Goal: Task Accomplishment & Management: Use online tool/utility

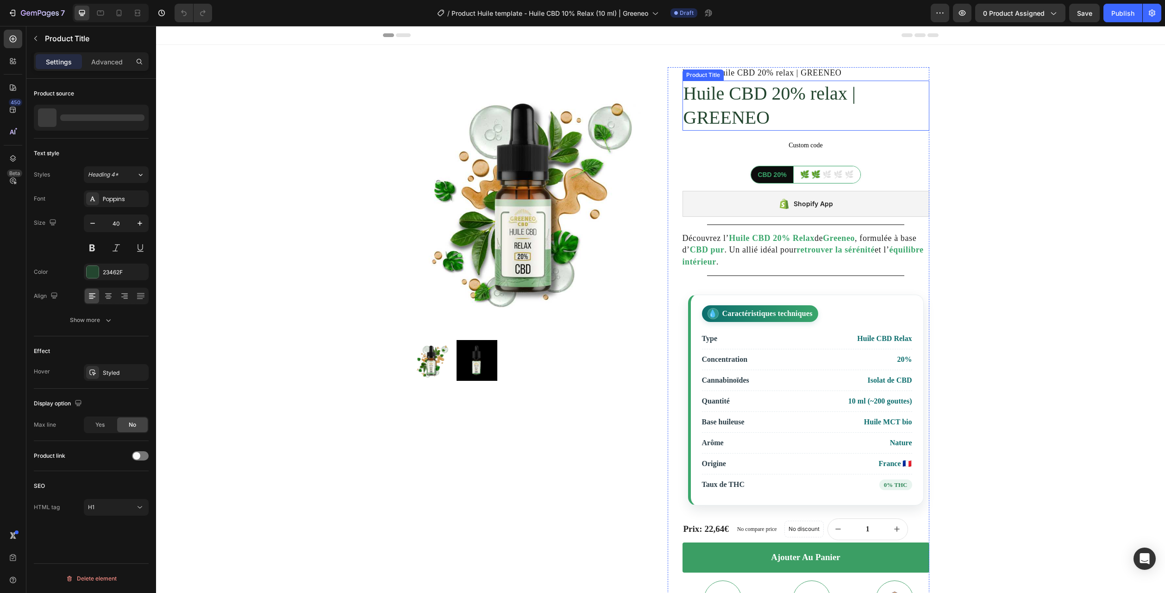
click at [735, 107] on h1 "Huile CBD 20% relax | GREENEO" at bounding box center [806, 106] width 247 height 50
click at [139, 118] on icon "button" at bounding box center [139, 117] width 7 height 7
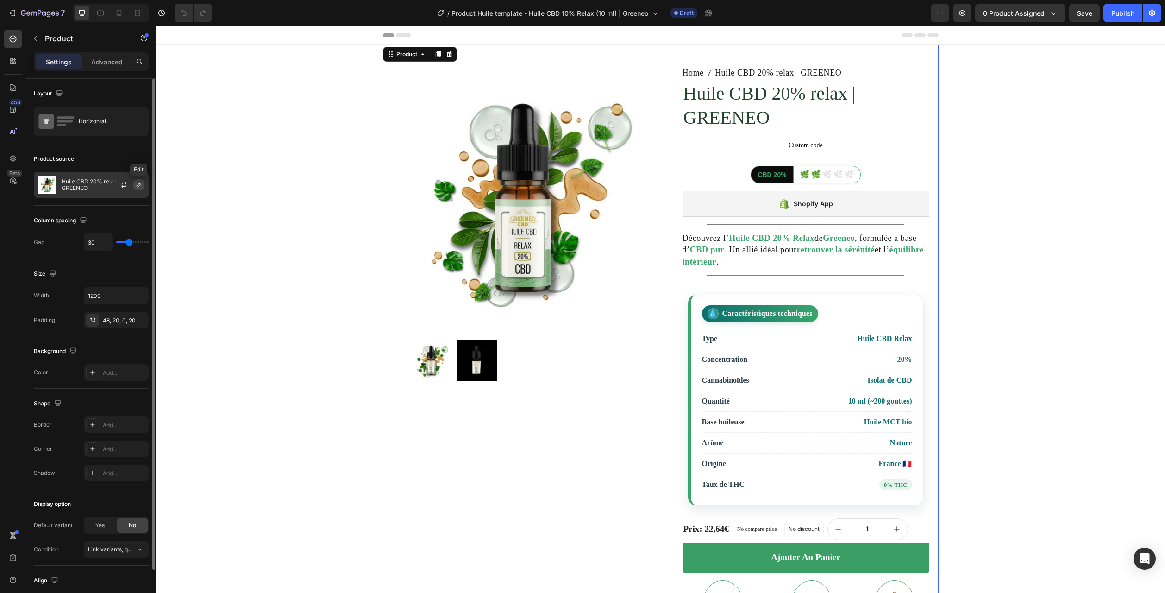
click at [138, 184] on icon "button" at bounding box center [138, 184] width 7 height 7
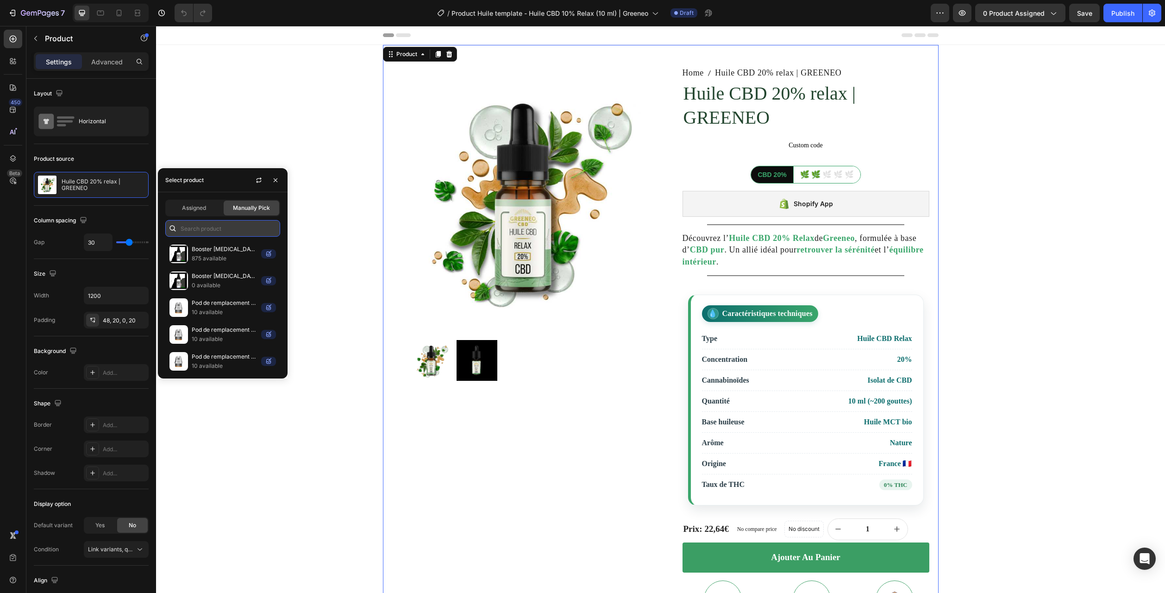
click at [196, 226] on input "text" at bounding box center [222, 228] width 115 height 17
paste input "Huile CBD 10% relax | GREENEO"
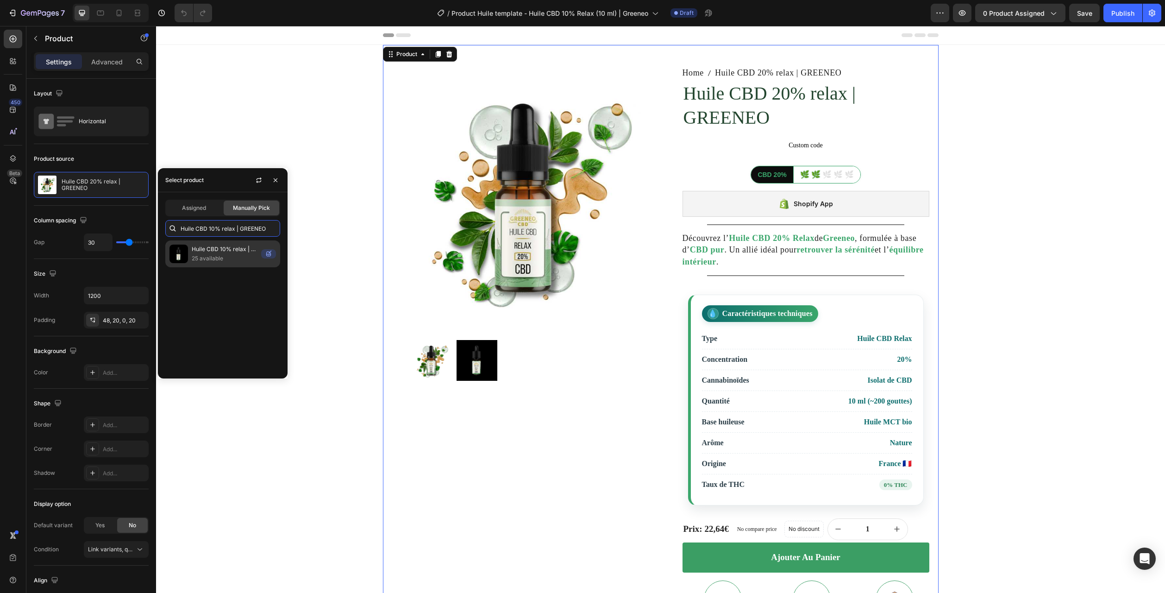
type input "Huile CBD 10% relax | GREENEO"
click at [205, 252] on p "Huile CBD 10% relax | GREENEO" at bounding box center [225, 249] width 66 height 9
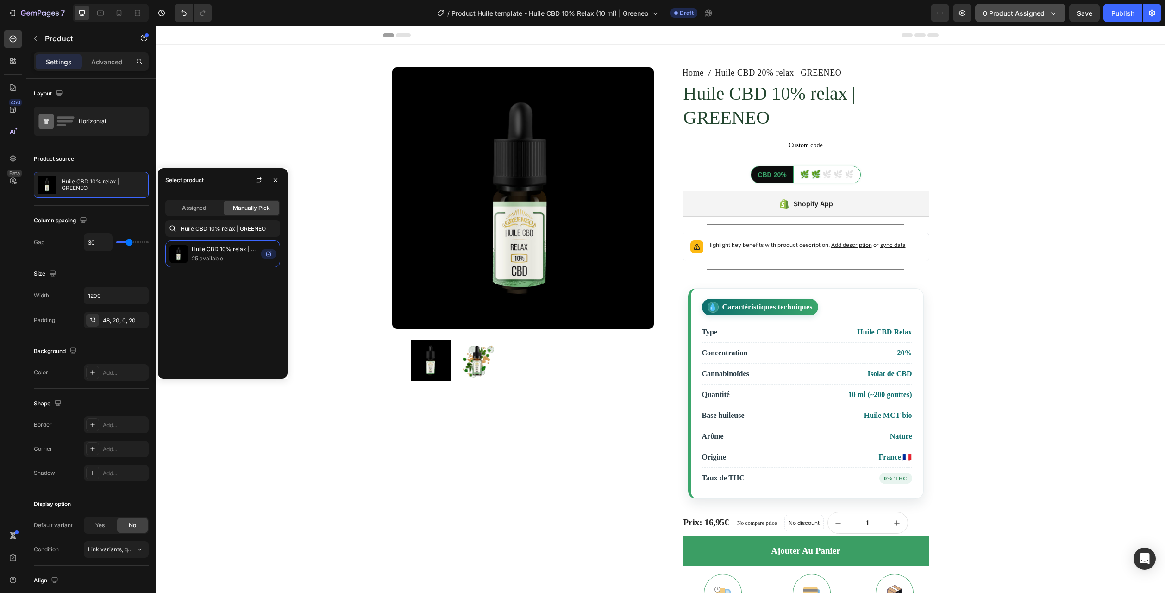
click at [1015, 17] on span "0 product assigned" at bounding box center [1014, 13] width 62 height 10
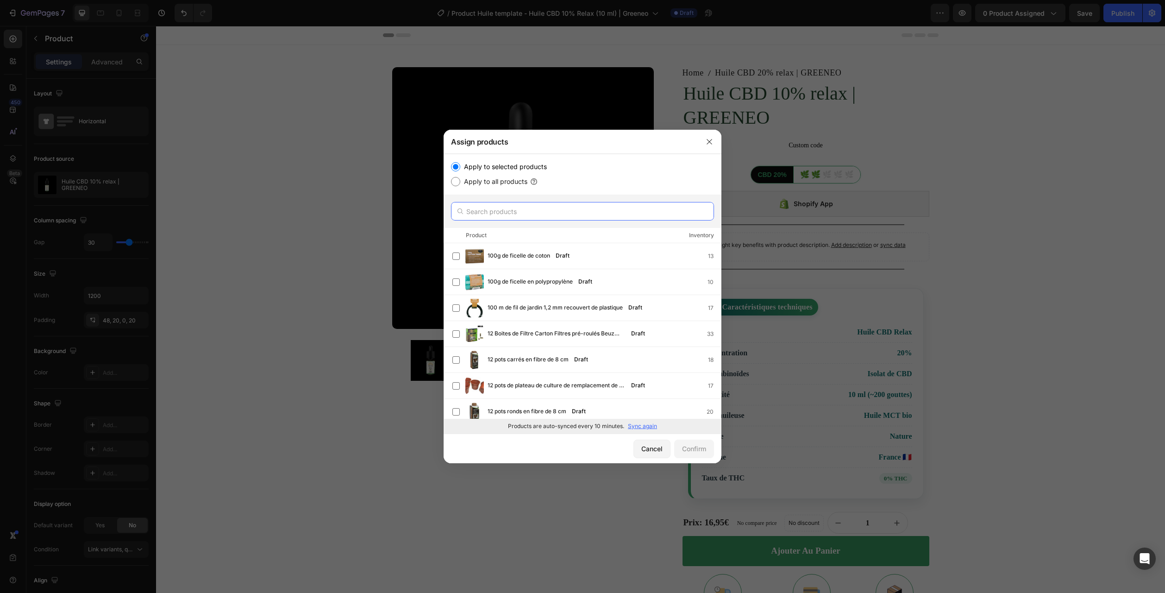
click at [494, 213] on input "text" at bounding box center [582, 211] width 263 height 19
paste input "Huile CBD 10% relax | GREENEO"
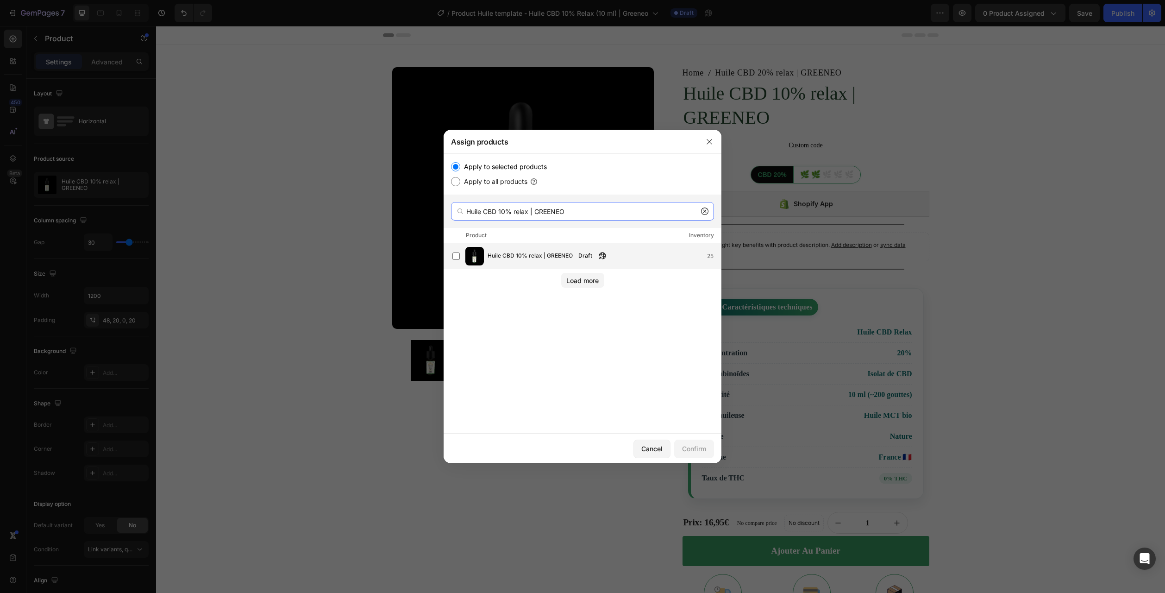
type input "Huile CBD 10% relax | GREENEO"
click at [511, 257] on span "Huile CBD 10% relax | GREENEO" at bounding box center [530, 256] width 85 height 10
drag, startPoint x: 698, startPoint y: 445, endPoint x: 679, endPoint y: 415, distance: 36.2
click at [699, 445] on div "Confirm" at bounding box center [694, 449] width 24 height 10
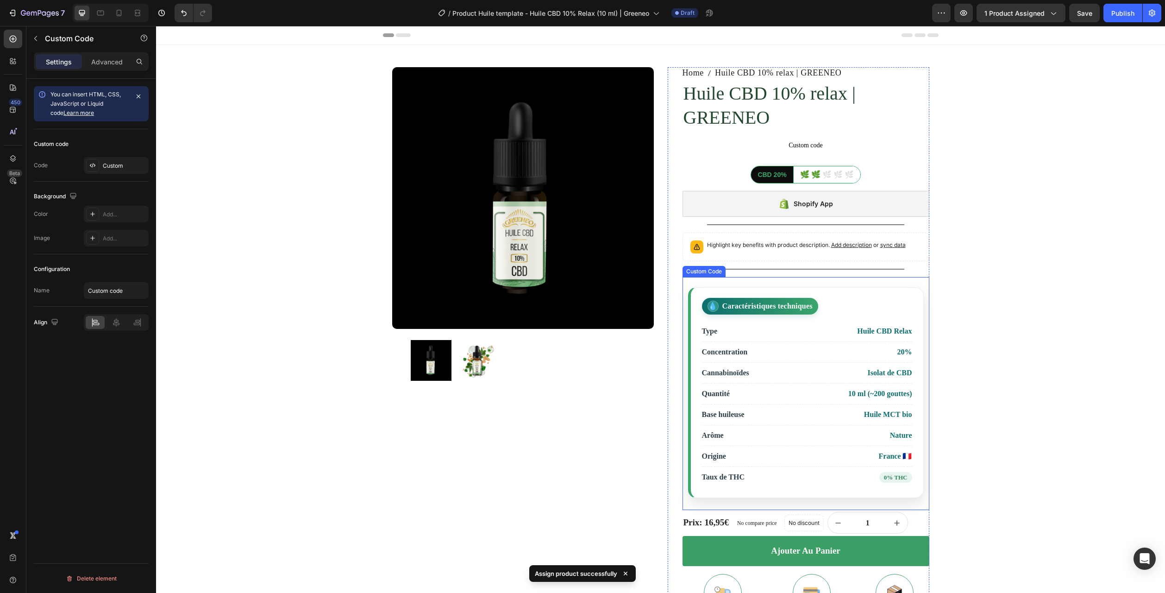
click at [787, 391] on li "Quantité 10 ml (~200 gouttes)" at bounding box center [807, 393] width 210 height 21
click at [116, 166] on div "Custom" at bounding box center [125, 166] width 44 height 8
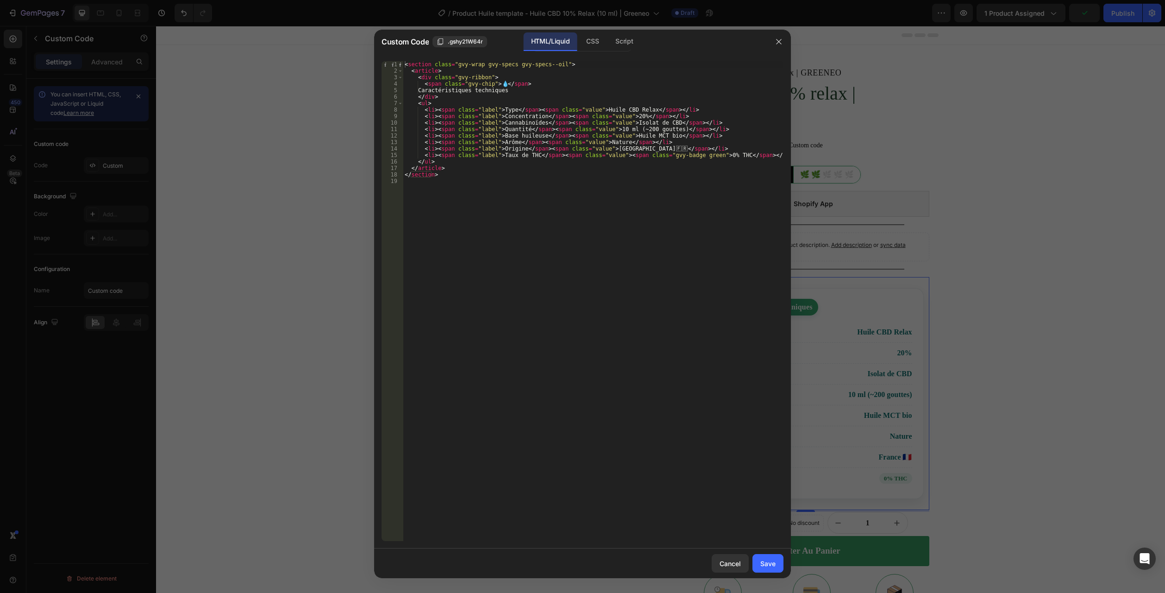
drag, startPoint x: 545, startPoint y: 203, endPoint x: 197, endPoint y: 28, distance: 389.3
click at [197, 28] on div "Custom Code .gshy21W64r HTML/Liquid CSS Script 1 2 3 4 5 6 7 8 9 10 11 12 13 14…" at bounding box center [582, 296] width 1165 height 593
type textarea "<section class="gvy-wrap gvy-specs gvy-specs--oil"> <article>"
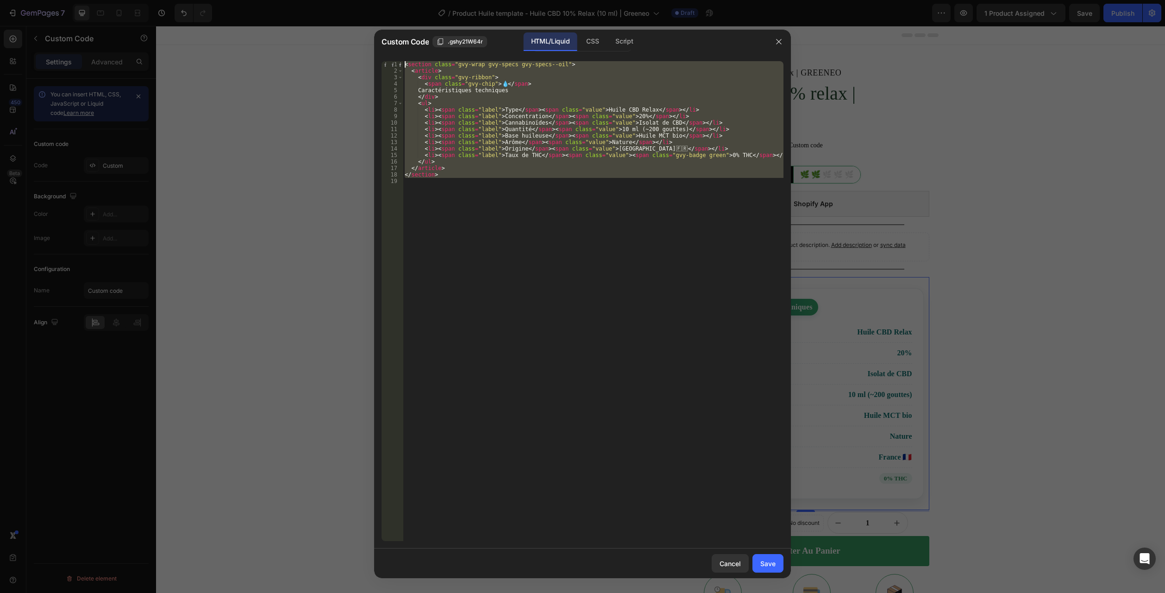
paste textarea
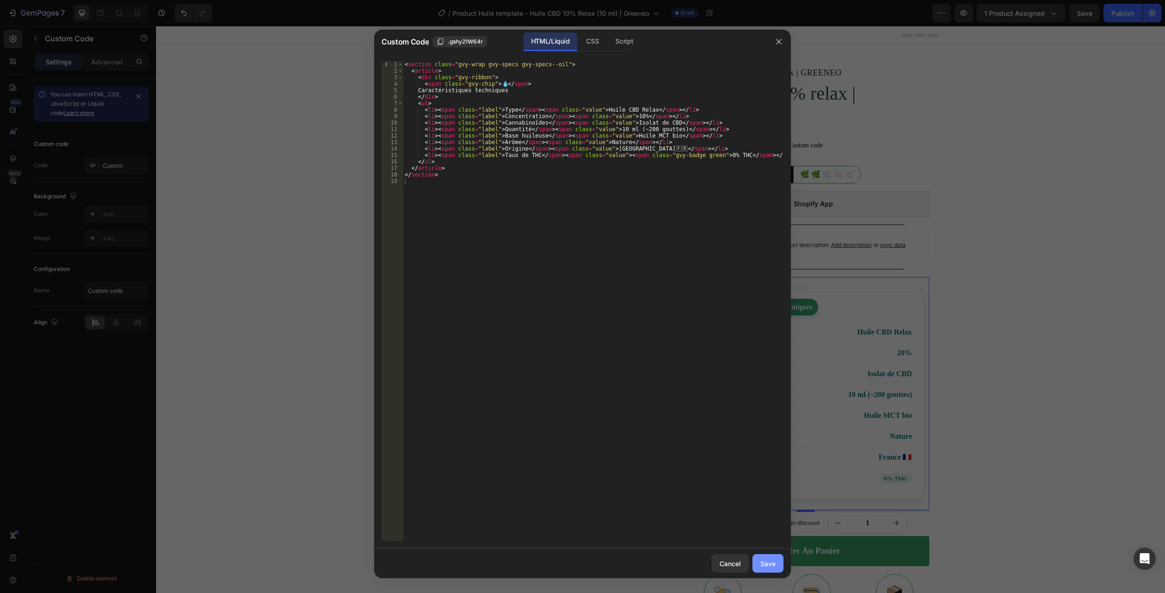
click at [764, 563] on div "Save" at bounding box center [767, 563] width 15 height 10
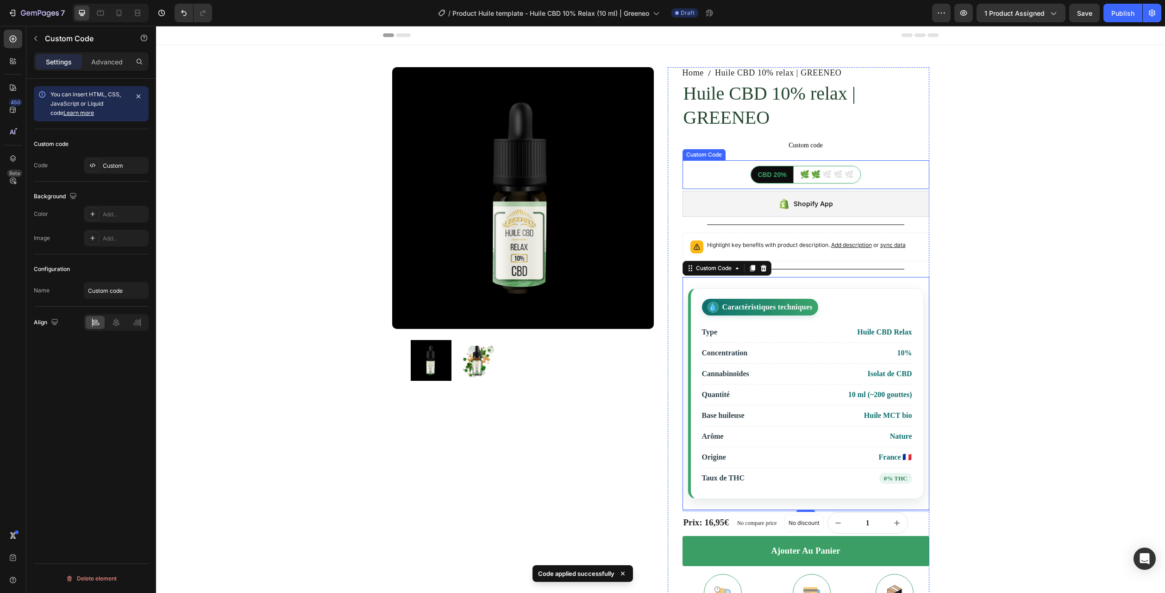
click at [782, 176] on div "CBD 20%" at bounding box center [772, 174] width 42 height 17
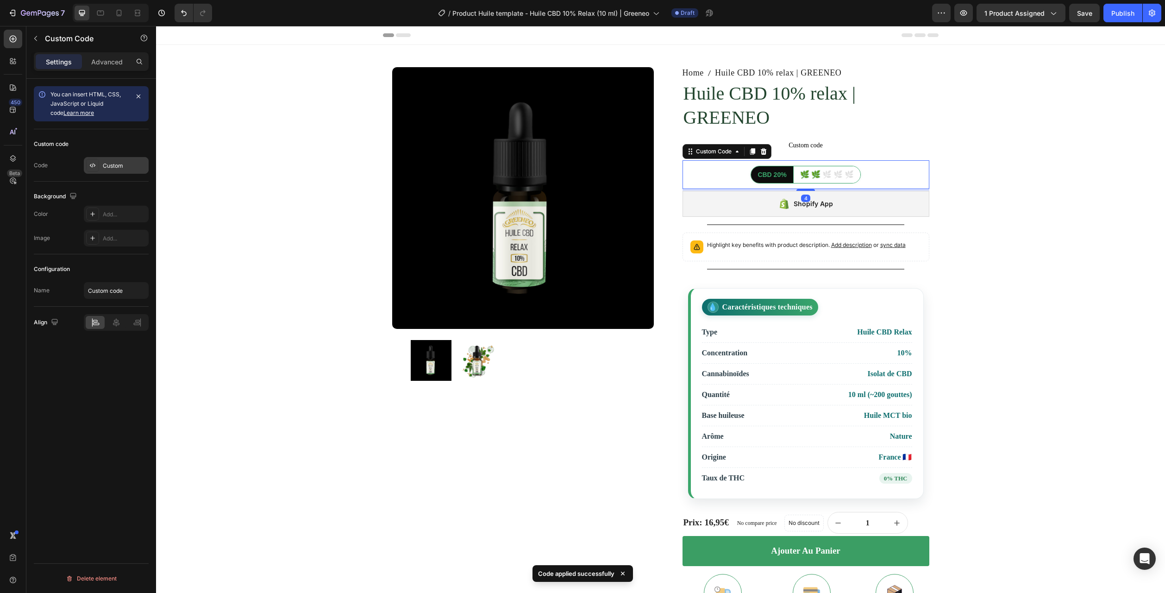
click at [113, 166] on div "Custom" at bounding box center [125, 166] width 44 height 8
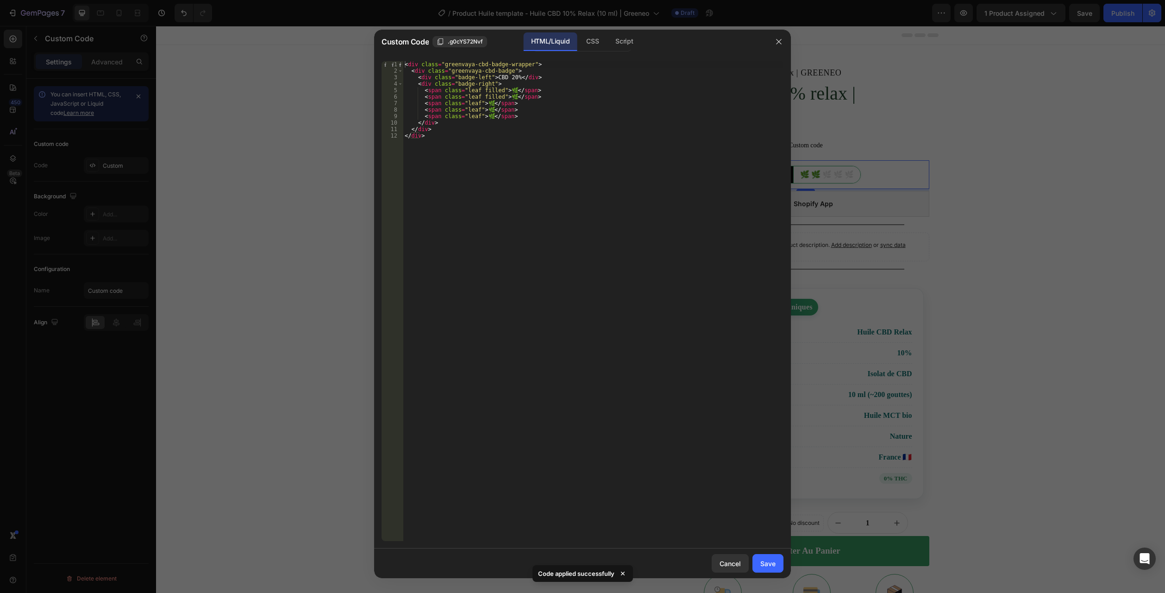
click at [506, 80] on div "< div class = "greenvaya-cbd-badge-wrapper" > < div class = "greenvaya-cbd-badg…" at bounding box center [593, 307] width 381 height 493
click at [476, 112] on div "< div class = "greenvaya-cbd-badge-wrapper" > < div class = "greenvaya-cbd-badg…" at bounding box center [593, 307] width 381 height 493
drag, startPoint x: 522, startPoint y: 107, endPoint x: 374, endPoint y: 109, distance: 148.2
click at [374, 109] on div "Custom Code .g0cYS72Nvf HTML/Liquid CSS Script <span class="leaf">🌿</span> 1 2 …" at bounding box center [582, 296] width 1165 height 593
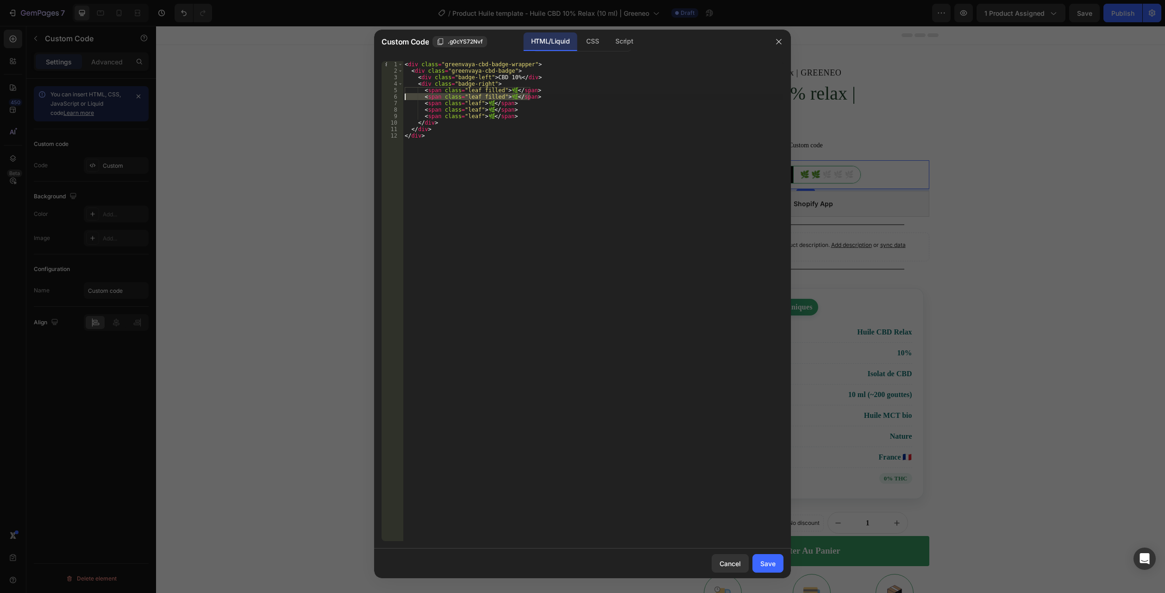
drag, startPoint x: 522, startPoint y: 97, endPoint x: 374, endPoint y: 96, distance: 148.2
click at [374, 96] on div "Custom Code .g0cYS72Nvf HTML/Liquid CSS Script <span class="leaf">🌿</span> 1 2 …" at bounding box center [582, 296] width 1165 height 593
paste textarea
type textarea "<span class="leaf">🌿</span>"
click at [769, 559] on div "Save" at bounding box center [767, 563] width 15 height 10
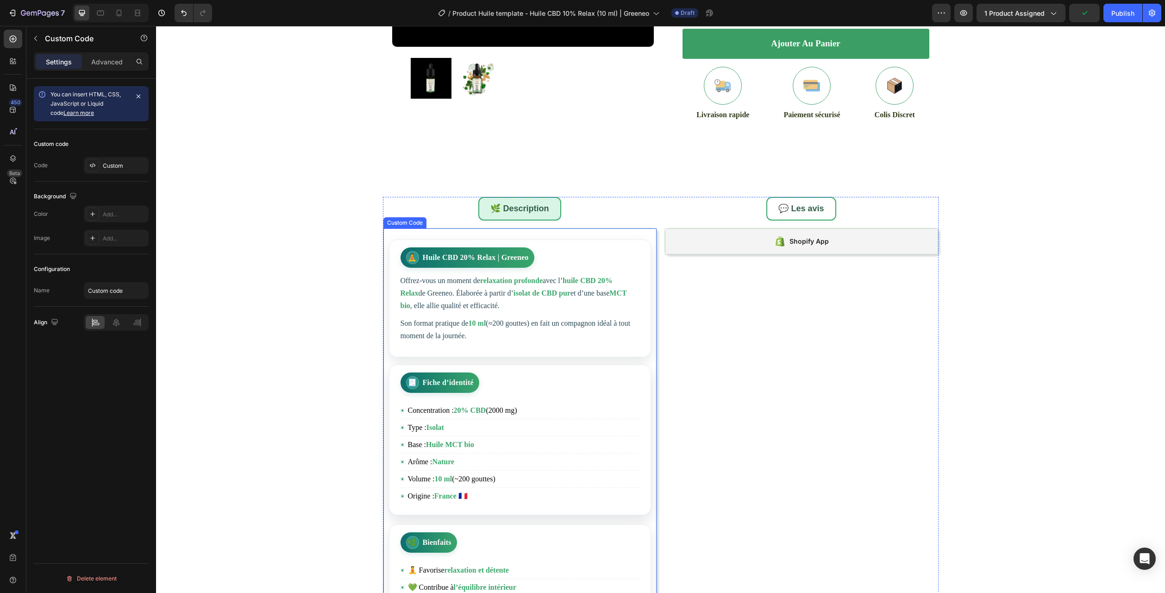
scroll to position [509, 0]
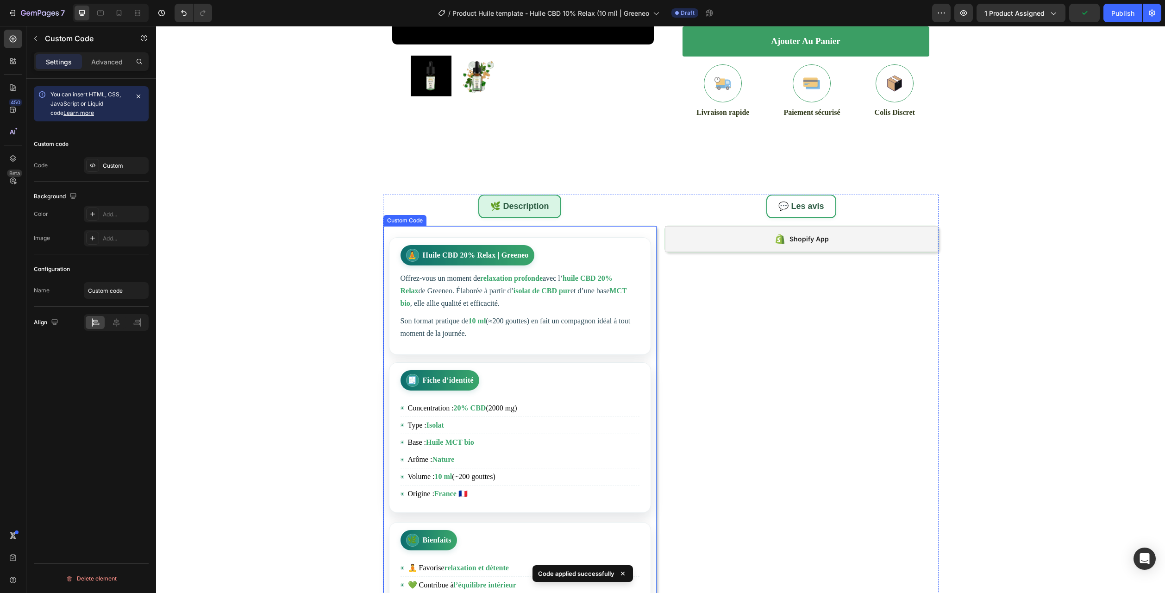
click at [513, 427] on li "Type : Isolat" at bounding box center [520, 425] width 239 height 17
click at [120, 163] on div "Custom" at bounding box center [125, 166] width 44 height 8
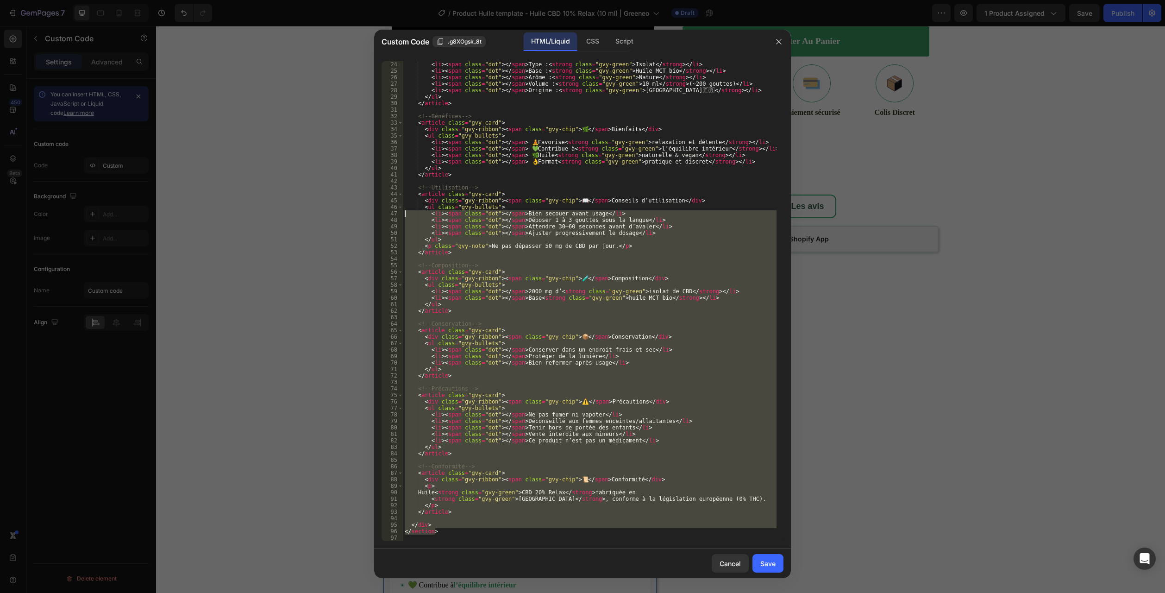
scroll to position [0, 0]
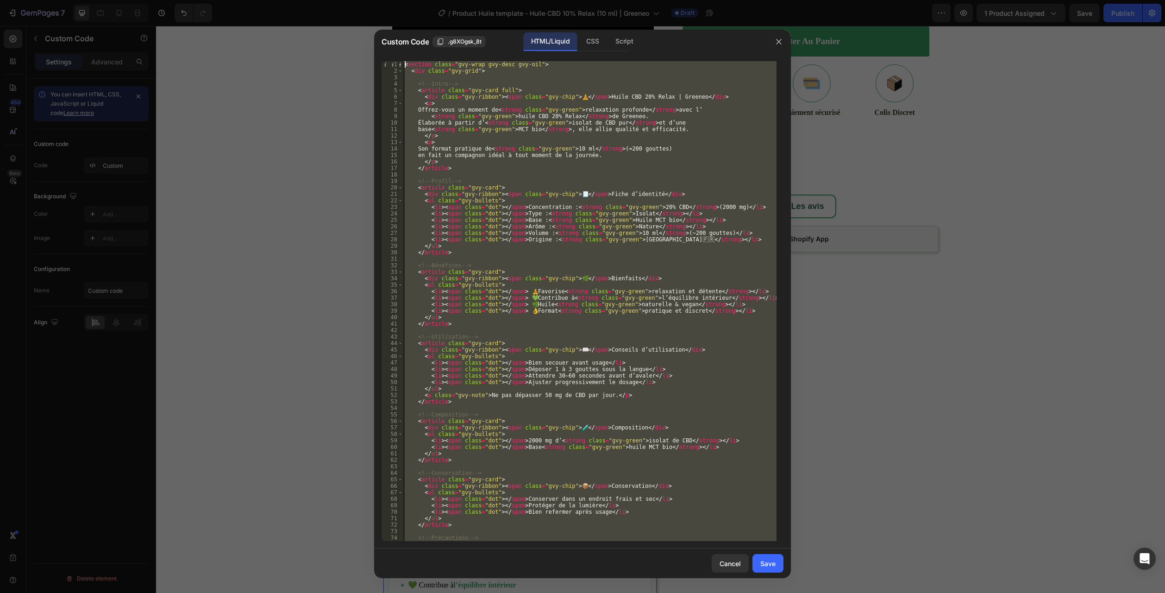
drag, startPoint x: 441, startPoint y: 531, endPoint x: 325, endPoint y: -50, distance: 592.7
click at [325, 0] on html "7 Version history / Product Huile template - Huile CBD 10% Relax (10 ml) | Gree…" at bounding box center [582, 0] width 1165 height 0
type textarea "<section class="gvy-wrap gvy-desc gvy-oil"> <div class="gvy-grid">"
paste textarea
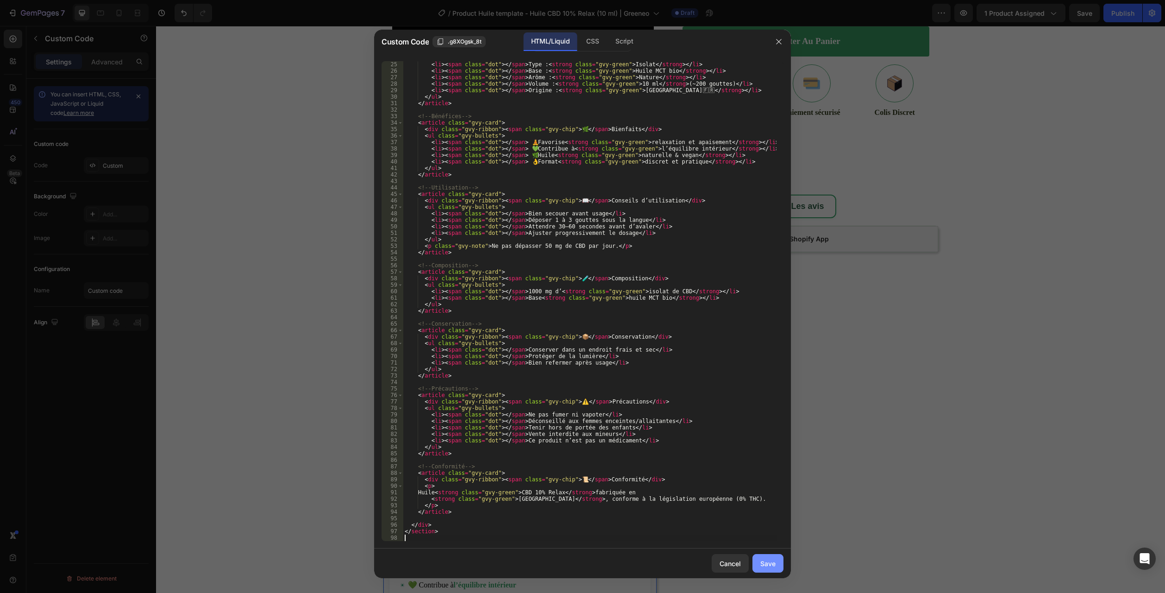
click at [770, 566] on div "Save" at bounding box center [767, 563] width 15 height 10
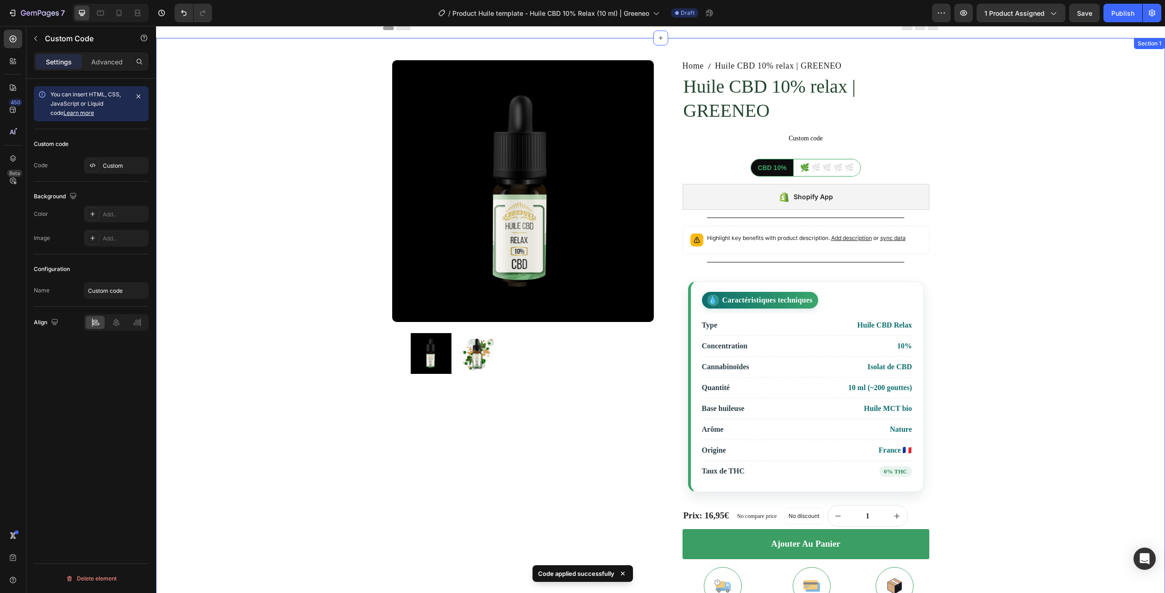
scroll to position [0, 0]
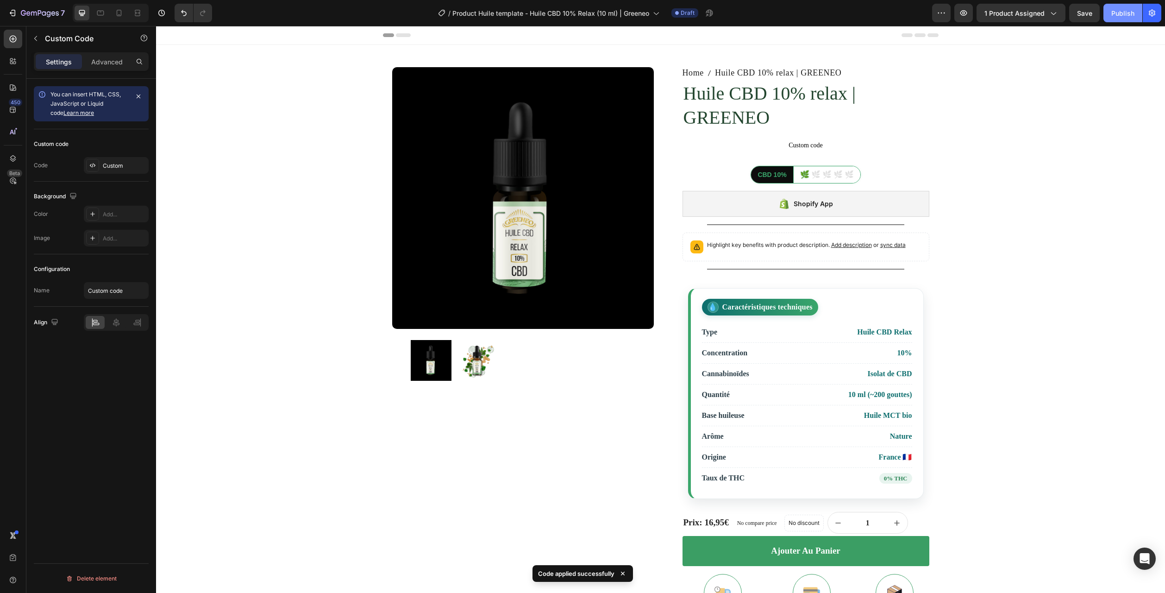
click at [1125, 9] on div "Publish" at bounding box center [1122, 13] width 23 height 10
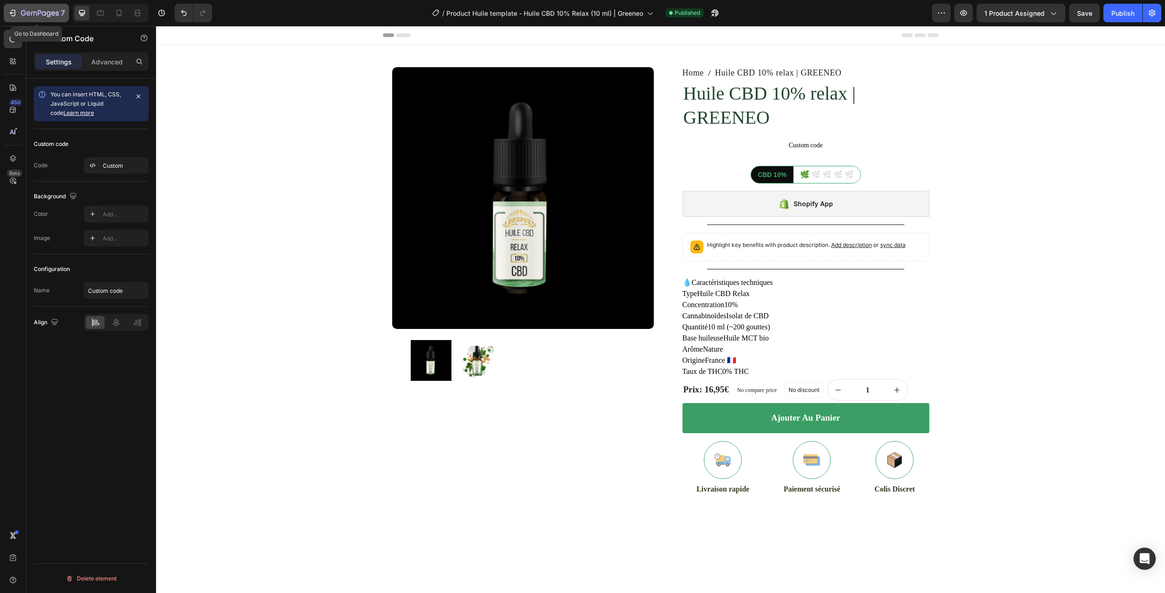
click at [37, 12] on icon "button" at bounding box center [40, 14] width 38 height 8
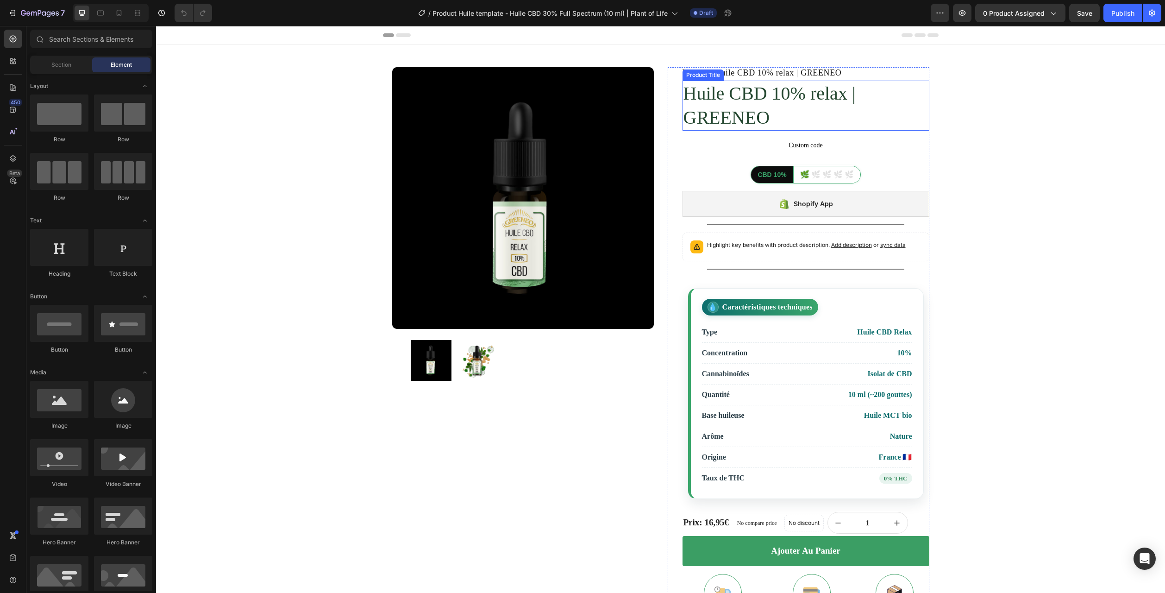
click at [759, 107] on h1 "Huile CBD 10% relax | GREENEO" at bounding box center [806, 106] width 247 height 50
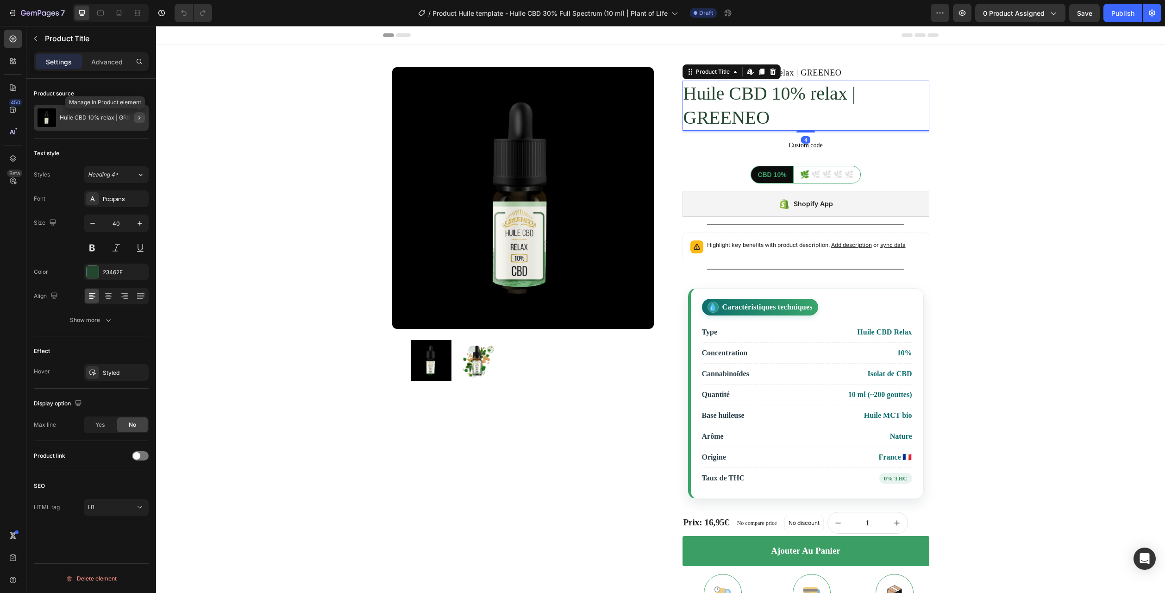
click at [139, 116] on icon "button" at bounding box center [139, 117] width 7 height 7
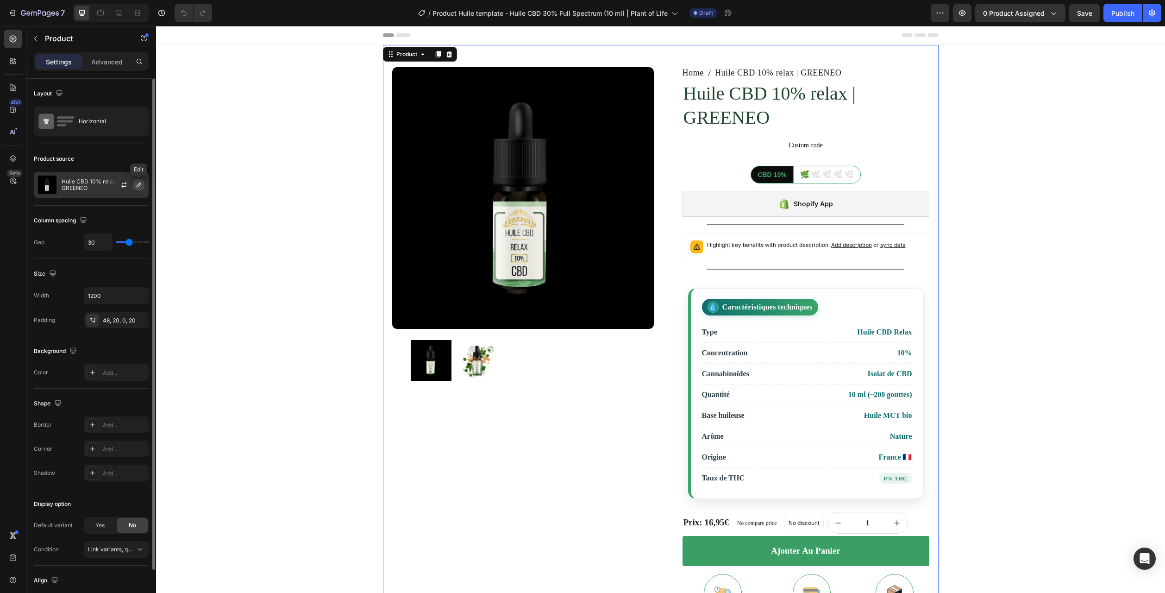
click at [138, 186] on icon "button" at bounding box center [138, 184] width 7 height 7
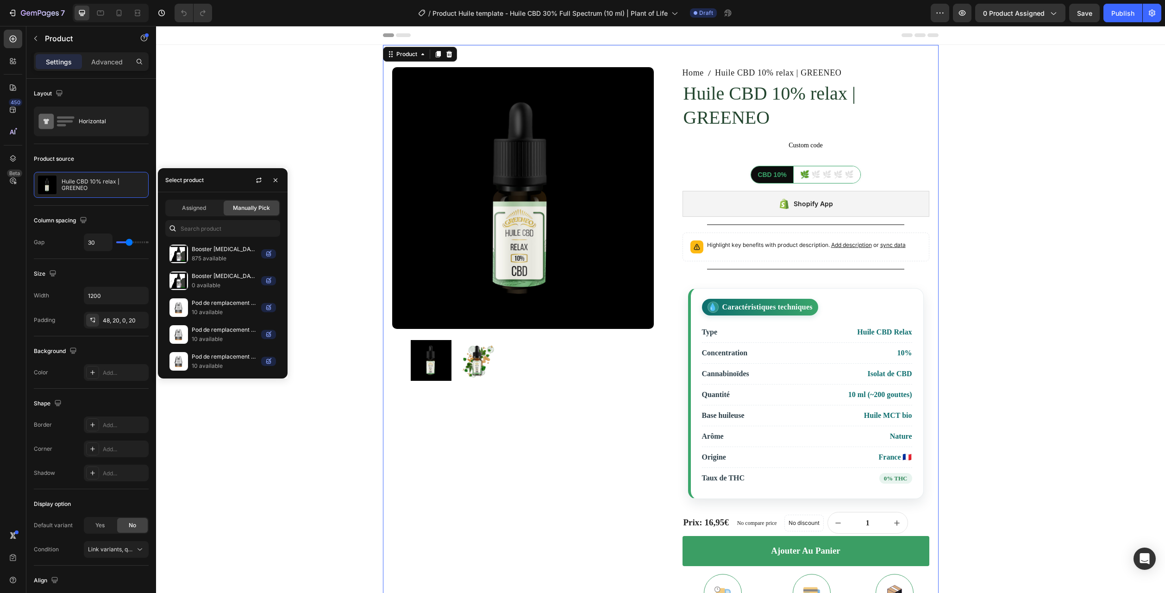
click at [211, 238] on div "Assigned Manually Pick Booster Nicotine 19.90mg/ml VapeShake - 10ml (50%PG / 50…" at bounding box center [223, 285] width 130 height 186
click at [213, 230] on input "text" at bounding box center [222, 228] width 115 height 17
paste input "Huile CBD 30% full spectrum | PLANT OF LIFE"
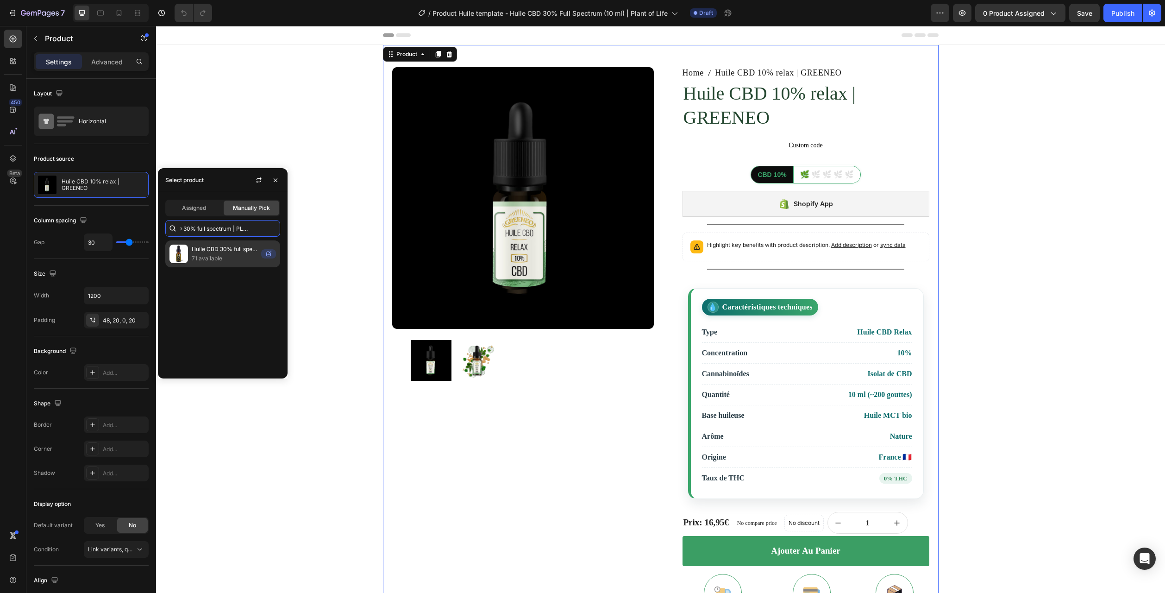
type input "Huile CBD 30% full spectrum | PLANT OF LIFE"
click at [208, 255] on p "71 available" at bounding box center [225, 258] width 66 height 9
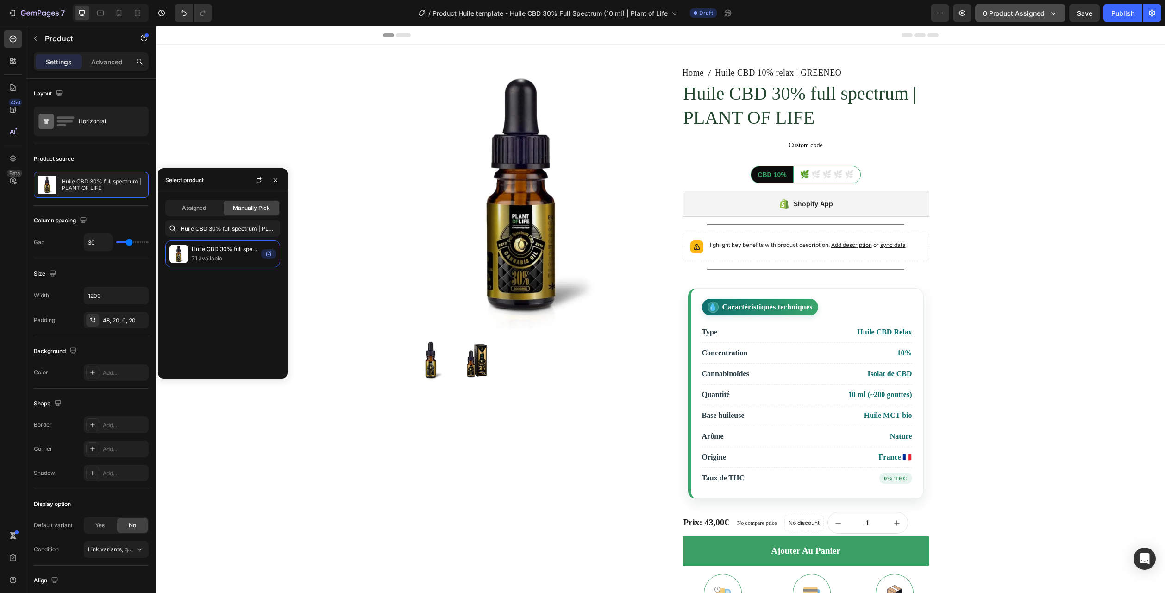
click at [1003, 13] on span "0 product assigned" at bounding box center [1014, 13] width 62 height 10
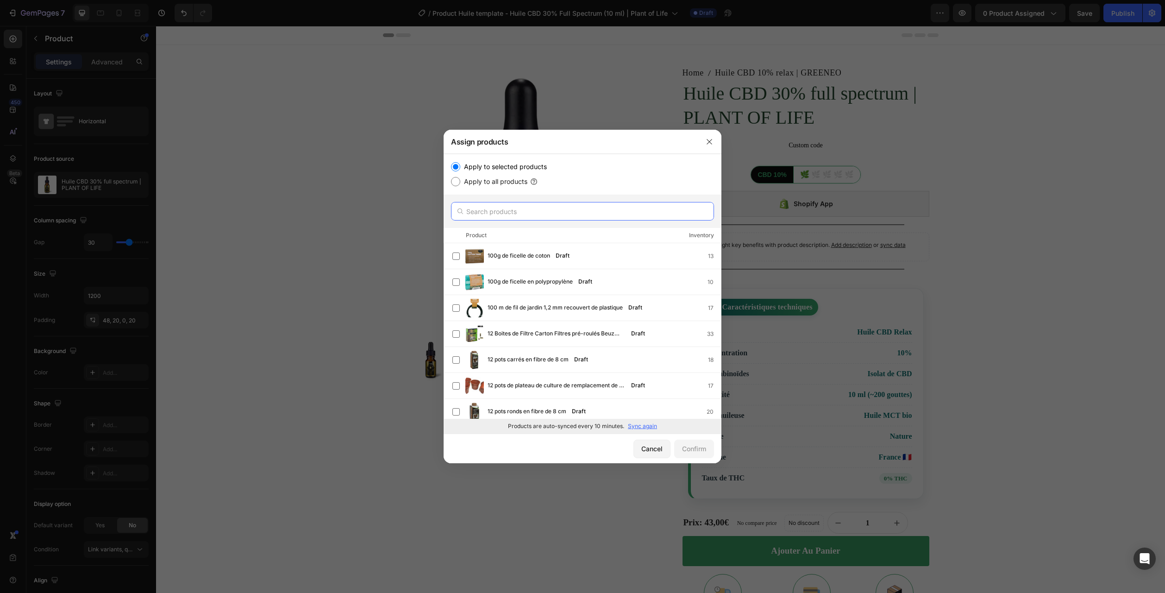
click at [528, 209] on input "text" at bounding box center [582, 211] width 263 height 19
paste input "Huile CBD 30% full spectrum | PLANT OF LIFE"
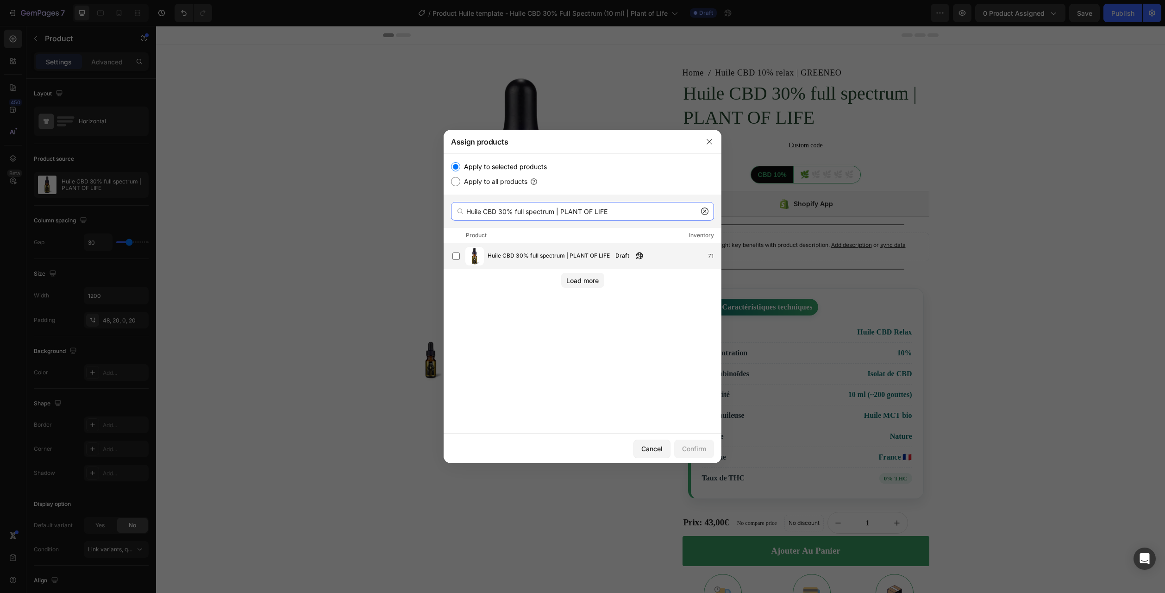
type input "Huile CBD 30% full spectrum | PLANT OF LIFE"
click at [516, 259] on span "Huile CBD 30% full spectrum | PLANT OF LIFE" at bounding box center [549, 256] width 122 height 10
click at [679, 440] on button "Confirm" at bounding box center [694, 448] width 40 height 19
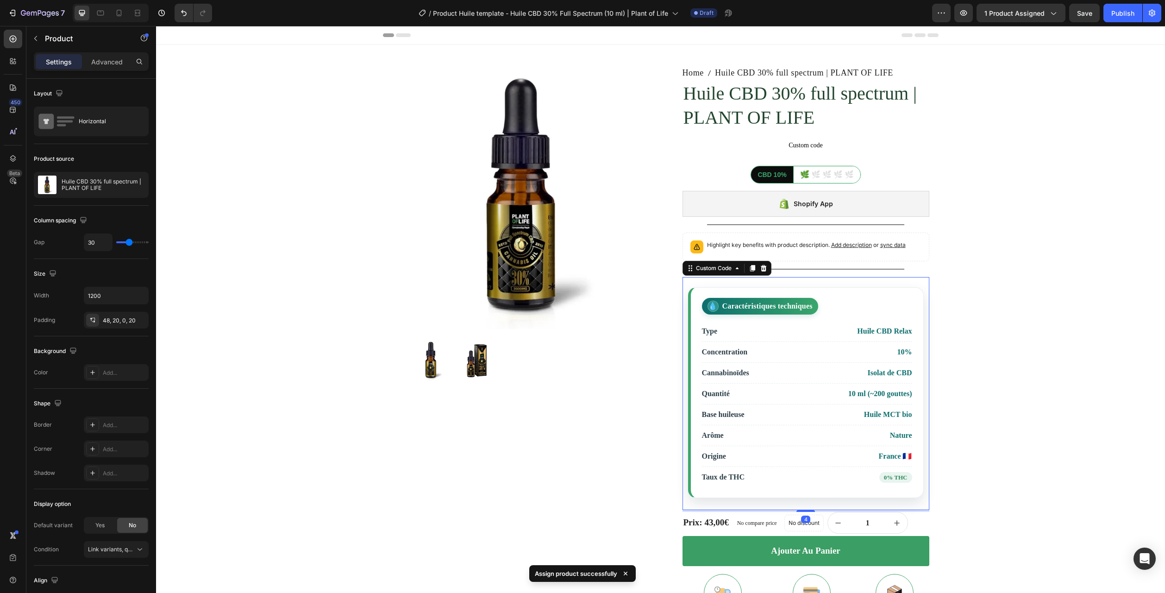
click at [754, 403] on li "Quantité 10 ml (~200 gouttes)" at bounding box center [807, 393] width 210 height 21
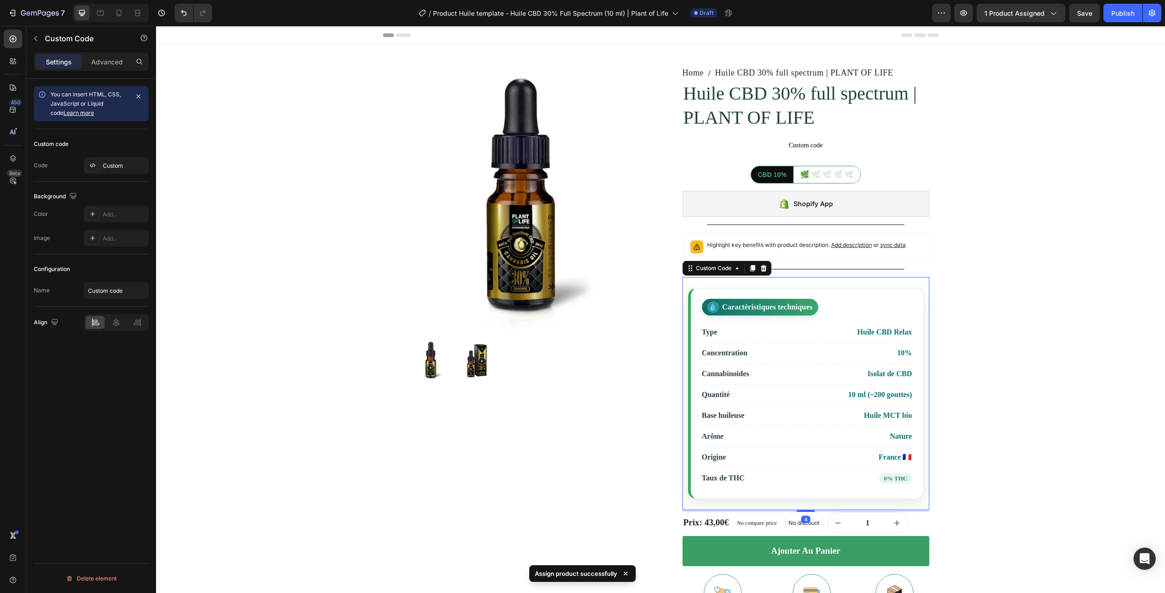
click at [114, 174] on div "Custom code Code Custom" at bounding box center [91, 155] width 115 height 52
click at [116, 163] on div "Custom" at bounding box center [125, 166] width 44 height 8
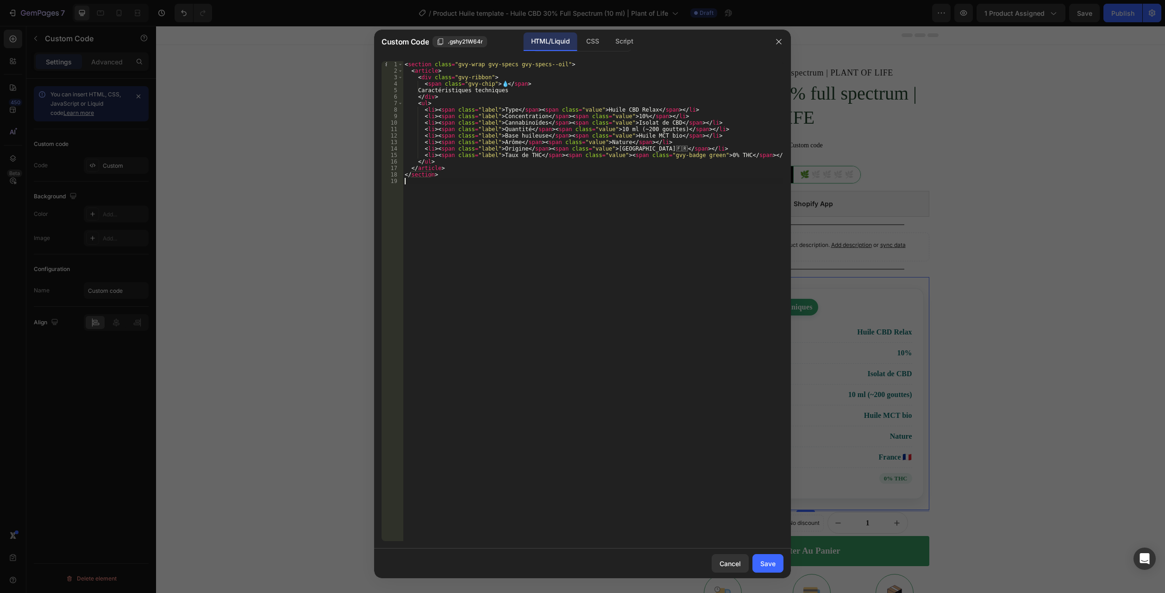
drag, startPoint x: 493, startPoint y: 244, endPoint x: 298, endPoint y: 0, distance: 312.0
click at [298, 0] on div "Custom Code .gshy21W64r HTML/Liquid CSS Script 1 2 3 4 5 6 7 8 9 10 11 12 13 14…" at bounding box center [582, 296] width 1165 height 593
type textarea "<section class="gvy-wrap gvy-specs gvy-specs--oil"> <article>"
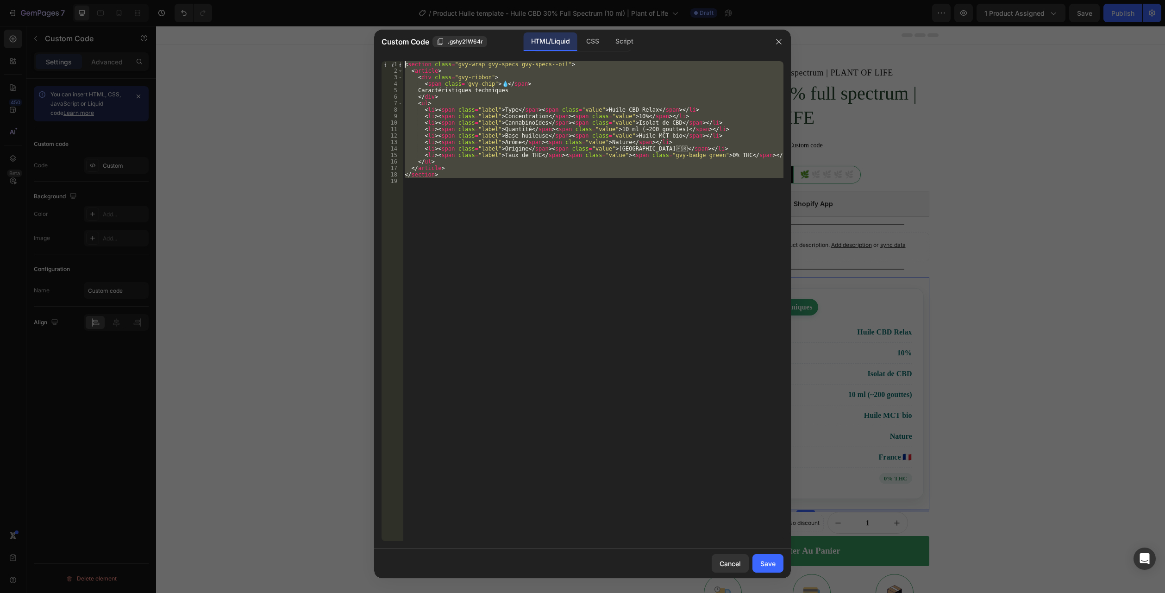
paste textarea
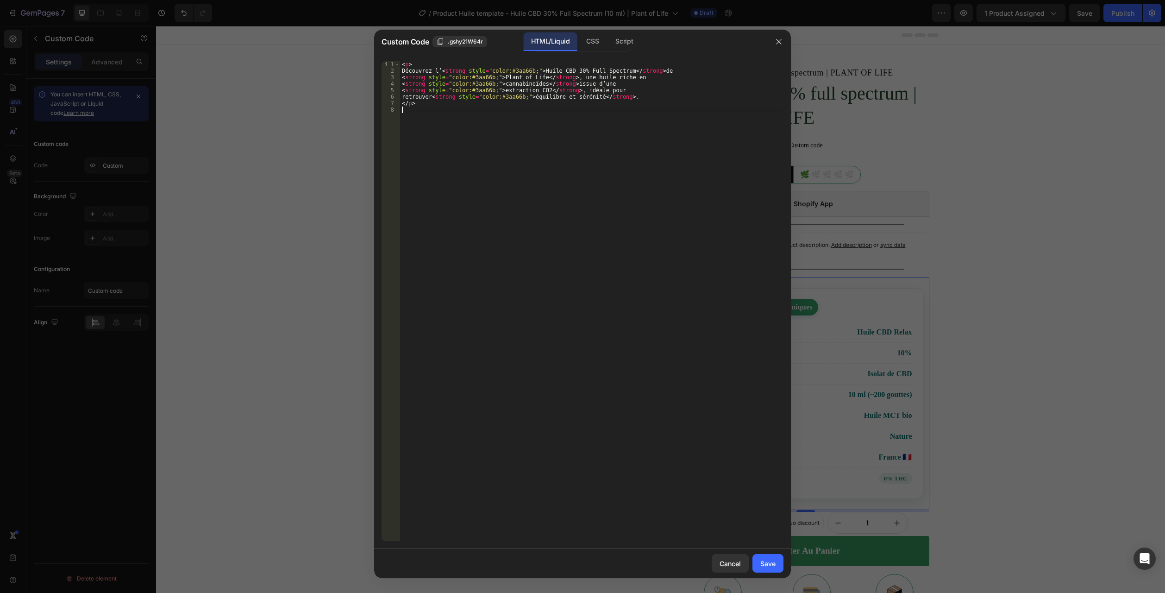
drag, startPoint x: 462, startPoint y: 210, endPoint x: 203, endPoint y: -50, distance: 367.4
click at [203, 0] on html "7 Version history / Product Huile template - Huile CBD 30% Full Spectrum (10 ml…" at bounding box center [582, 0] width 1165 height 0
type textarea "<p> Découvrez l’<strong style="color:#3aa66b;">Huile CBD 30% Full Spectrum</str…"
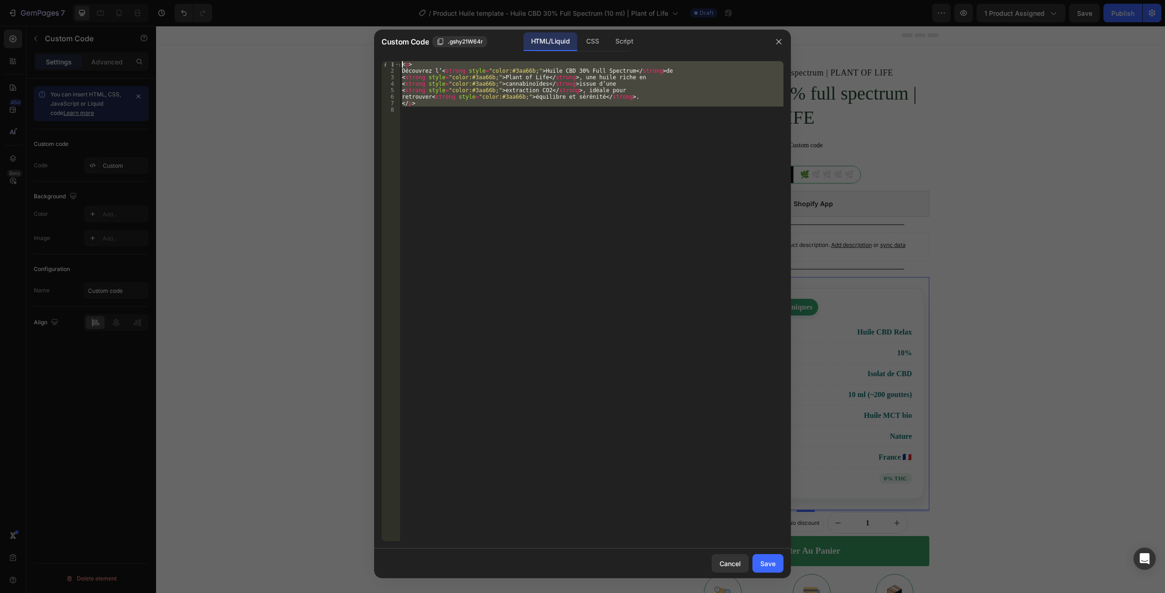
paste textarea
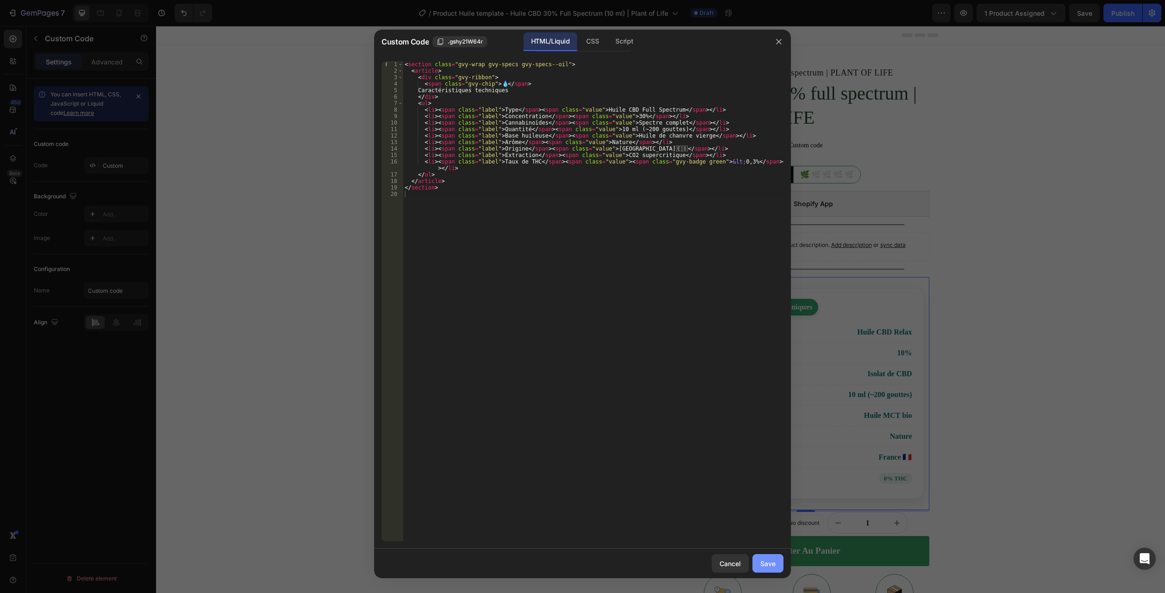
click at [761, 563] on div "Save" at bounding box center [767, 563] width 15 height 10
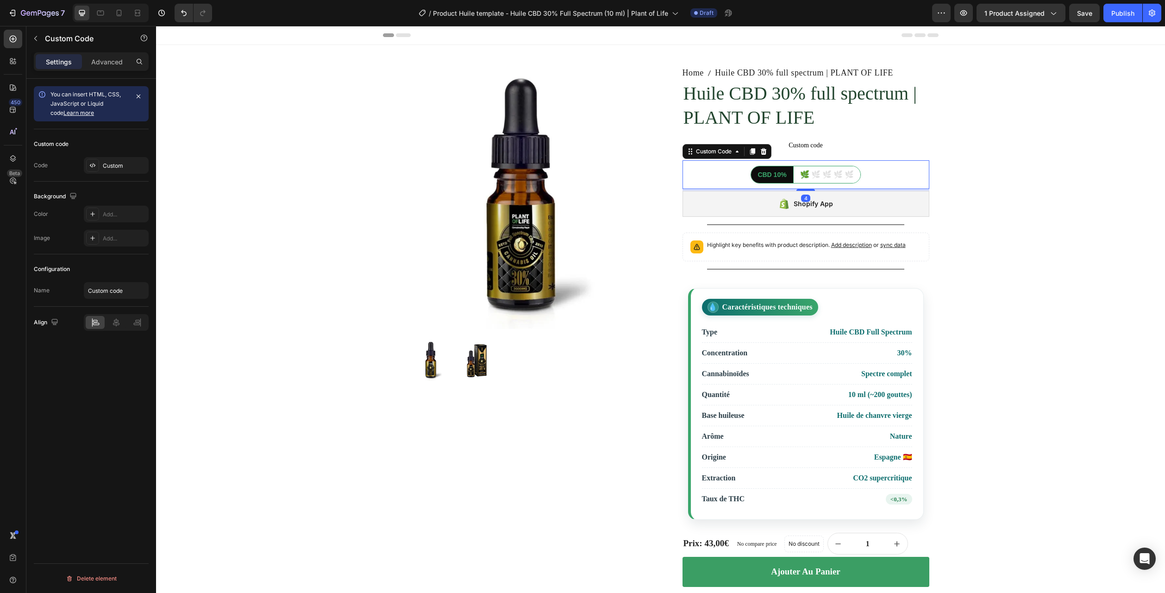
click at [778, 173] on div "CBD 10%" at bounding box center [772, 174] width 42 height 17
click at [116, 164] on div "Custom" at bounding box center [125, 166] width 44 height 8
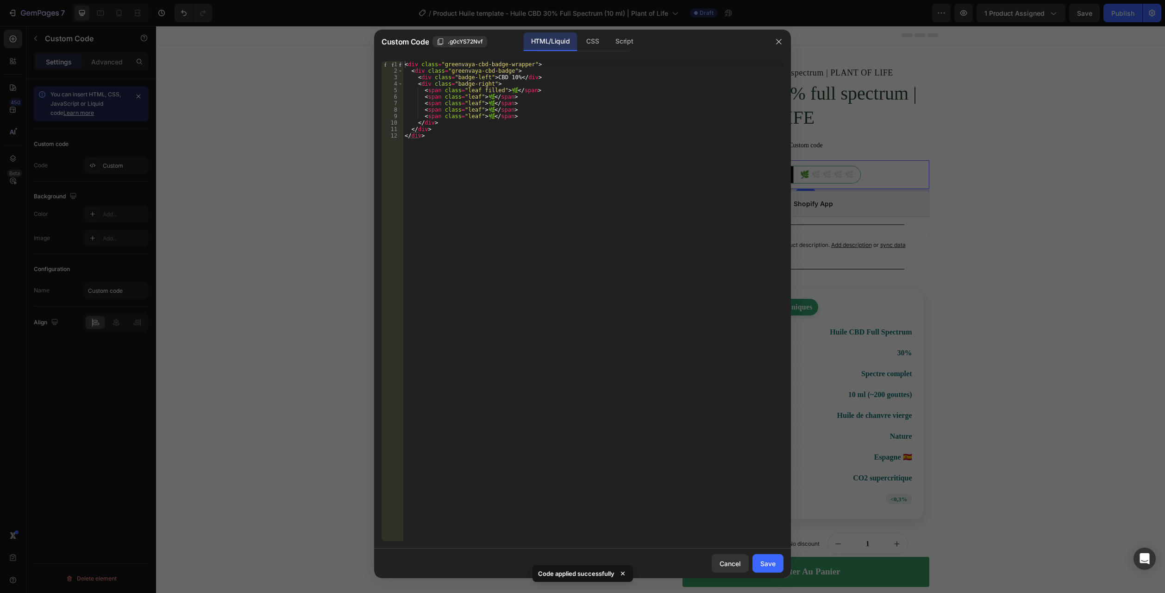
click at [506, 76] on div "< div class = "greenvaya-cbd-badge-wrapper" > < div class = "greenvaya-cbd-badg…" at bounding box center [593, 307] width 381 height 493
click at [560, 119] on div "< div class = "greenvaya-cbd-badge-wrapper" > < div class = "greenvaya-cbd-badg…" at bounding box center [593, 307] width 381 height 493
drag, startPoint x: 549, startPoint y: 93, endPoint x: 391, endPoint y: 92, distance: 158.4
click at [391, 92] on div "<span class="leaf">🌿</span> 1 2 3 4 5 6 7 8 9 10 11 12 < div class = "greenvaya…" at bounding box center [583, 301] width 402 height 480
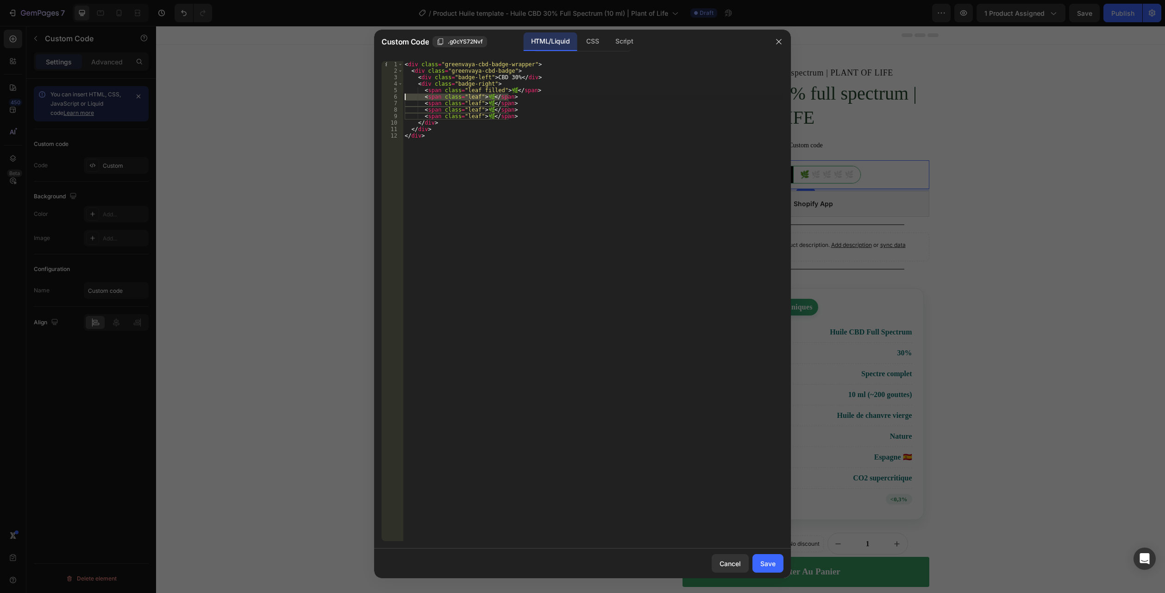
drag, startPoint x: 508, startPoint y: 98, endPoint x: 392, endPoint y: 99, distance: 115.3
click at [392, 99] on div "<span class="leaf filled">🌿</span> 1 2 3 4 5 6 7 8 9 10 11 12 < div class = "gr…" at bounding box center [583, 301] width 402 height 480
paste textarea "filled"
drag, startPoint x: 524, startPoint y: 105, endPoint x: 388, endPoint y: 119, distance: 136.9
click at [356, 104] on div "Custom Code .g0cYS72Nvf HTML/Liquid CSS Script <span class="leaf filled">🌿</spa…" at bounding box center [582, 296] width 1165 height 593
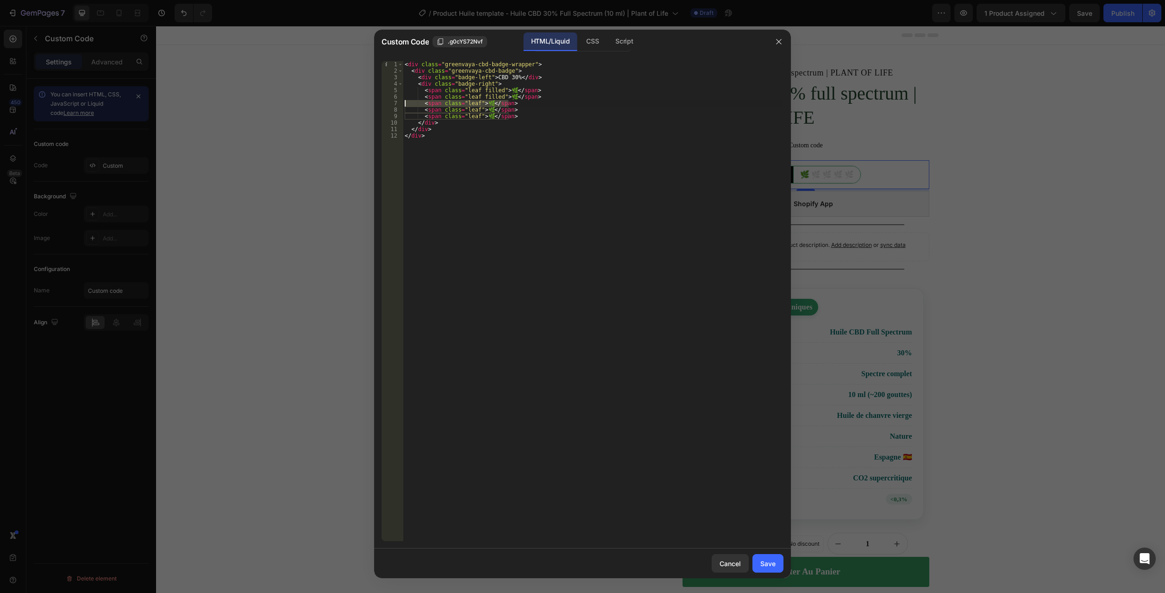
paste textarea "filled"
type textarea "<span class="leaf filled">🌿</span>"
click at [763, 561] on div "Save" at bounding box center [767, 563] width 15 height 10
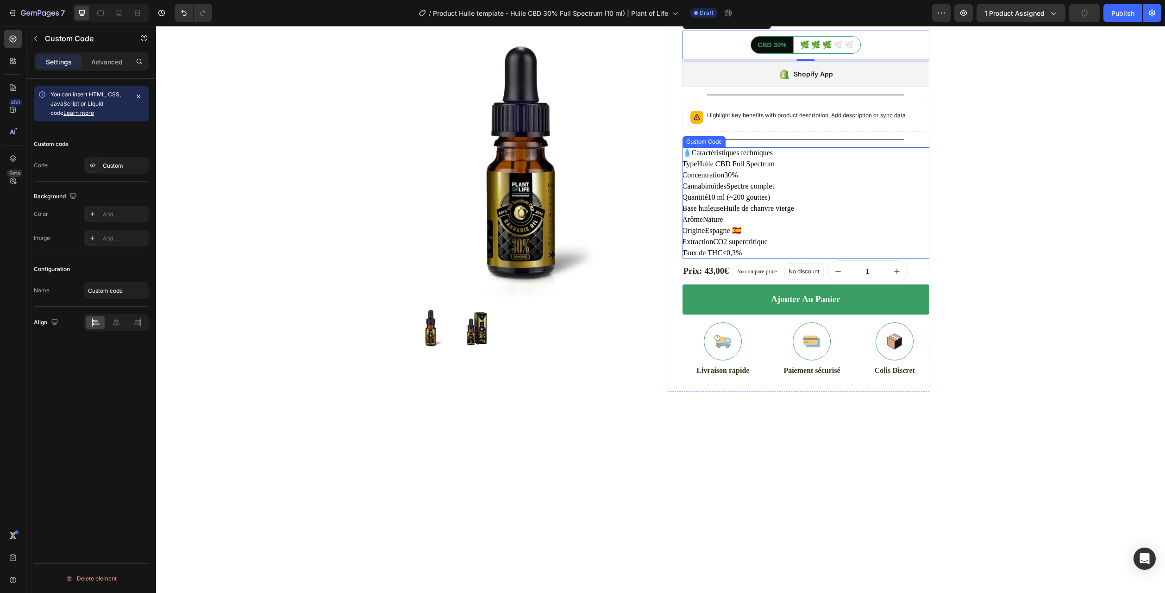
scroll to position [278, 0]
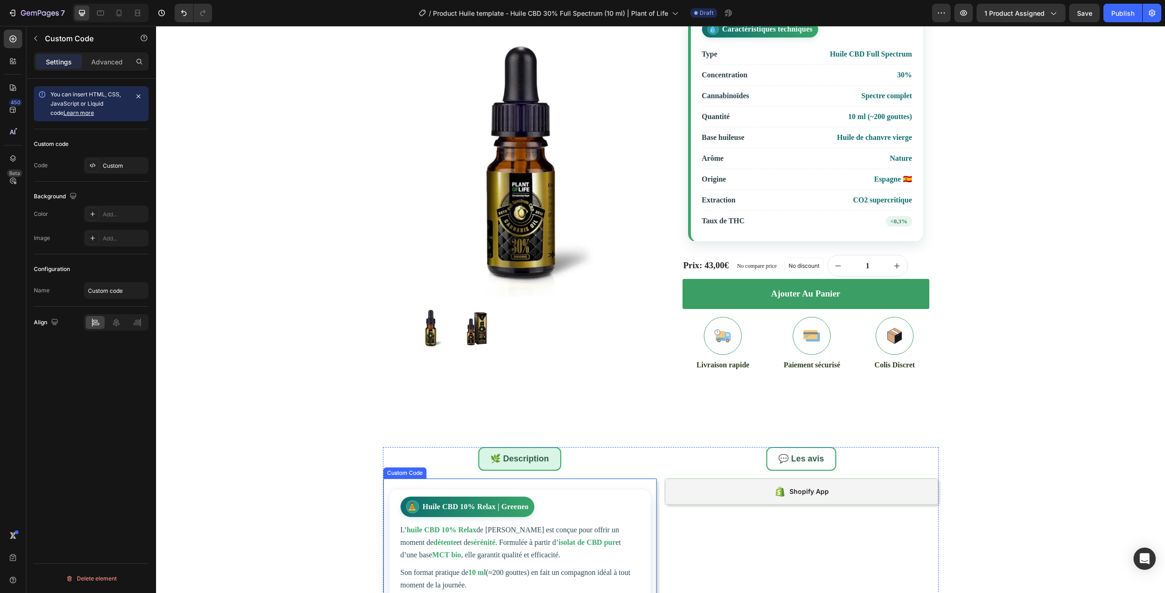
click at [494, 558] on p "L’ huile CBD 10% Relax de Greeneo est conçue pour offrir un moment de détente e…" at bounding box center [520, 542] width 239 height 38
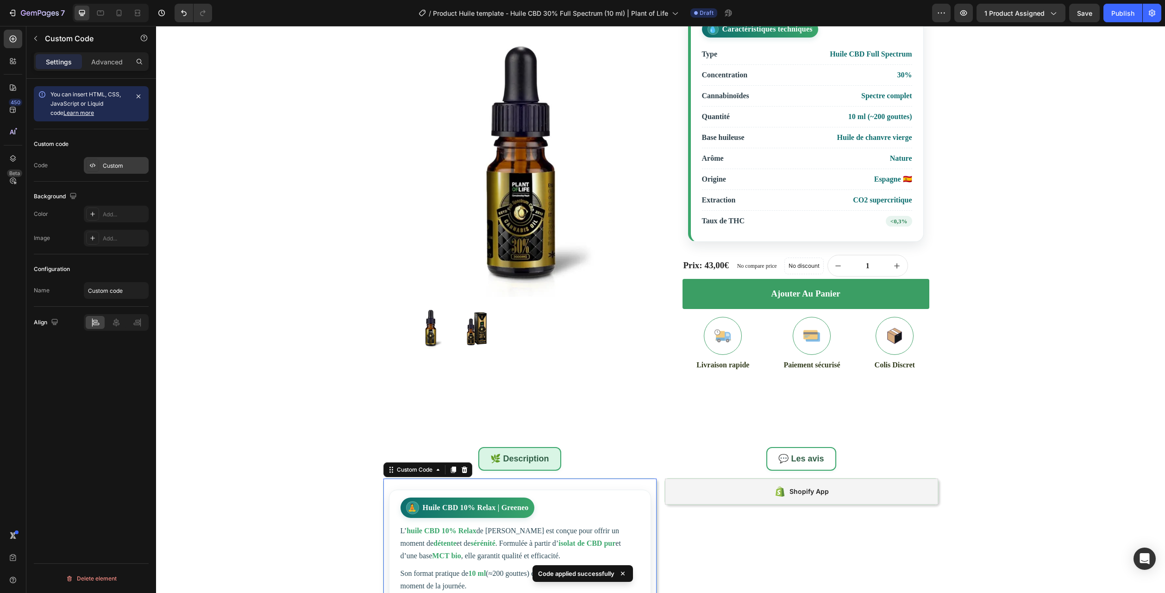
click at [115, 163] on div "Custom" at bounding box center [125, 166] width 44 height 8
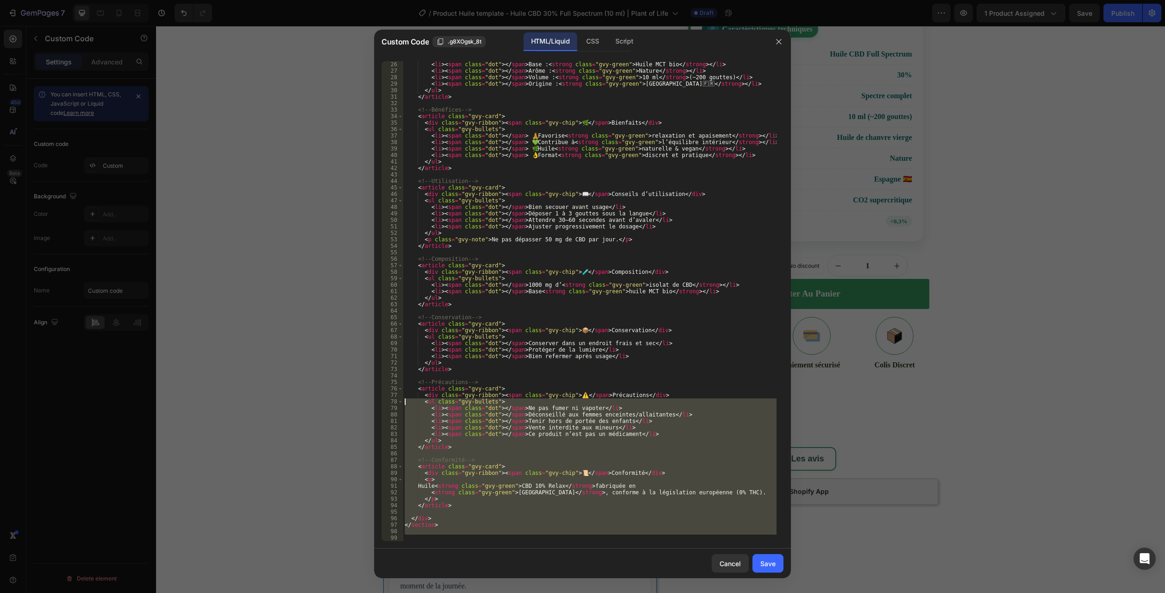
scroll to position [0, 0]
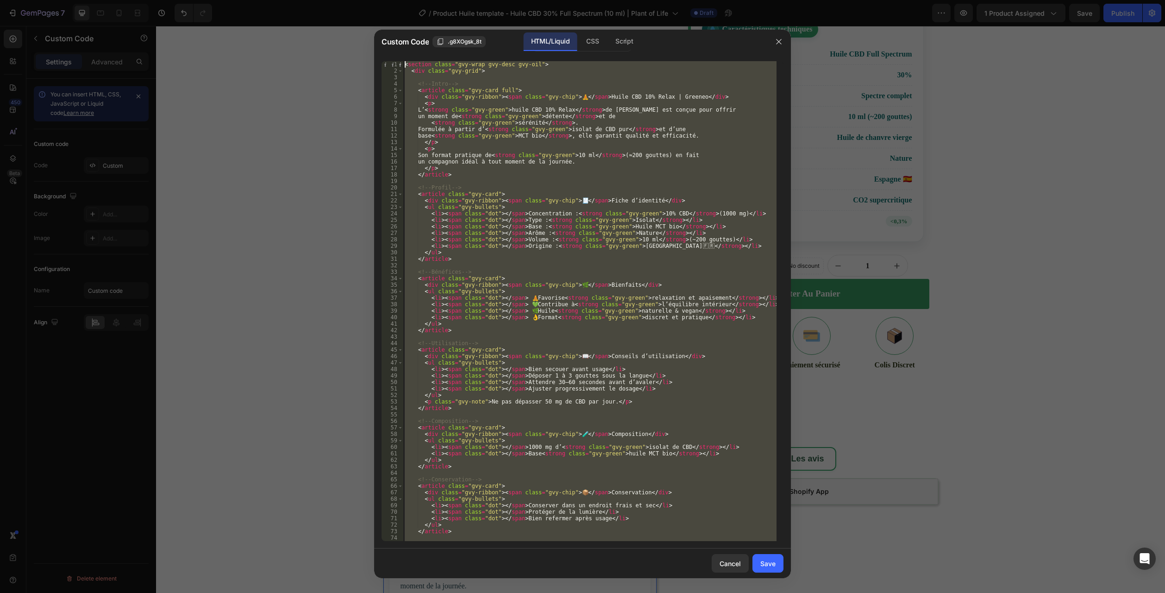
drag, startPoint x: 405, startPoint y: 535, endPoint x: 191, endPoint y: -50, distance: 623.1
click at [191, 0] on html "7 Version history / Product Huile template - Huile CBD 30% Full Spectrum (10 ml…" at bounding box center [582, 0] width 1165 height 0
type textarea "<section class="gvy-wrap gvy-desc gvy-oil"> <div class="gvy-grid">"
paste textarea
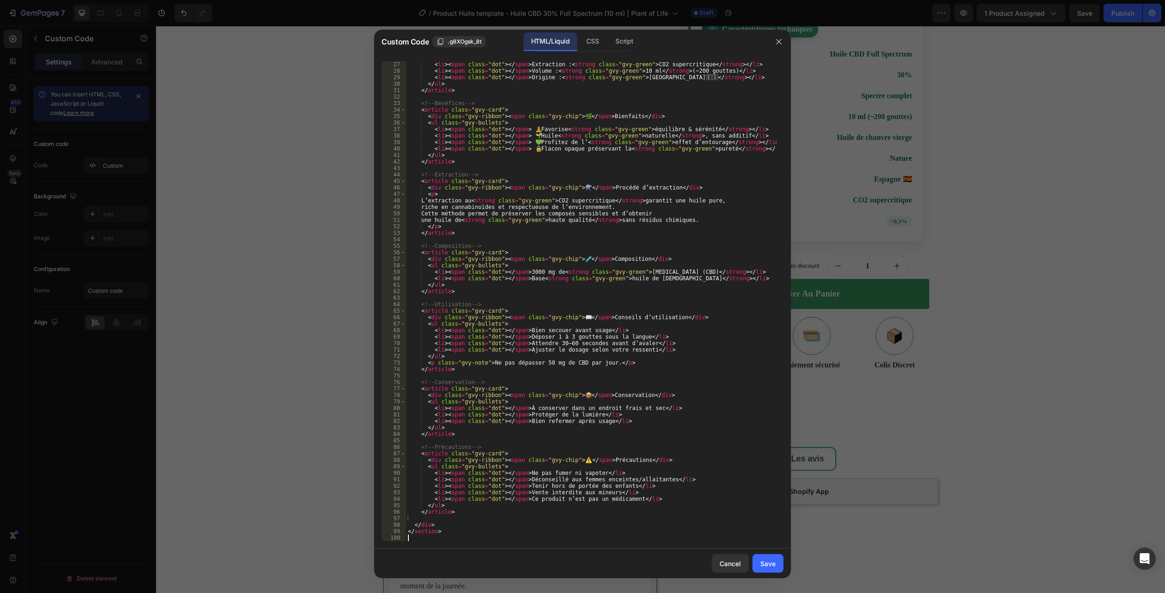
scroll to position [175, 0]
click at [773, 569] on button "Save" at bounding box center [768, 563] width 31 height 19
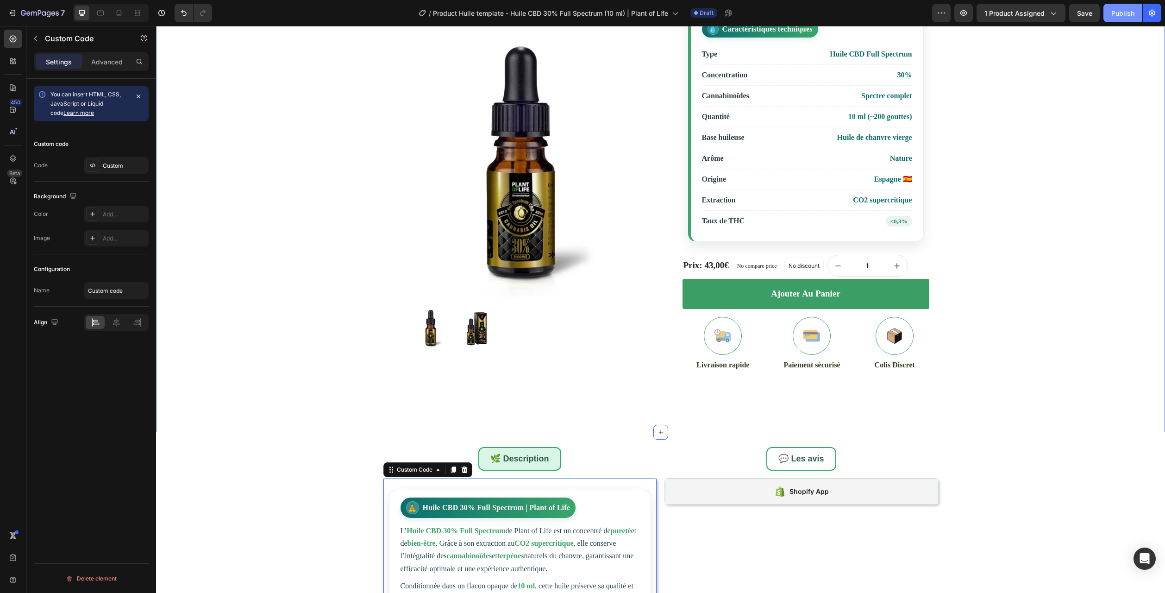
click at [1112, 19] on button "Publish" at bounding box center [1123, 13] width 39 height 19
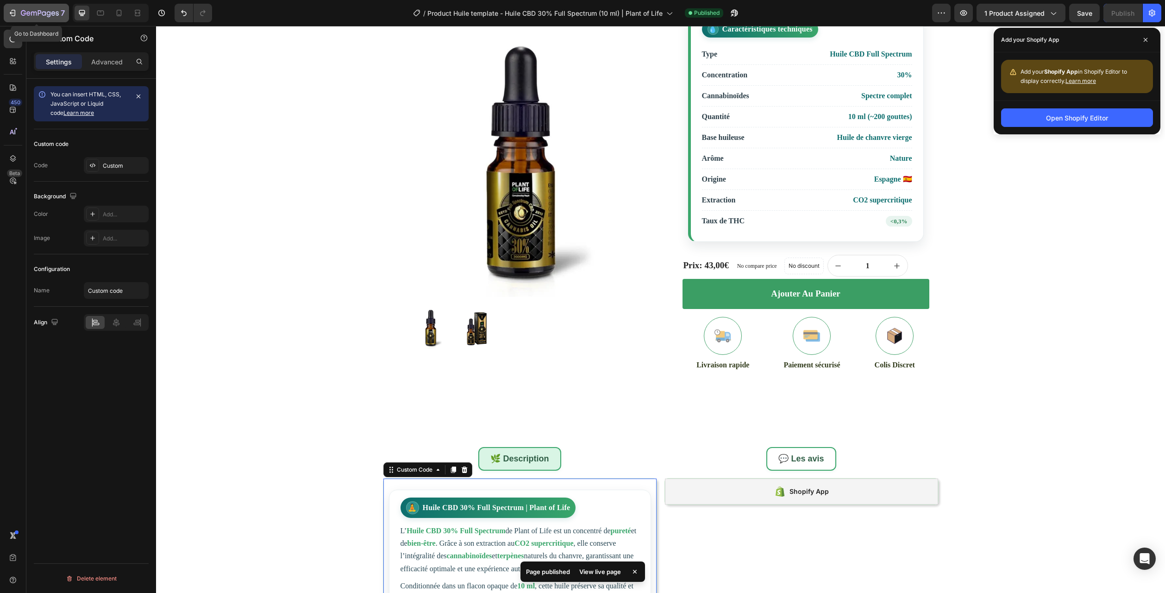
click at [43, 15] on icon "button" at bounding box center [44, 13] width 4 height 4
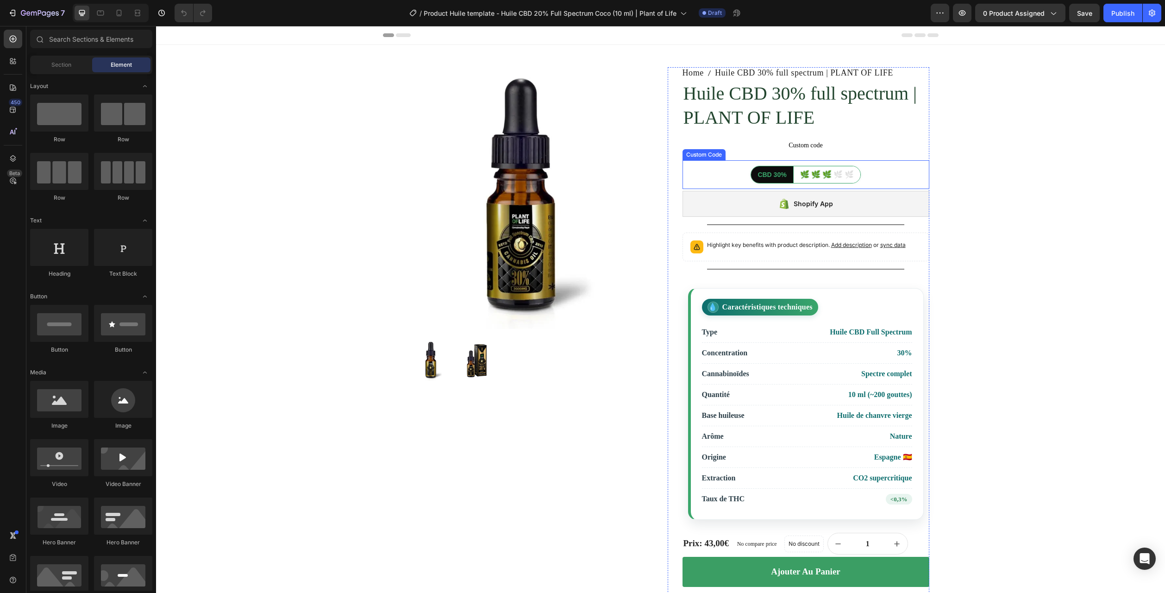
click at [743, 105] on h1 "Huile CBD 30% full spectrum | PLANT OF LIFE" at bounding box center [806, 106] width 247 height 50
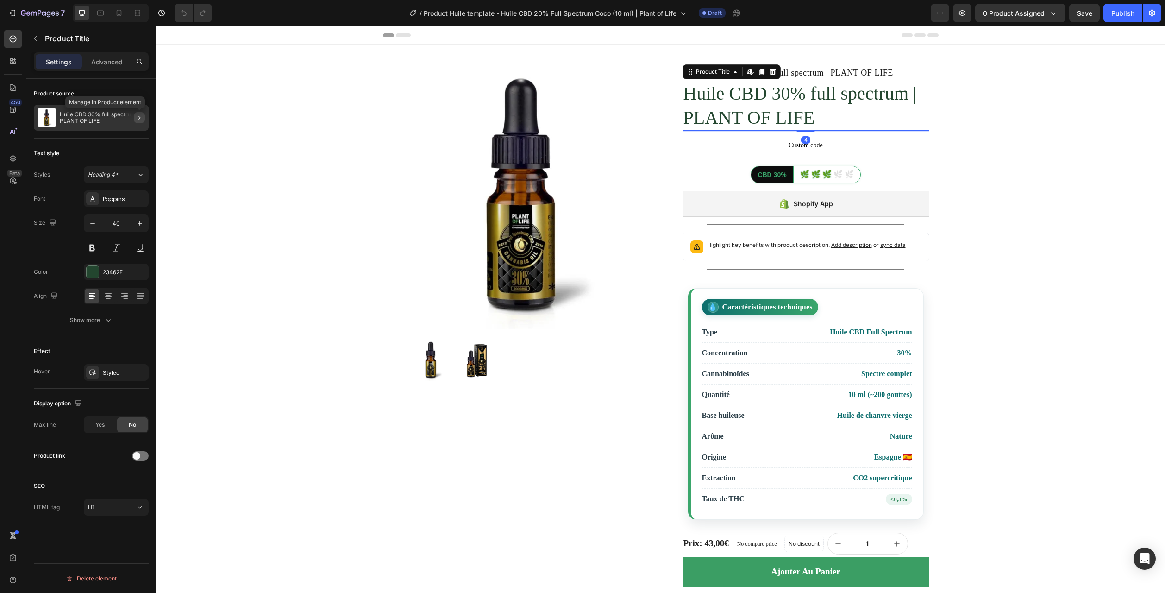
click at [142, 119] on icon "button" at bounding box center [139, 117] width 7 height 7
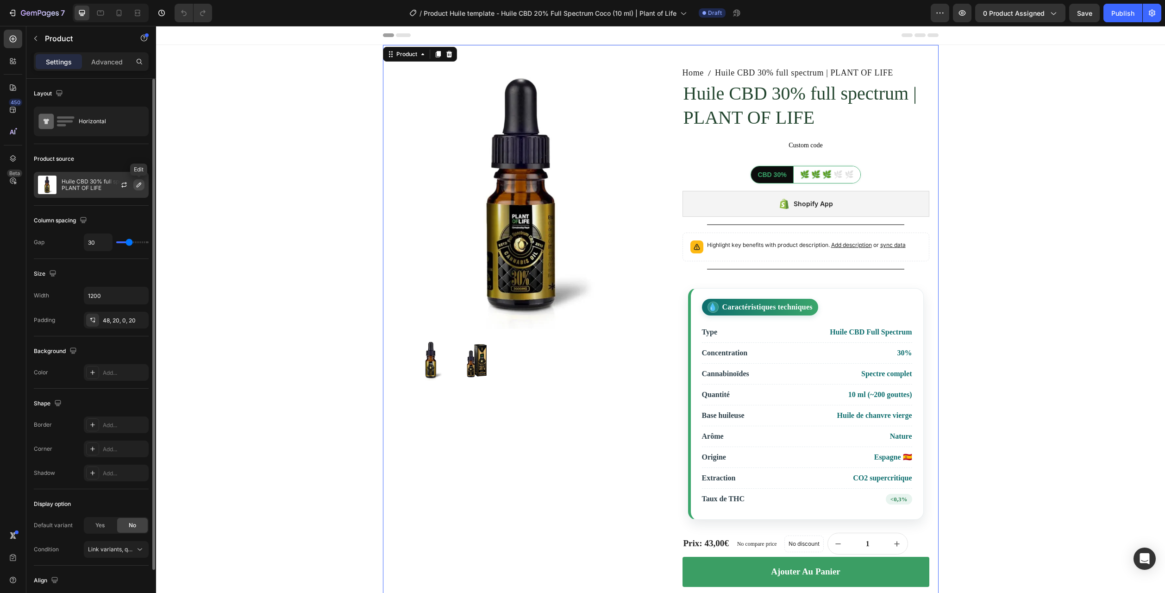
click at [137, 183] on icon "button" at bounding box center [138, 184] width 7 height 7
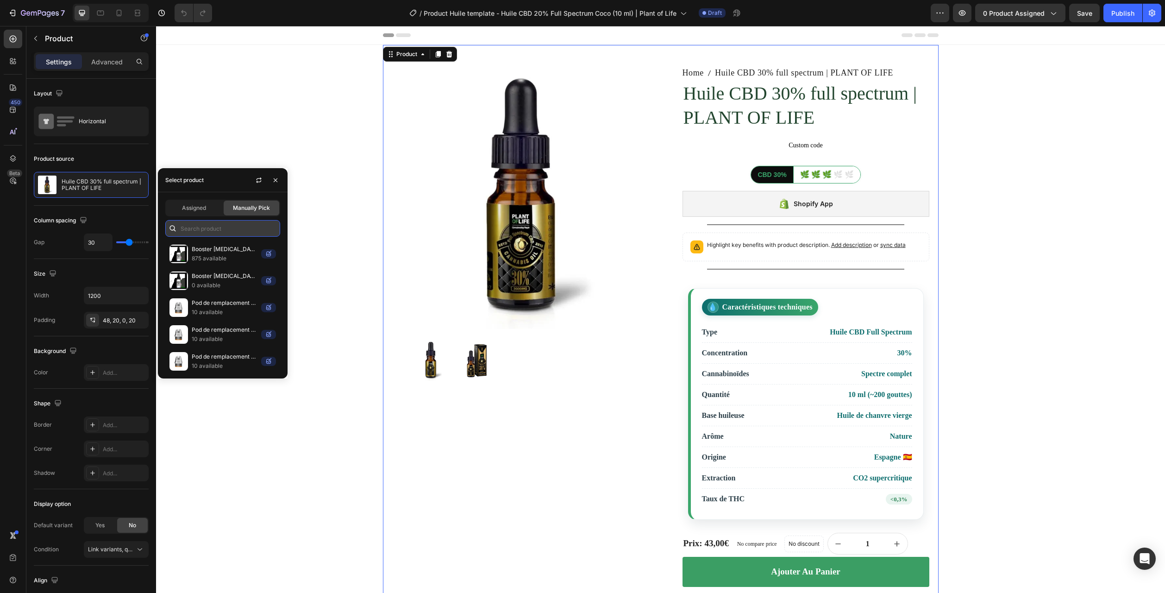
click at [201, 227] on input "text" at bounding box center [222, 228] width 115 height 17
paste input "Huile CBD 20% full spectrum coco | PLANT OF LIFE"
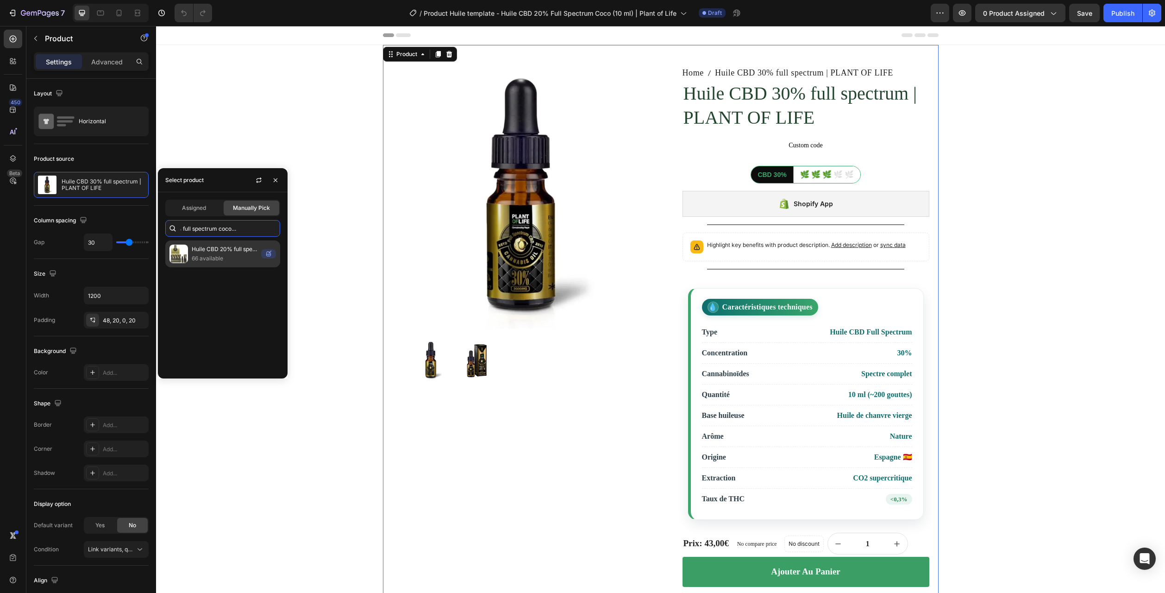
type input "Huile CBD 20% full spectrum coco | PLANT OF LIFE"
click at [211, 255] on p "66 available" at bounding box center [225, 258] width 66 height 9
click at [1021, 21] on button "0 product assigned" at bounding box center [1020, 13] width 90 height 19
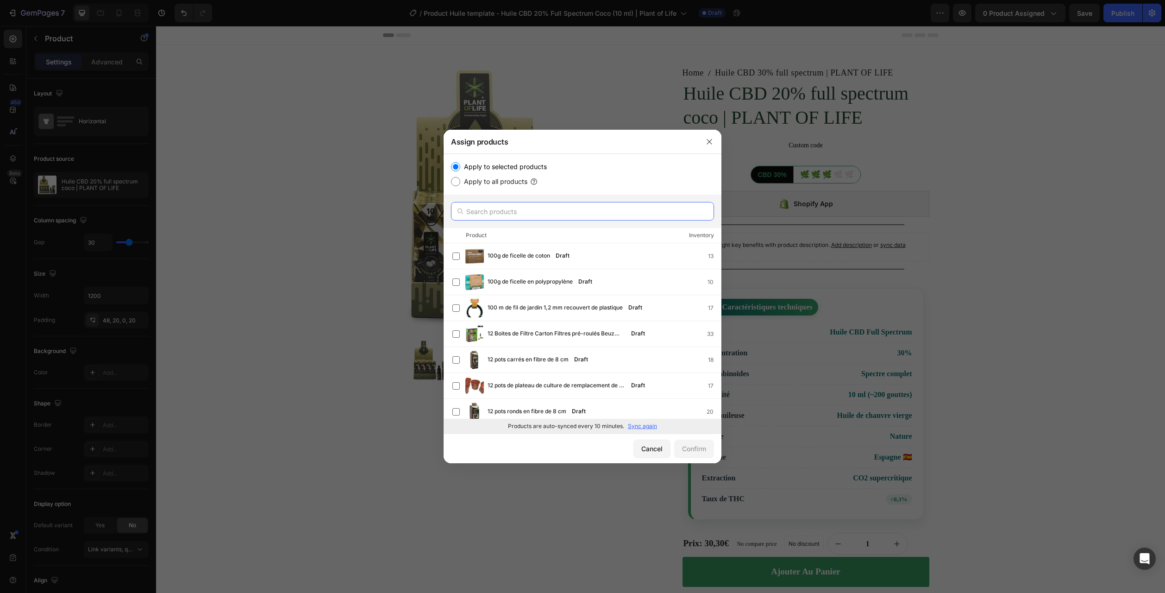
click at [512, 212] on input "text" at bounding box center [582, 211] width 263 height 19
paste input "Huile CBD 20% full spectrum coco | PLANT OF LIFE"
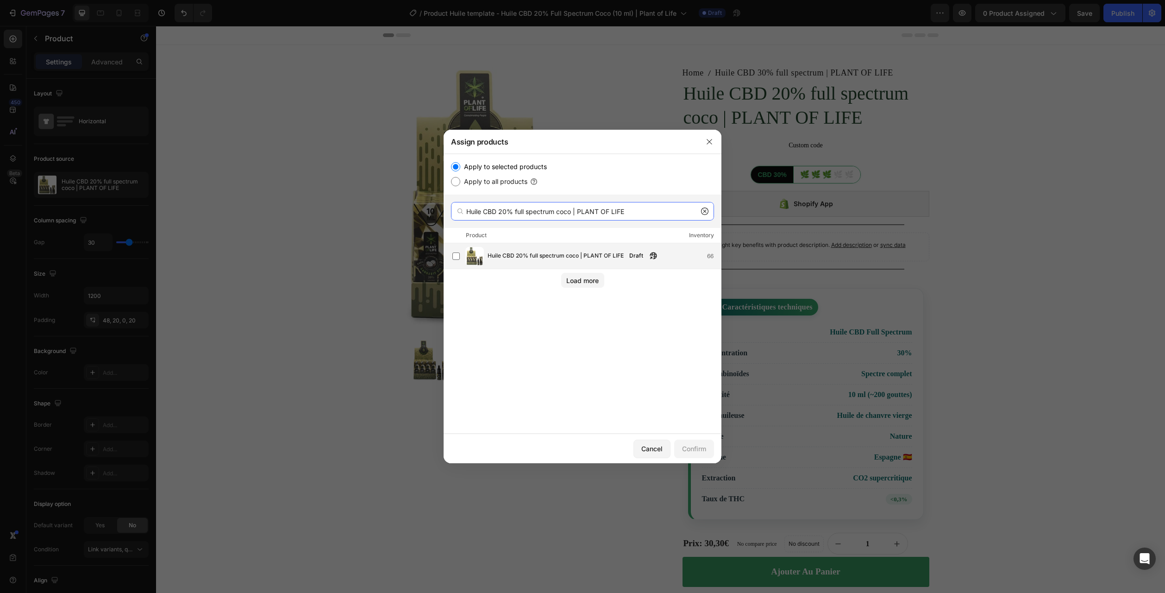
type input "Huile CBD 20% full spectrum coco | PLANT OF LIFE"
click at [512, 254] on span "Huile CBD 20% full spectrum coco | PLANT OF LIFE" at bounding box center [556, 256] width 136 height 10
click at [702, 446] on div "Confirm" at bounding box center [694, 449] width 24 height 10
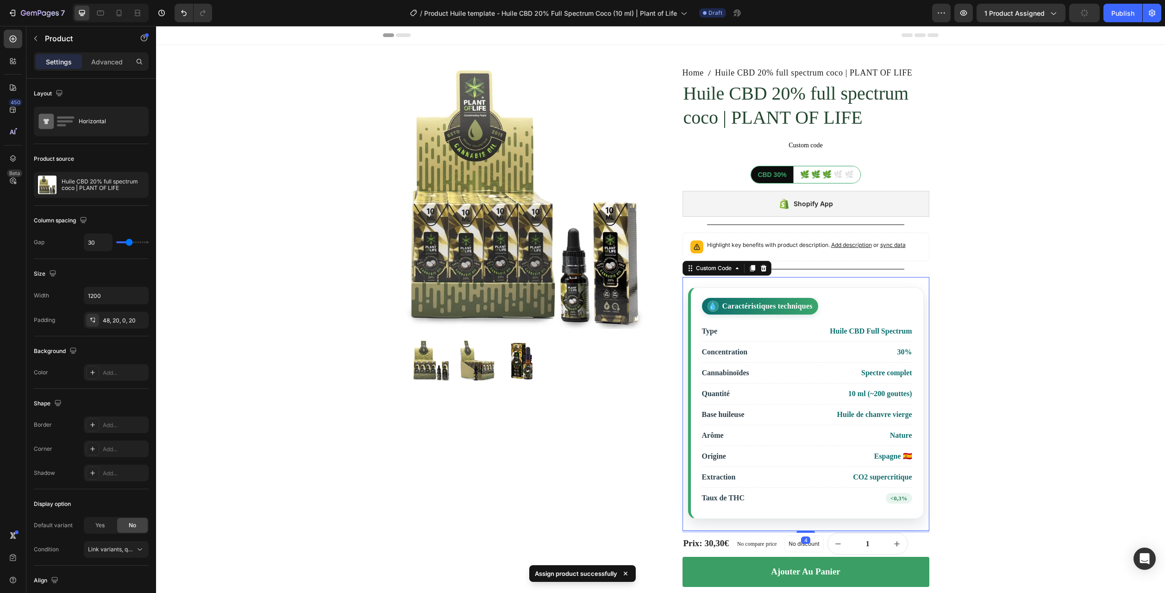
click at [781, 435] on li "Arôme Nature" at bounding box center [807, 435] width 210 height 21
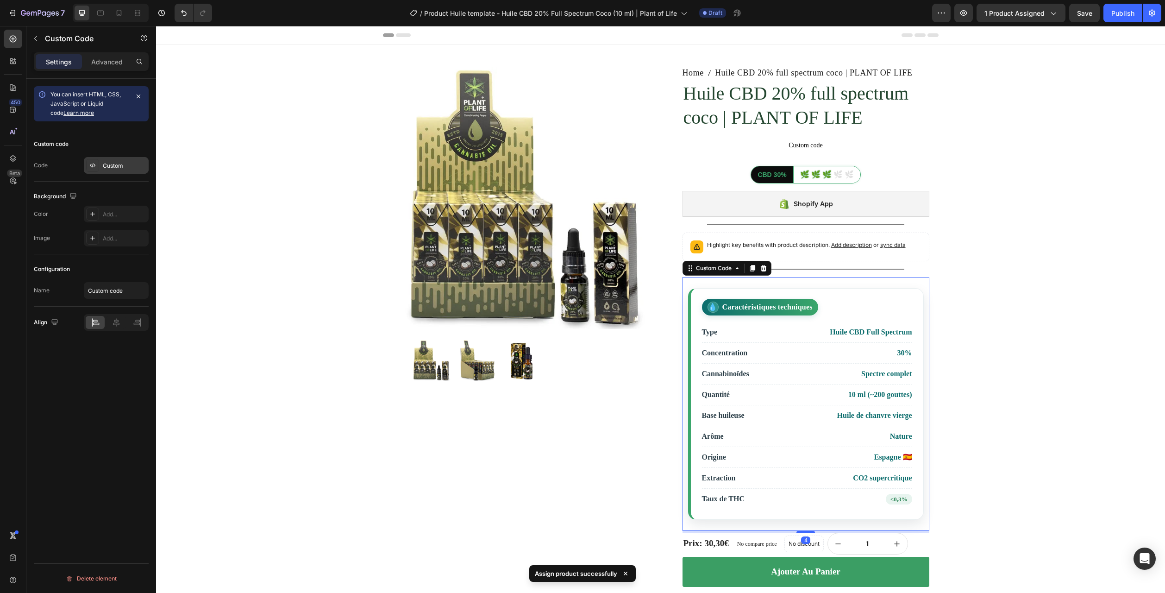
click at [104, 165] on div "Custom" at bounding box center [125, 166] width 44 height 8
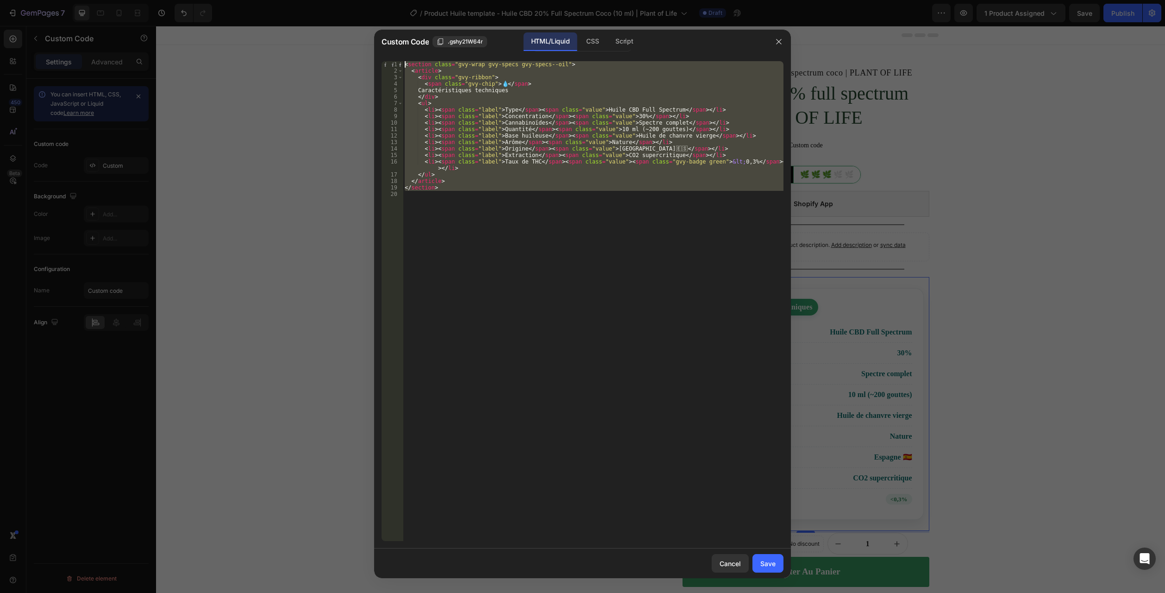
drag, startPoint x: 427, startPoint y: 246, endPoint x: 281, endPoint y: -18, distance: 302.4
click at [281, 0] on html "7 Version history / Product Huile template - Huile CBD 20% Full Spectrum Coco (…" at bounding box center [582, 0] width 1165 height 0
type textarea "<section class="gvy-wrap gvy-specs gvy-specs--oil"> <article>"
paste textarea
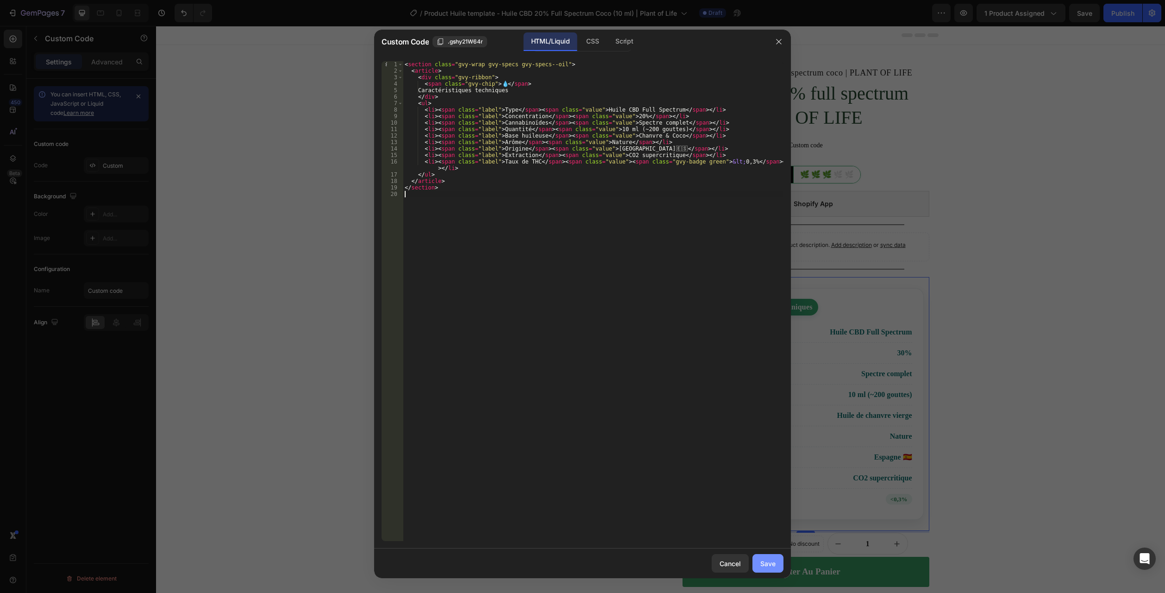
click at [772, 564] on div "Save" at bounding box center [767, 563] width 15 height 10
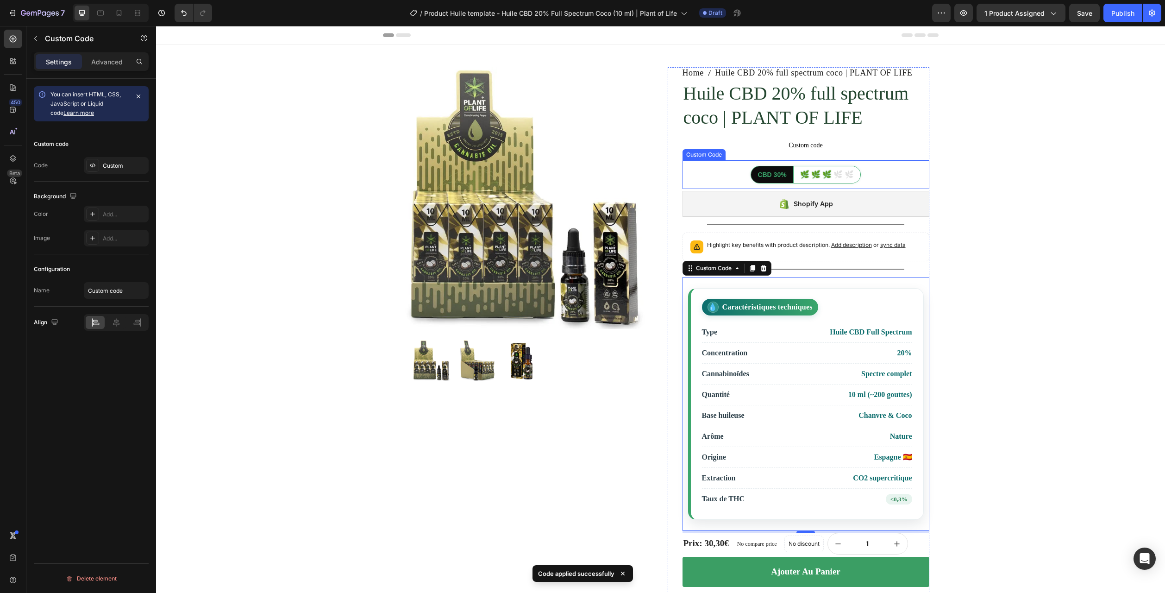
click at [767, 167] on div "CBD 30%" at bounding box center [772, 174] width 42 height 17
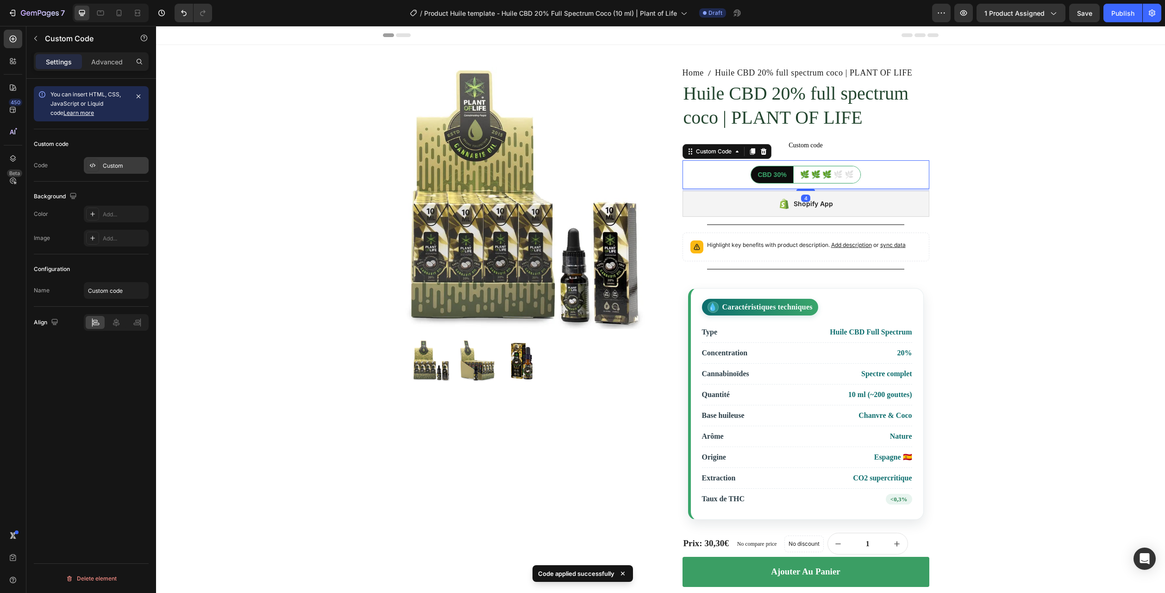
click at [118, 162] on div "Custom" at bounding box center [125, 166] width 44 height 8
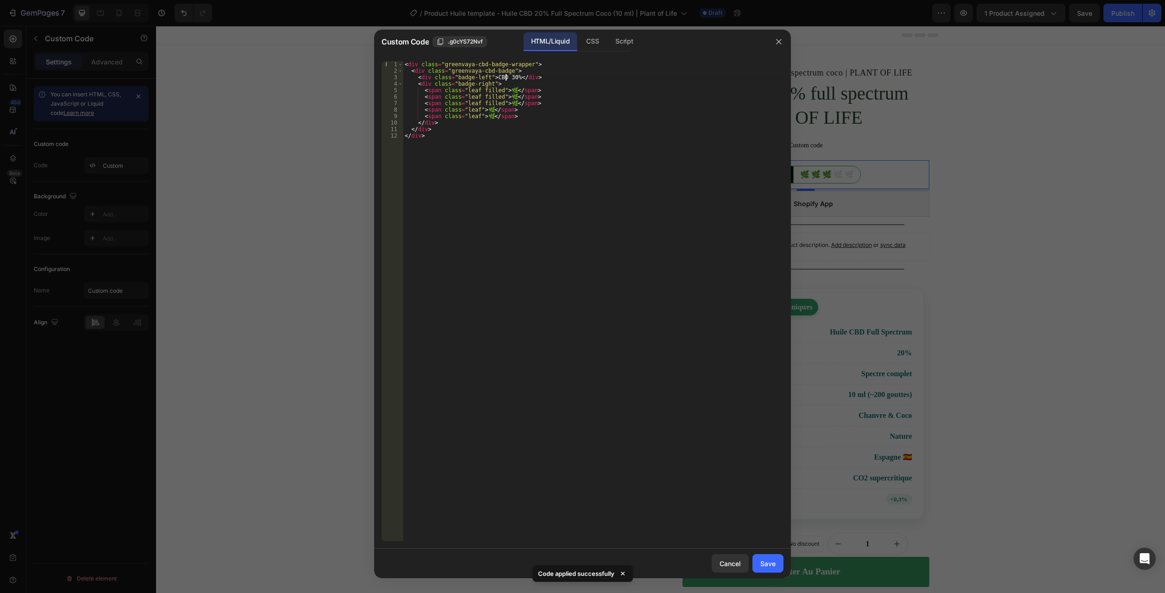
click at [507, 80] on div "< div class = "greenvaya-cbd-badge-wrapper" > < div class = "greenvaya-cbd-badg…" at bounding box center [593, 307] width 381 height 493
click at [533, 123] on div "< div class = "greenvaya-cbd-badge-wrapper" > < div class = "greenvaya-cbd-badg…" at bounding box center [593, 307] width 381 height 493
drag, startPoint x: 516, startPoint y: 112, endPoint x: 368, endPoint y: 111, distance: 147.7
click at [368, 111] on div "Custom Code .g0cYS72Nvf HTML/Liquid CSS Script </div> 1 2 3 4 5 6 7 8 9 10 11 1…" at bounding box center [582, 296] width 1165 height 593
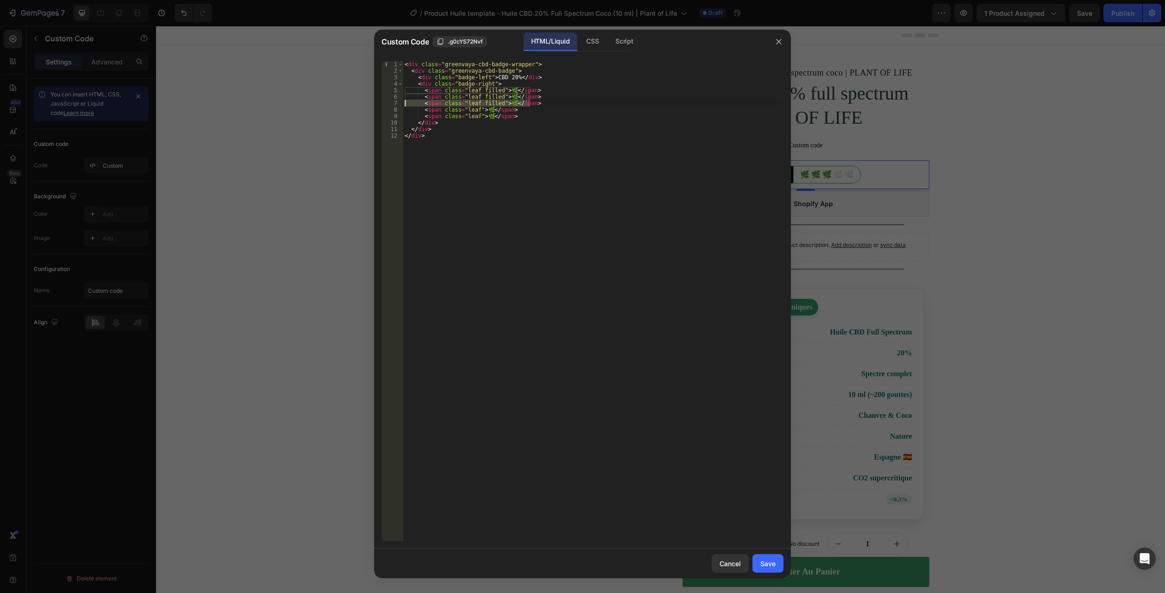
drag, startPoint x: 537, startPoint y: 105, endPoint x: 374, endPoint y: 102, distance: 163.0
click at [374, 102] on div "<span class="leaf">🌿</span> 1 2 3 4 5 6 7 8 9 10 11 12 < div class = "greenvaya…" at bounding box center [582, 301] width 417 height 495
paste textarea
type textarea "<span class="leaf">🌿</span>"
click at [754, 563] on button "Save" at bounding box center [768, 563] width 31 height 19
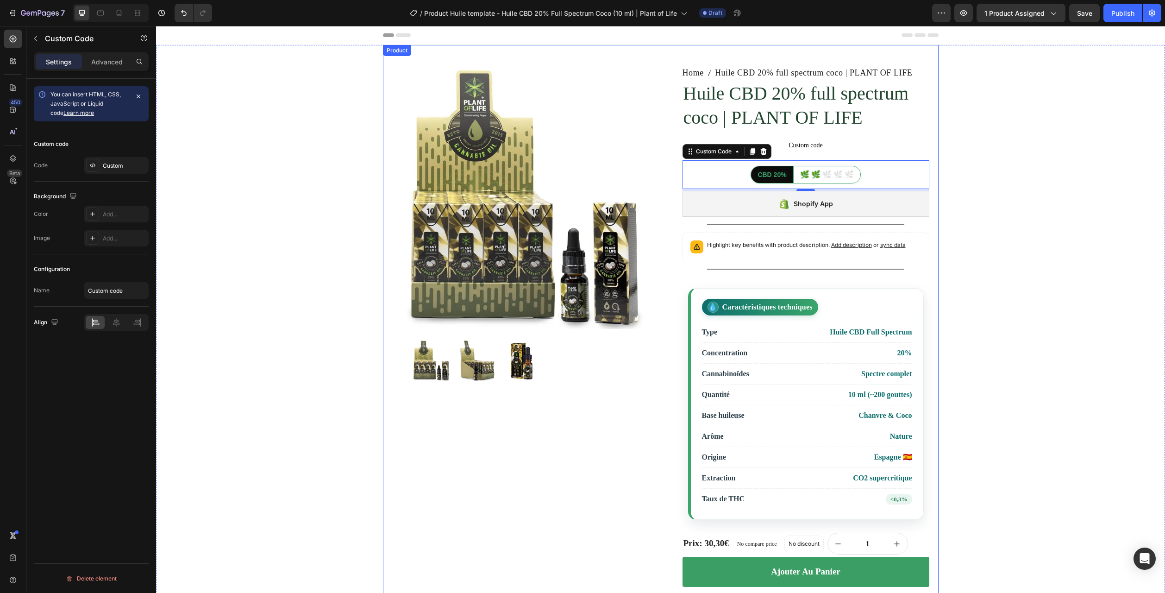
scroll to position [278, 0]
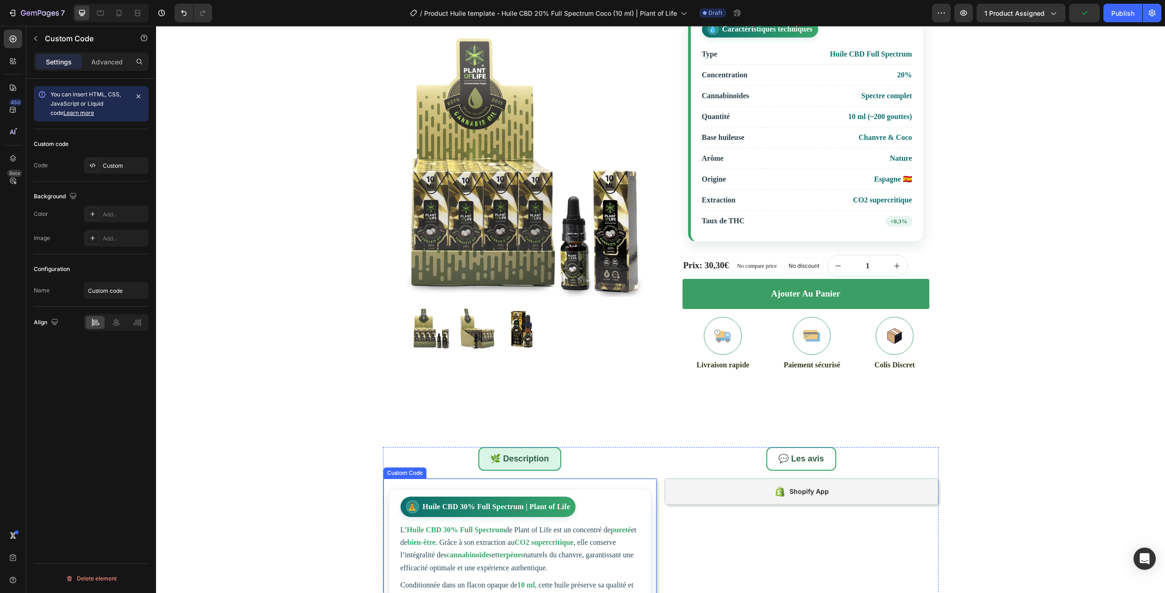
click at [535, 521] on article "🧘 Huile CBD 30% Full Spectrum | Plant of Life L’ Huile CBD 30% Full Spectrum de…" at bounding box center [520, 554] width 262 height 130
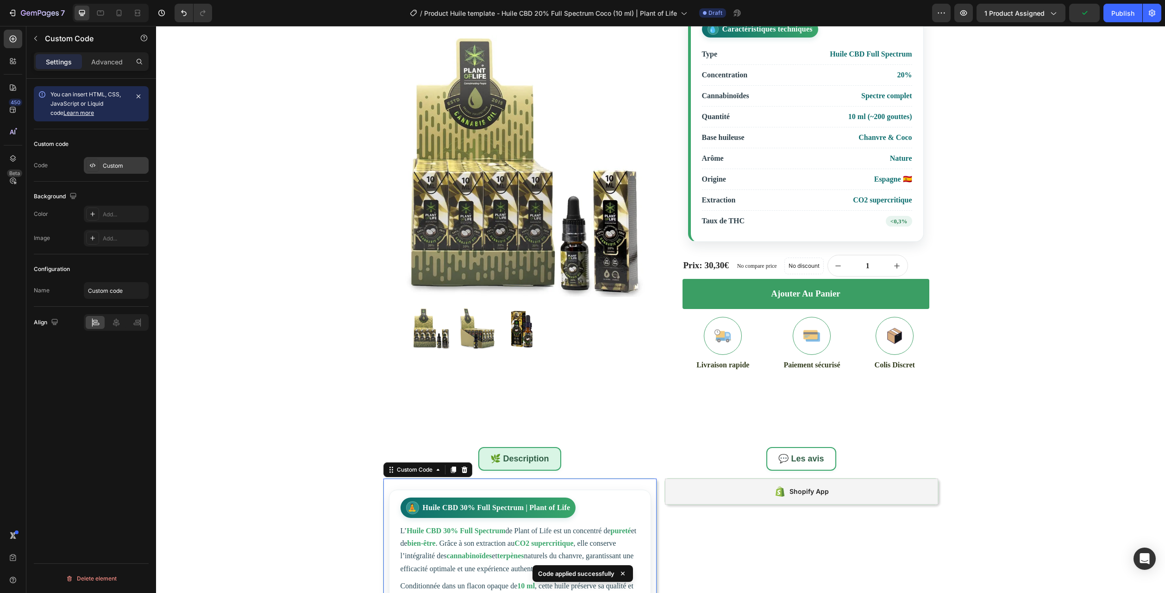
click at [115, 171] on div "Custom" at bounding box center [116, 165] width 65 height 17
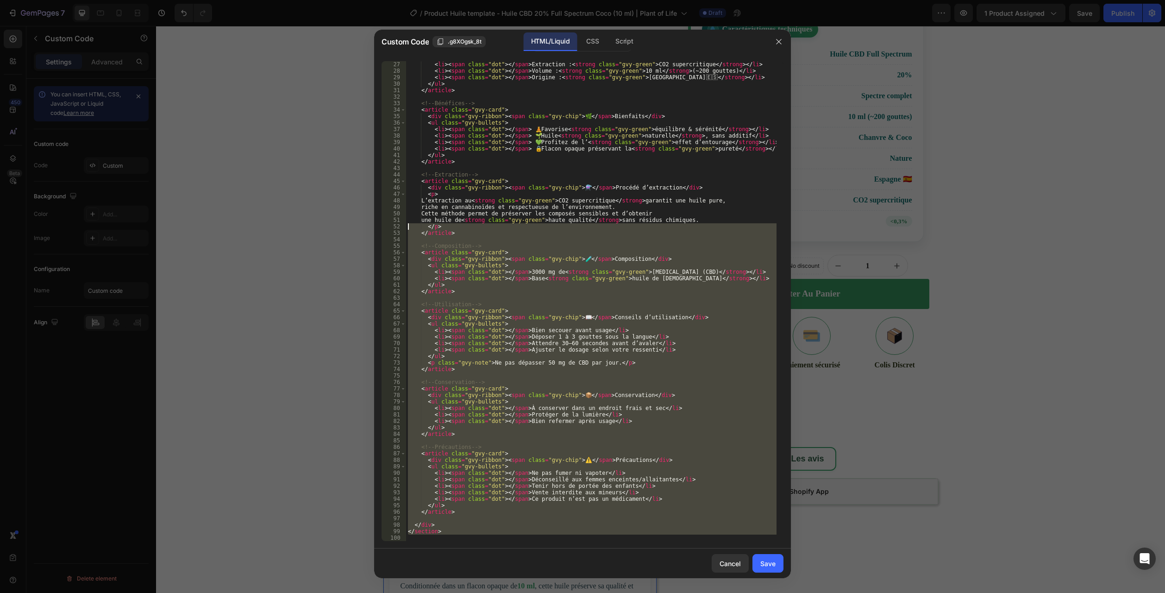
scroll to position [0, 0]
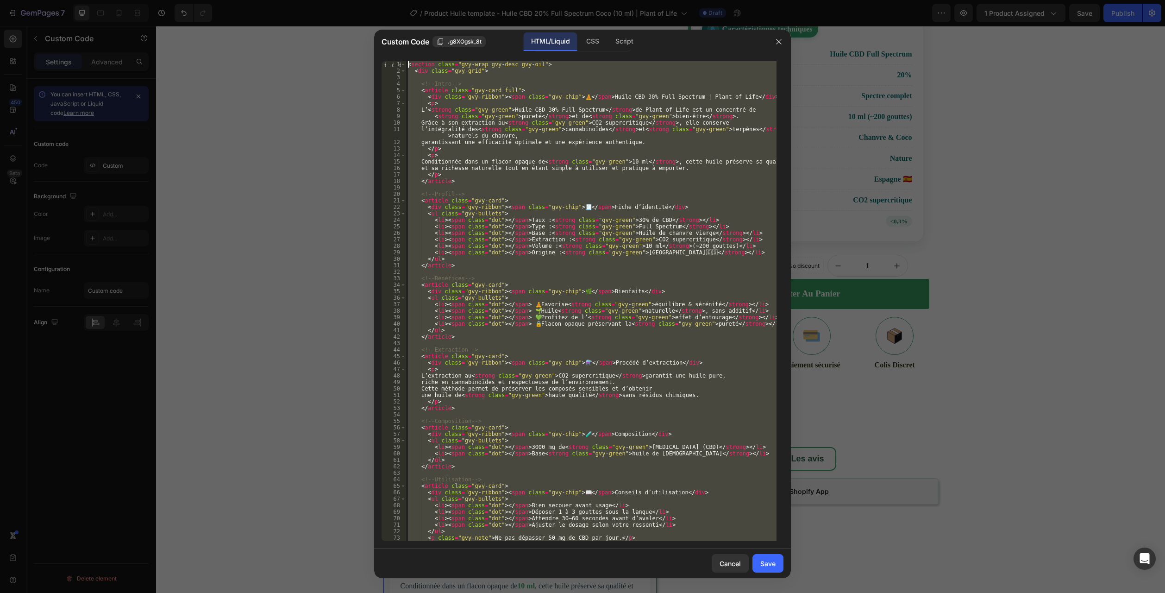
drag, startPoint x: 413, startPoint y: 539, endPoint x: 279, endPoint y: 50, distance: 507.1
click at [234, 0] on html "7 Version history / Product Huile template - Huile CBD 20% Full Spectrum Coco (…" at bounding box center [582, 0] width 1165 height 0
type textarea "<section class="gvy-wrap gvy-desc gvy-oil"> <div class="gvy-grid">"
paste textarea
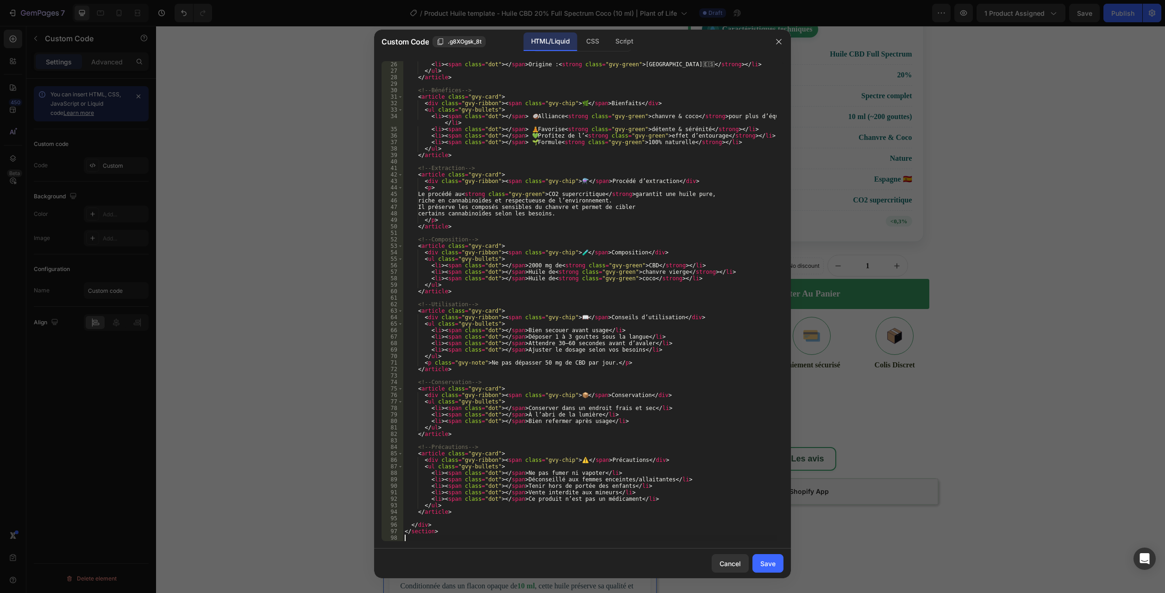
scroll to position [162, 0]
click at [766, 573] on div "Cancel Save" at bounding box center [582, 563] width 417 height 30
click at [770, 564] on div "Save" at bounding box center [767, 563] width 15 height 10
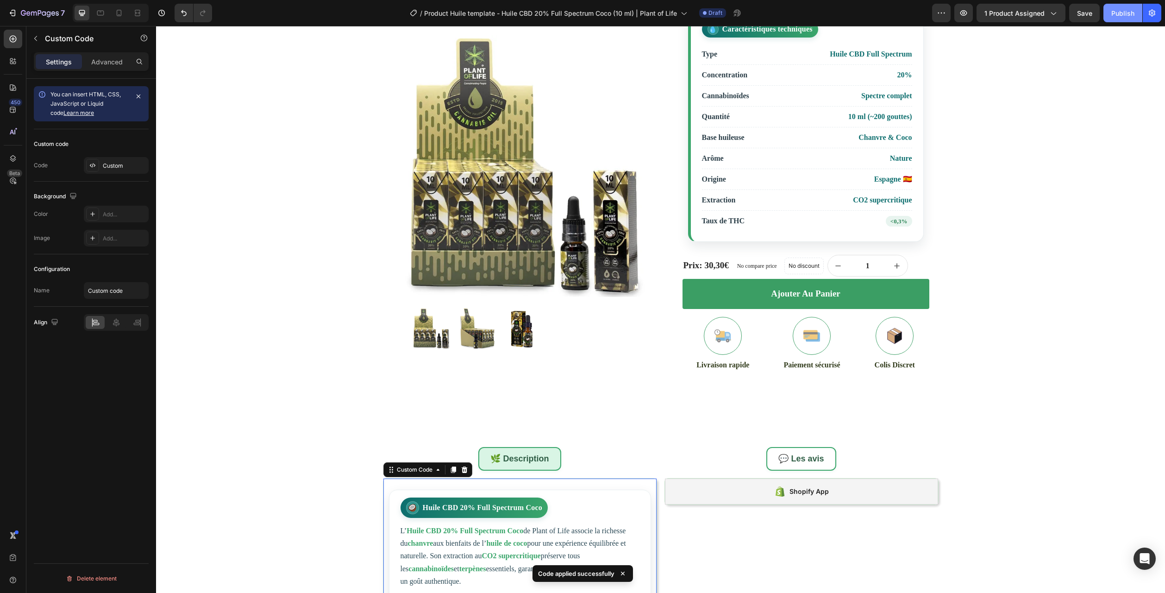
click at [1122, 19] on button "Publish" at bounding box center [1123, 13] width 39 height 19
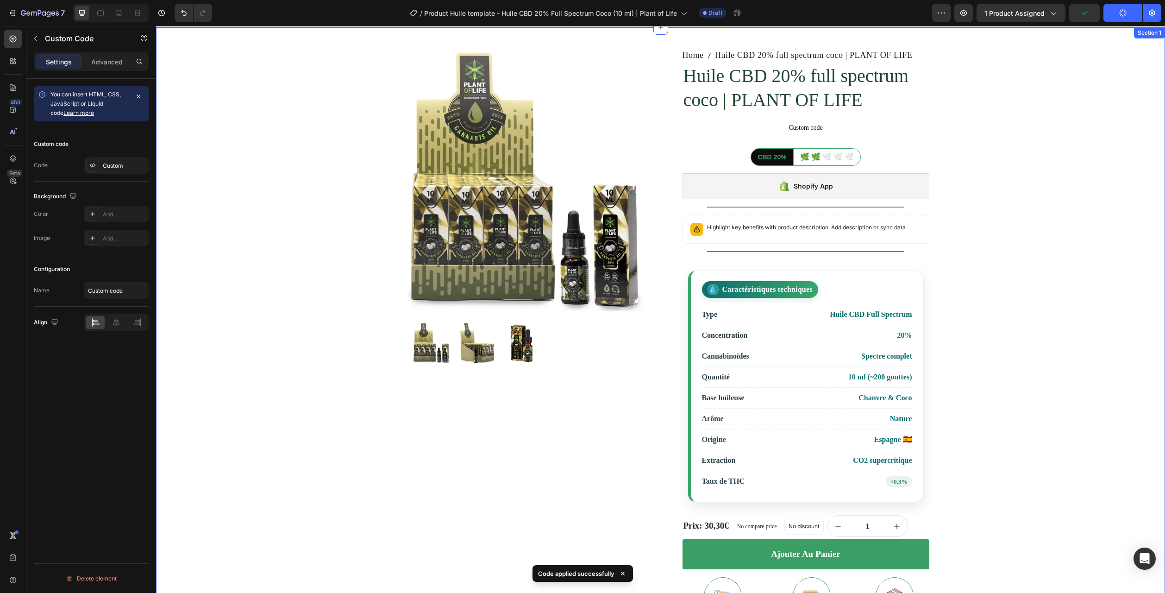
scroll to position [0, 0]
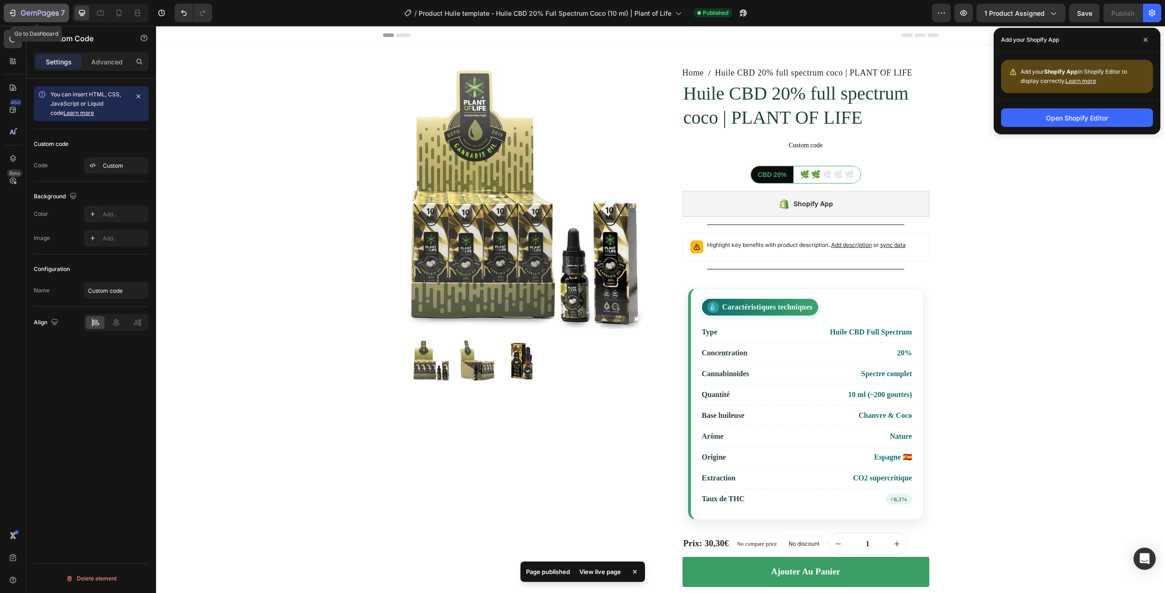
click at [33, 11] on icon "button" at bounding box center [40, 14] width 38 height 8
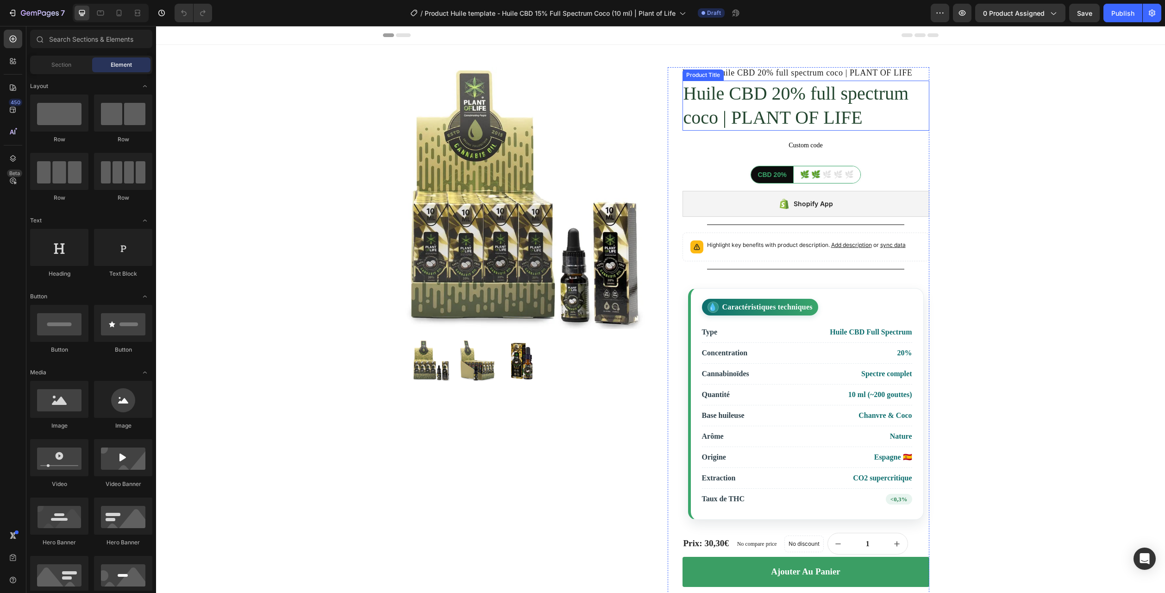
click at [781, 113] on h1 "Huile CBD 20% full spectrum coco | PLANT OF LIFE" at bounding box center [806, 106] width 247 height 50
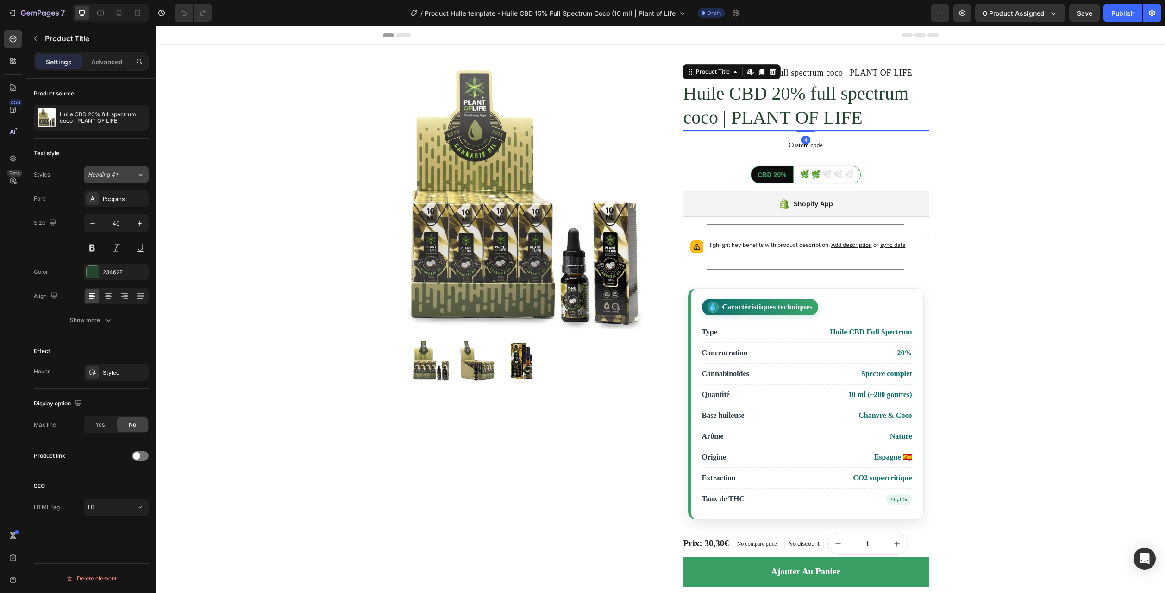
click at [132, 174] on div "Heading 4*" at bounding box center [112, 174] width 49 height 8
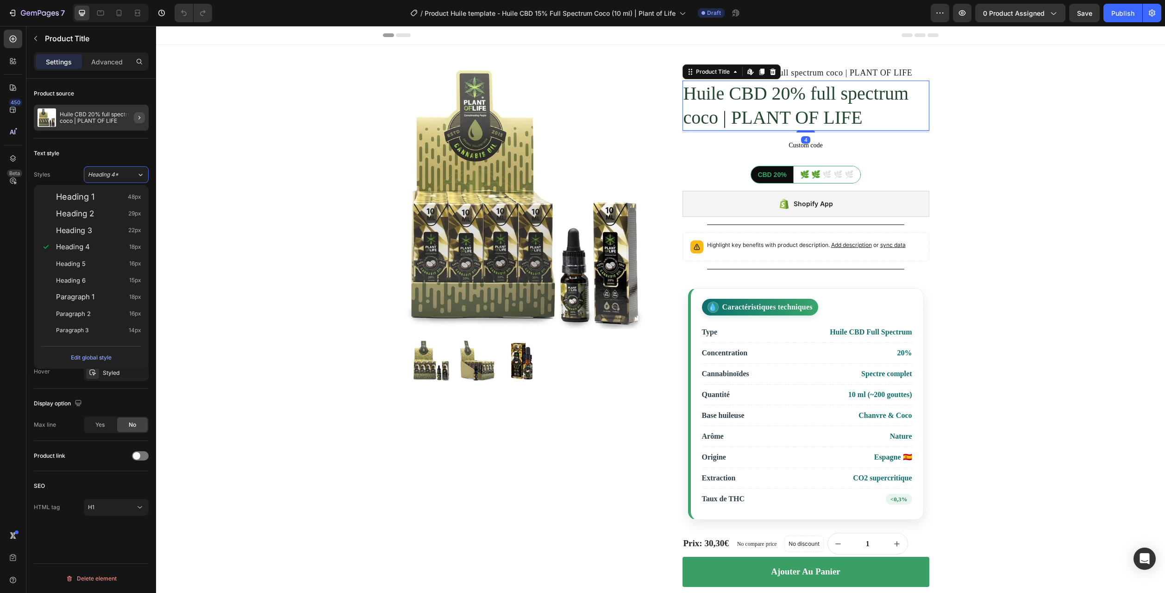
click at [136, 120] on icon "button" at bounding box center [139, 117] width 7 height 7
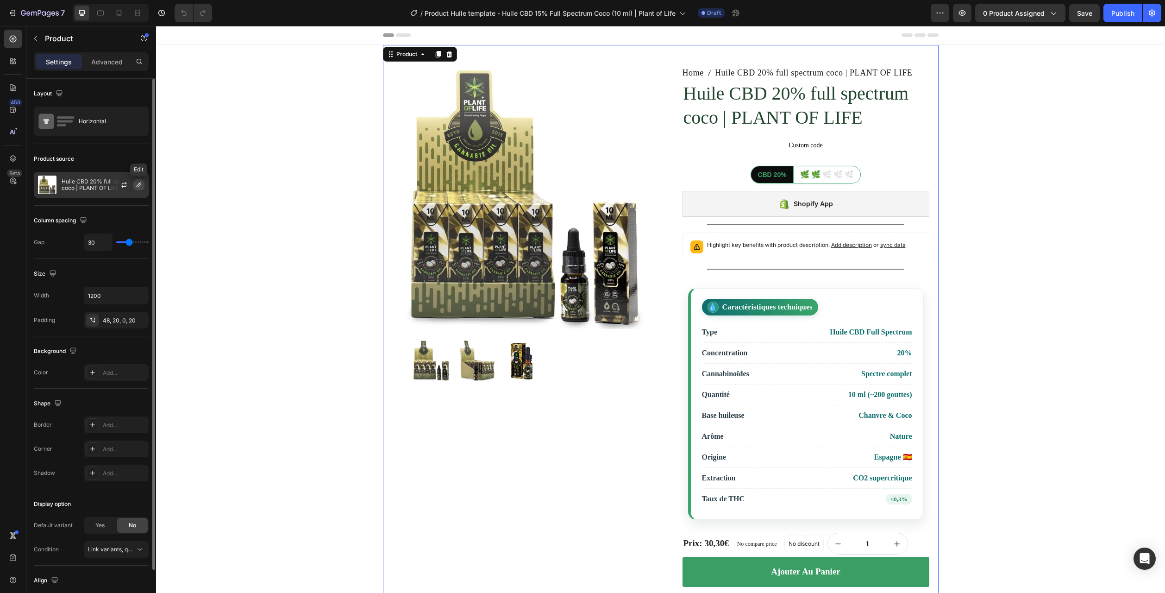
click at [138, 186] on icon "button" at bounding box center [138, 184] width 7 height 7
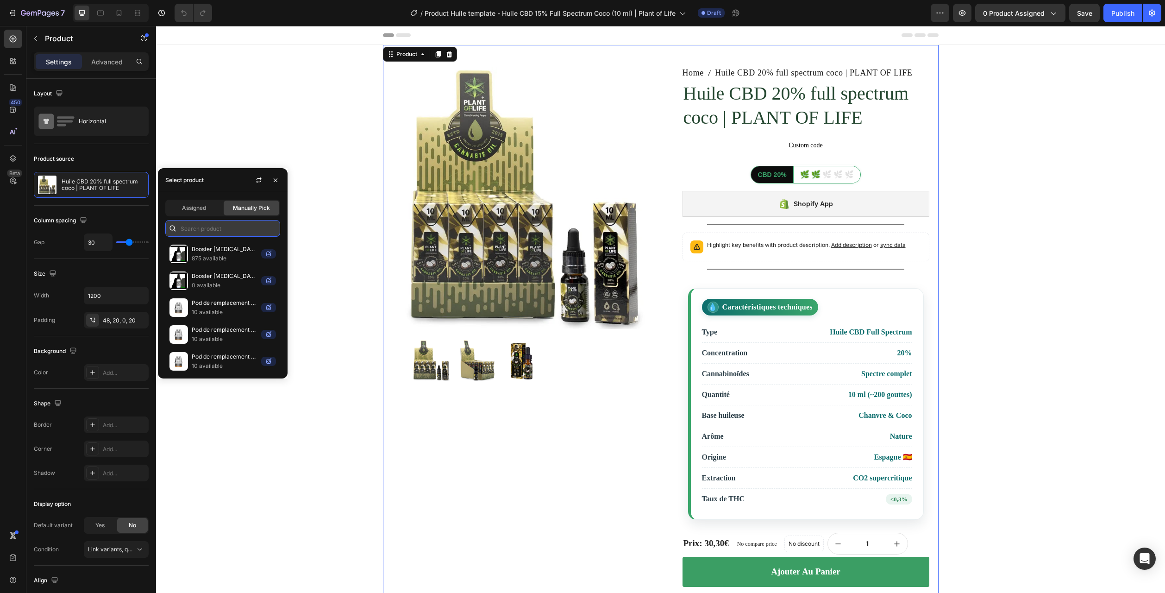
click at [188, 227] on input "text" at bounding box center [222, 228] width 115 height 17
paste input "Huile CBD 15% full spectrum coco | PLANT OF LIFE"
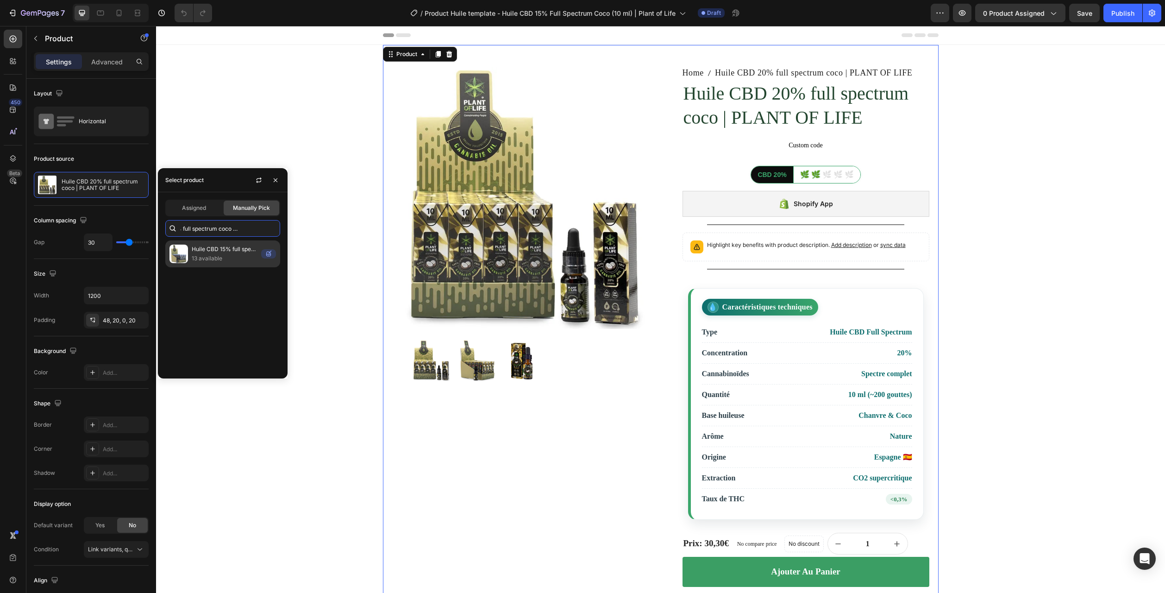
type input "Huile CBD 15% full spectrum coco | PLANT OF LIFE"
click at [215, 253] on p "Huile CBD 15% full spectrum coco | PLANT OF LIFE" at bounding box center [225, 249] width 66 height 9
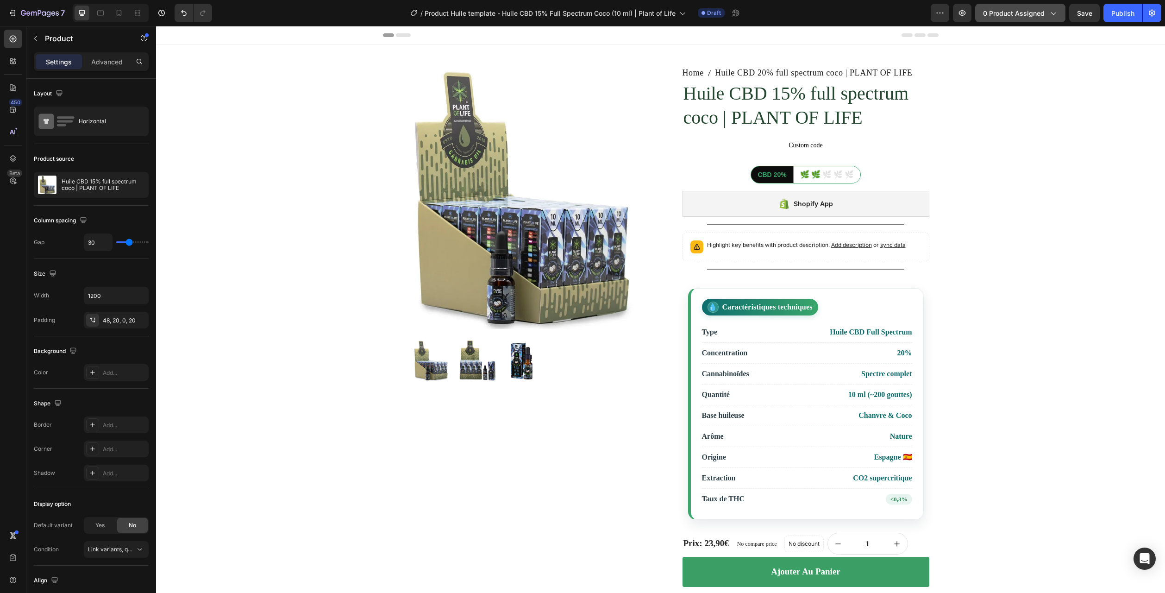
click at [1018, 7] on button "0 product assigned" at bounding box center [1020, 13] width 90 height 19
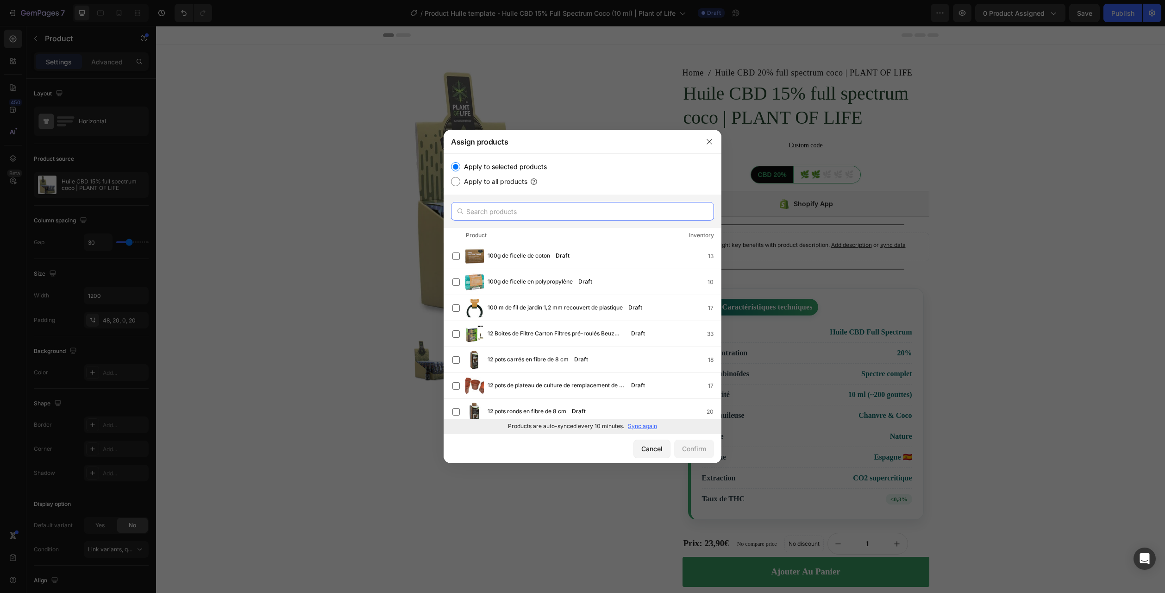
click at [533, 209] on input "text" at bounding box center [582, 211] width 263 height 19
paste input "Huile CBD 15% full spectrum coco | PLANT OF LIFE"
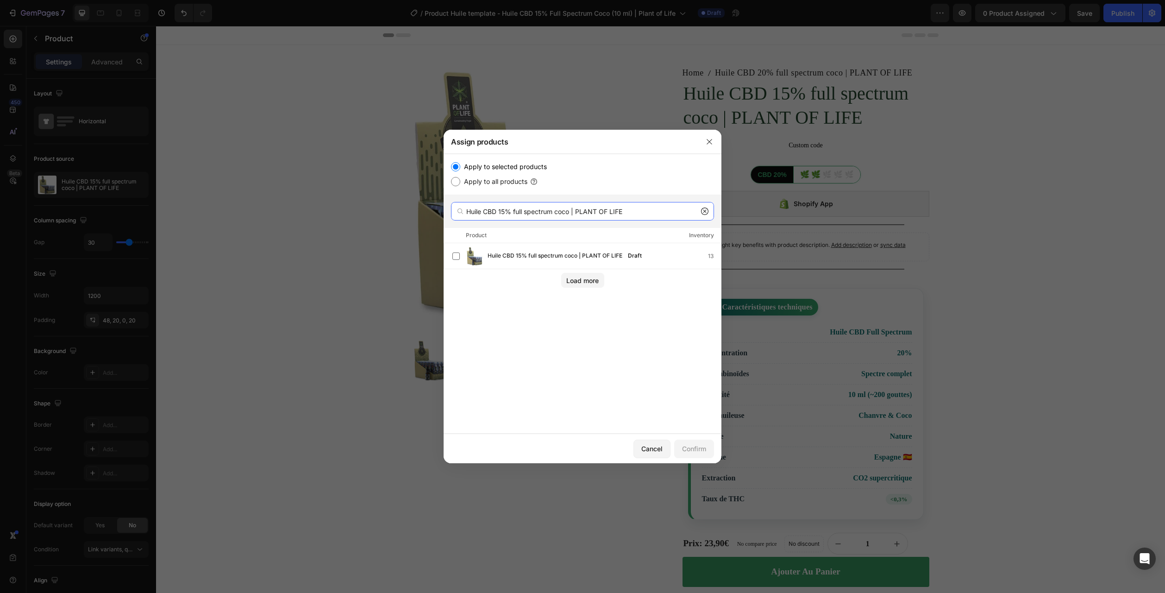
type input "Huile CBD 15% full spectrum coco | PLANT OF LIFE"
click at [510, 251] on span "Huile CBD 15% full spectrum coco | PLANT OF LIFE" at bounding box center [555, 256] width 135 height 10
click at [700, 446] on div "Confirm" at bounding box center [694, 449] width 24 height 10
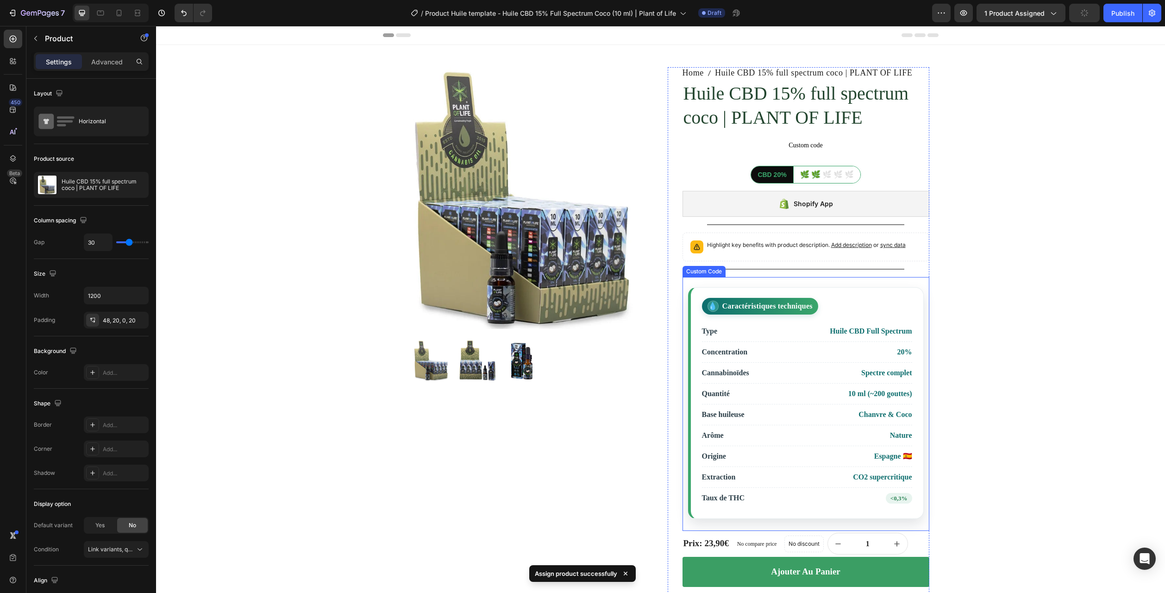
click at [776, 429] on li "Arôme Nature" at bounding box center [807, 435] width 210 height 21
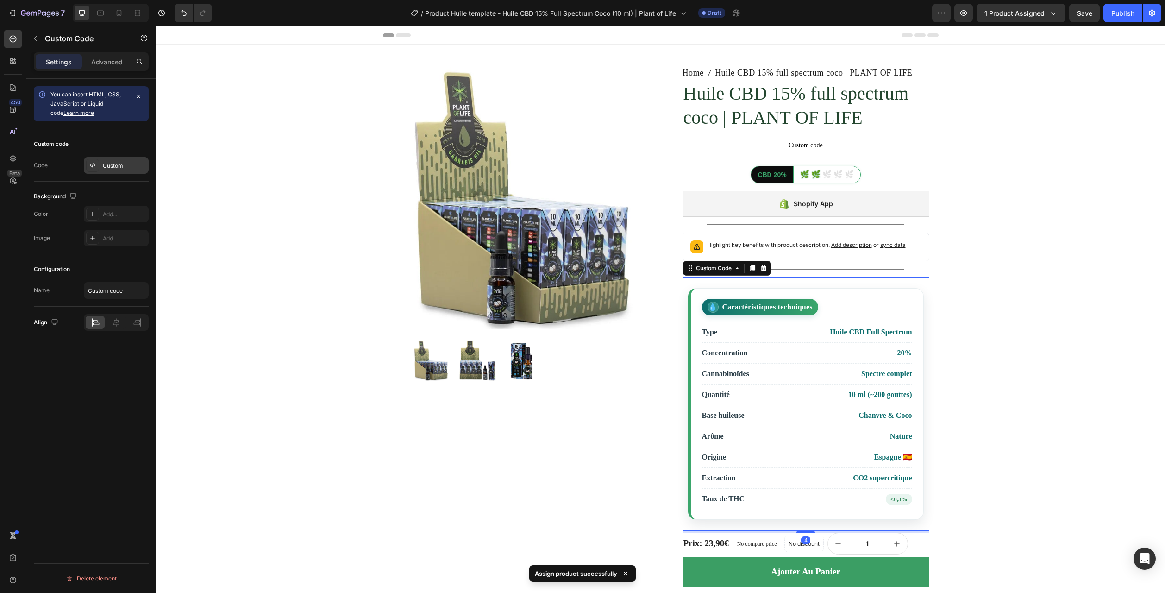
click at [132, 170] on div "Custom" at bounding box center [116, 165] width 65 height 17
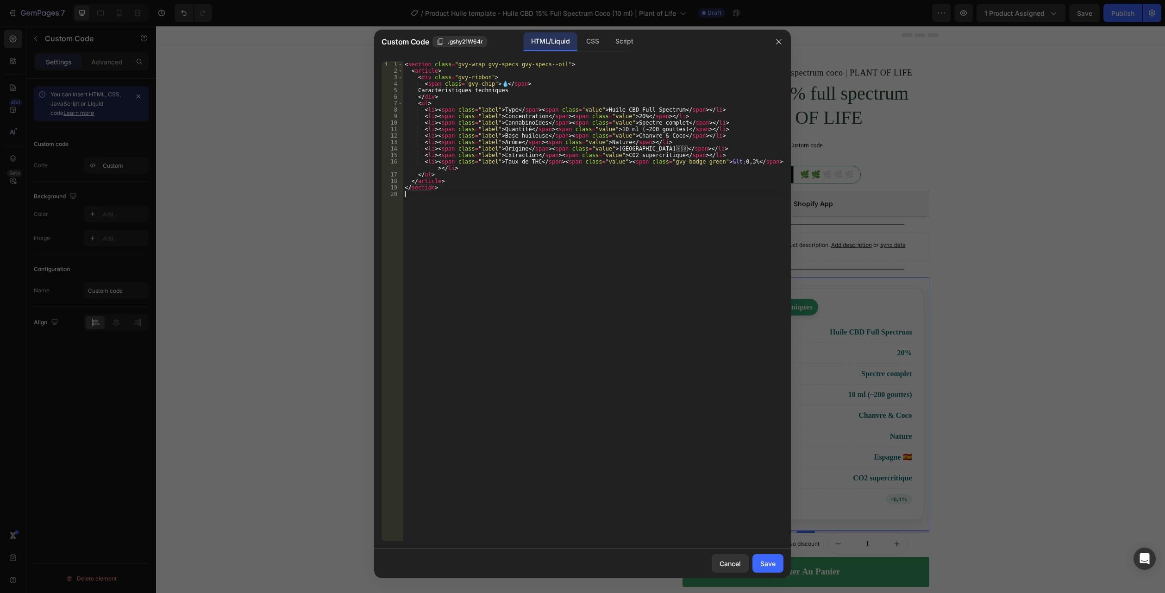
drag, startPoint x: 465, startPoint y: 212, endPoint x: 282, endPoint y: -11, distance: 288.2
click at [282, 0] on html "7 Version history / Product Huile template - Huile CBD 15% Full Spectrum Coco (…" at bounding box center [582, 0] width 1165 height 0
type textarea "<section class="gvy-wrap gvy-specs gvy-specs--oil"> <article>"
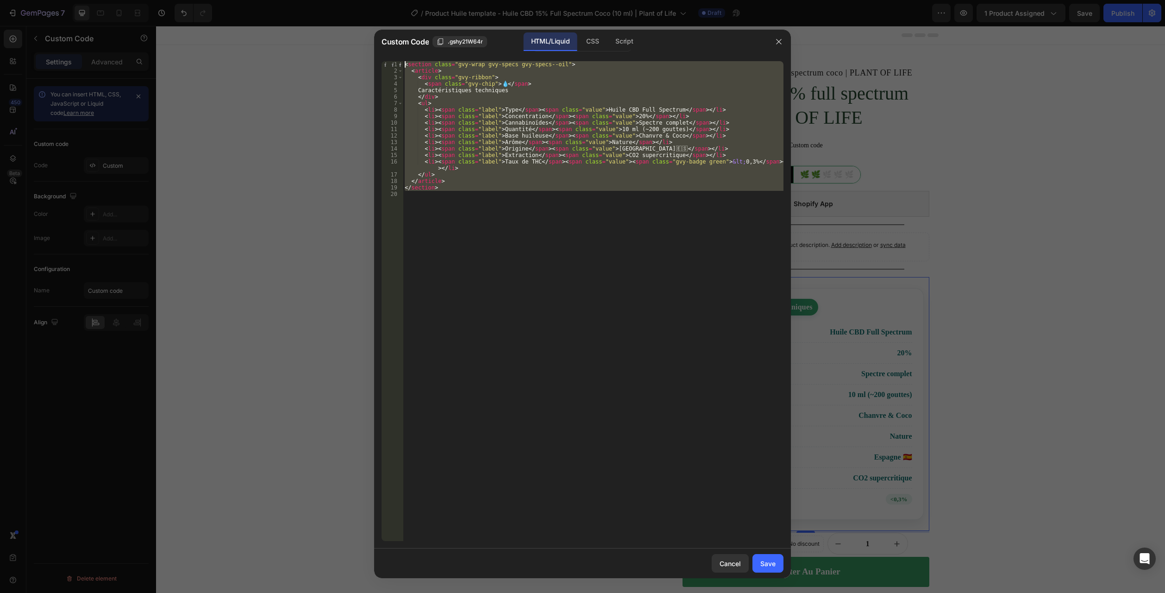
paste textarea
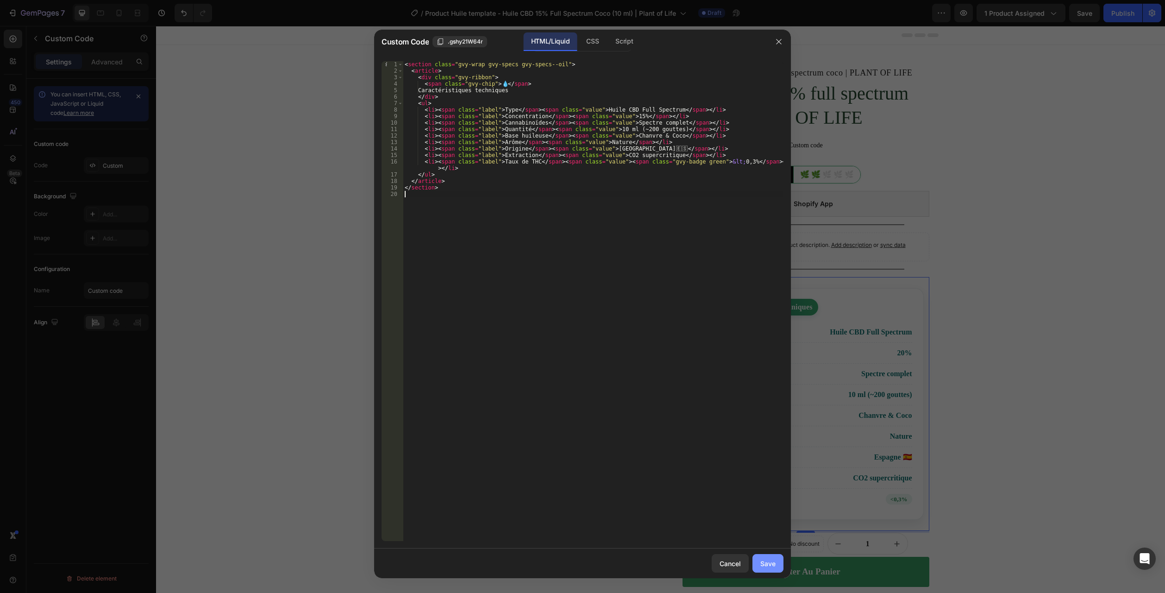
click at [771, 565] on div "Save" at bounding box center [767, 563] width 15 height 10
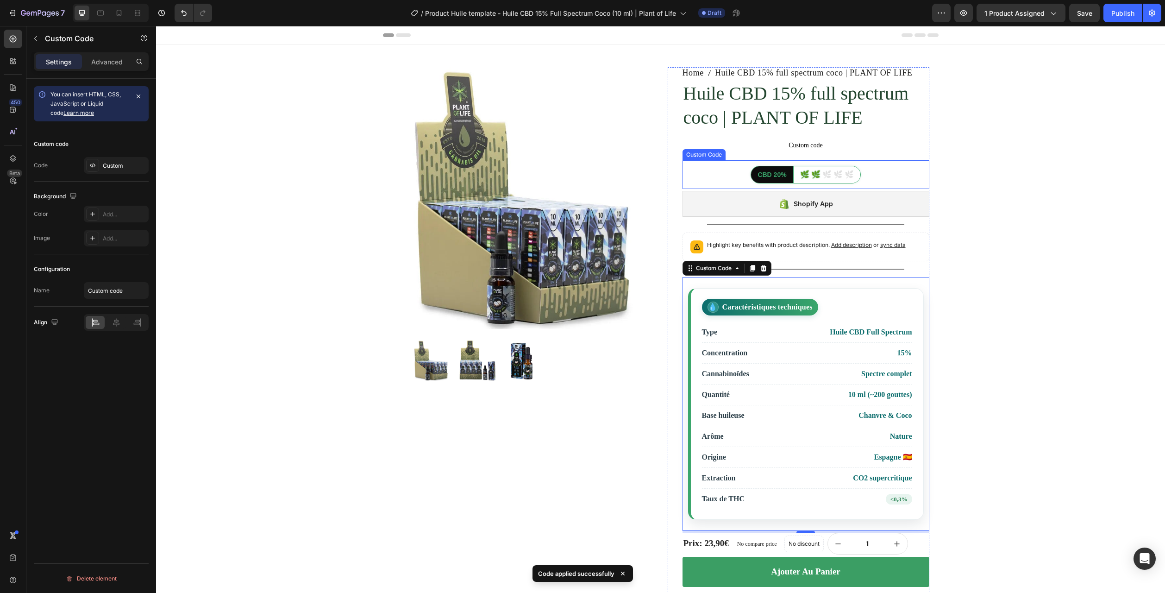
click at [792, 185] on div "CBD 20% 🌿 🌿 🌿 🌿 🌿 Custom Code" at bounding box center [806, 174] width 247 height 29
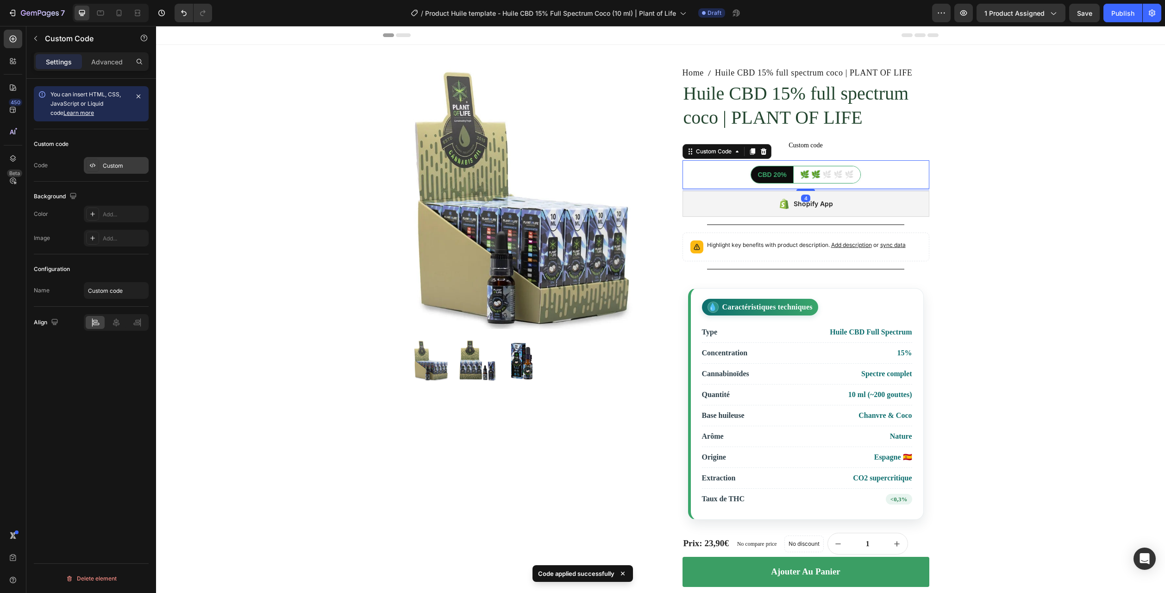
click at [124, 166] on div "Custom" at bounding box center [125, 166] width 44 height 8
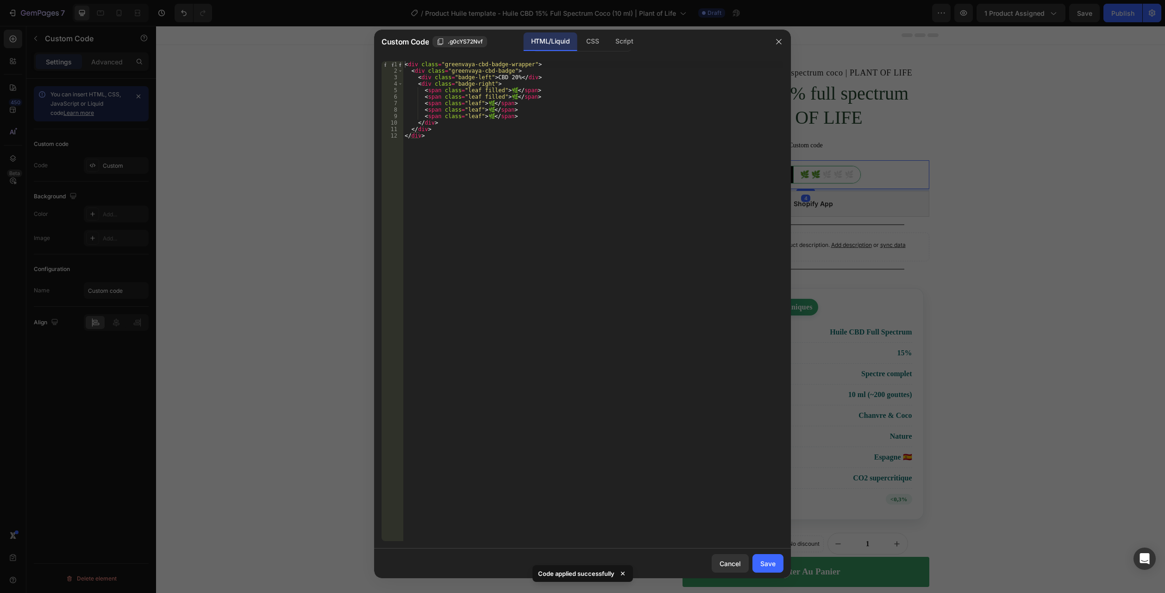
click at [509, 77] on div "< div class = "greenvaya-cbd-badge-wrapper" > < div class = "greenvaya-cbd-badg…" at bounding box center [593, 307] width 381 height 493
type textarea "<div class="badge-left">CBD 15%</div>"
click at [769, 567] on div "Save" at bounding box center [767, 563] width 15 height 10
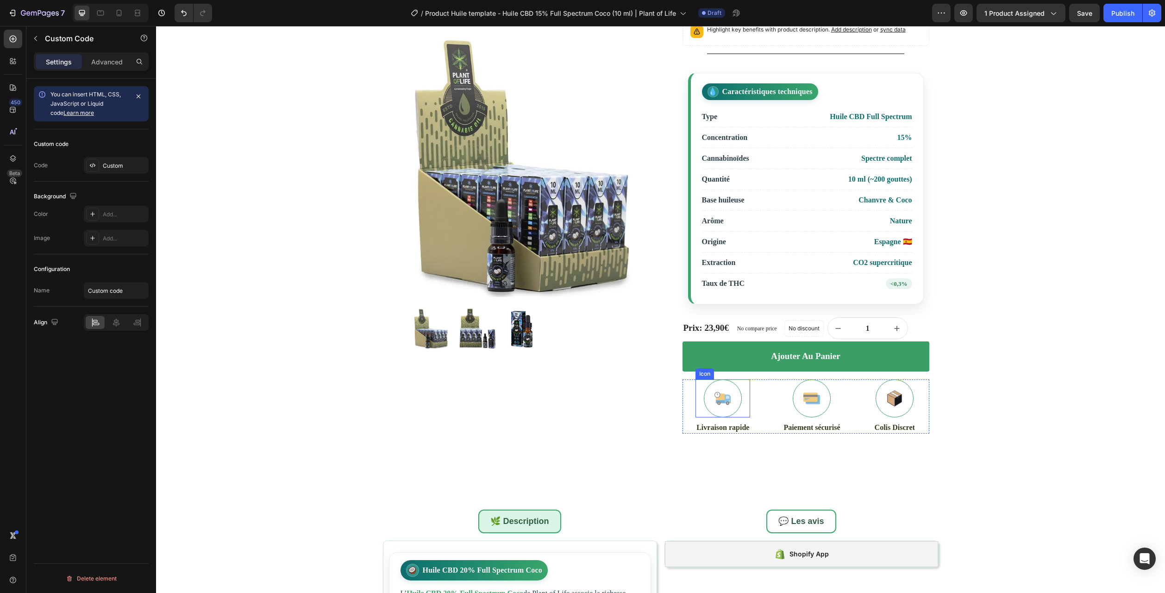
scroll to position [232, 0]
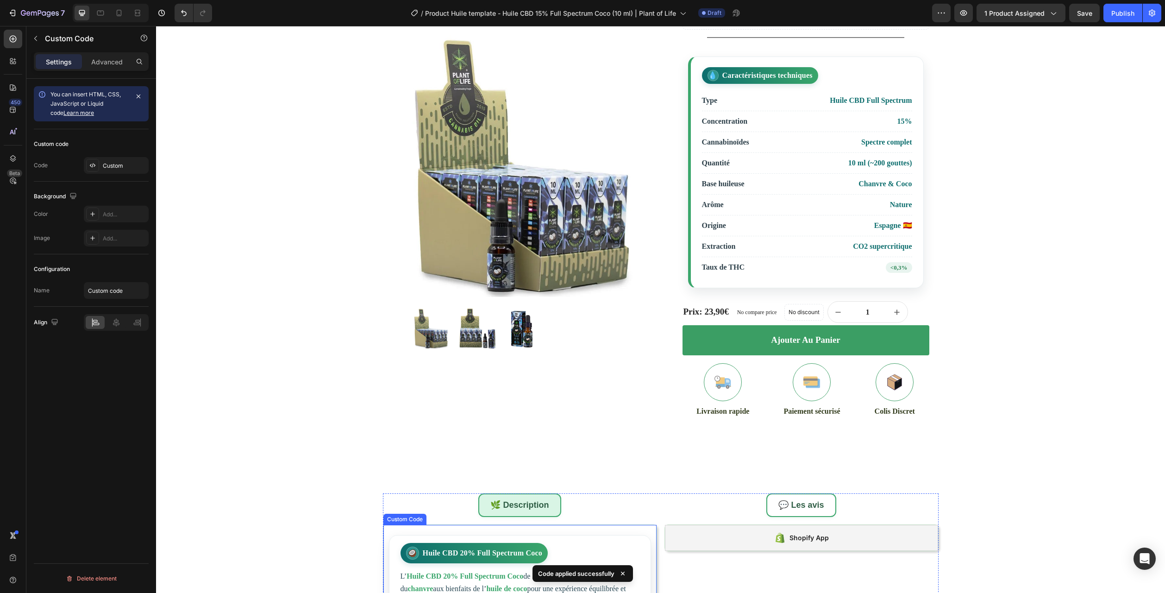
click at [434, 567] on article "🥥 Huile CBD 20% Full Spectrum Coco L’ Huile CBD 20% Full Spectrum Coco de Plant…" at bounding box center [520, 591] width 262 height 113
click at [113, 169] on div "Custom" at bounding box center [125, 166] width 44 height 8
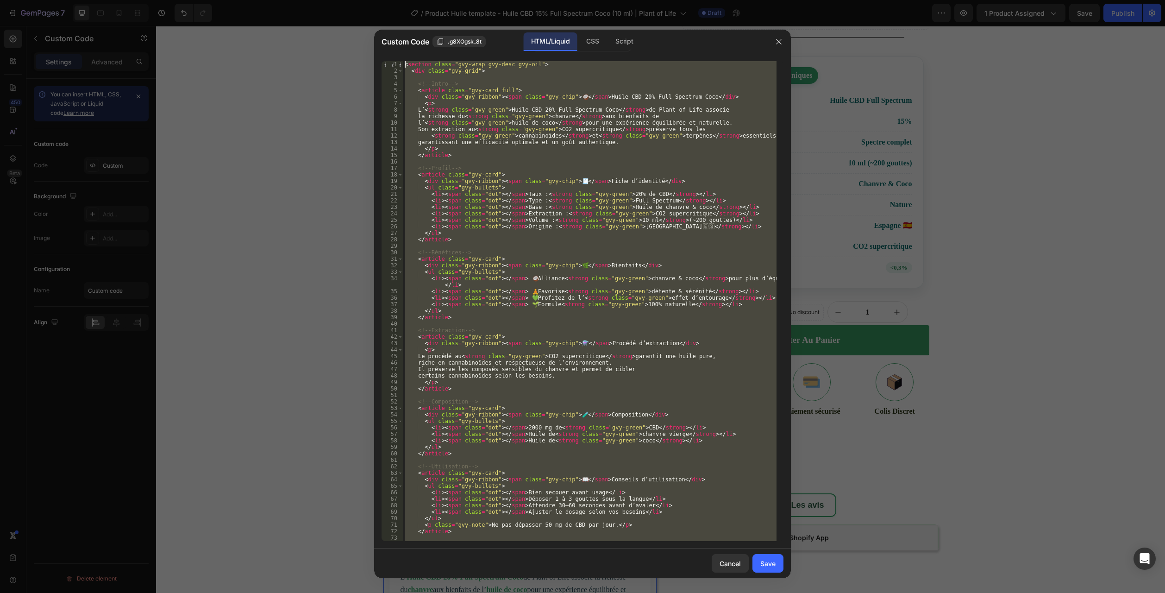
scroll to position [0, 0]
drag, startPoint x: 409, startPoint y: 539, endPoint x: 216, endPoint y: -50, distance: 620.3
click at [216, 0] on html "7 Version history / Product Huile template - Huile CBD 15% Full Spectrum Coco (…" at bounding box center [582, 0] width 1165 height 0
type textarea "<section class="gvy-wrap gvy-desc gvy-oil"> <div class="gvy-grid">"
paste textarea
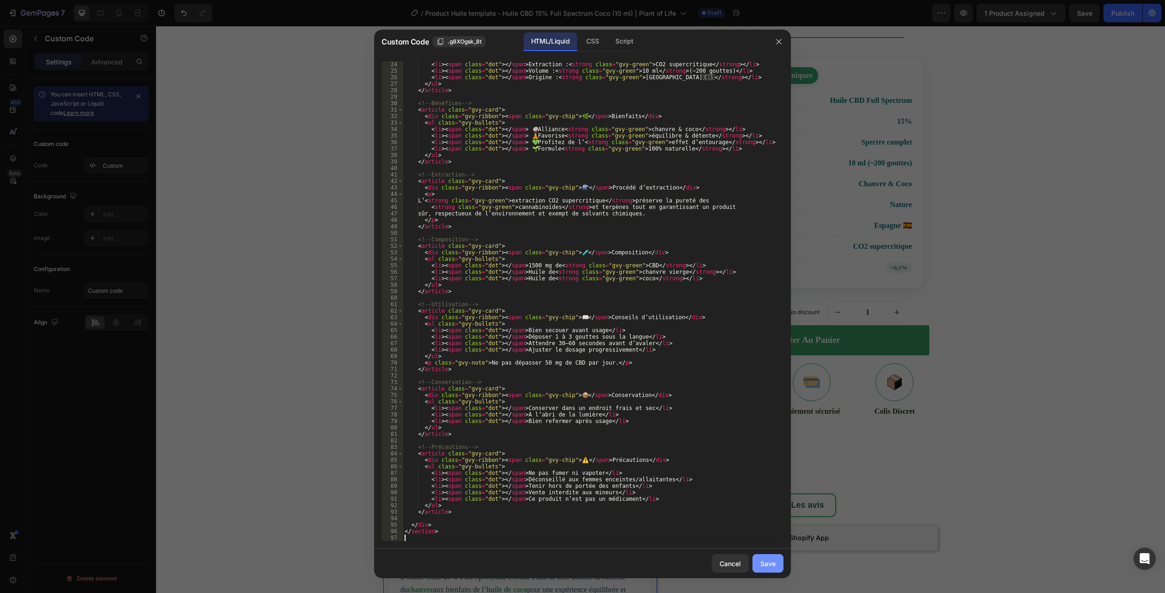
scroll to position [149, 0]
click at [768, 568] on div "Save" at bounding box center [767, 563] width 15 height 10
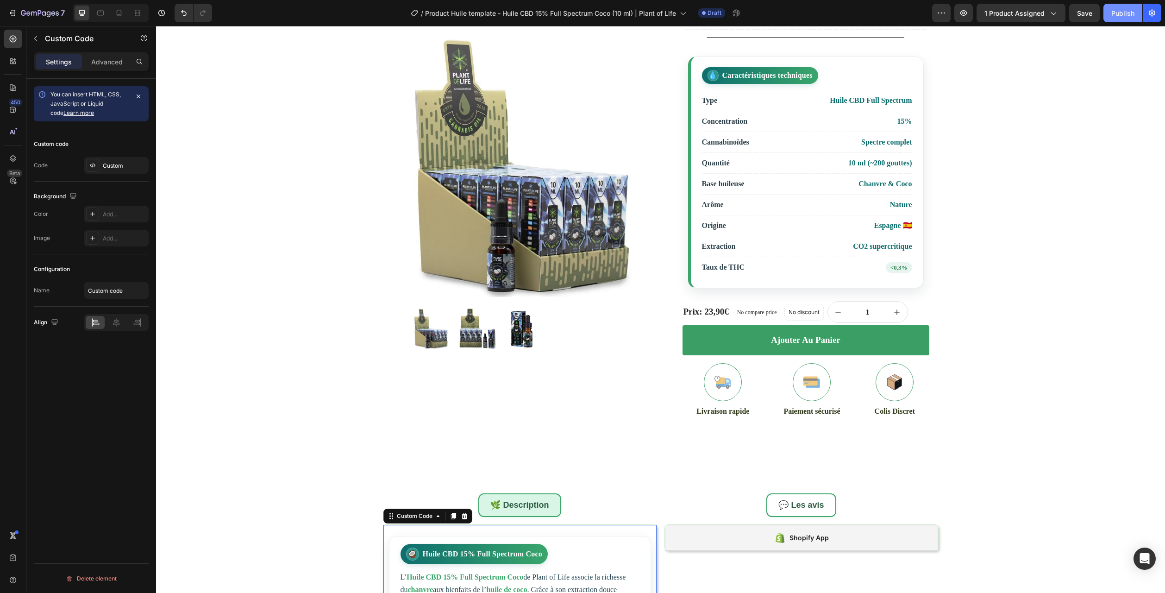
click at [1128, 10] on div "Publish" at bounding box center [1122, 13] width 23 height 10
click at [25, 10] on icon "button" at bounding box center [40, 14] width 38 height 8
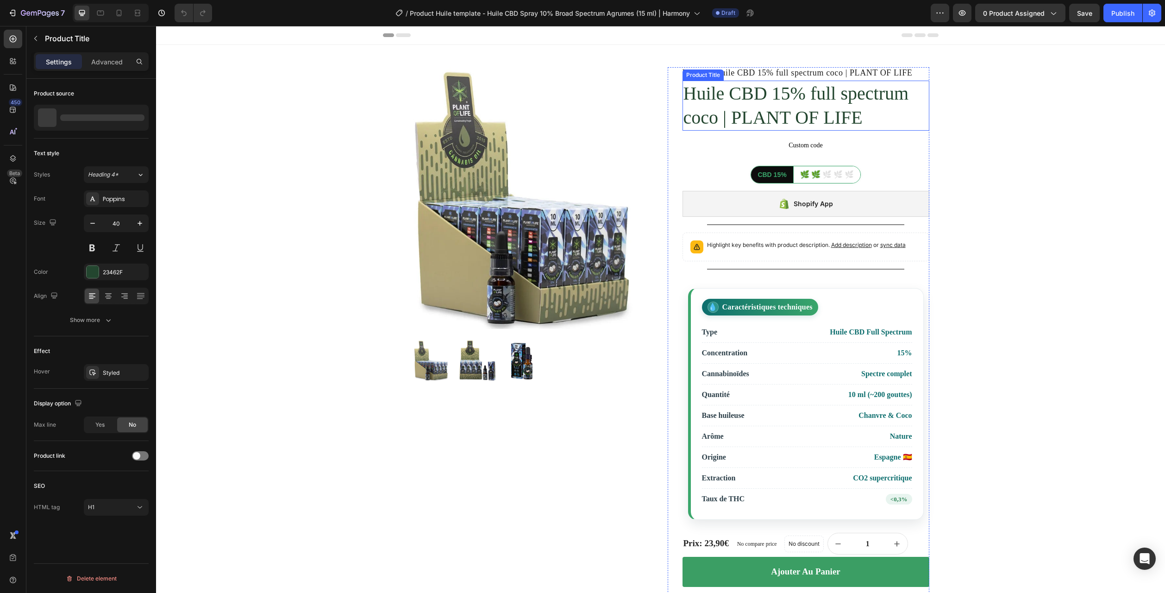
click at [703, 114] on h1 "Huile CBD 15% full spectrum coco | PLANT OF LIFE" at bounding box center [806, 106] width 247 height 50
click at [137, 121] on icon "button" at bounding box center [139, 117] width 7 height 7
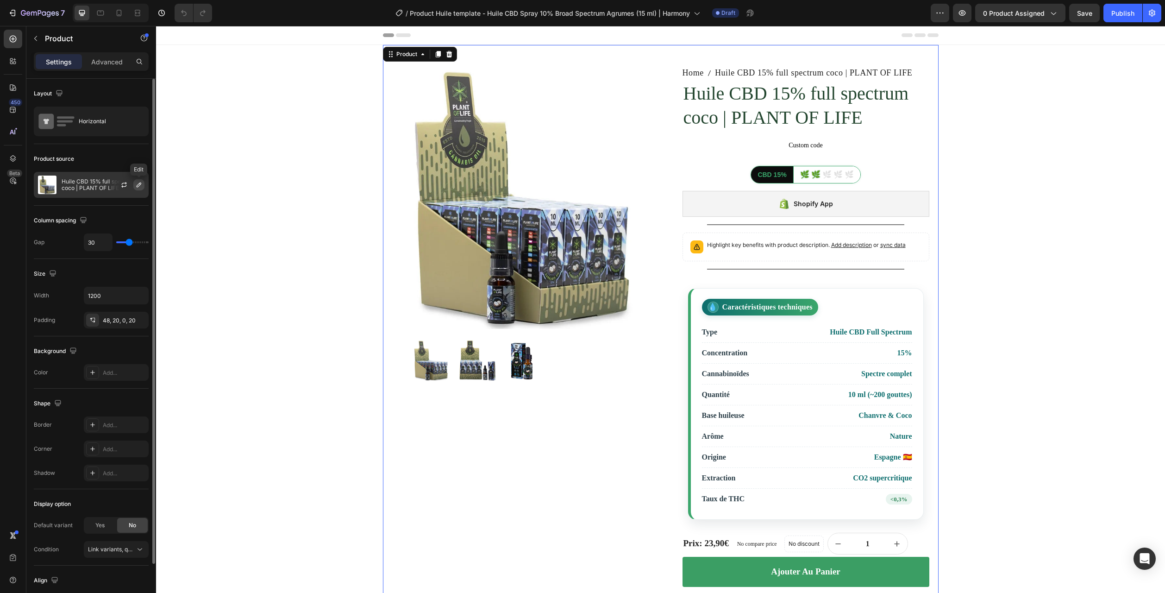
click at [136, 188] on icon "button" at bounding box center [138, 184] width 7 height 7
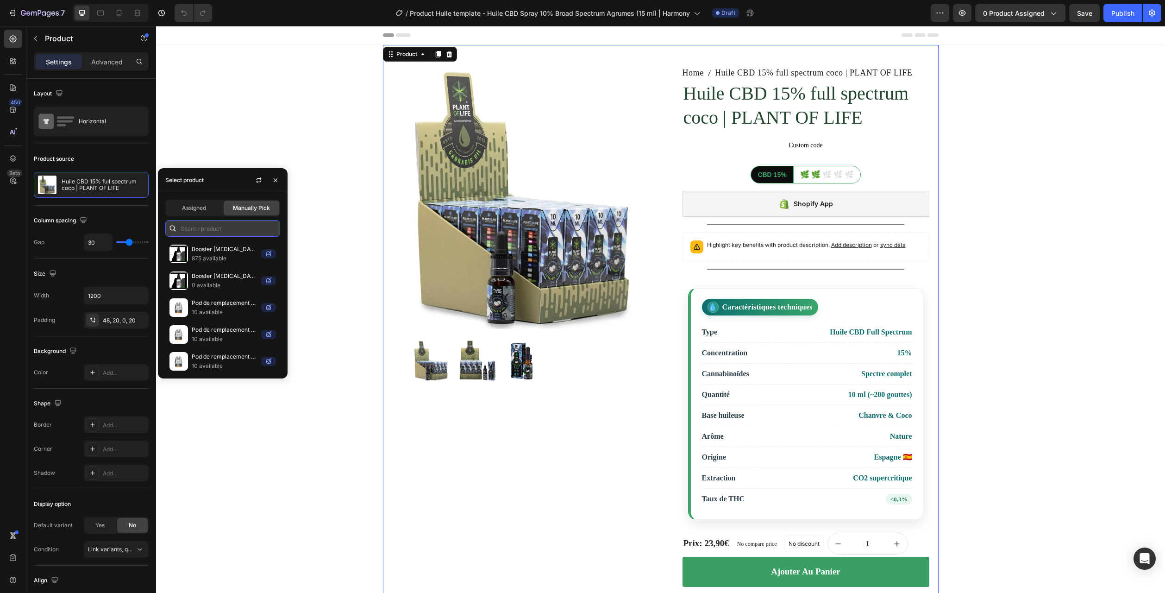
click at [207, 228] on input "text" at bounding box center [222, 228] width 115 height 17
paste input "Huile CBD Spray 10% broad spectrum agrumes | HARMONY"
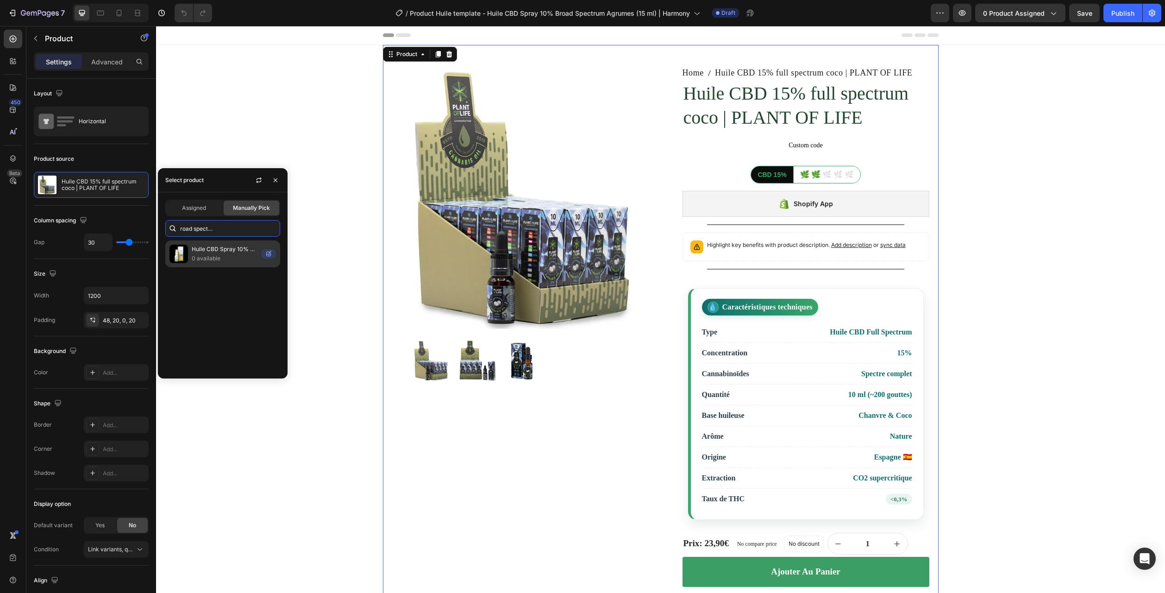
type input "Huile CBD Spray 10% broad spectrum agrumes | HARMONY"
click at [217, 251] on p "Huile CBD Spray 10% broad spectrum agrumes | HARMONY" at bounding box center [225, 249] width 66 height 9
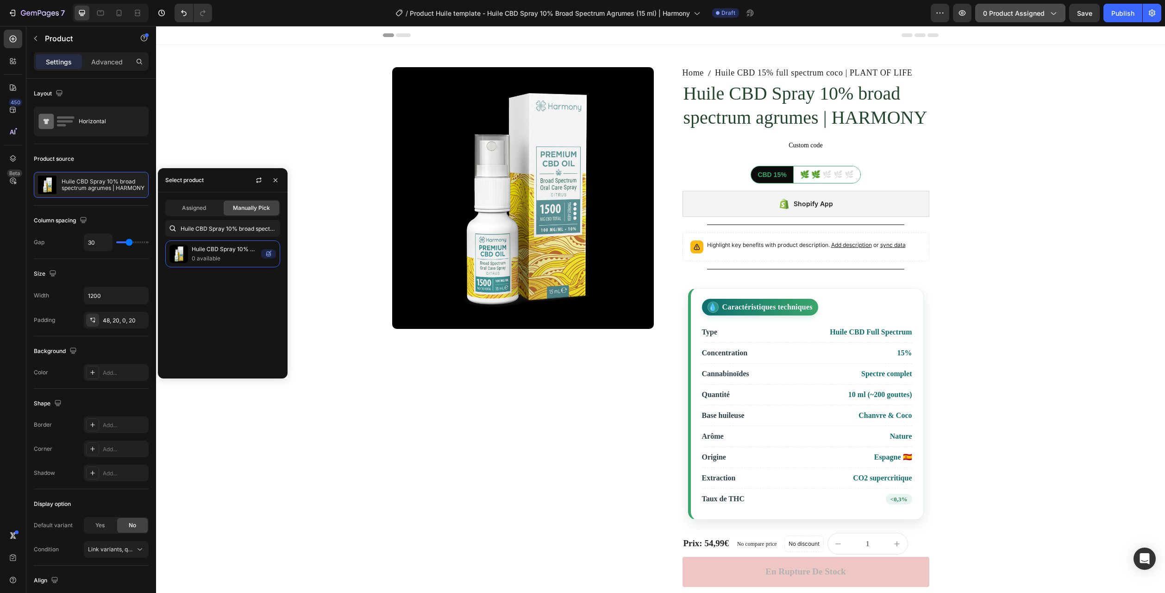
click at [1019, 17] on span "0 product assigned" at bounding box center [1014, 13] width 62 height 10
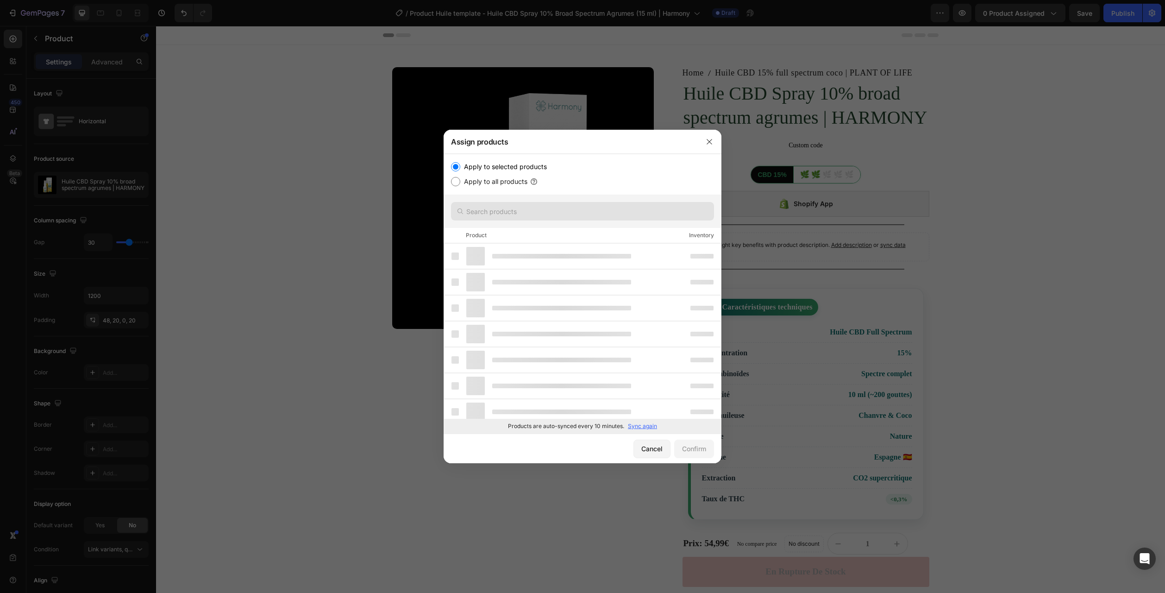
drag, startPoint x: 514, startPoint y: 221, endPoint x: 515, endPoint y: 215, distance: 6.0
click at [514, 219] on div at bounding box center [583, 210] width 278 height 33
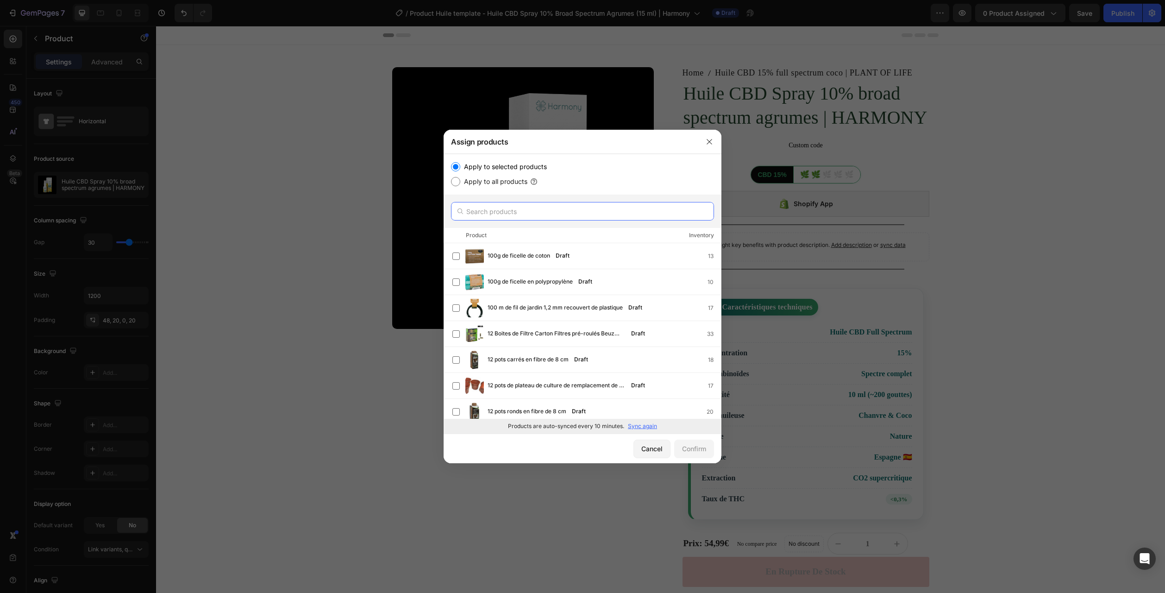
click at [516, 208] on input "text" at bounding box center [582, 211] width 263 height 19
paste input "Huile CBD Spray 10% broad spectrum agrumes | HARMONY"
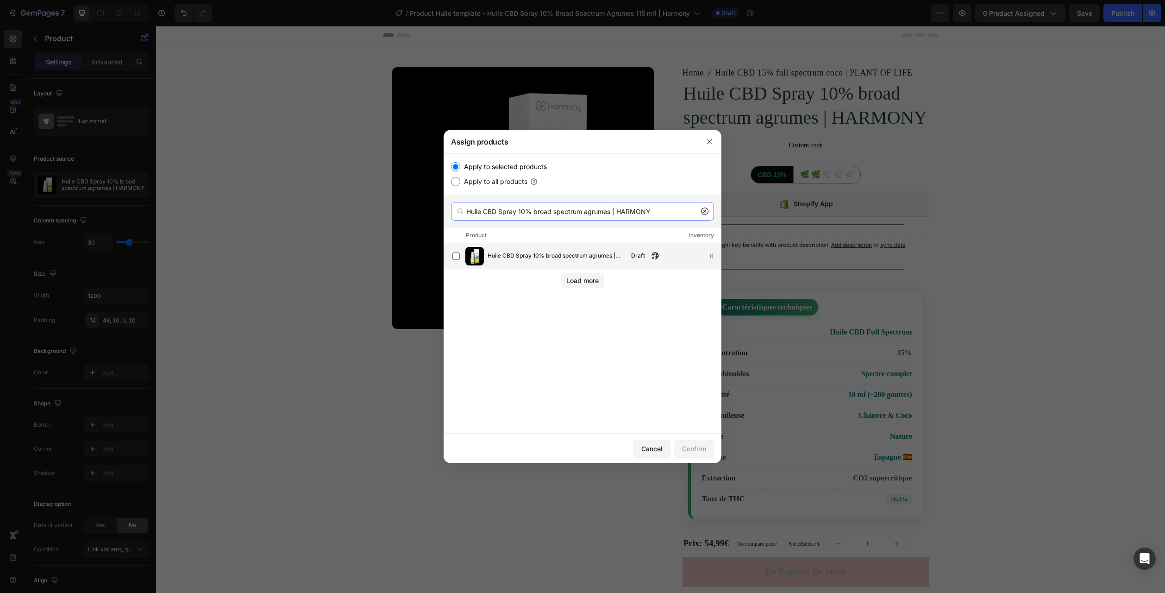
type input "Huile CBD Spray 10% broad spectrum agrumes | HARMONY"
click at [539, 254] on span "Huile CBD Spray 10% broad spectrum agrumes | HARMONY" at bounding box center [557, 256] width 138 height 10
drag, startPoint x: 704, startPoint y: 445, endPoint x: 547, endPoint y: 351, distance: 182.5
click at [704, 445] on div "Confirm" at bounding box center [694, 449] width 24 height 10
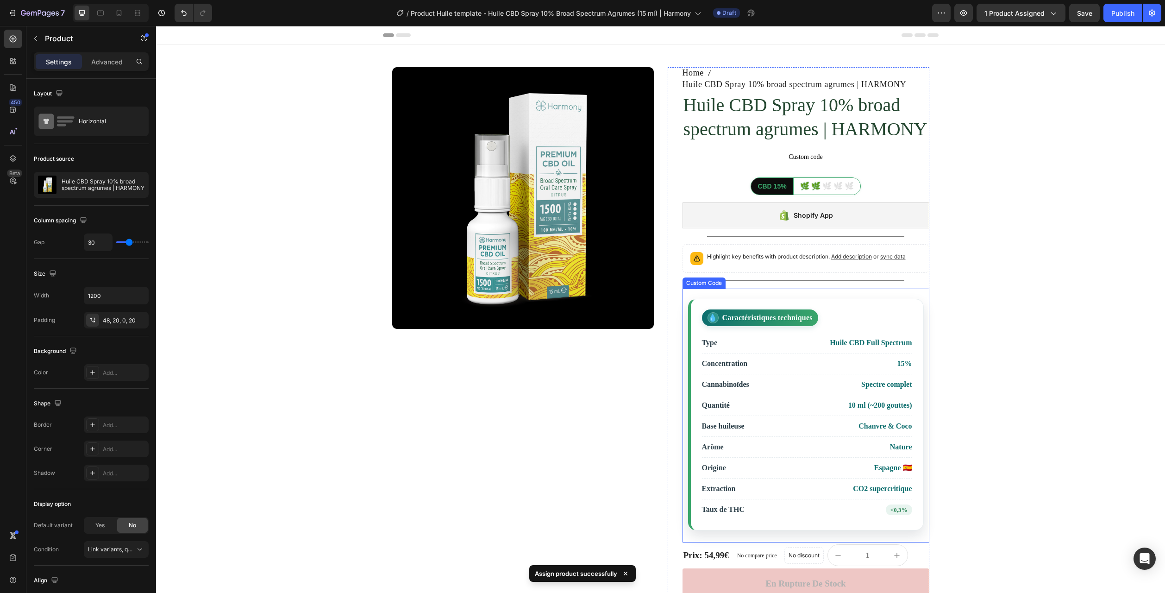
click at [737, 383] on span "Cannabinoïdes" at bounding box center [725, 384] width 47 height 11
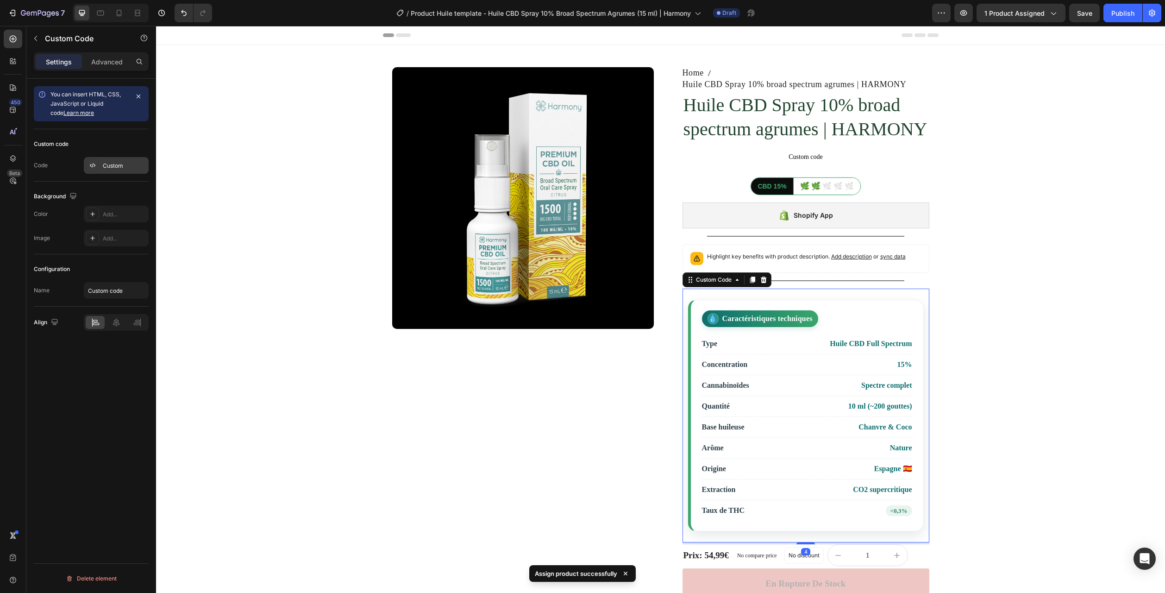
click at [124, 172] on div "Custom" at bounding box center [116, 165] width 65 height 17
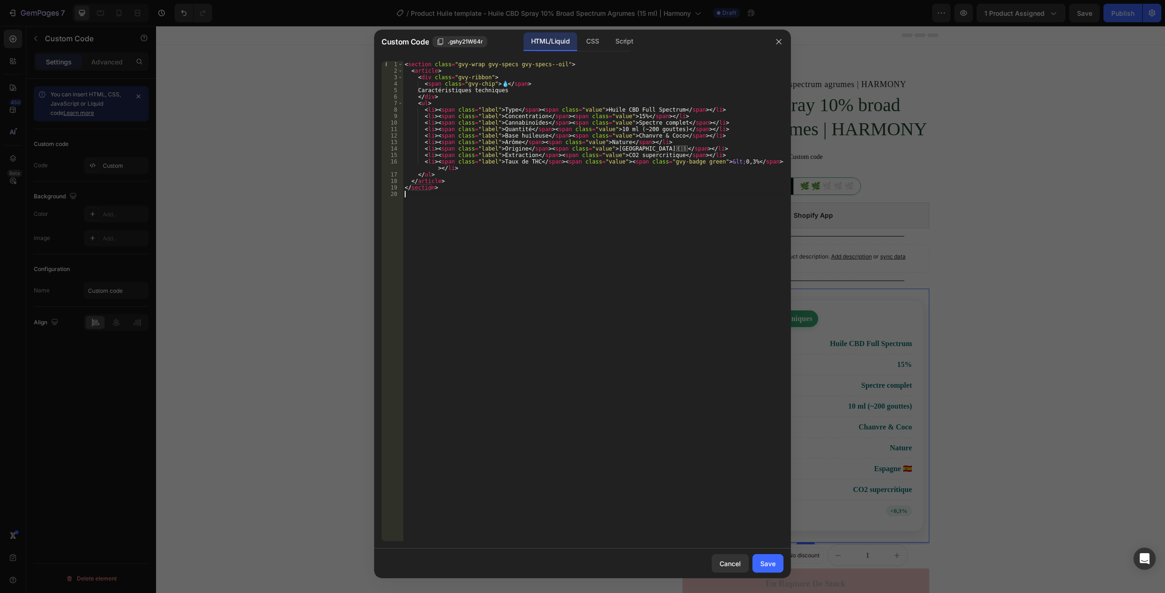
drag, startPoint x: 480, startPoint y: 293, endPoint x: 198, endPoint y: -50, distance: 444.2
click at [198, 0] on html "7 Version history / Product Huile template - Huile CBD Spray 10% Broad Spectrum…" at bounding box center [582, 0] width 1165 height 0
type textarea "<section class="gvy-wrap gvy-specs gvy-specs--oil"> <article>"
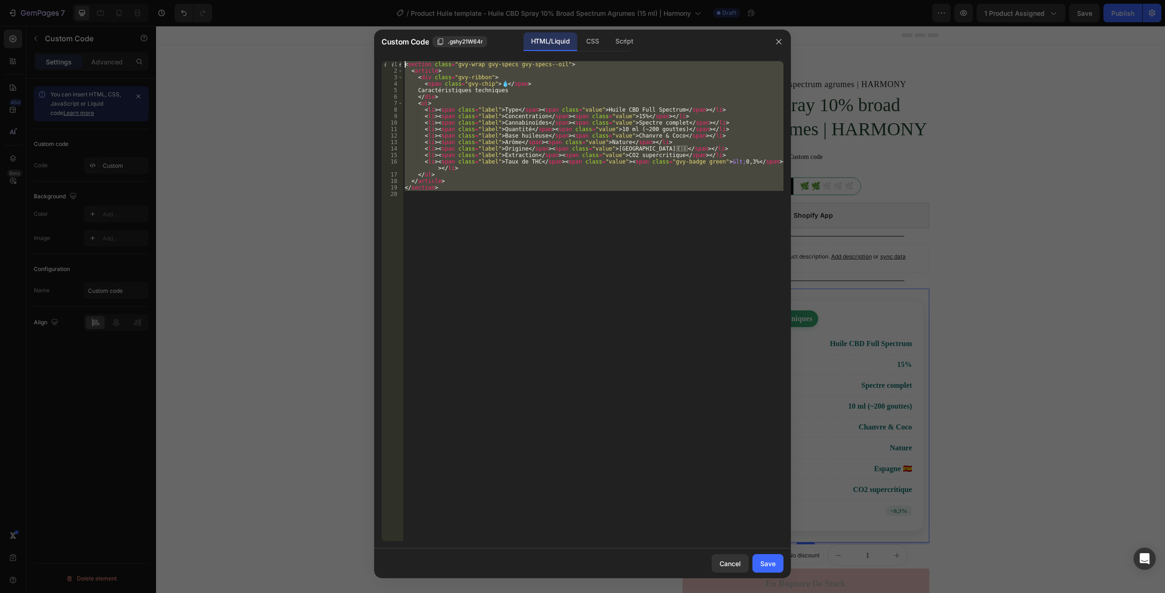
paste textarea
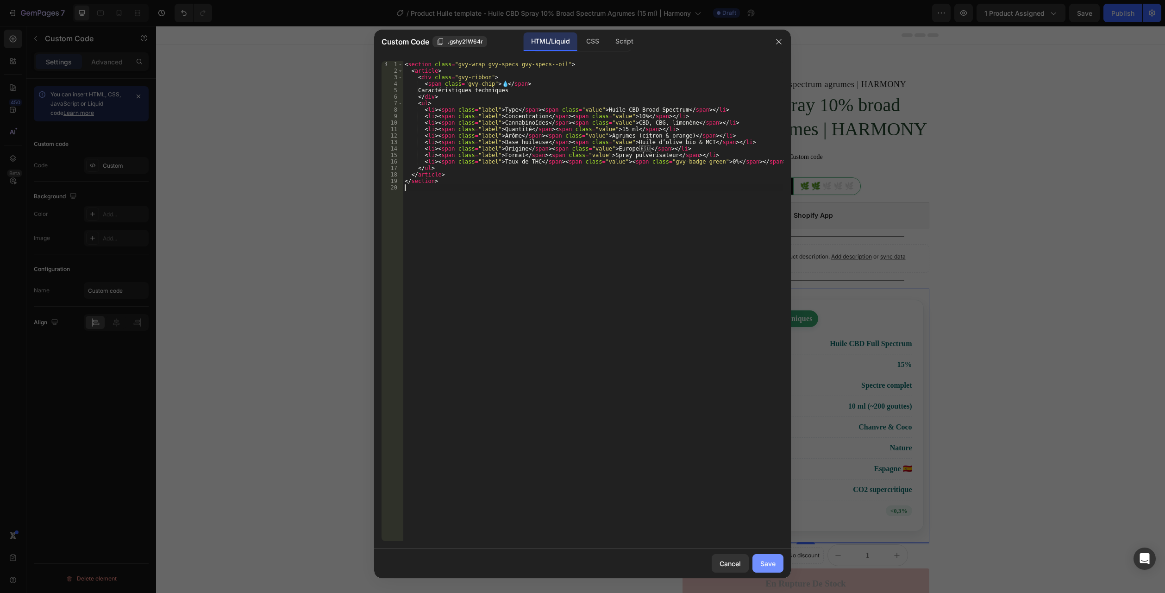
click at [770, 562] on div "Save" at bounding box center [767, 563] width 15 height 10
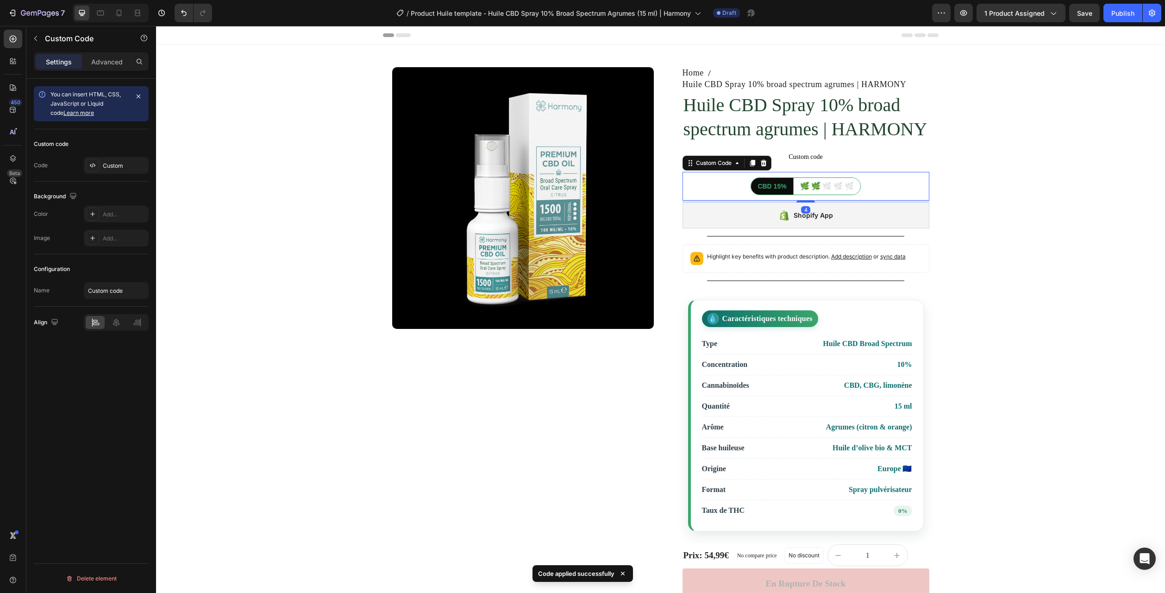
click at [777, 188] on div "CBD 15%" at bounding box center [772, 186] width 42 height 17
click at [113, 168] on div "Custom" at bounding box center [125, 166] width 44 height 8
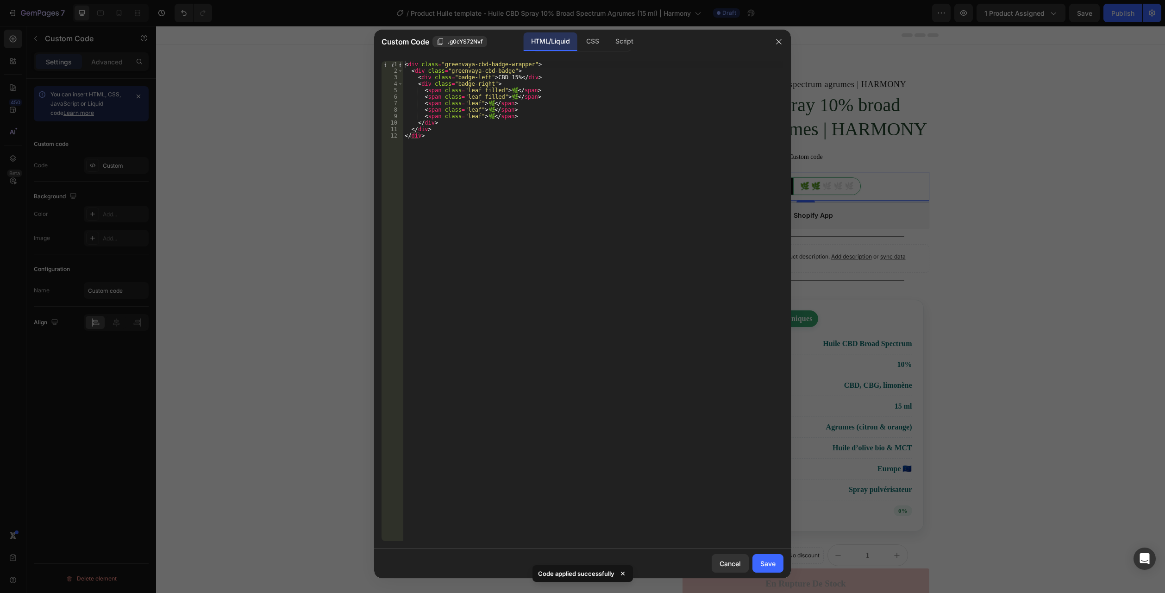
click at [508, 78] on div "< div class = "greenvaya-cbd-badge-wrapper" > < div class = "greenvaya-cbd-badg…" at bounding box center [593, 307] width 381 height 493
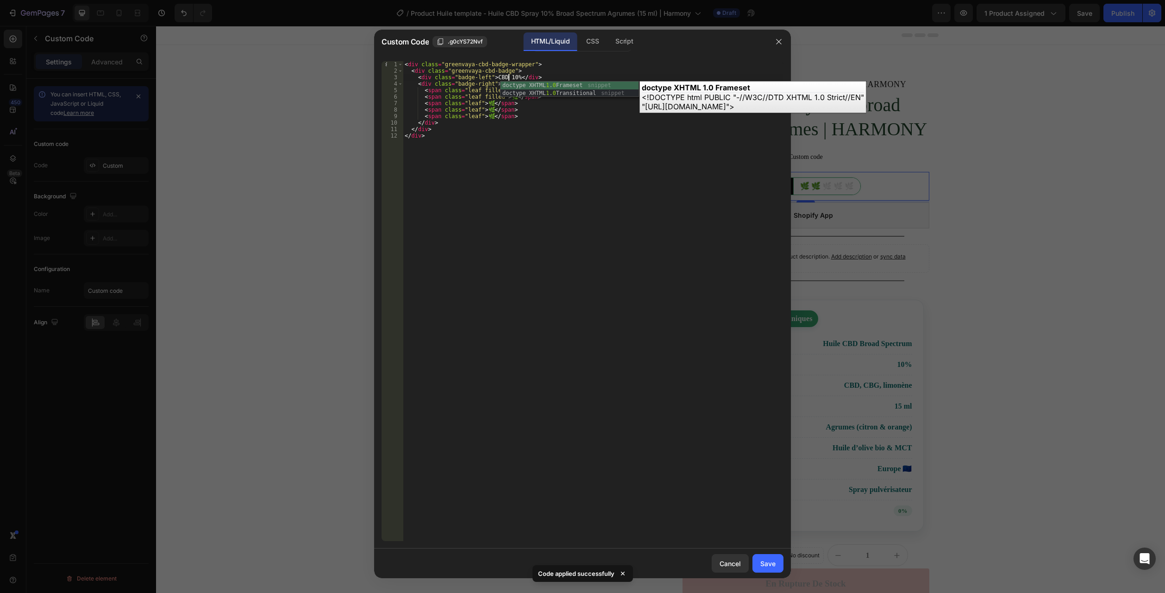
click at [486, 109] on div "< div class = "greenvaya-cbd-badge-wrapper" > < div class = "greenvaya-cbd-badg…" at bounding box center [593, 307] width 381 height 493
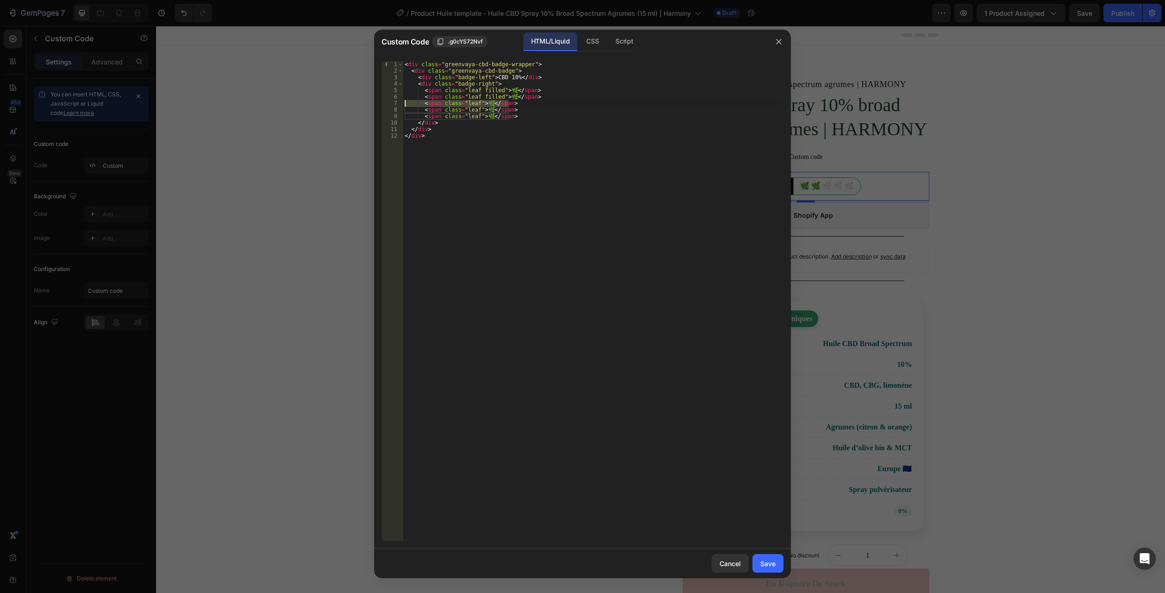
drag, startPoint x: 527, startPoint y: 104, endPoint x: 371, endPoint y: 102, distance: 156.1
click at [371, 102] on div "Custom Code .g0cYS72Nvf HTML/Liquid CSS Script <span class="leaf">🌿</span> 1 2 …" at bounding box center [582, 296] width 1165 height 593
drag, startPoint x: 533, startPoint y: 97, endPoint x: 386, endPoint y: 95, distance: 147.3
click at [384, 95] on div "<span class="leaf">🌿</span> 1 2 3 4 5 6 7 8 9 10 11 12 < div class = "greenvaya…" at bounding box center [583, 301] width 402 height 480
paste textarea
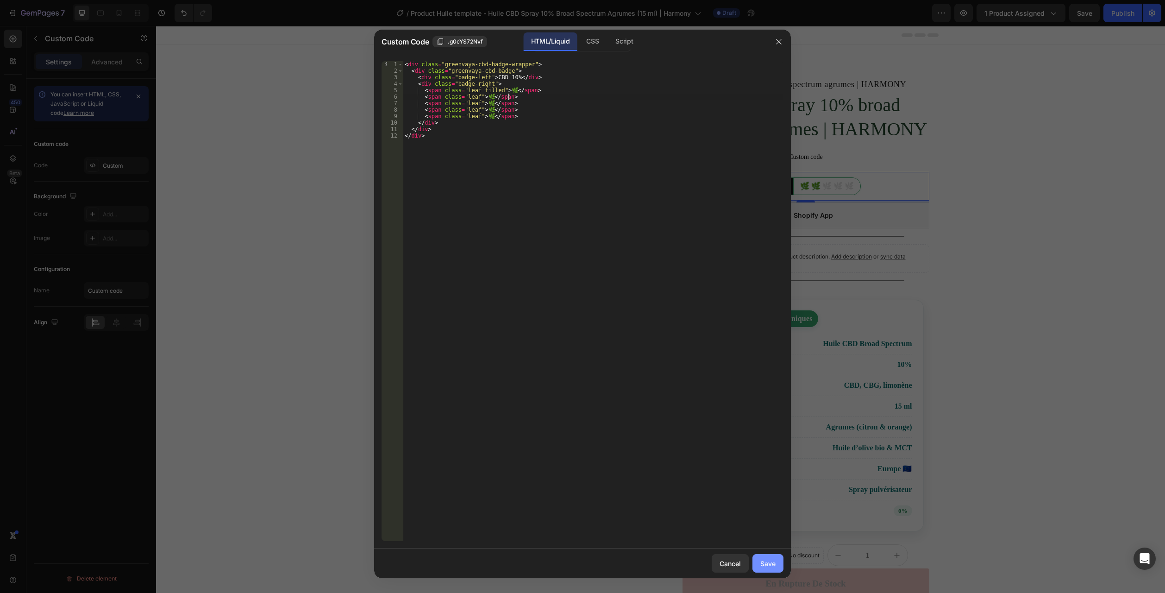
type textarea "<span class="leaf">🌿</span>"
click at [764, 557] on button "Save" at bounding box center [768, 563] width 31 height 19
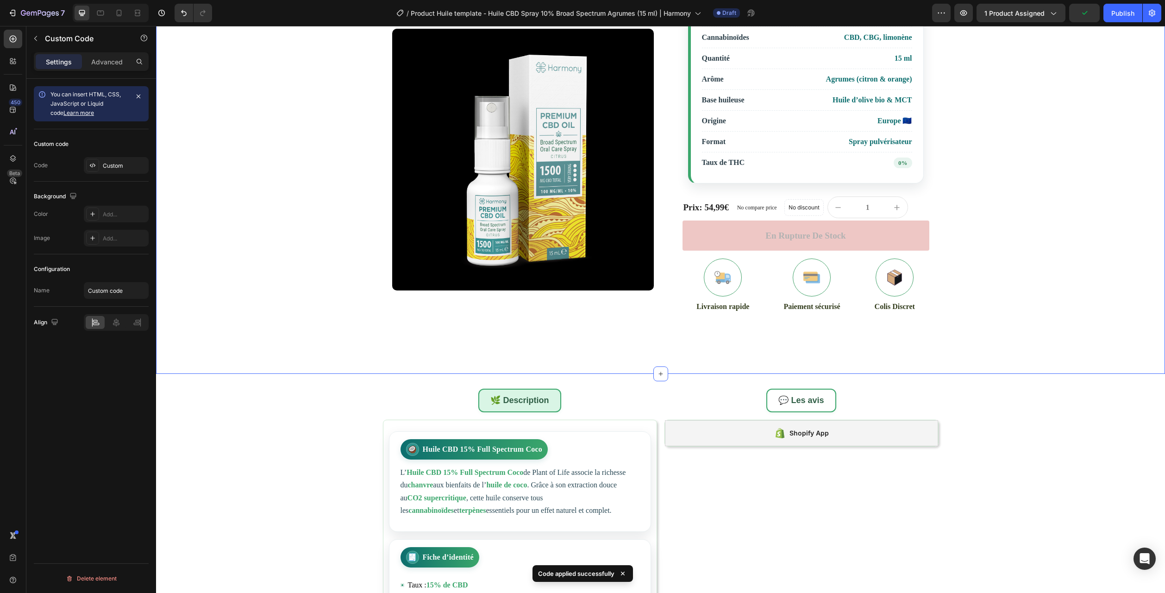
scroll to position [509, 0]
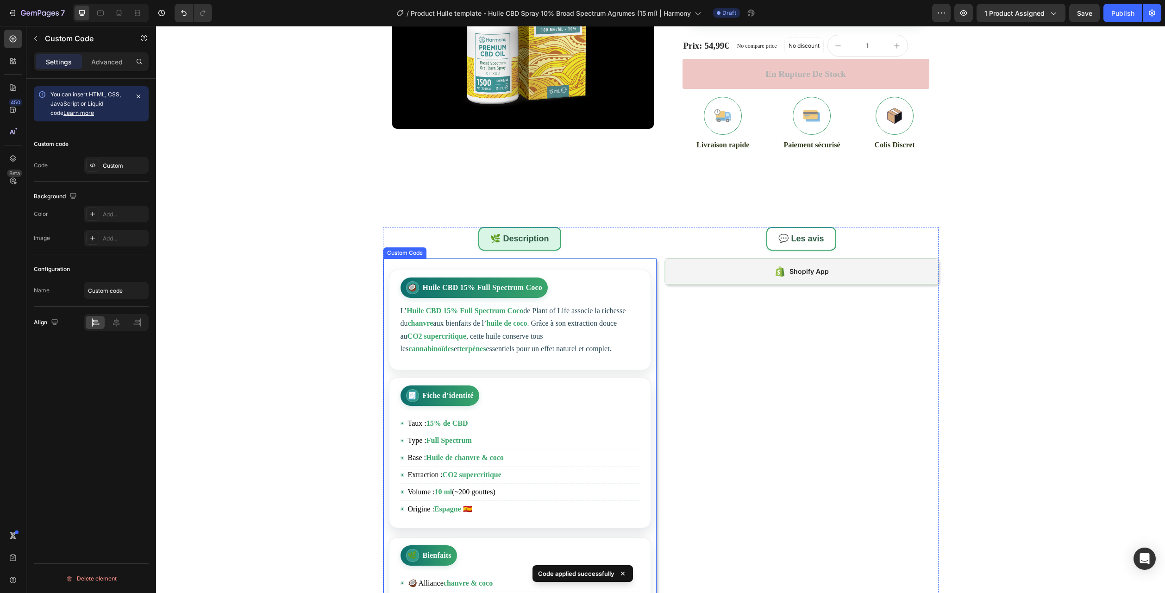
click at [540, 449] on li "Type : Full Spectrum" at bounding box center [520, 440] width 239 height 17
click at [103, 164] on div "Custom" at bounding box center [125, 166] width 44 height 8
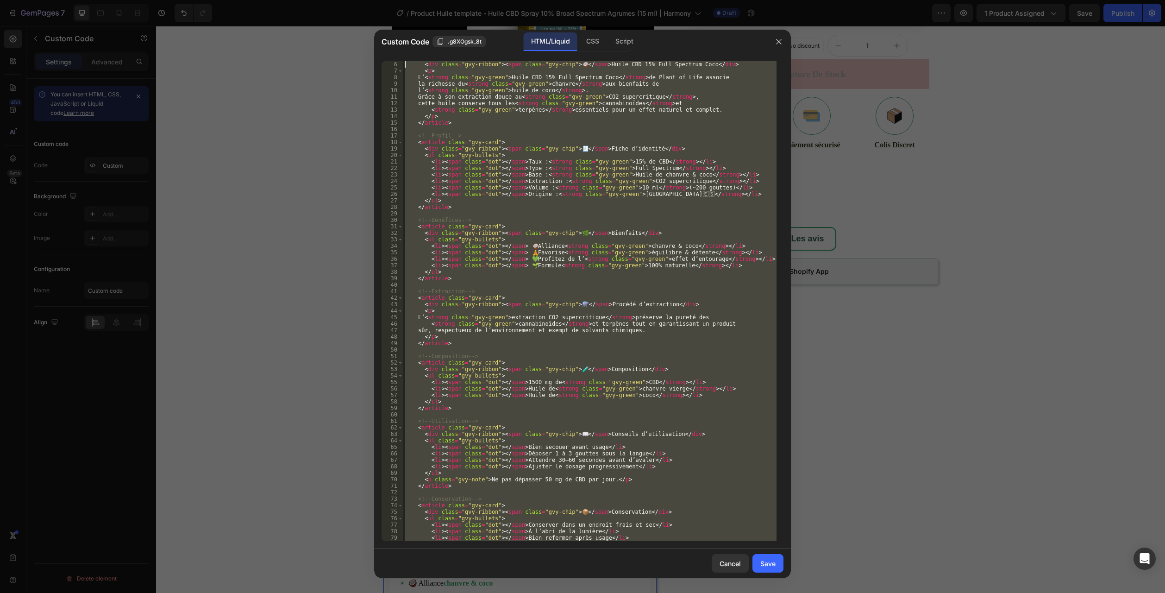
scroll to position [0, 0]
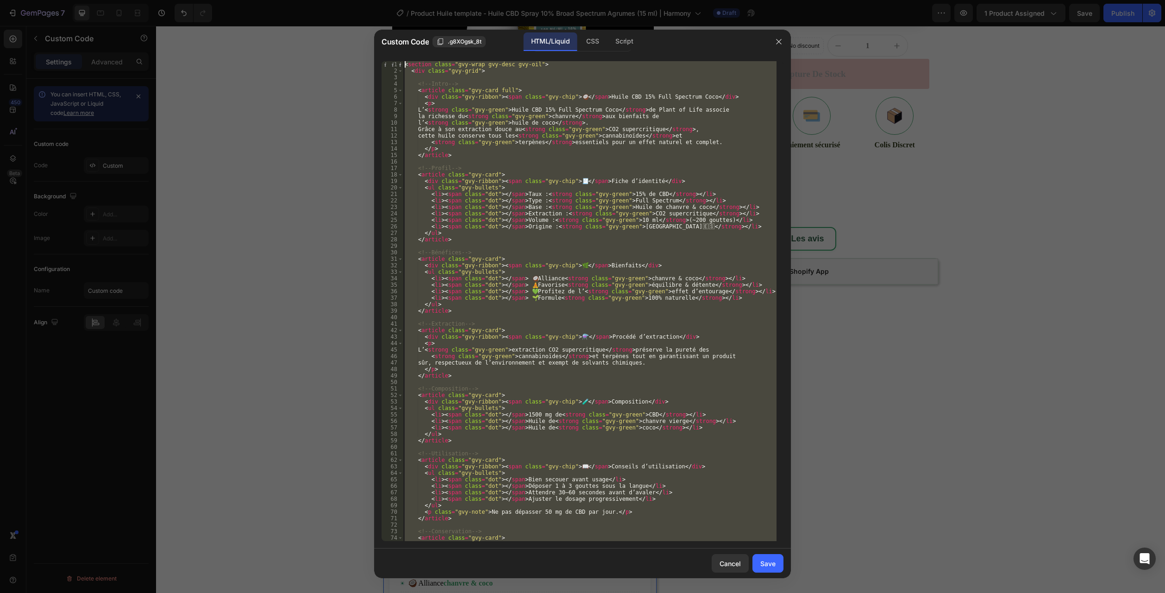
drag, startPoint x: 424, startPoint y: 539, endPoint x: 203, endPoint y: -50, distance: 629.8
click at [203, 0] on html "7 Version history / Product Huile template - Huile CBD Spray 10% Broad Spectrum…" at bounding box center [582, 0] width 1165 height 0
type textarea "<section class="gvy-wrap gvy-desc gvy-oil"> <div class="gvy-grid">"
paste textarea
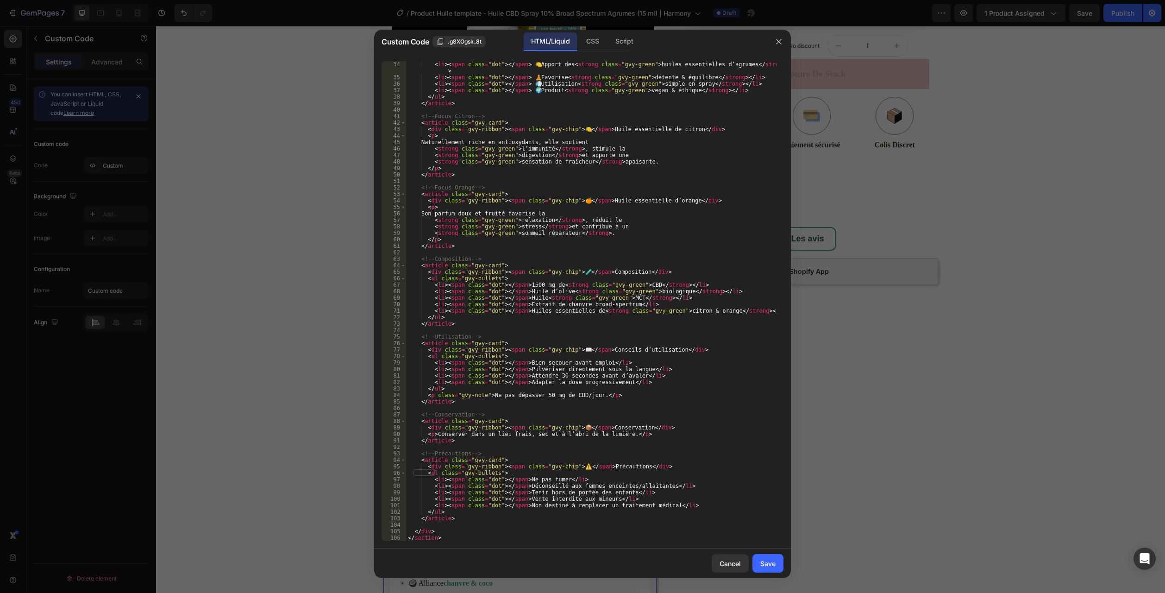
scroll to position [214, 0]
click at [766, 566] on div "Save" at bounding box center [767, 563] width 15 height 10
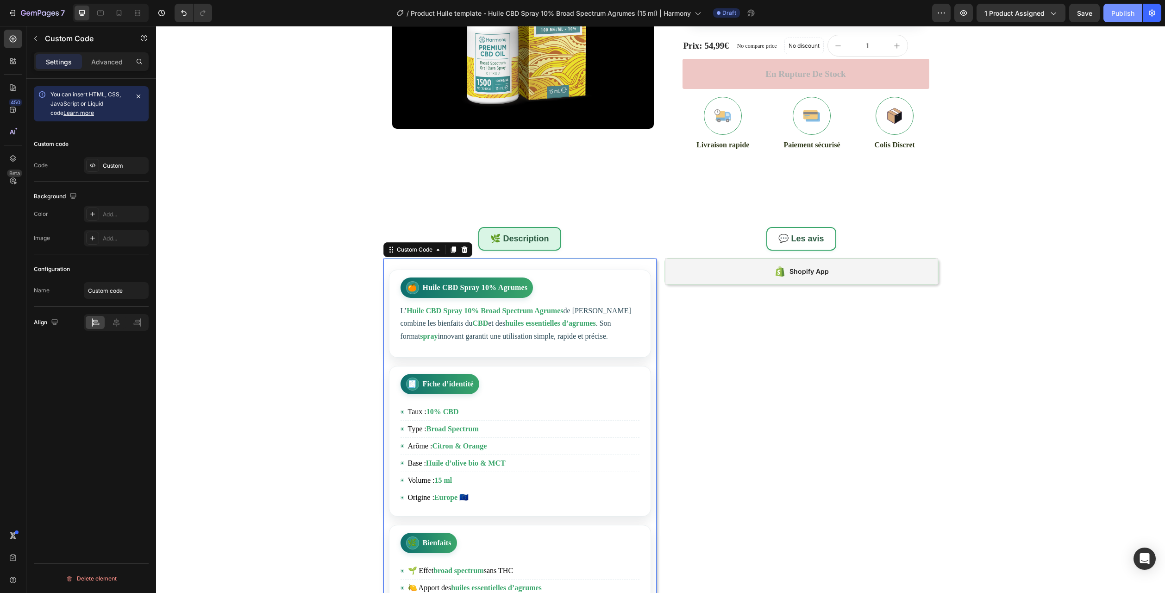
click at [1122, 21] on button "Publish" at bounding box center [1123, 13] width 39 height 19
click at [38, 15] on icon "button" at bounding box center [40, 14] width 38 height 8
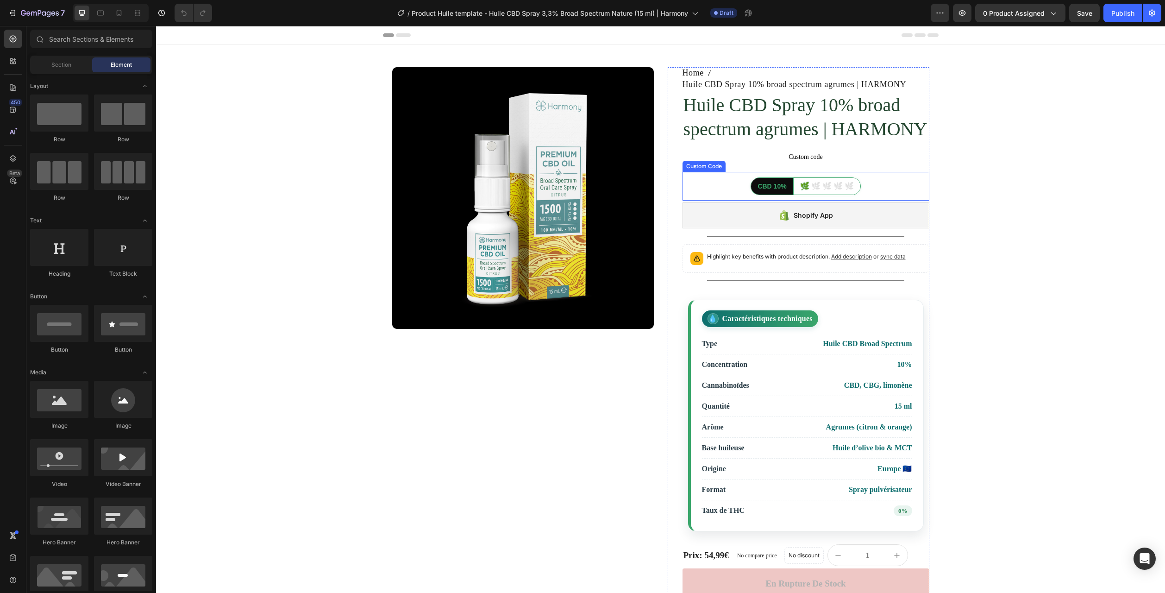
click at [753, 126] on h1 "Huile CBD Spray 10% broad spectrum agrumes | HARMONY" at bounding box center [806, 117] width 247 height 50
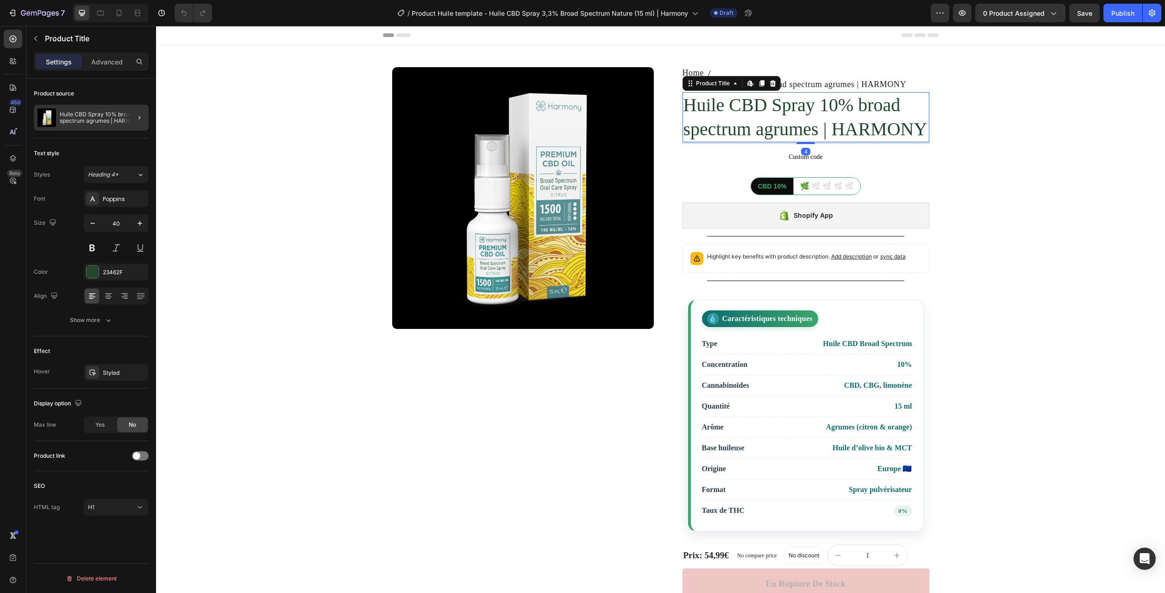
click at [127, 126] on div at bounding box center [136, 118] width 26 height 26
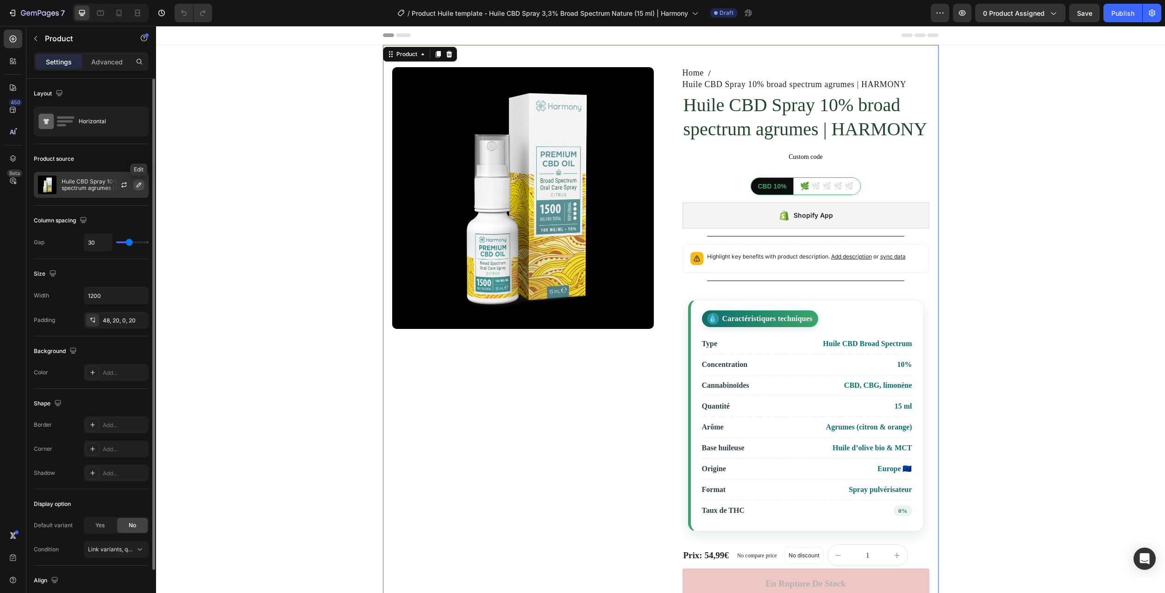
click at [137, 187] on icon "button" at bounding box center [139, 184] width 5 height 5
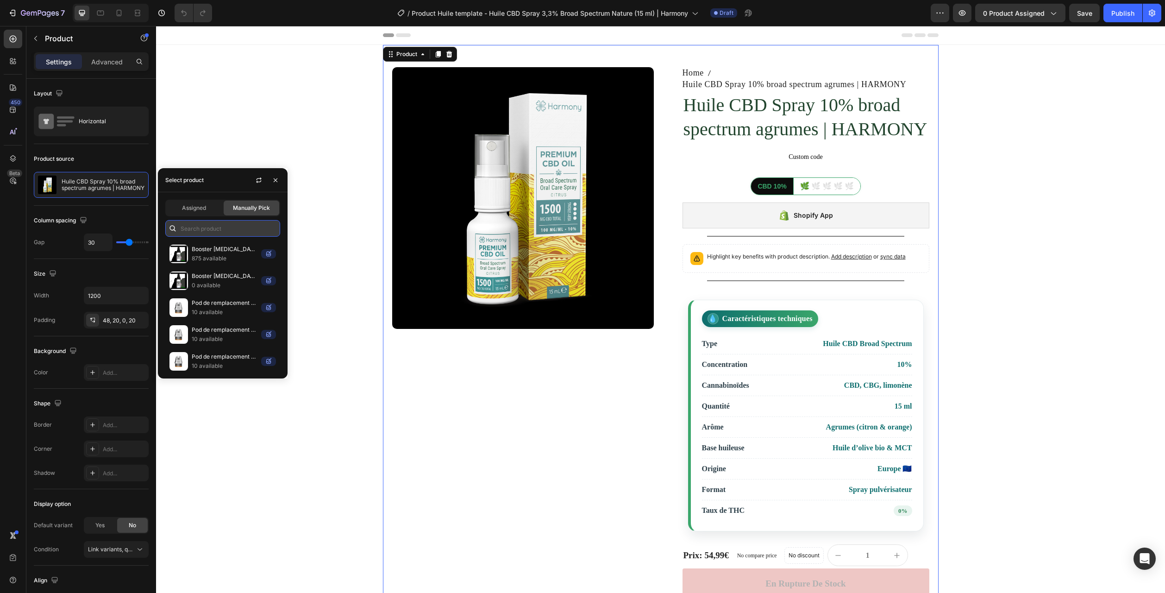
click at [204, 229] on input "text" at bounding box center [222, 228] width 115 height 17
paste input "Huile CBD Spray 3,3% broad spectrum nature | HARMONY"
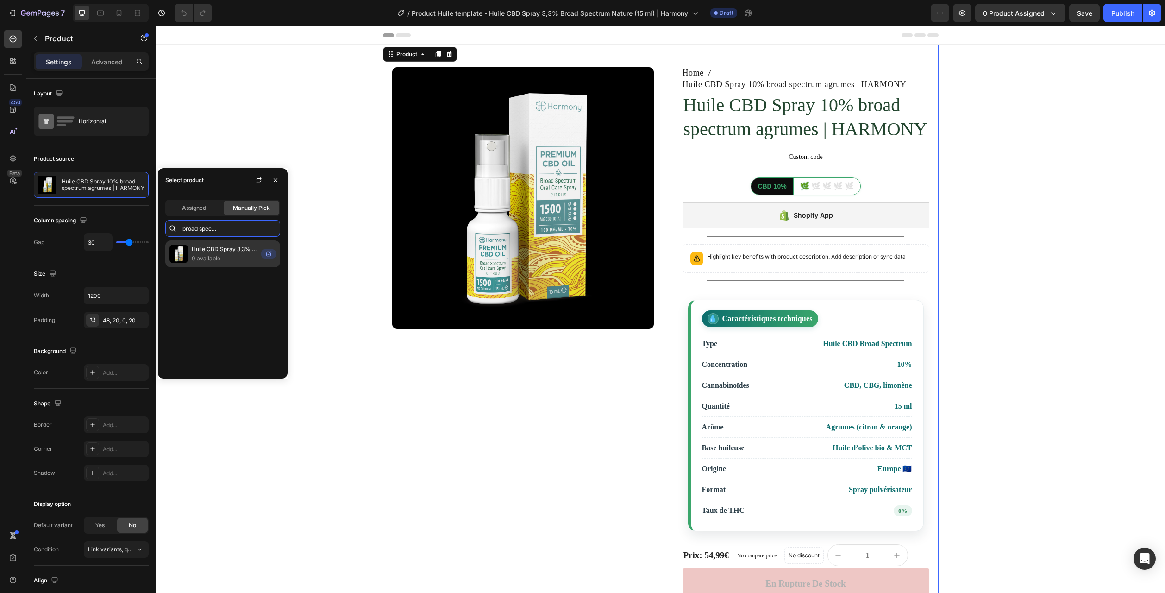
type input "Huile CBD Spray 3,3% broad spectrum nature | HARMONY"
click at [210, 254] on p "0 available" at bounding box center [225, 258] width 66 height 9
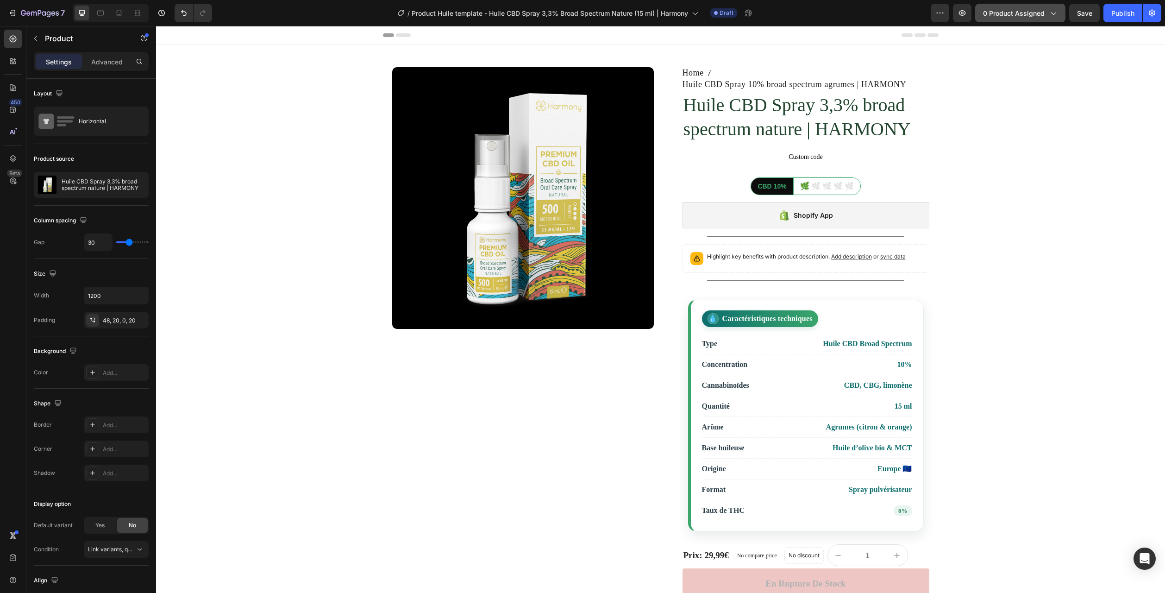
click at [1018, 21] on button "0 product assigned" at bounding box center [1020, 13] width 90 height 19
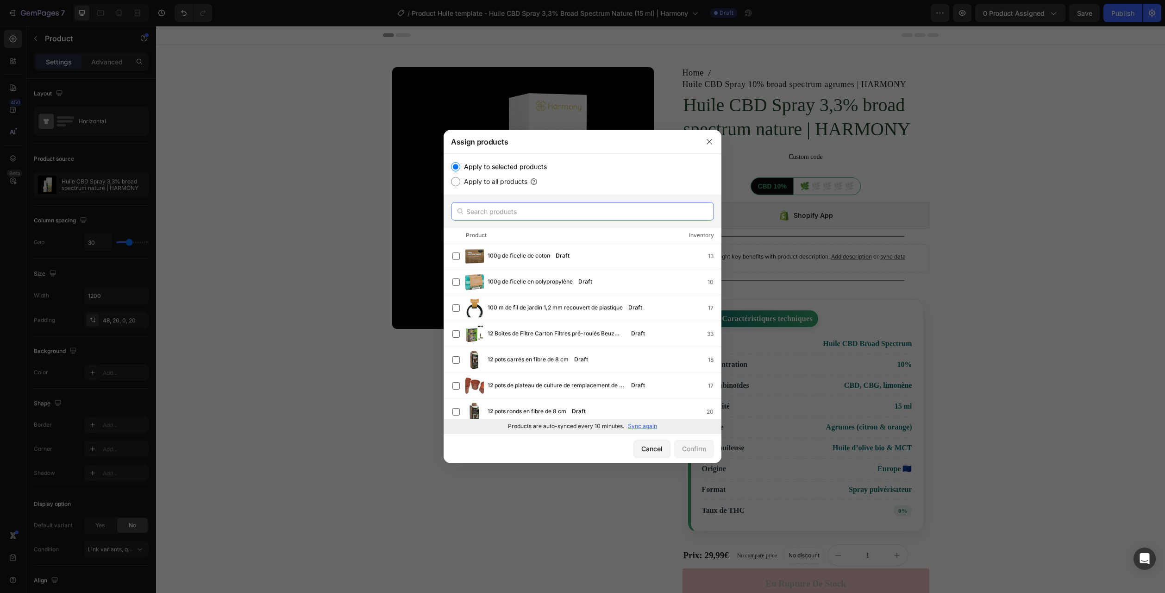
click at [481, 210] on input "text" at bounding box center [582, 211] width 263 height 19
paste input "Huile CBD Spray 3,3% broad spectrum nature | HARMONY"
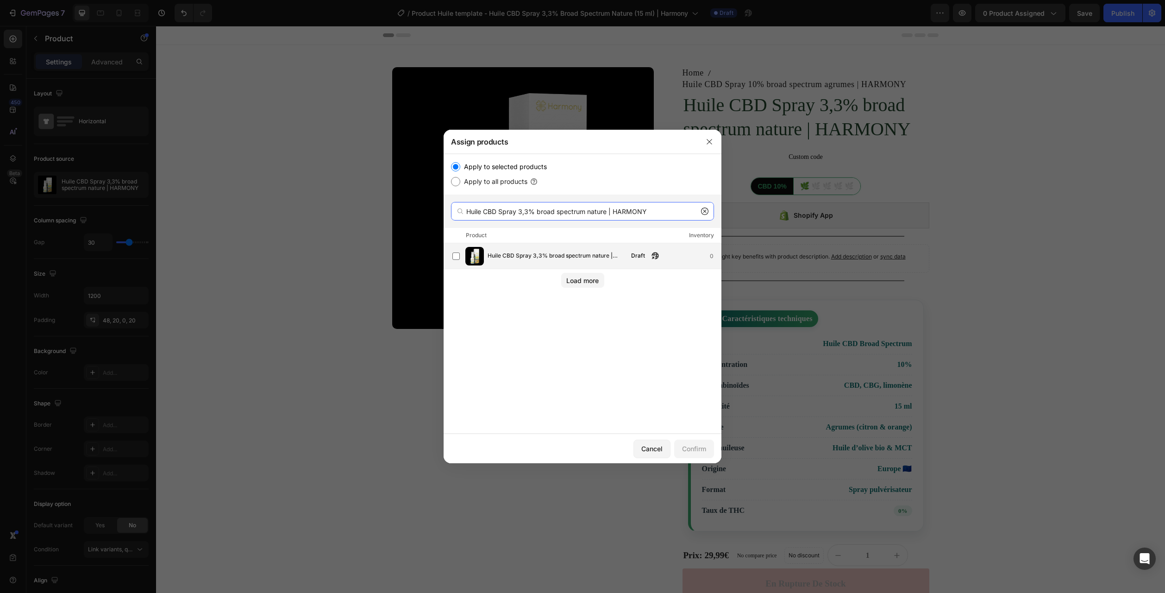
type input "Huile CBD Spray 3,3% broad spectrum nature | HARMONY"
click at [526, 253] on span "Huile CBD Spray 3,3% broad spectrum nature | HARMONY" at bounding box center [557, 256] width 138 height 10
click at [700, 446] on div "Confirm" at bounding box center [694, 449] width 24 height 10
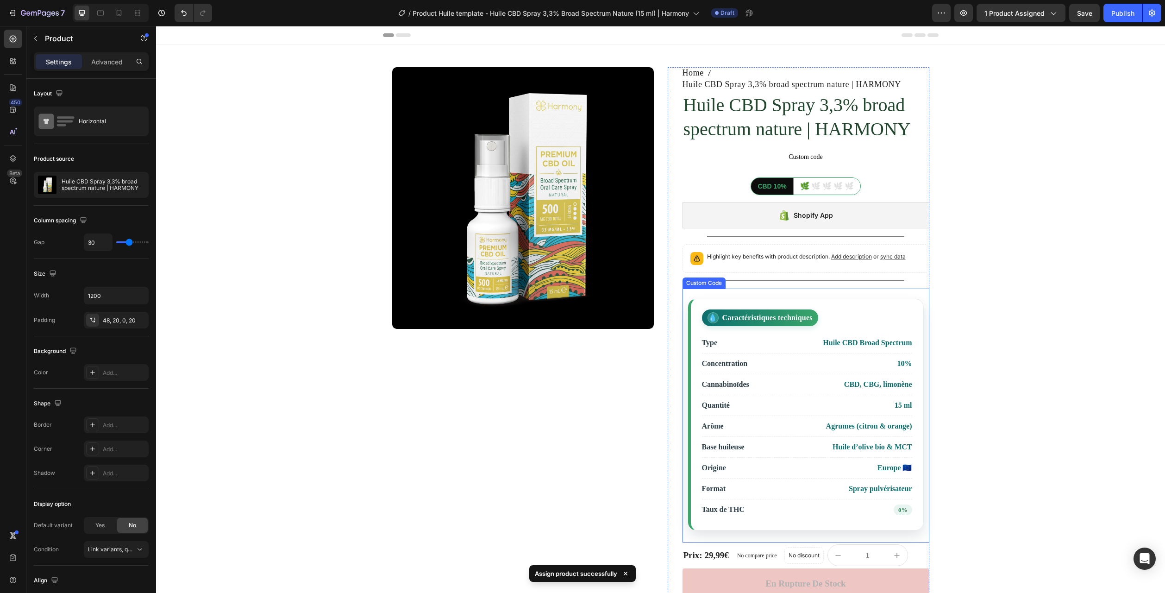
click at [792, 381] on li "Cannabinoïdes CBD, CBG, limonène" at bounding box center [807, 384] width 210 height 21
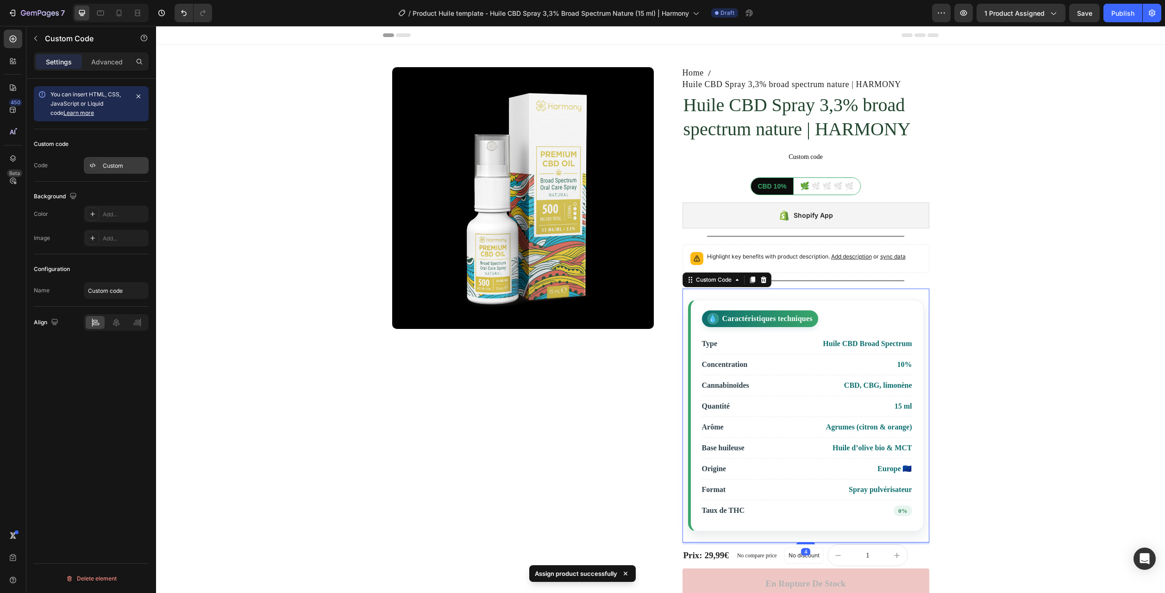
click at [125, 167] on div "Custom" at bounding box center [125, 166] width 44 height 8
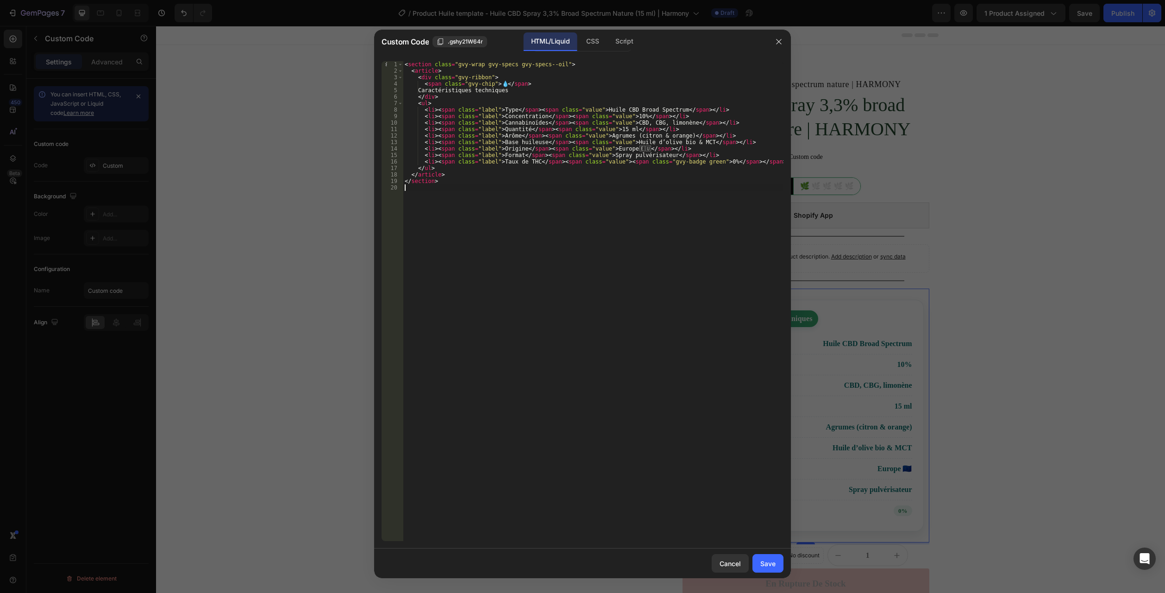
drag, startPoint x: 478, startPoint y: 224, endPoint x: 260, endPoint y: 9, distance: 306.2
click at [261, 0] on html "7 Version history / Product Huile template - Huile CBD Spray 3,3% Broad Spectru…" at bounding box center [582, 0] width 1165 height 0
type textarea "<section class="gvy-wrap gvy-specs gvy-specs--oil"> <article>"
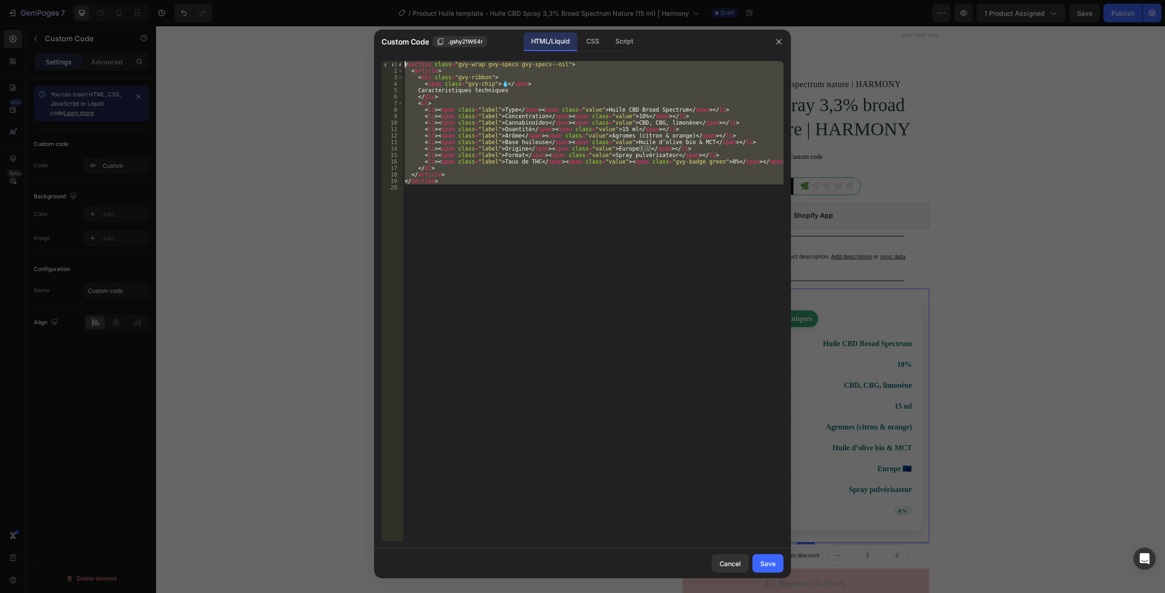
paste textarea
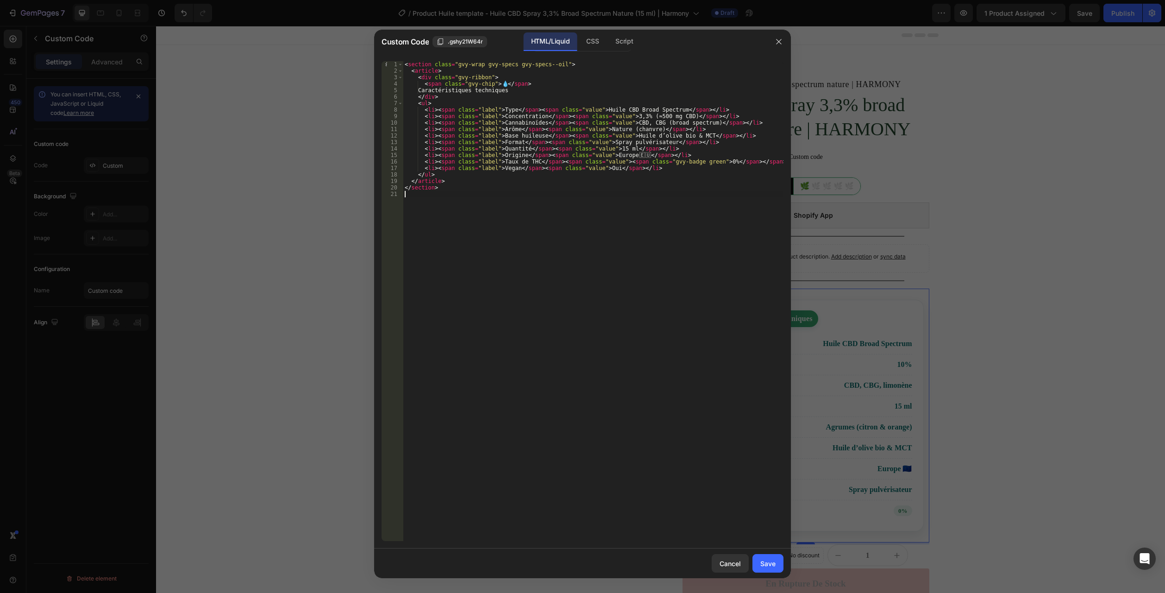
drag, startPoint x: 759, startPoint y: 562, endPoint x: 783, endPoint y: 529, distance: 41.0
click at [758, 562] on button "Save" at bounding box center [768, 563] width 31 height 19
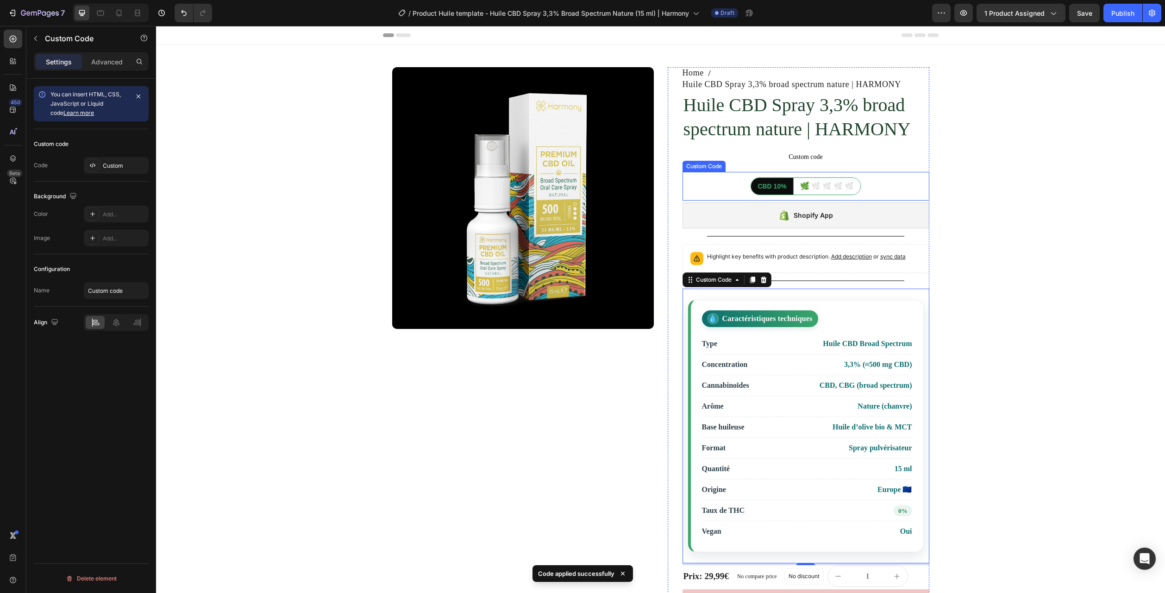
click at [794, 183] on div "🌿 🌿 🌿 🌿 🌿" at bounding box center [827, 186] width 67 height 17
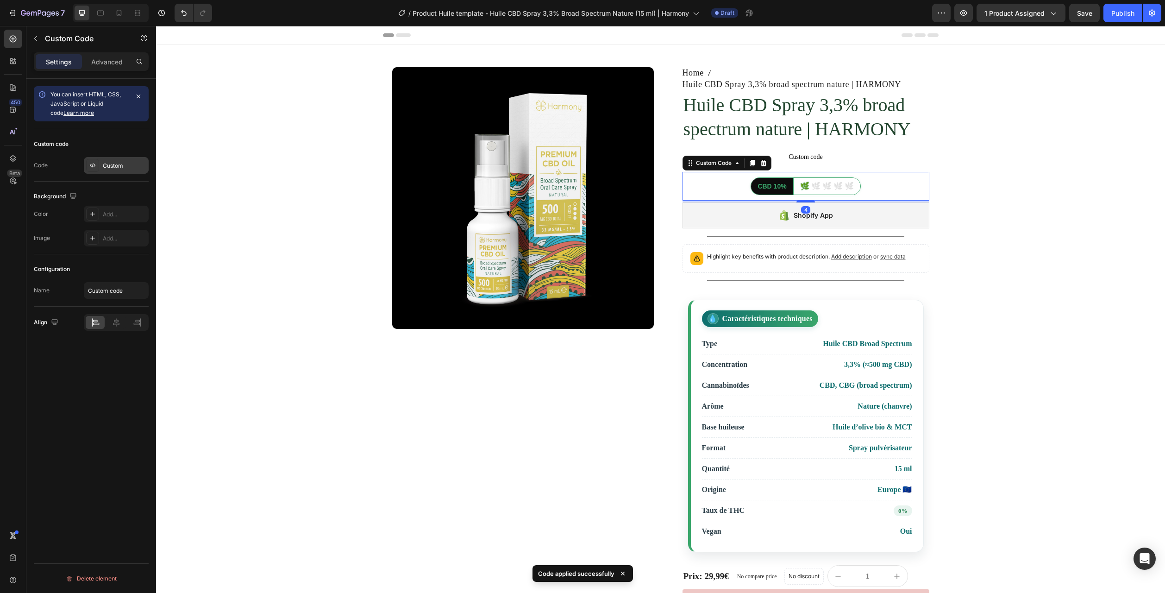
click at [114, 165] on div "Custom" at bounding box center [125, 166] width 44 height 8
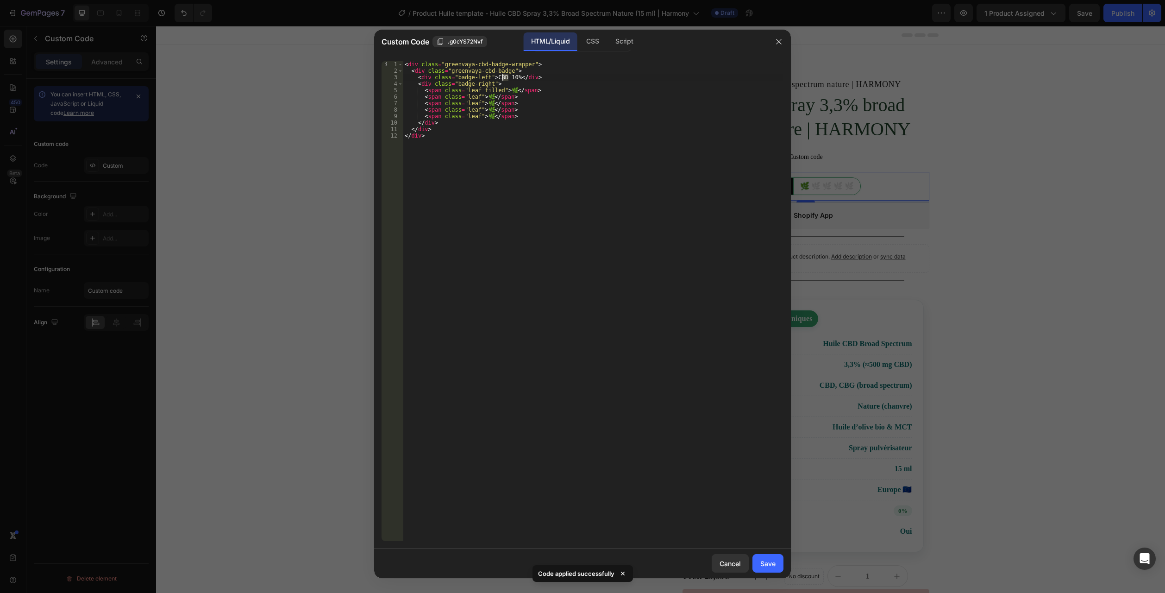
drag, startPoint x: 508, startPoint y: 78, endPoint x: 503, endPoint y: 77, distance: 4.7
click at [503, 77] on div "< div class = "greenvaya-cbd-badge-wrapper" > < div class = "greenvaya-cbd-badg…" at bounding box center [593, 307] width 381 height 493
type textarea "<div class="badge-left">CBD 3.3%</div>"
click at [761, 564] on div "Save" at bounding box center [767, 563] width 15 height 10
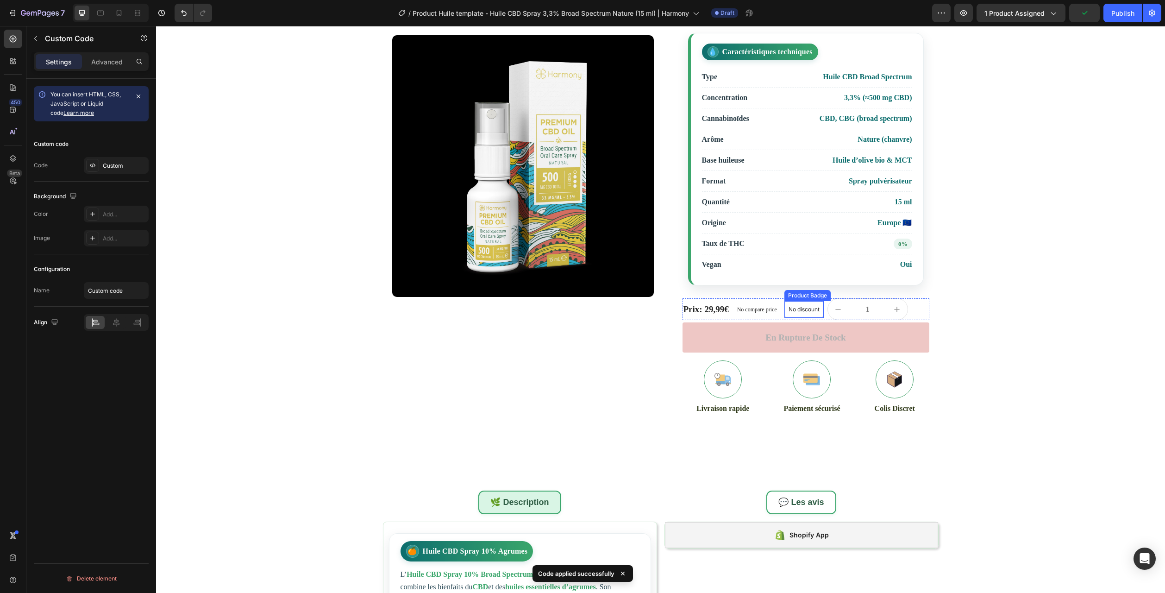
scroll to position [463, 0]
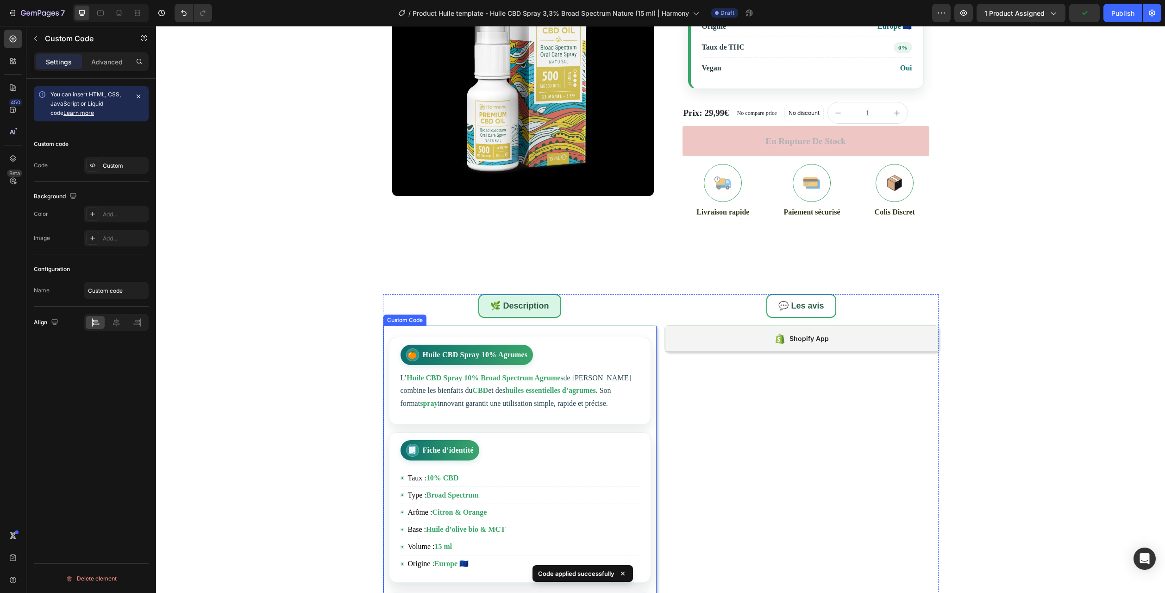
click at [477, 453] on div "🧾 Fiche d’identité" at bounding box center [440, 450] width 79 height 20
click at [110, 169] on div "Custom" at bounding box center [125, 166] width 44 height 8
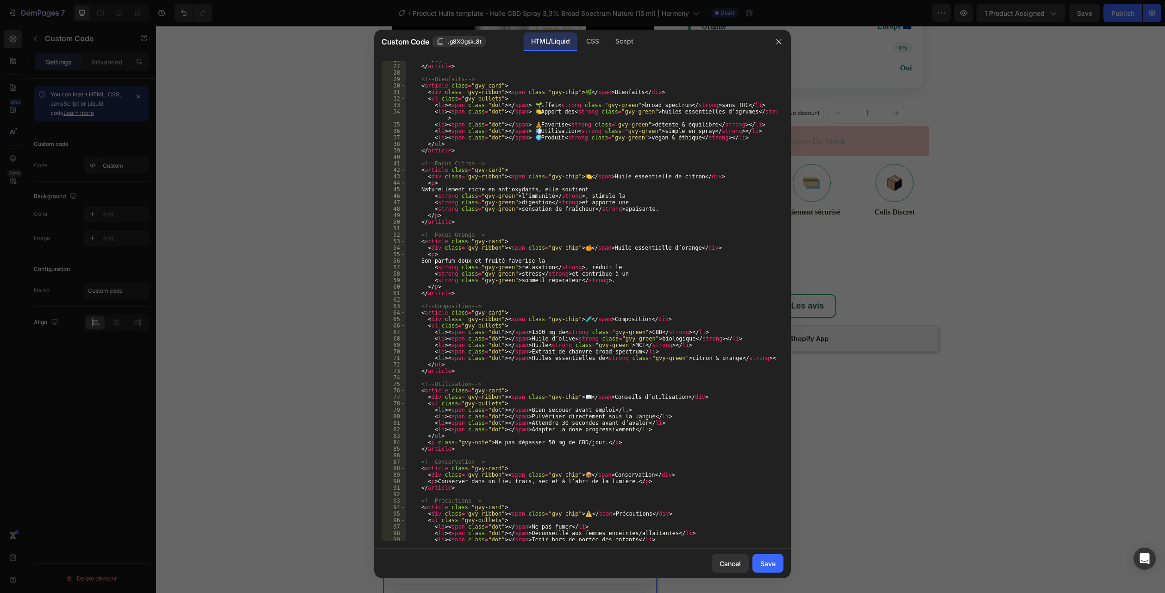
scroll to position [220, 0]
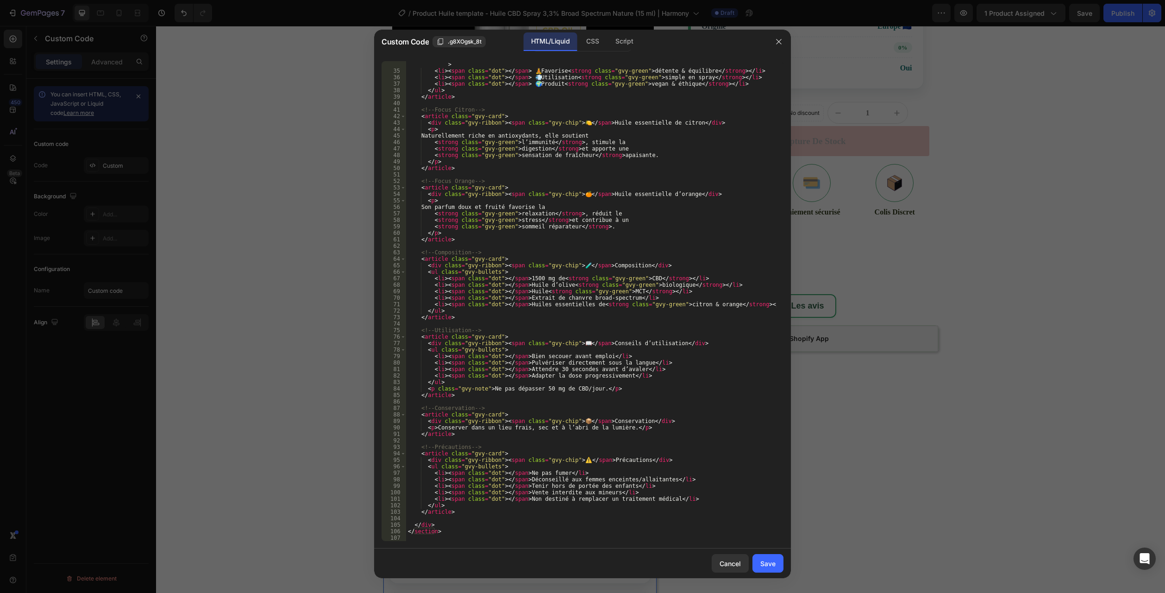
click at [418, 540] on div "34 35 36 37 38 39 40 41 42 43 44 45 46 47 48 49 50 51 52 53 54 55 56 57 58 59 6…" at bounding box center [582, 301] width 417 height 495
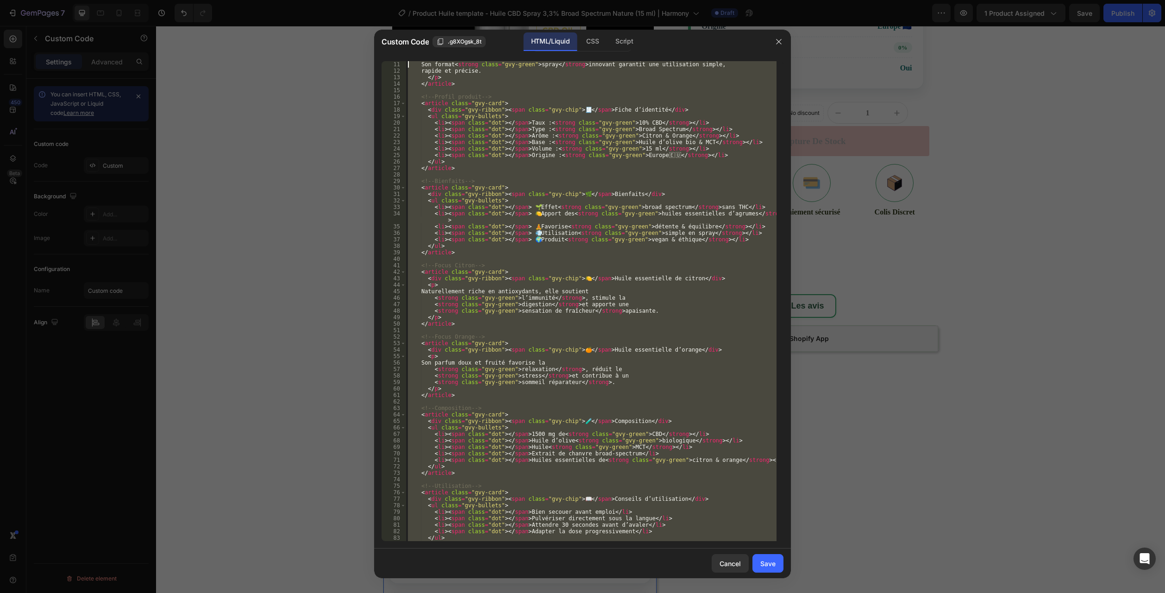
scroll to position [0, 0]
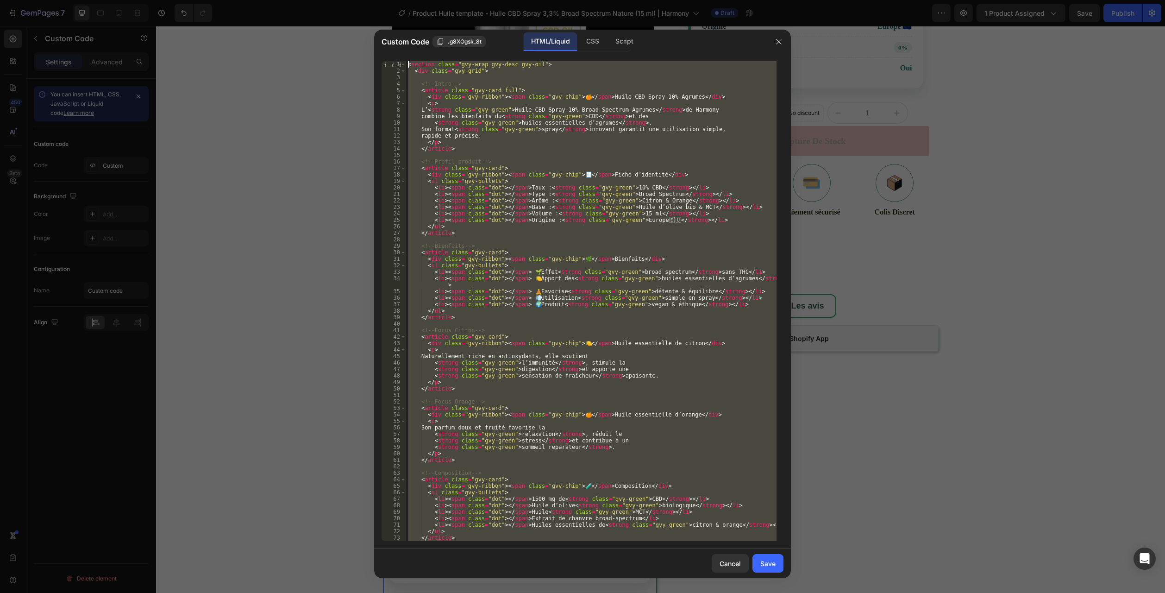
drag, startPoint x: 419, startPoint y: 540, endPoint x: 249, endPoint y: -50, distance: 614.3
click at [249, 0] on html "7 Version history / Product Huile template - Huile CBD Spray 3,3% Broad Spectru…" at bounding box center [582, 0] width 1165 height 0
type textarea "<section class="gvy-wrap gvy-desc gvy-oil"> <div class="gvy-grid">"
paste textarea
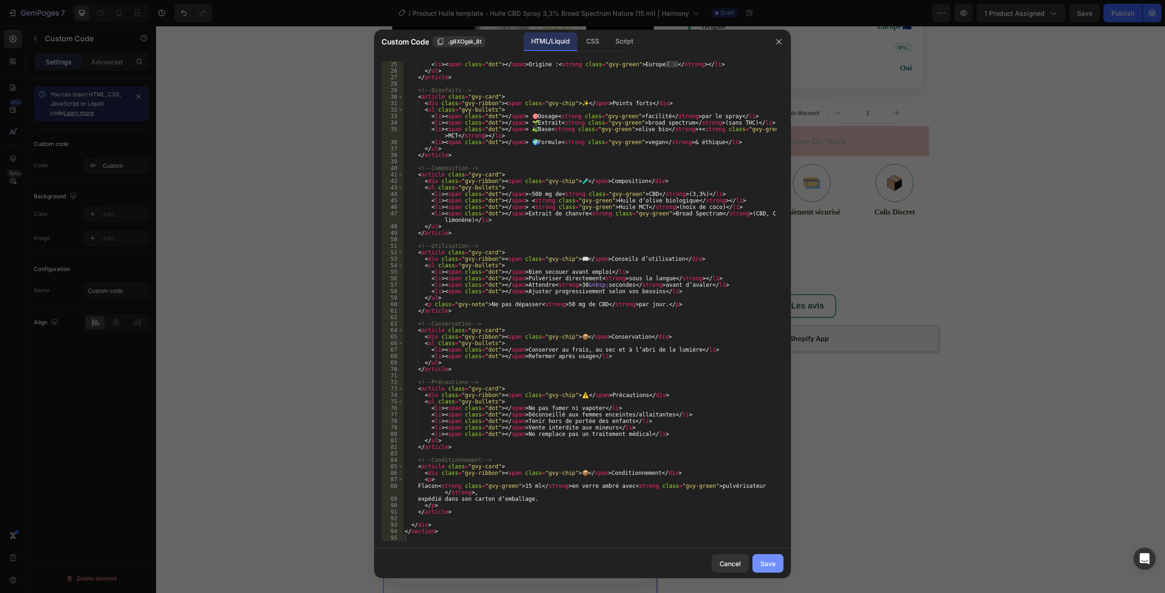
click at [760, 557] on button "Save" at bounding box center [768, 563] width 31 height 19
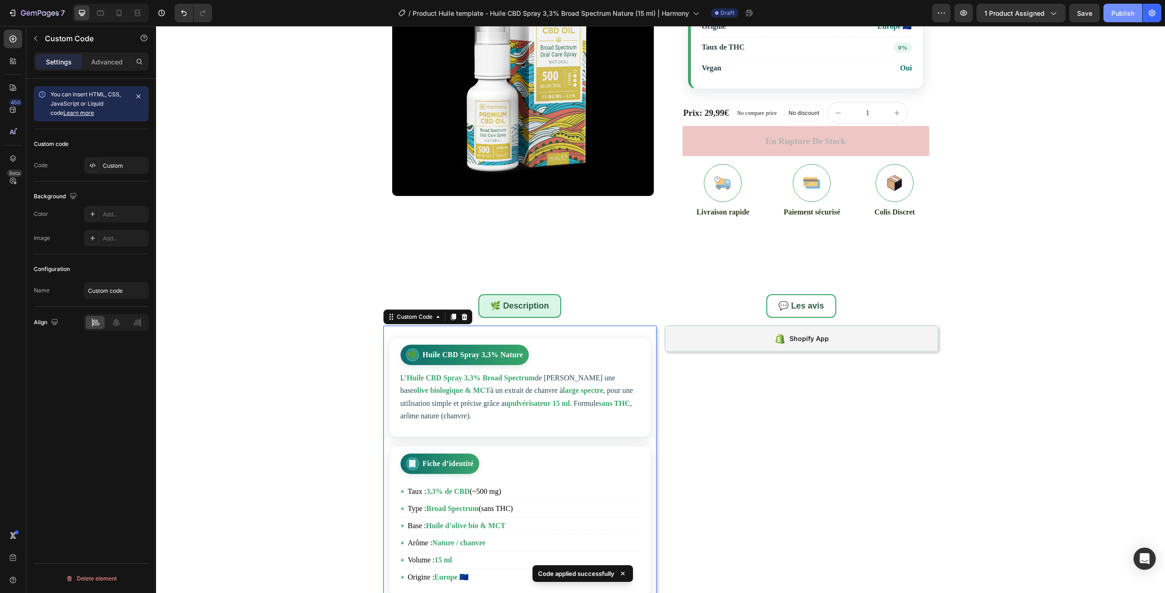
click at [1108, 16] on button "Publish" at bounding box center [1123, 13] width 39 height 19
click at [31, 14] on icon "button" at bounding box center [40, 14] width 38 height 8
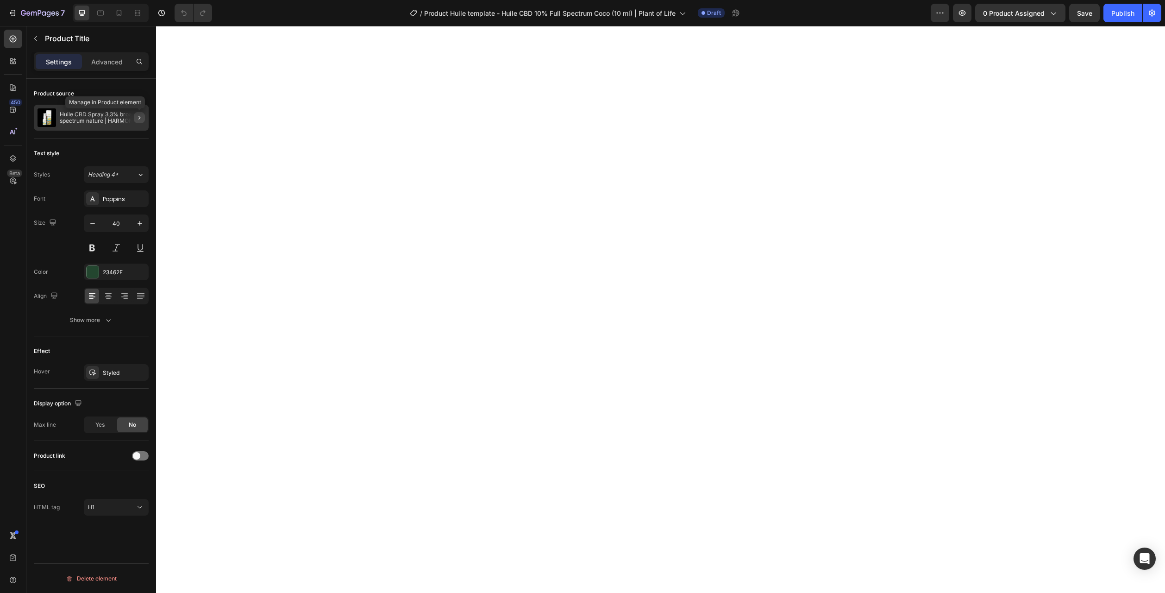
click at [138, 119] on icon "button" at bounding box center [139, 117] width 7 height 7
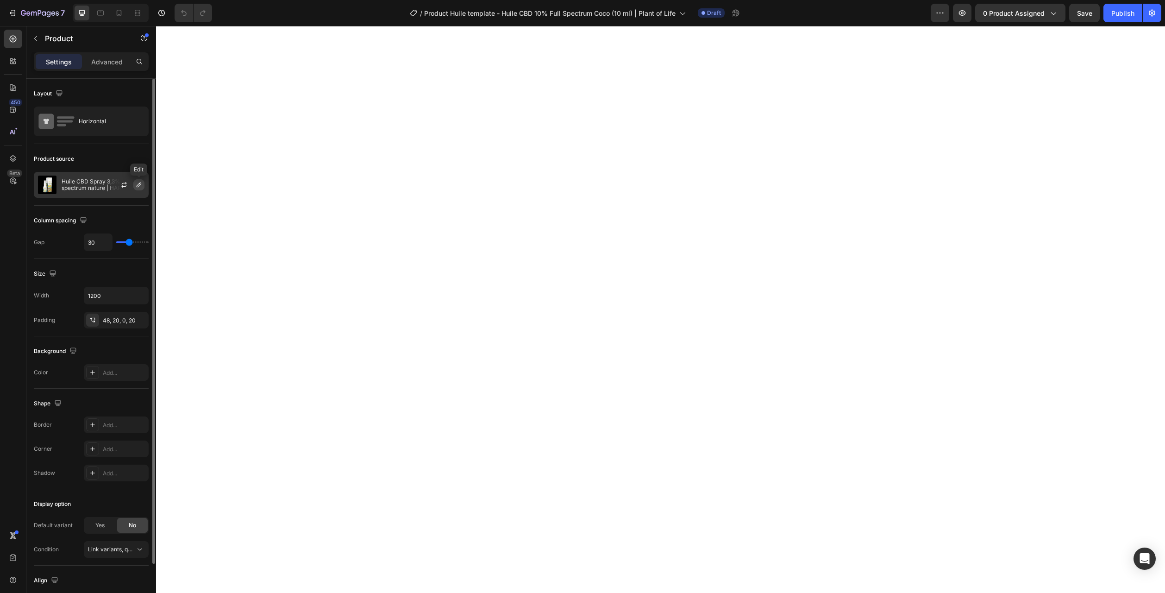
click at [139, 185] on icon "button" at bounding box center [138, 184] width 7 height 7
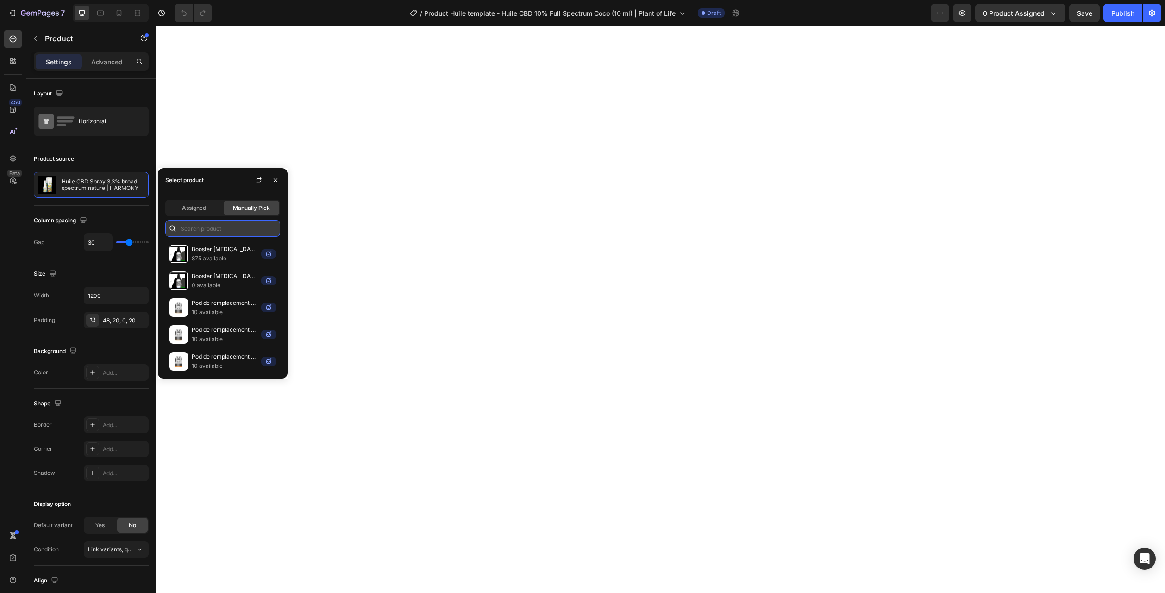
click at [192, 233] on input "text" at bounding box center [222, 228] width 115 height 17
paste input "Huile CBD 10% full spectrum coco | PLANT OF LIFE"
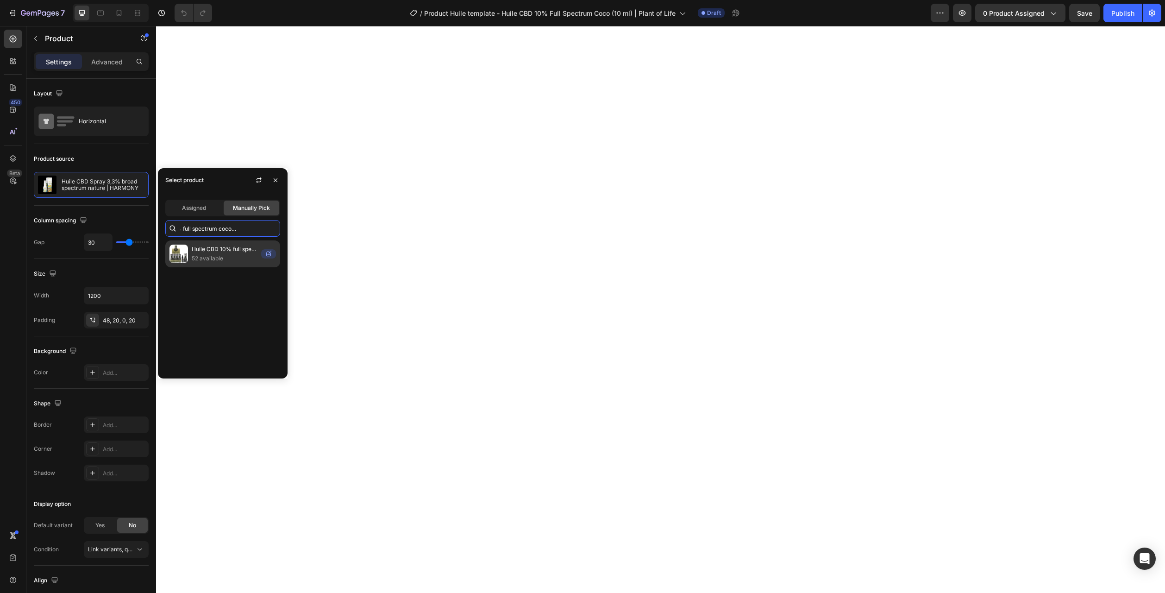
type input "Huile CBD 10% full spectrum coco | PLANT OF LIFE"
click at [211, 259] on p "52 available" at bounding box center [225, 258] width 66 height 9
click at [1016, 15] on span "0 product assigned" at bounding box center [1014, 13] width 62 height 10
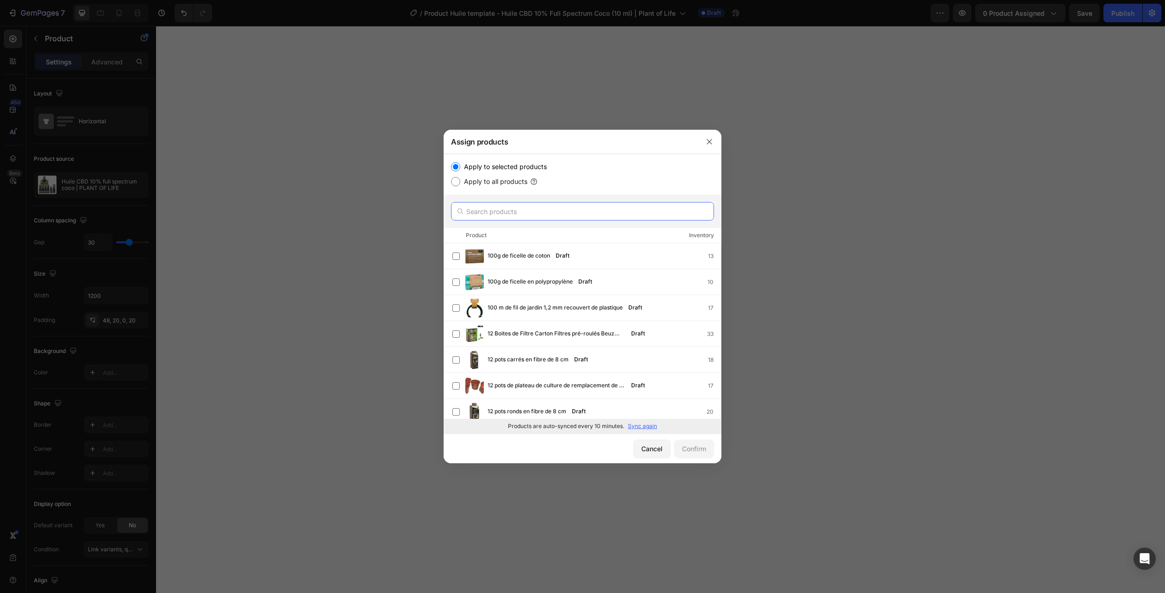
drag, startPoint x: 490, startPoint y: 216, endPoint x: 495, endPoint y: 214, distance: 5.2
click at [495, 214] on input "text" at bounding box center [582, 211] width 263 height 19
paste input "Huile CBD 10% full spectrum coco | PLANT OF LIFE"
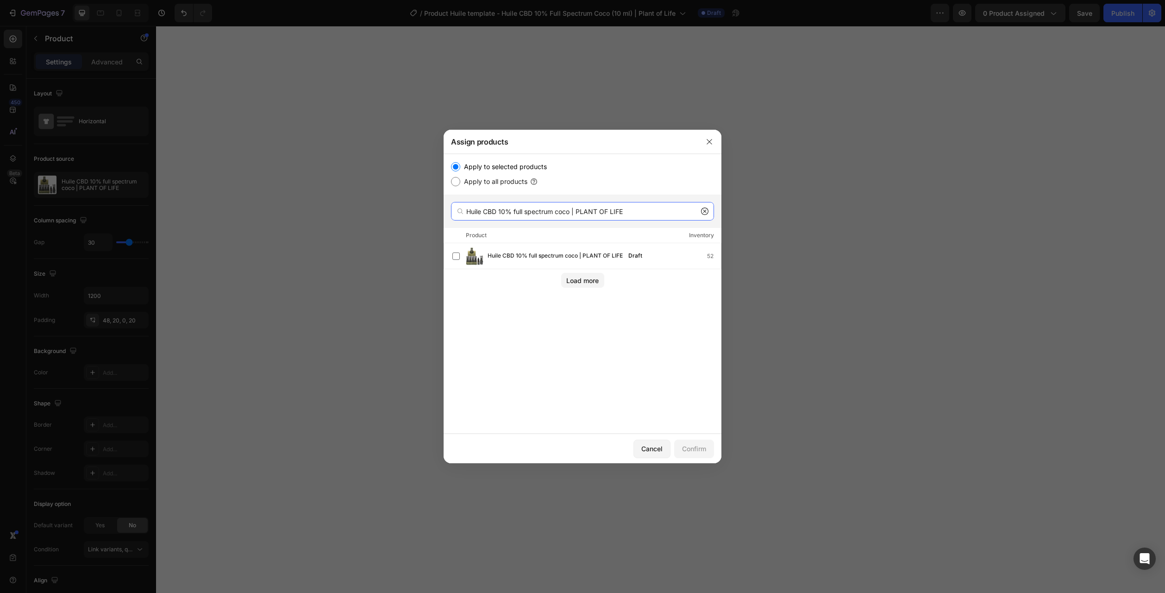
type input "Huile CBD 10% full spectrum coco | PLANT OF LIFE"
click at [526, 259] on span "Huile CBD 10% full spectrum coco | PLANT OF LIFE" at bounding box center [555, 256] width 135 height 10
drag, startPoint x: 690, startPoint y: 442, endPoint x: 694, endPoint y: 430, distance: 12.6
click at [690, 442] on button "Confirm" at bounding box center [694, 448] width 40 height 19
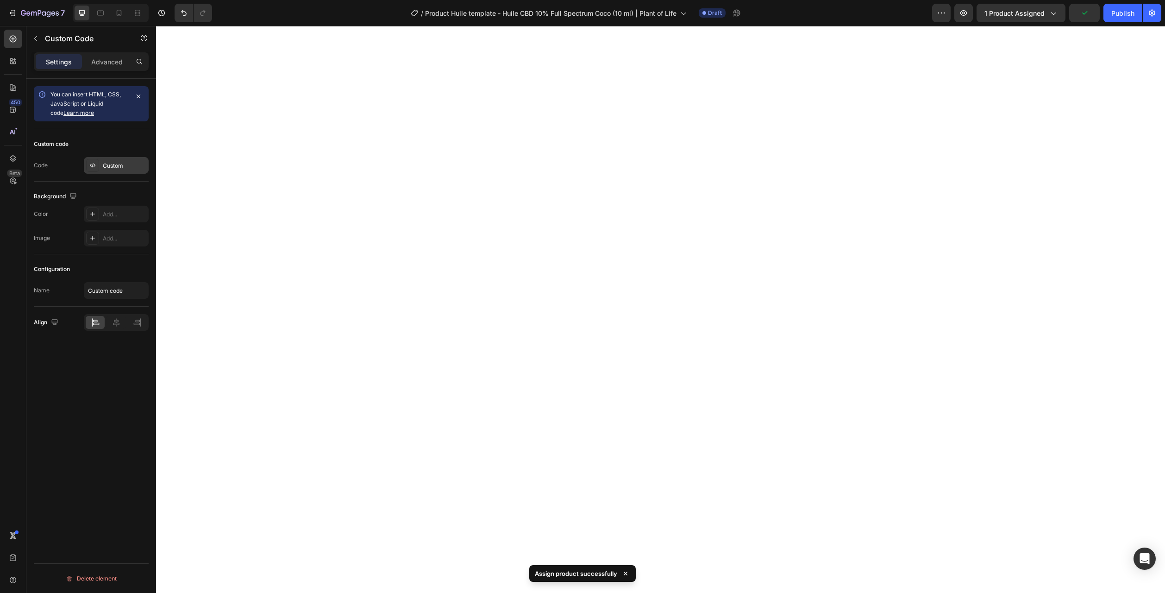
click at [119, 171] on div "Custom" at bounding box center [116, 165] width 65 height 17
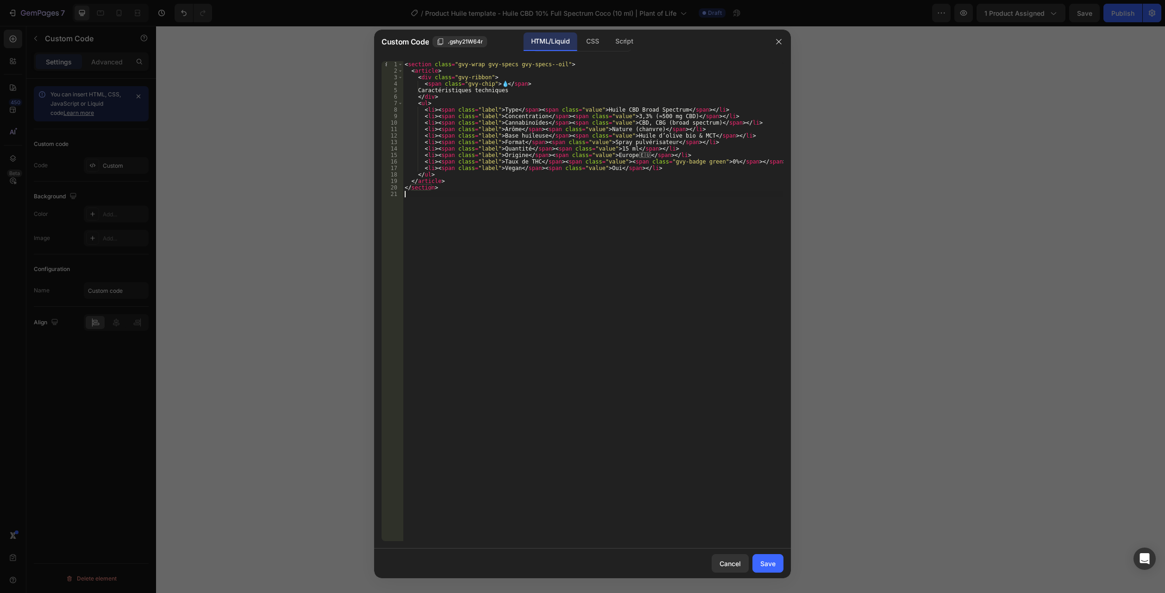
drag, startPoint x: 468, startPoint y: 251, endPoint x: 260, endPoint y: -27, distance: 347.7
click at [260, 0] on html "7 Version history / Product Huile template - Huile CBD 10% Full Spectrum Coco (…" at bounding box center [582, 0] width 1165 height 0
type textarea "<section class="gvy-wrap gvy-specs gvy-specs--oil"> <article>"
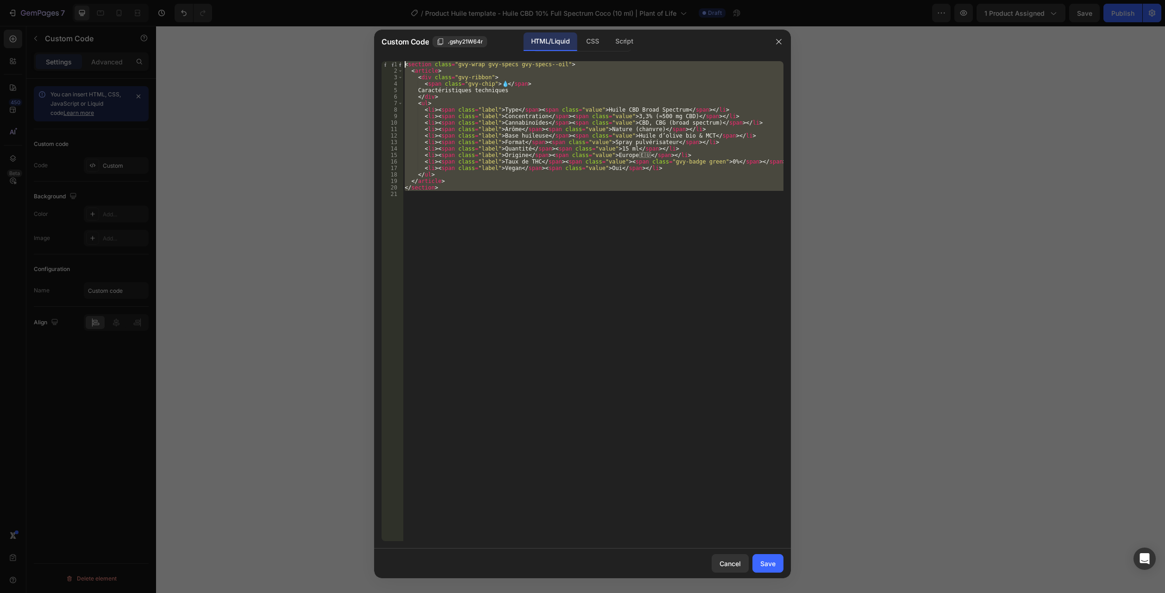
paste textarea
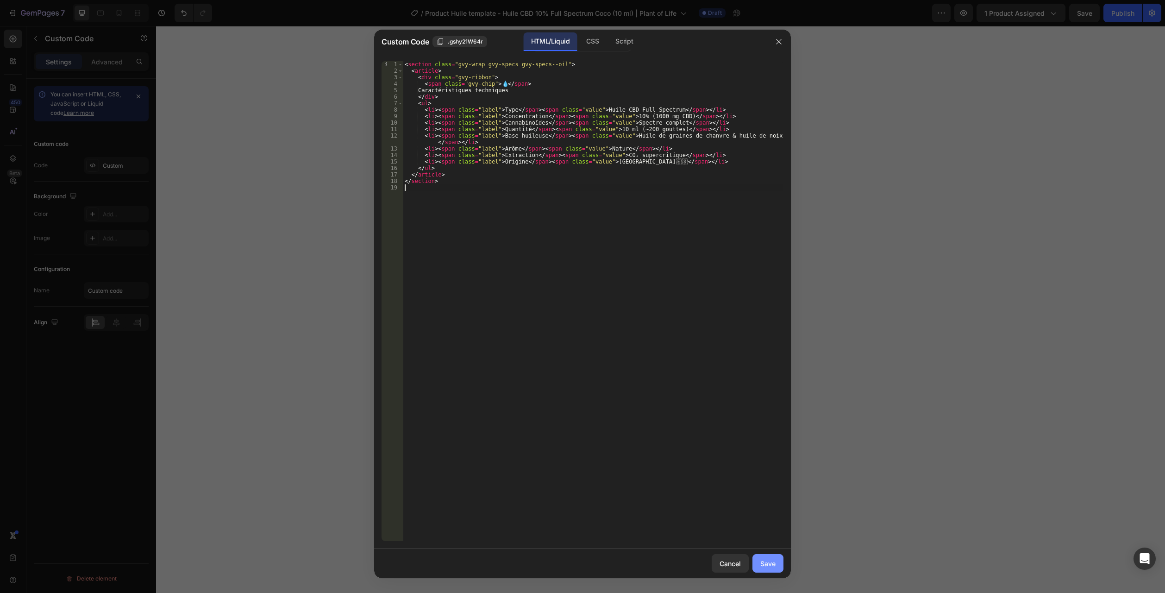
click at [763, 566] on div "Save" at bounding box center [767, 563] width 15 height 10
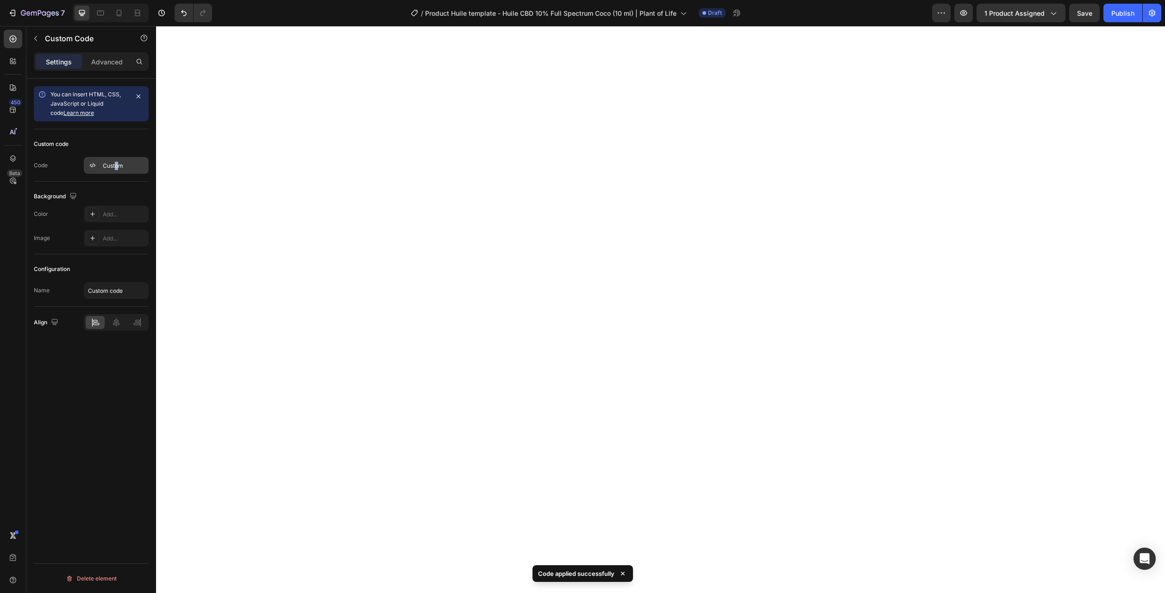
drag, startPoint x: 117, startPoint y: 156, endPoint x: 114, endPoint y: 162, distance: 6.6
click at [116, 159] on div "Custom code Code Custom" at bounding box center [91, 155] width 115 height 52
click at [114, 162] on div "Custom" at bounding box center [125, 166] width 44 height 8
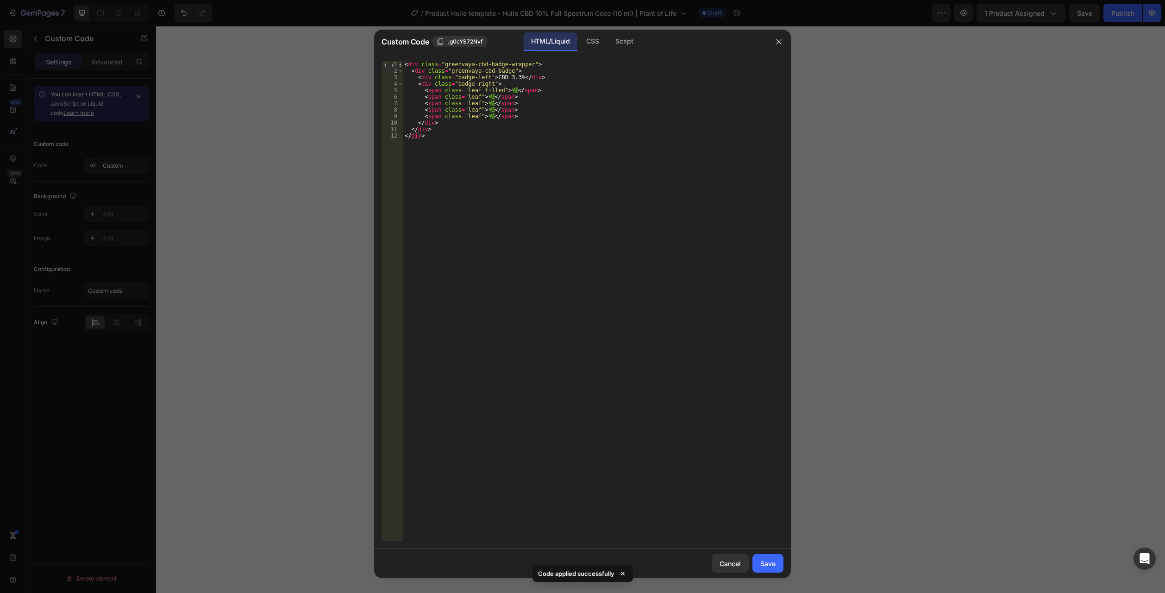
click at [511, 77] on div "< div class = "greenvaya-cbd-badge-wrapper" > < div class = "greenvaya-cbd-badg…" at bounding box center [593, 307] width 381 height 493
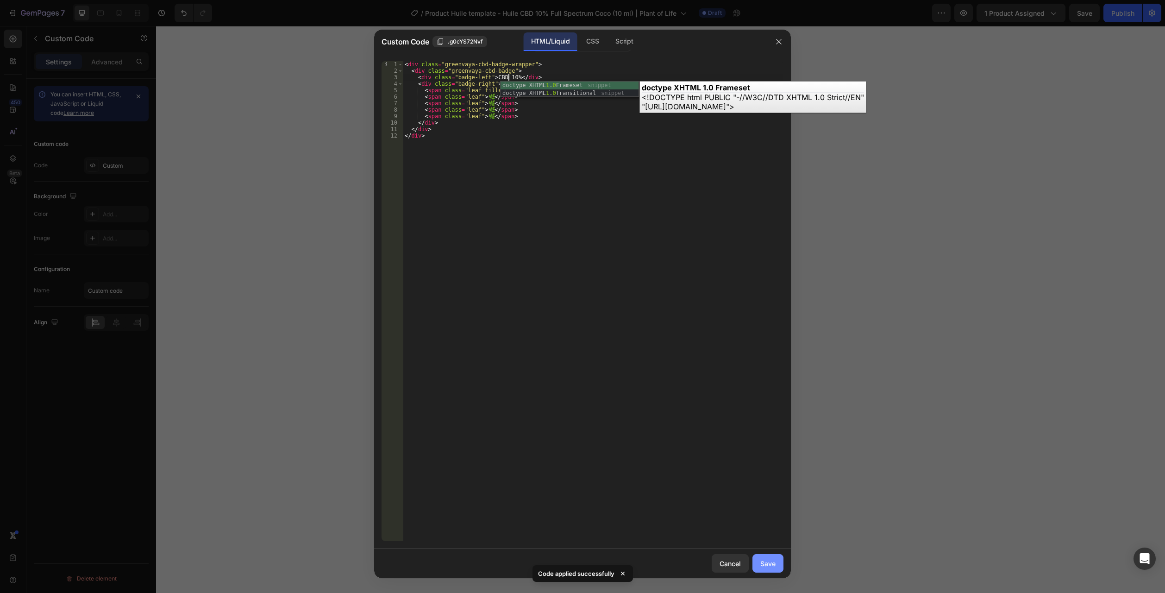
type textarea "<div class="badge-left">CBD 10%</div>"
click at [760, 567] on div "Save" at bounding box center [767, 563] width 15 height 10
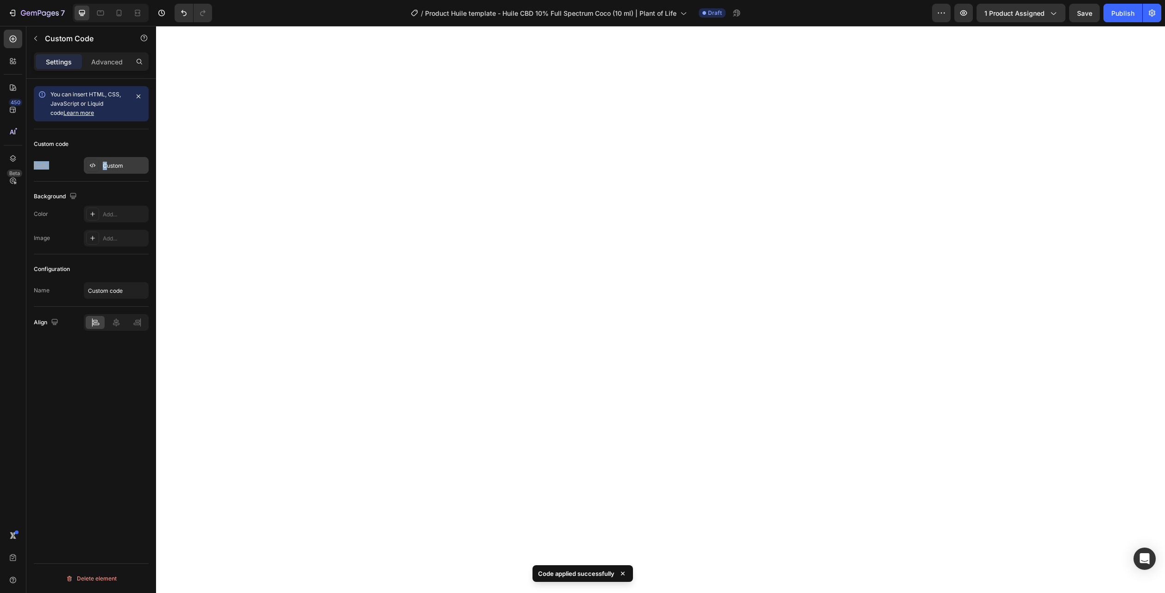
drag, startPoint x: 108, startPoint y: 151, endPoint x: 108, endPoint y: 160, distance: 9.3
click at [108, 155] on div "Custom code Code Custom" at bounding box center [91, 155] width 115 height 52
click at [108, 160] on div "Custom" at bounding box center [116, 165] width 65 height 17
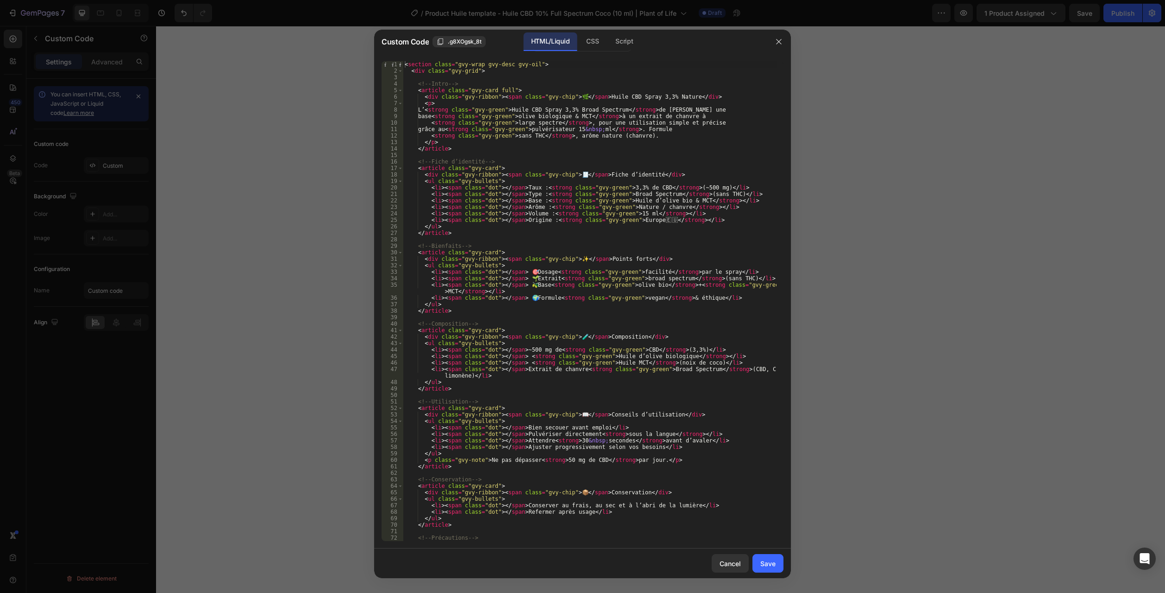
scroll to position [156, 0]
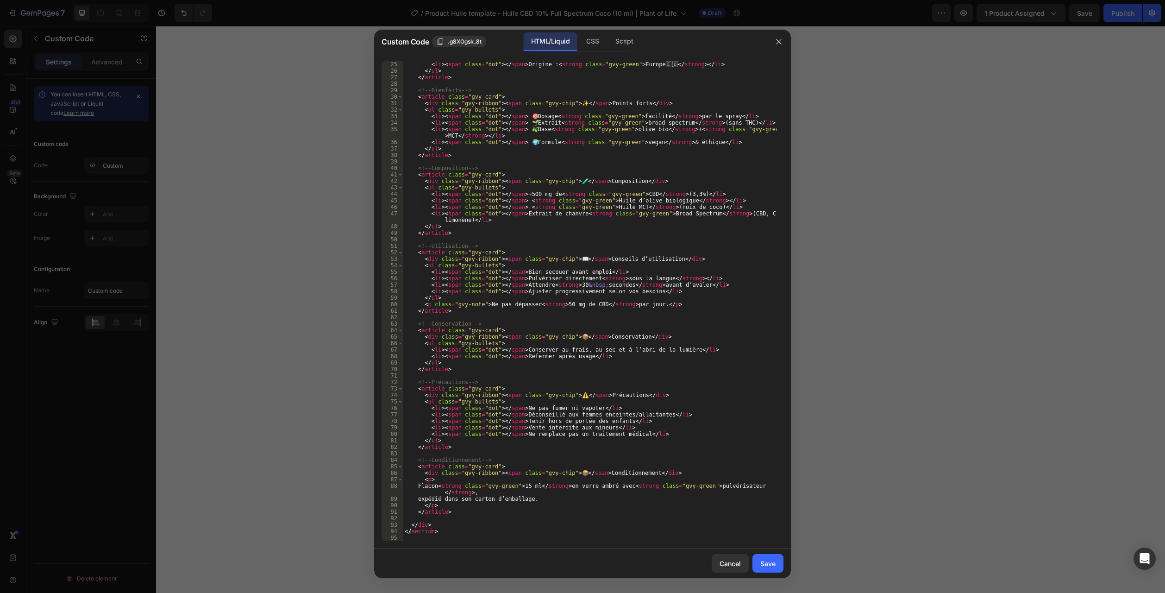
click at [413, 541] on div "25 26 27 28 29 30 31 32 33 34 35 36 37 38 39 40 41 42 43 44 45 46 47 48 49 50 5…" at bounding box center [582, 301] width 417 height 495
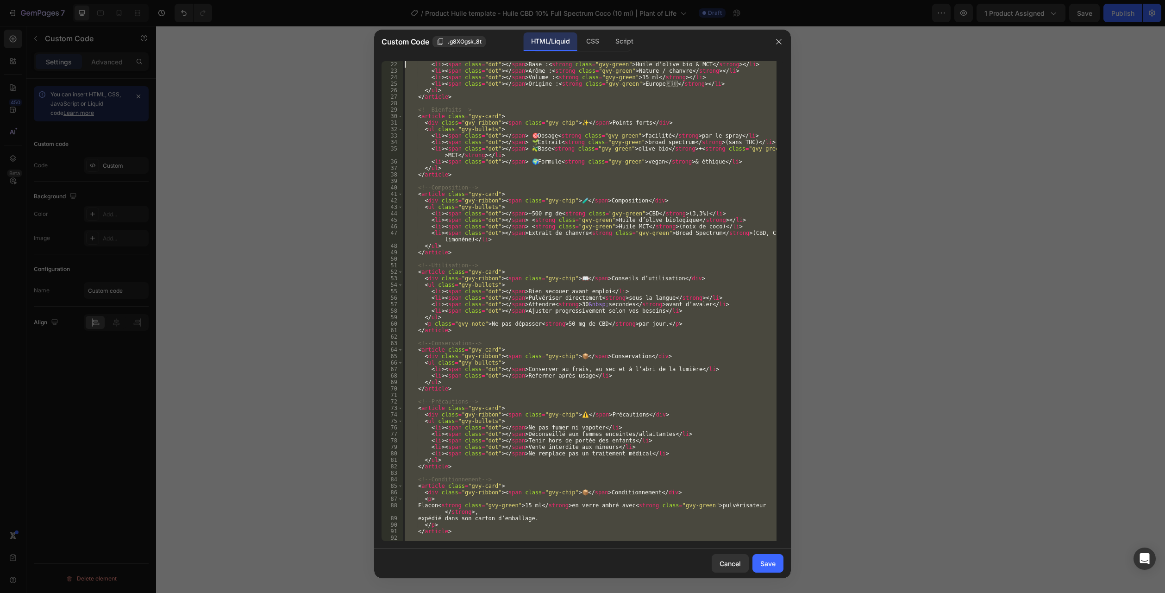
scroll to position [0, 0]
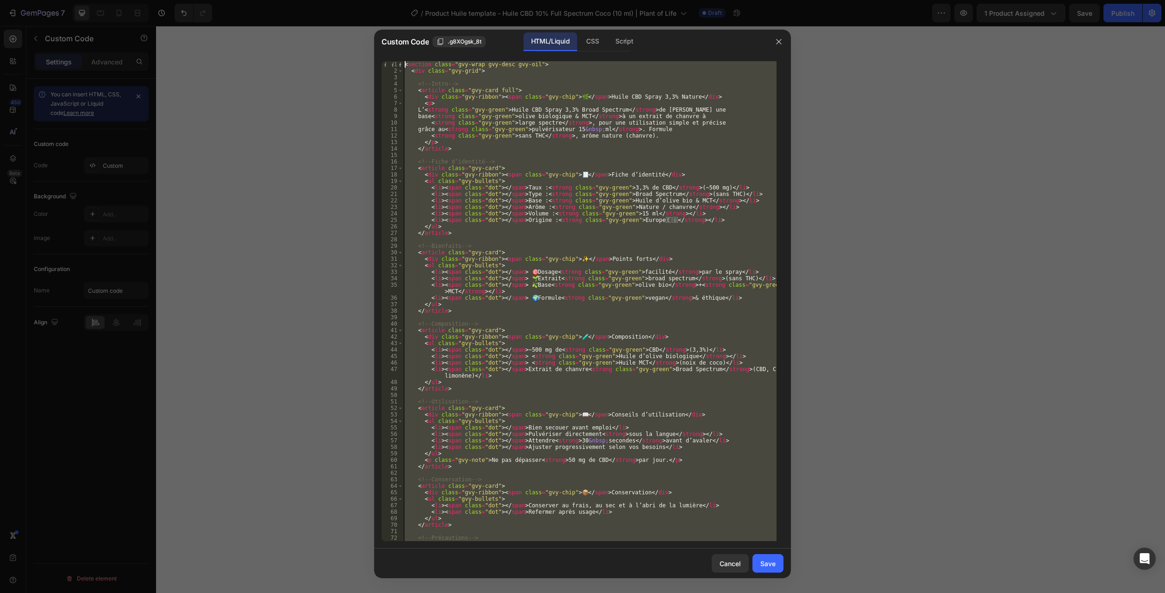
drag, startPoint x: 416, startPoint y: 539, endPoint x: 283, endPoint y: -50, distance: 604.3
click at [283, 0] on html "7 Version history / Product Huile template - Huile CBD 10% Full Spectrum Coco (…" at bounding box center [582, 0] width 1165 height 0
type textarea "<section class="gvy-wrap gvy-desc gvy-oil"> <div class="gvy-grid">"
paste textarea
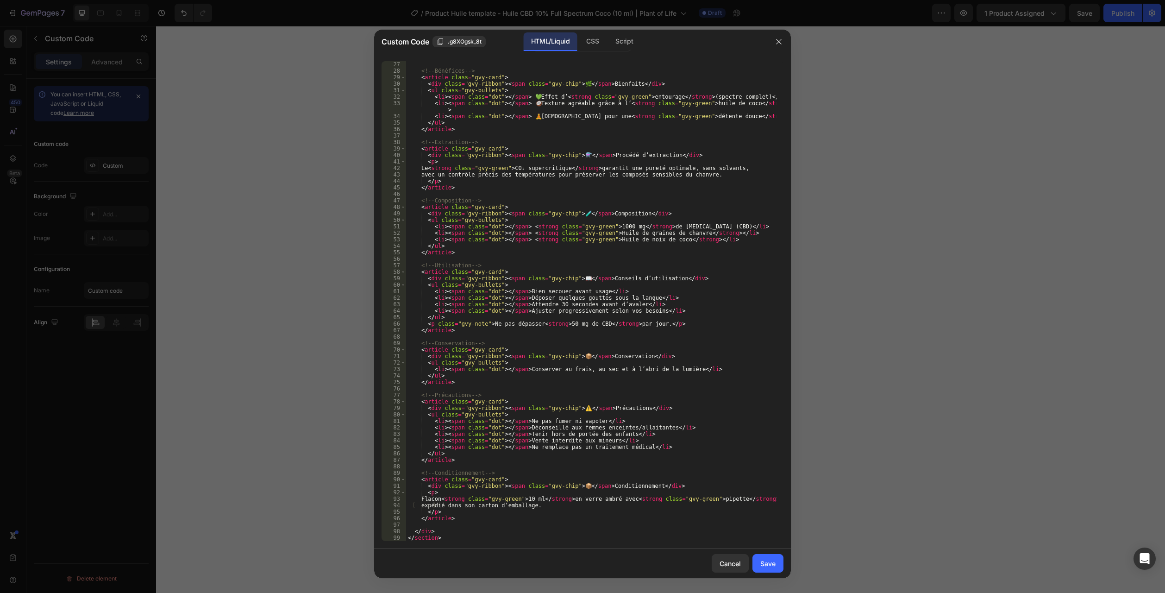
scroll to position [188, 0]
drag, startPoint x: 755, startPoint y: 554, endPoint x: 759, endPoint y: 561, distance: 8.3
click at [755, 556] on div "Cancel Save" at bounding box center [582, 563] width 417 height 30
click at [761, 562] on div "Save" at bounding box center [767, 563] width 15 height 10
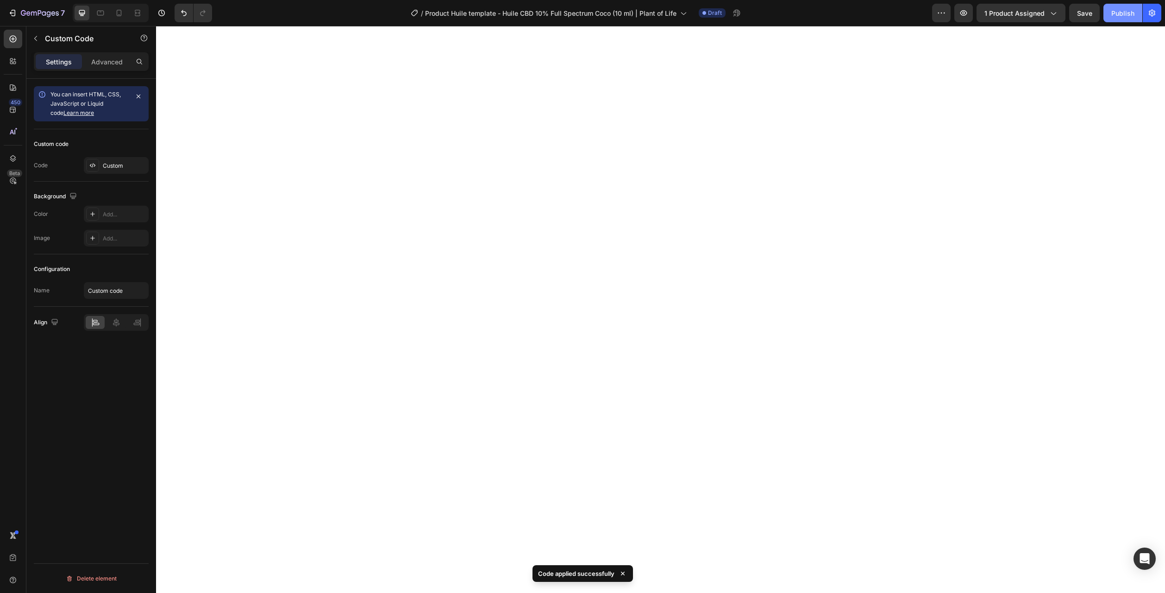
click at [1115, 8] on div "Publish" at bounding box center [1122, 13] width 23 height 10
click at [47, 14] on icon "button" at bounding box center [49, 14] width 4 height 6
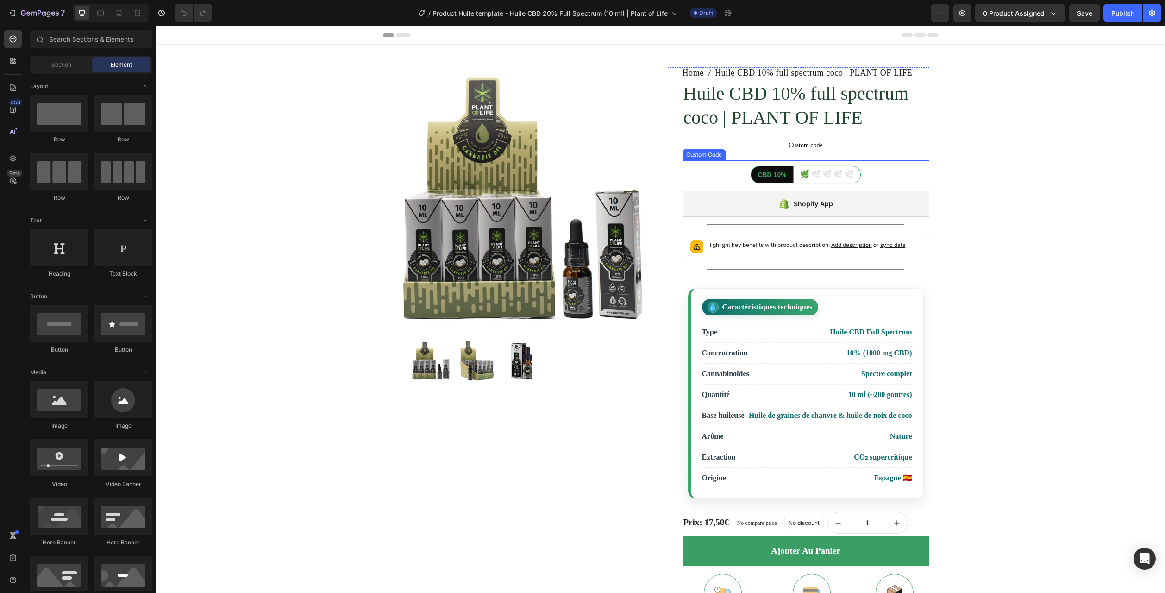
click at [767, 118] on h1 "Huile CBD 10% full spectrum coco | PLANT OF LIFE" at bounding box center [806, 106] width 247 height 50
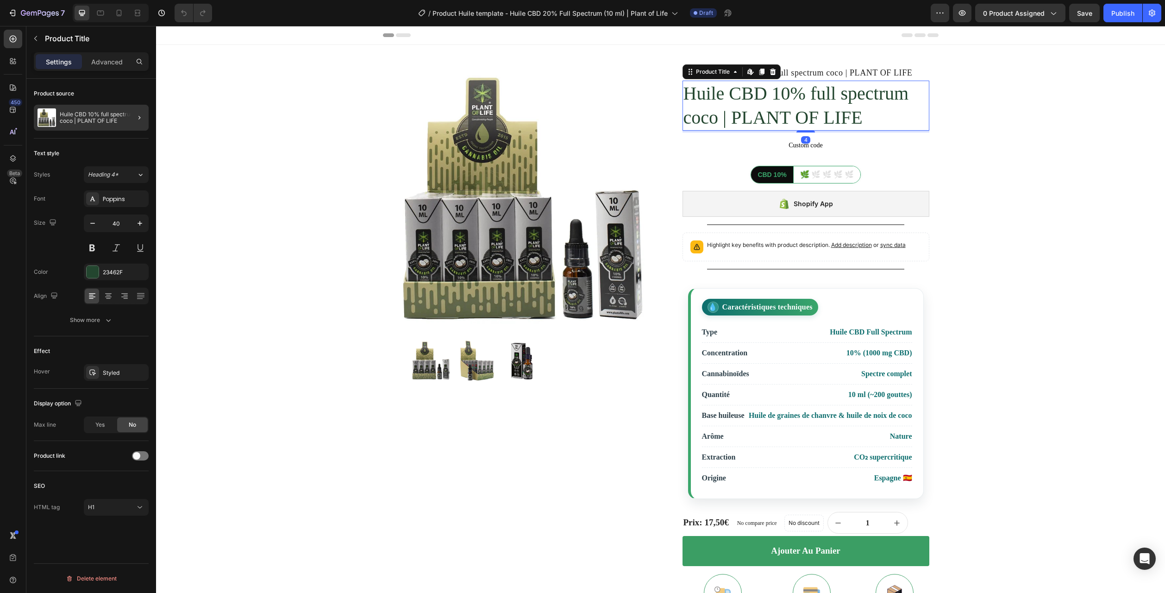
click at [125, 119] on div at bounding box center [136, 118] width 26 height 26
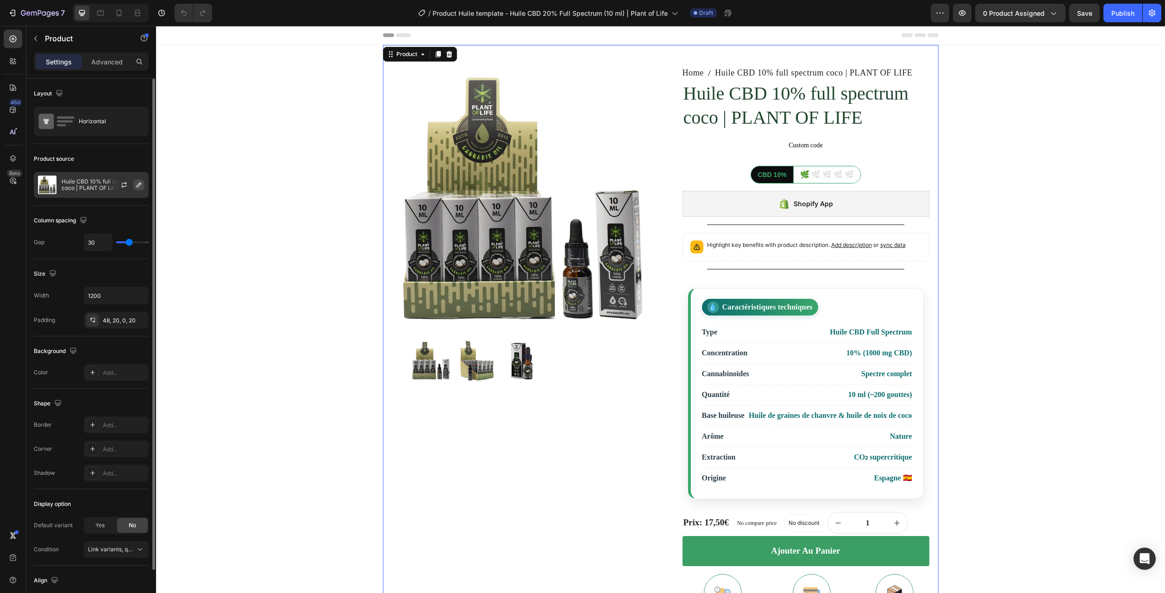
click at [134, 186] on button "button" at bounding box center [138, 184] width 11 height 11
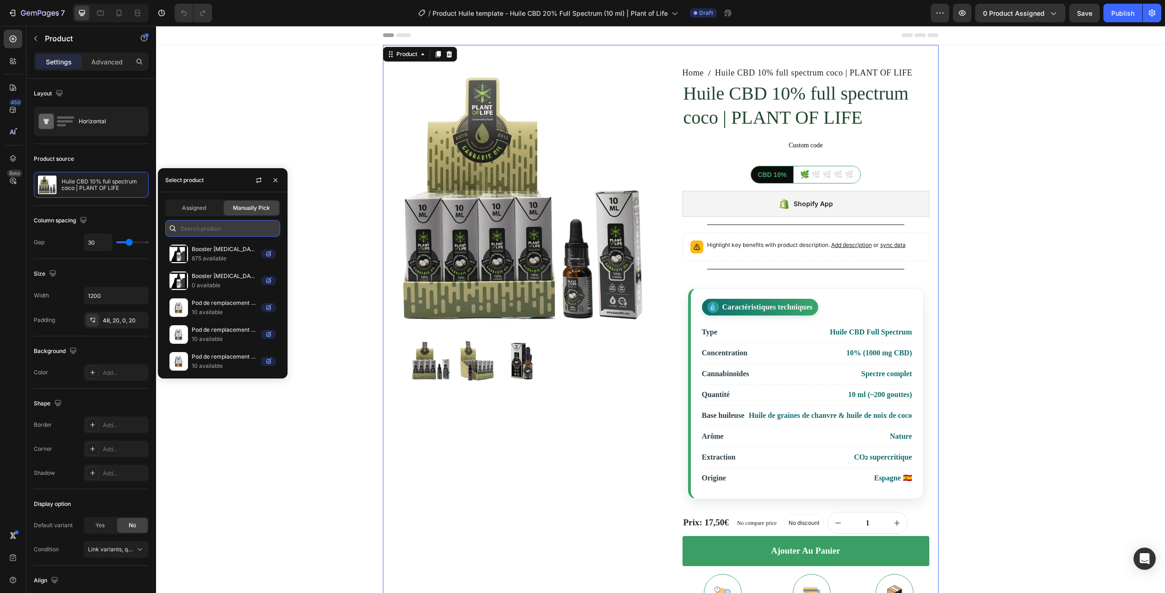
click at [214, 230] on input "text" at bounding box center [222, 228] width 115 height 17
paste input "Huile CBD 20% full spectrum | PLANT OF LIFE"
type input "Huile CBD 20% full spectrum | PLANT OF LIFE"
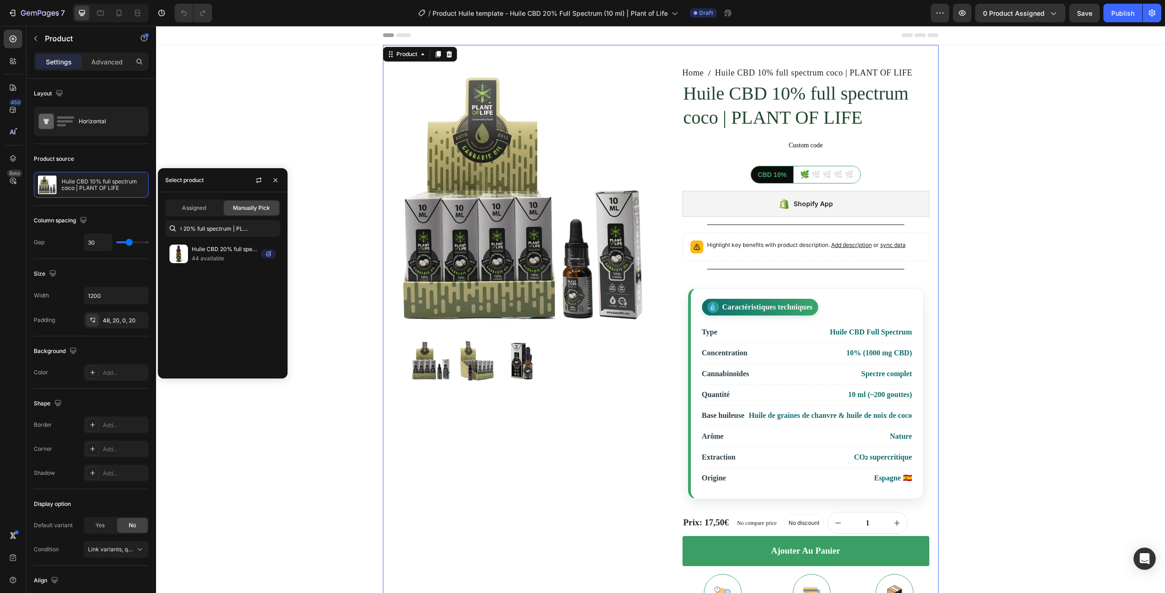
scroll to position [0, 0]
click at [213, 256] on p "44 available" at bounding box center [225, 258] width 66 height 9
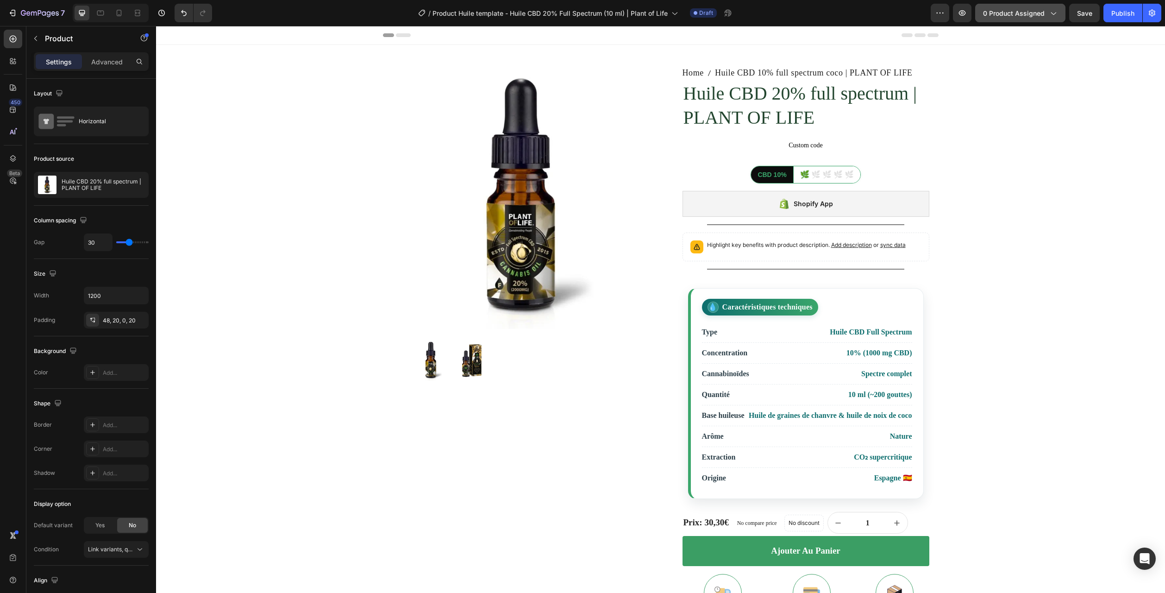
click at [1010, 19] on button "0 product assigned" at bounding box center [1020, 13] width 90 height 19
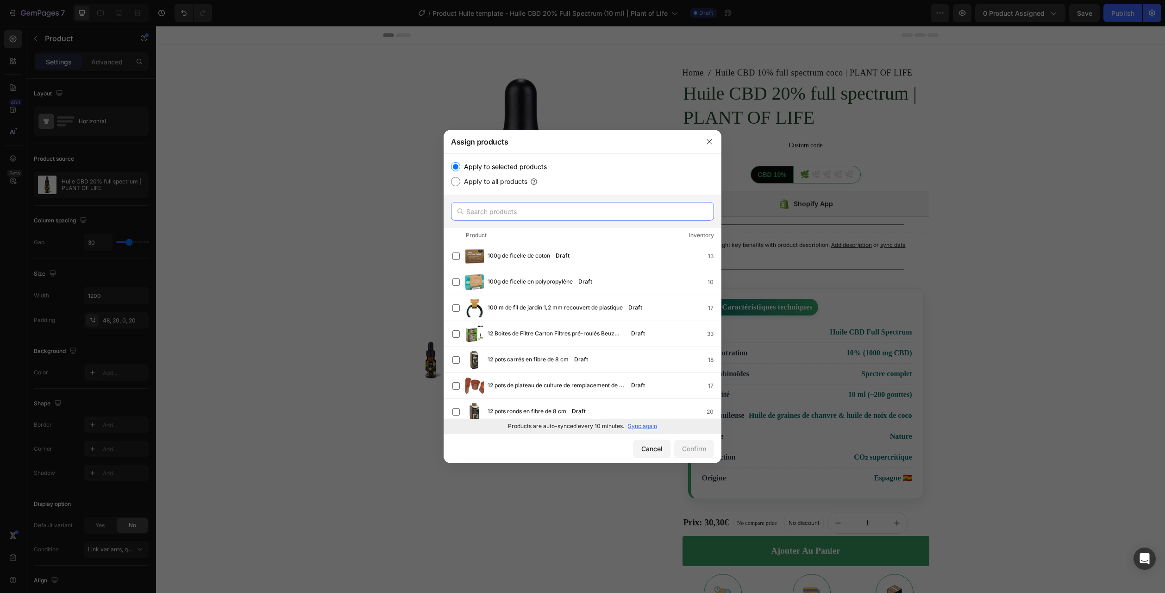
click at [509, 213] on input "text" at bounding box center [582, 211] width 263 height 19
paste input "Huile CBD 20% full spectrum | PLANT OF LIFE"
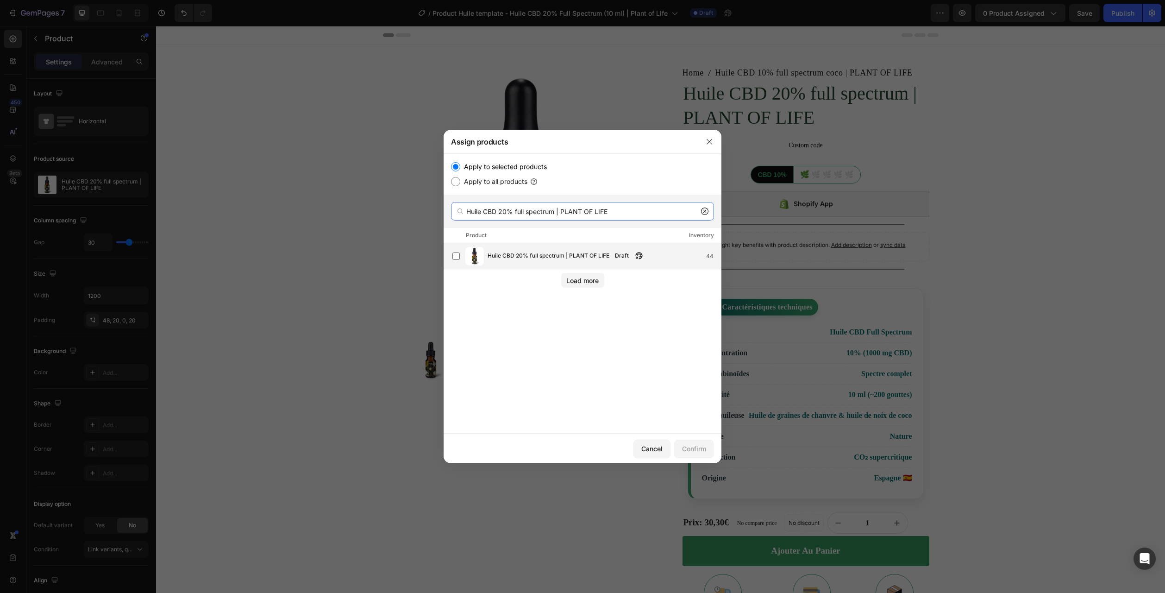
type input "Huile CBD 20% full spectrum | PLANT OF LIFE"
click at [518, 261] on span "Huile CBD 20% full spectrum | PLANT OF LIFE" at bounding box center [549, 256] width 122 height 10
click at [704, 445] on div "Confirm" at bounding box center [694, 449] width 24 height 10
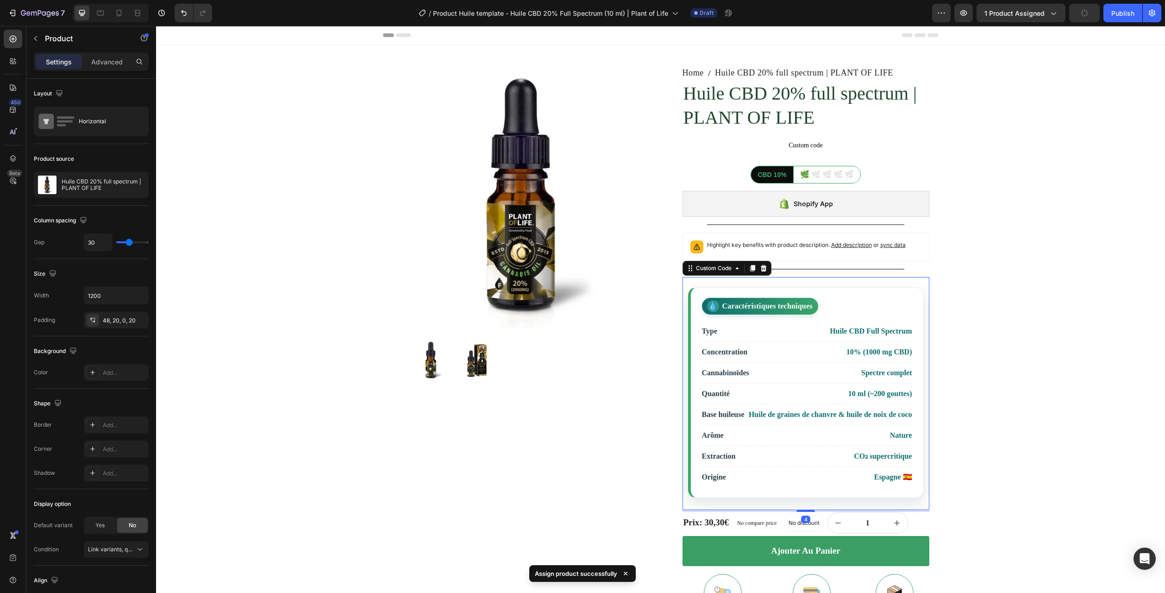
click at [822, 391] on li "Quantité 10 ml (~200 gouttes)" at bounding box center [807, 393] width 210 height 21
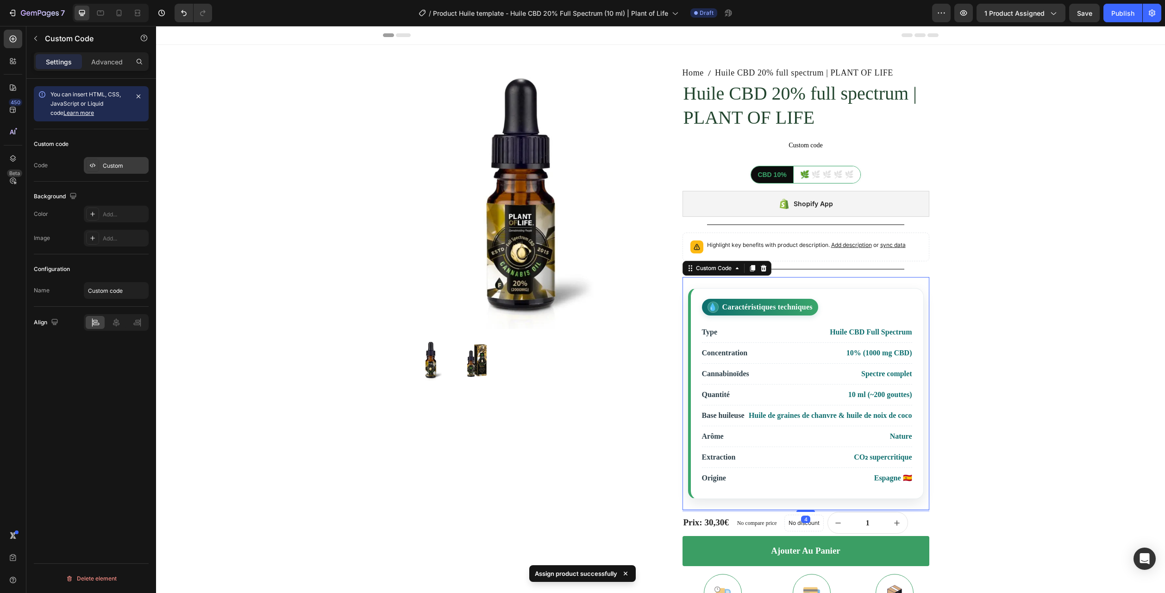
click at [119, 168] on div "Custom" at bounding box center [125, 166] width 44 height 8
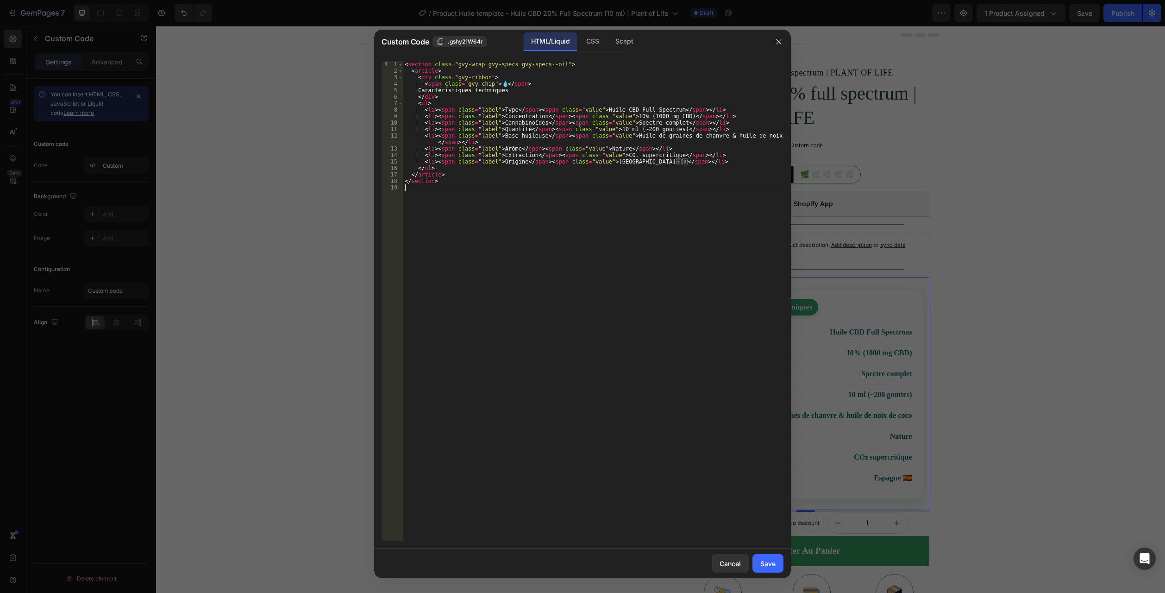
drag, startPoint x: 480, startPoint y: 233, endPoint x: 265, endPoint y: -39, distance: 347.1
click at [265, 0] on html "7 Version history / Product Huile template - Huile CBD 20% Full Spectrum (10 ml…" at bounding box center [582, 0] width 1165 height 0
type textarea "<section class="gvy-wrap gvy-specs gvy-specs--oil"> <article>"
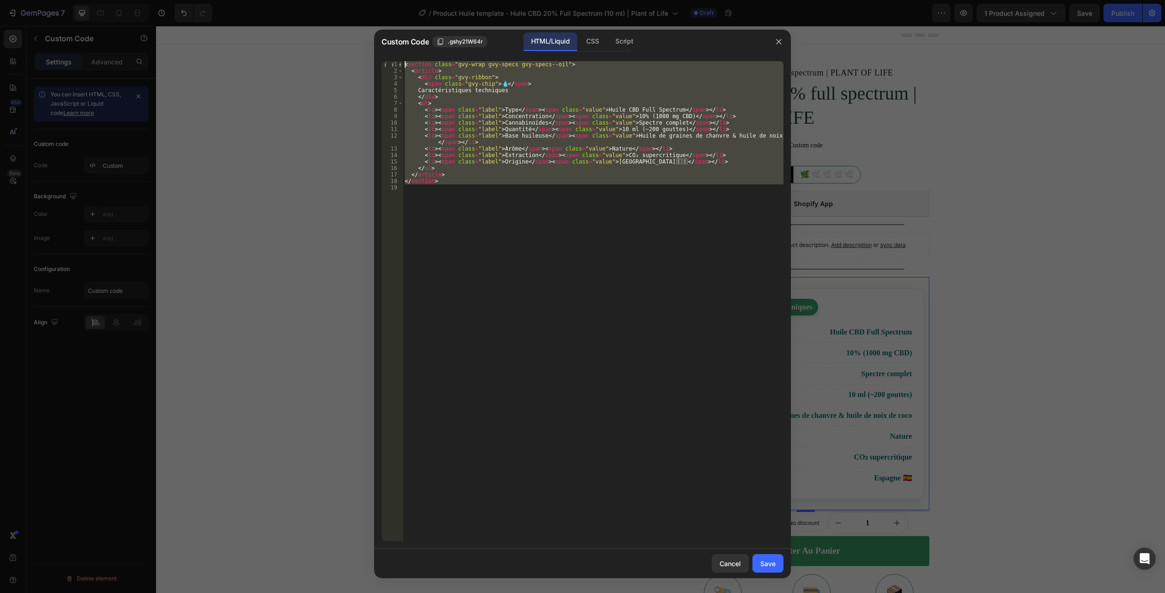
paste textarea
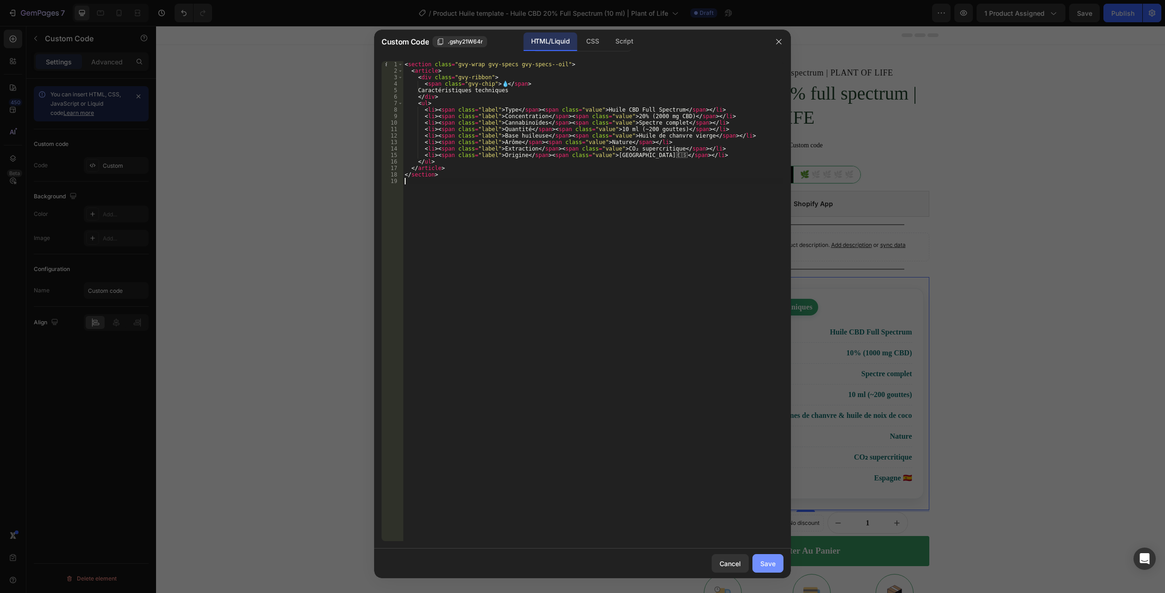
click at [760, 564] on div "Save" at bounding box center [767, 563] width 15 height 10
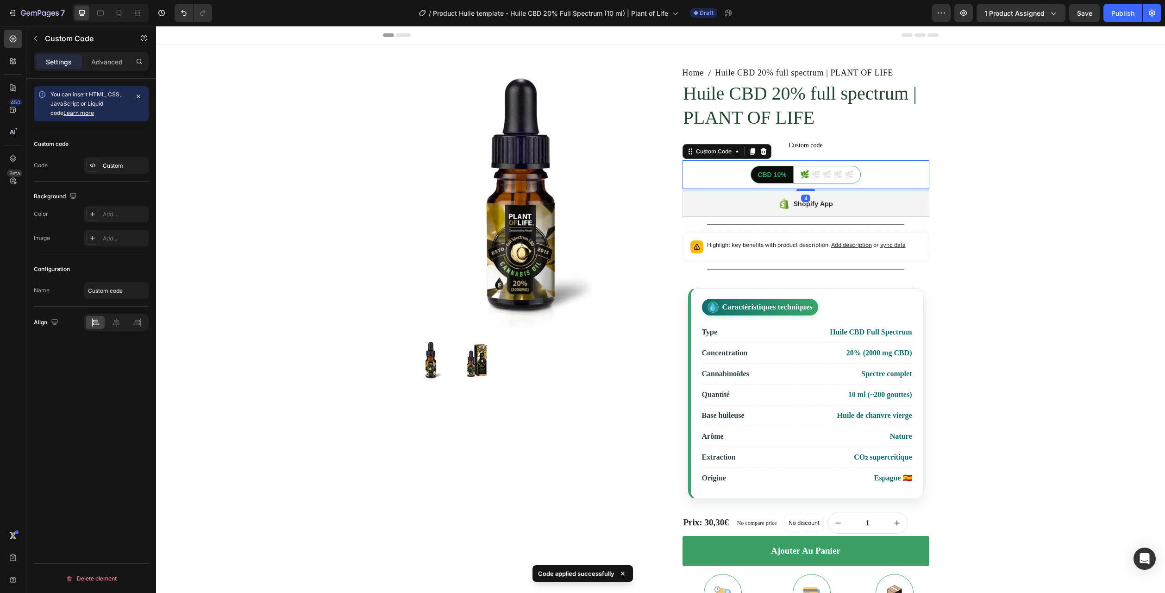
click at [811, 177] on span "🌿" at bounding box center [815, 174] width 9 height 11
click at [121, 167] on div "Custom" at bounding box center [125, 166] width 44 height 8
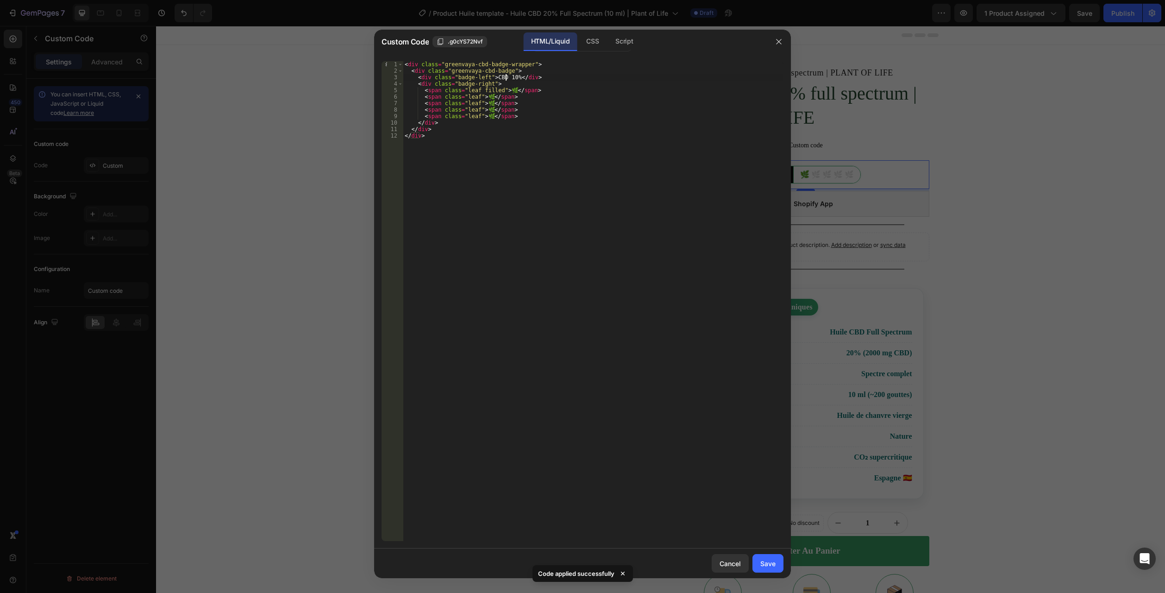
click at [507, 77] on div "< div class = "greenvaya-cbd-badge-wrapper" > < div class = "greenvaya-cbd-badg…" at bounding box center [593, 307] width 381 height 493
click at [460, 97] on div "< div class = "greenvaya-cbd-badge-wrapper" > < div class = "greenvaya-cbd-badg…" at bounding box center [593, 307] width 381 height 493
drag, startPoint x: 542, startPoint y: 91, endPoint x: 389, endPoint y: 92, distance: 153.3
click at [389, 92] on div "<span class="leaf">🌿</span> 1 2 3 4 5 6 7 8 9 10 11 12 < div class = "greenvaya…" at bounding box center [583, 301] width 402 height 480
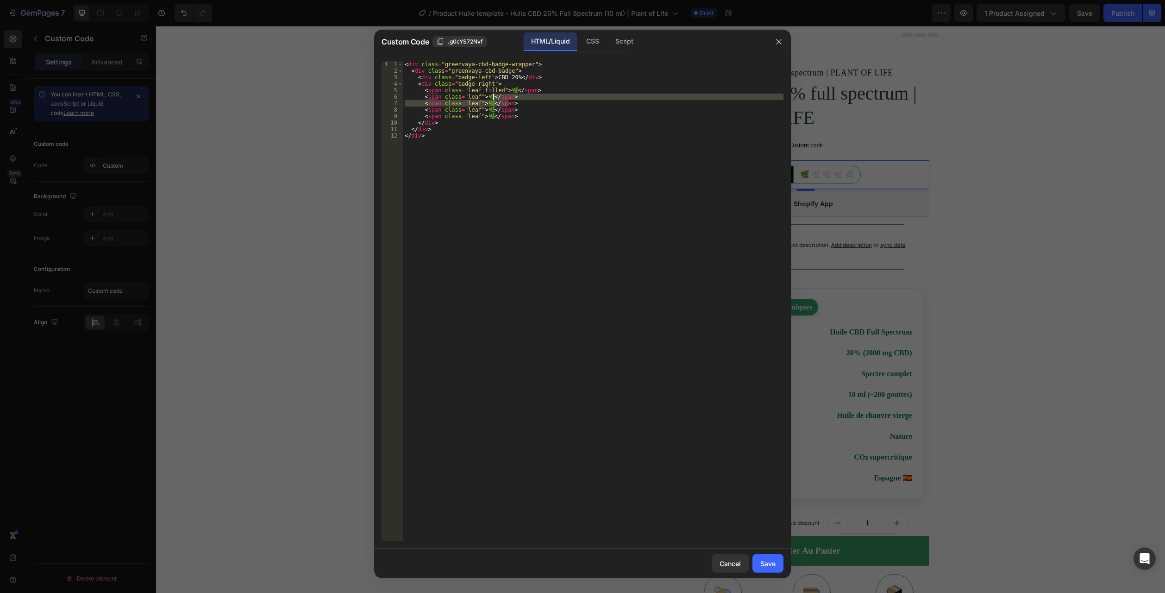
drag, startPoint x: 520, startPoint y: 100, endPoint x: 494, endPoint y: 98, distance: 26.0
click at [494, 98] on div "< div class = "greenvaya-cbd-badge-wrapper" > < div class = "greenvaya-cbd-badg…" at bounding box center [593, 307] width 381 height 493
click at [525, 102] on div "< div class = "greenvaya-cbd-badge-wrapper" > < div class = "greenvaya-cbd-badg…" at bounding box center [593, 301] width 381 height 480
drag, startPoint x: 485, startPoint y: 95, endPoint x: 358, endPoint y: 96, distance: 127.8
click at [358, 96] on div "Custom Code .g0cYS72Nvf HTML/Liquid CSS Script <span class="leaf">🌿</span> 1 2 …" at bounding box center [582, 296] width 1165 height 593
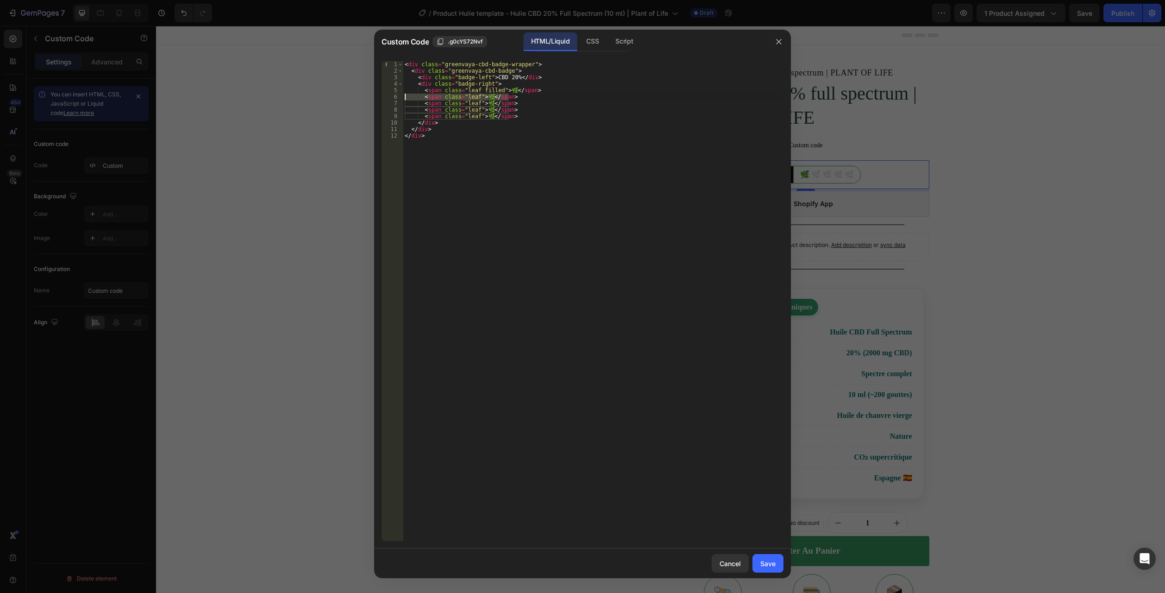
paste textarea "filled"
type textarea "<span class="leaf filled">🌿</span>"
drag, startPoint x: 770, startPoint y: 563, endPoint x: 770, endPoint y: 550, distance: 13.4
click at [770, 563] on div "Save" at bounding box center [767, 563] width 15 height 10
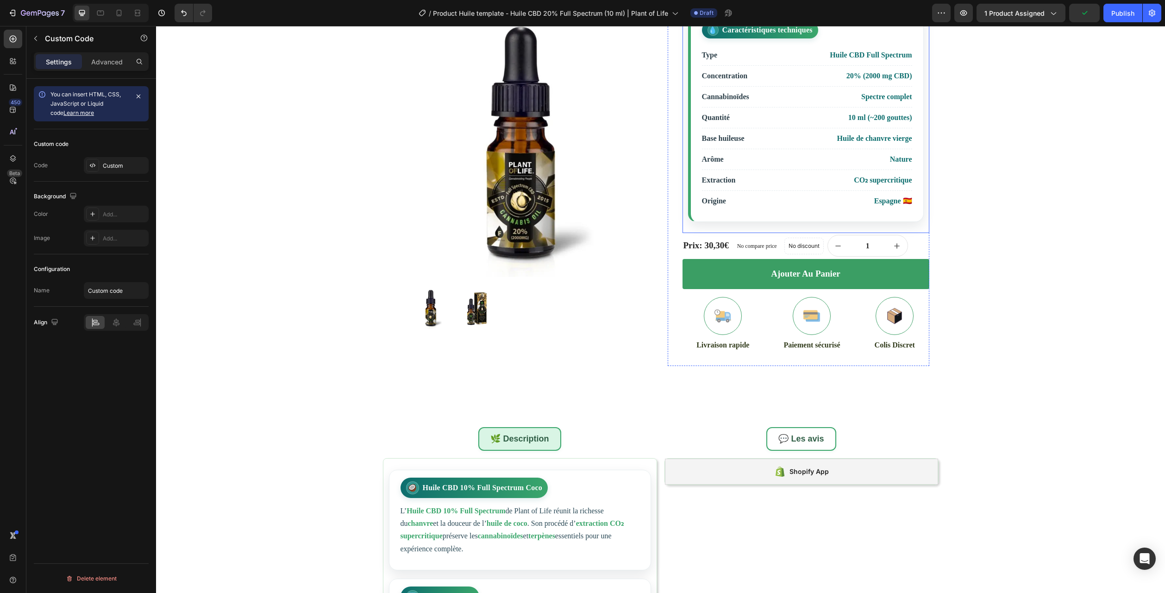
scroll to position [278, 0]
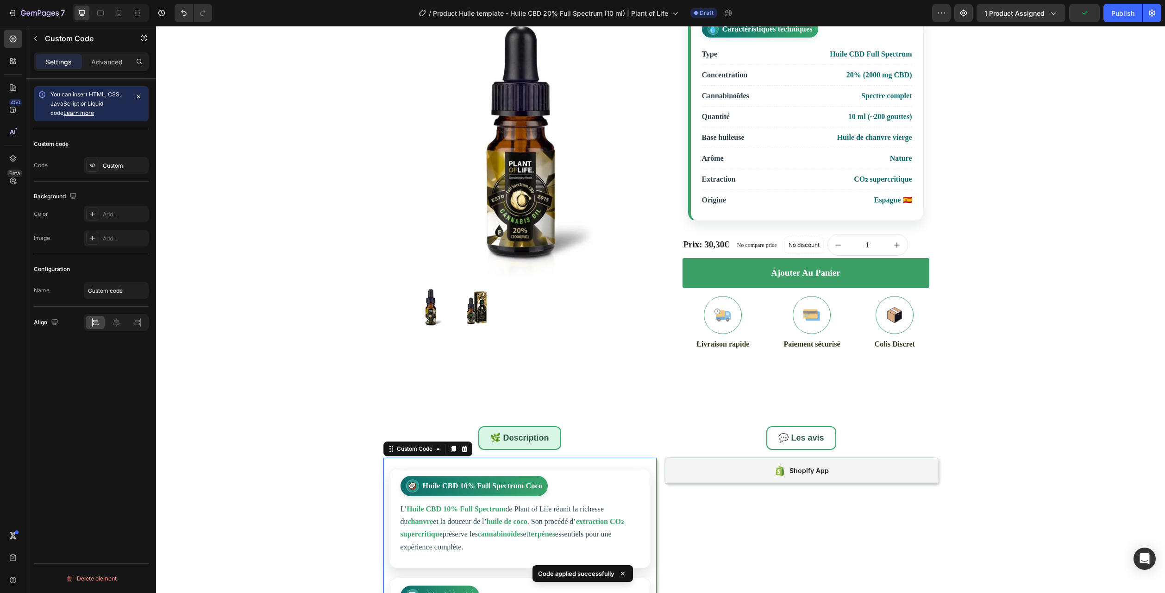
drag, startPoint x: 472, startPoint y: 562, endPoint x: 470, endPoint y: 555, distance: 6.7
click at [470, 561] on article "🥥 Huile CBD 10% Full Spectrum Coco L’ Huile CBD 10% Full Spectrum de Plant of L…" at bounding box center [520, 518] width 262 height 100
click at [125, 159] on div "Custom" at bounding box center [116, 165] width 65 height 17
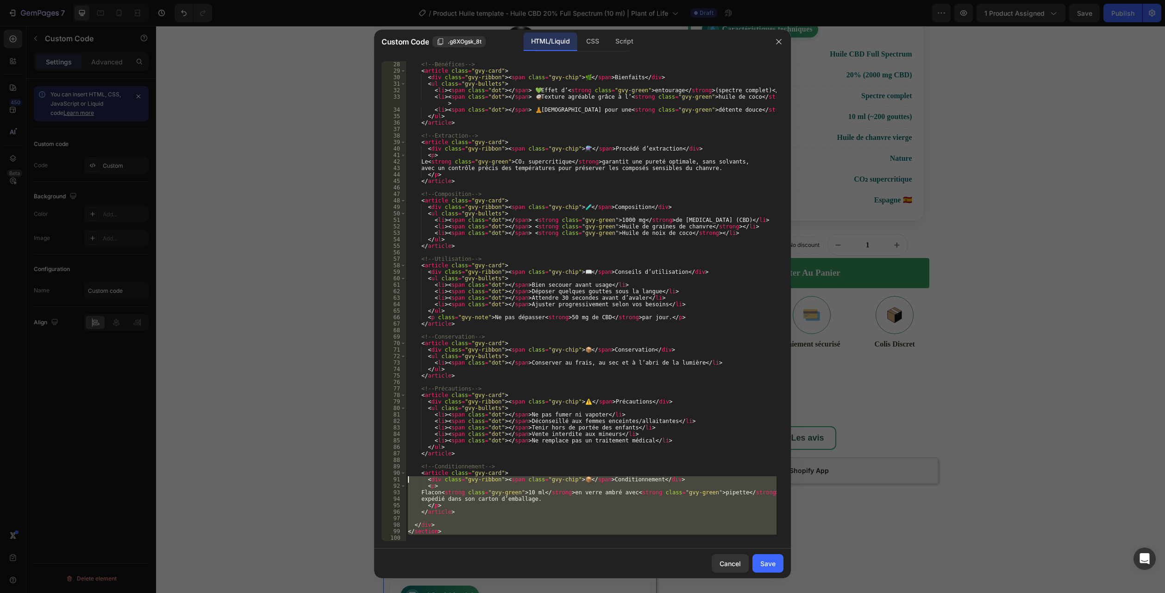
scroll to position [0, 0]
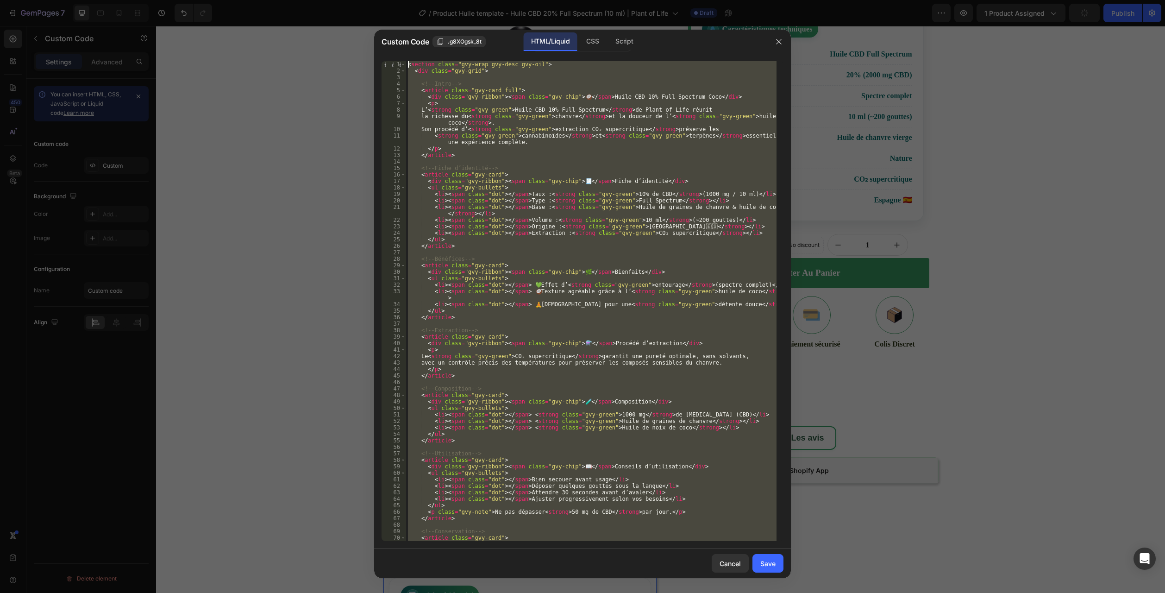
drag, startPoint x: 418, startPoint y: 537, endPoint x: 267, endPoint y: -50, distance: 606.7
click at [267, 0] on html "7 Version history / Product Huile template - Huile CBD 20% Full Spectrum (10 ml…" at bounding box center [582, 0] width 1165 height 0
type textarea "<section class="gvy-wrap gvy-desc gvy-oil"> <div class="gvy-grid">"
paste textarea
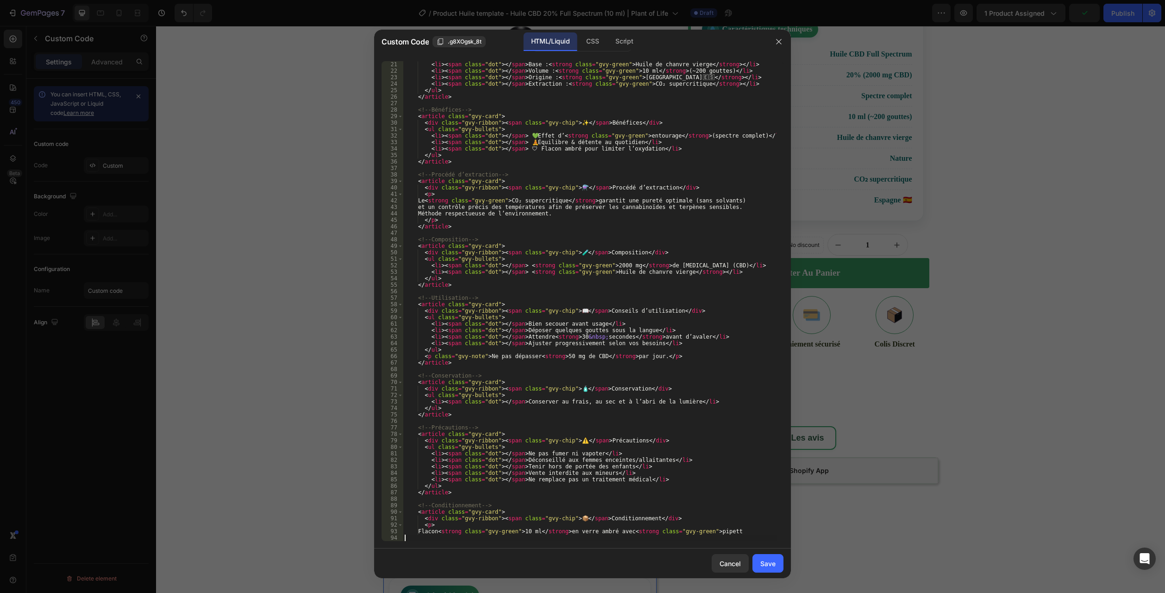
scroll to position [130, 0]
click at [763, 559] on div "Save" at bounding box center [767, 563] width 15 height 10
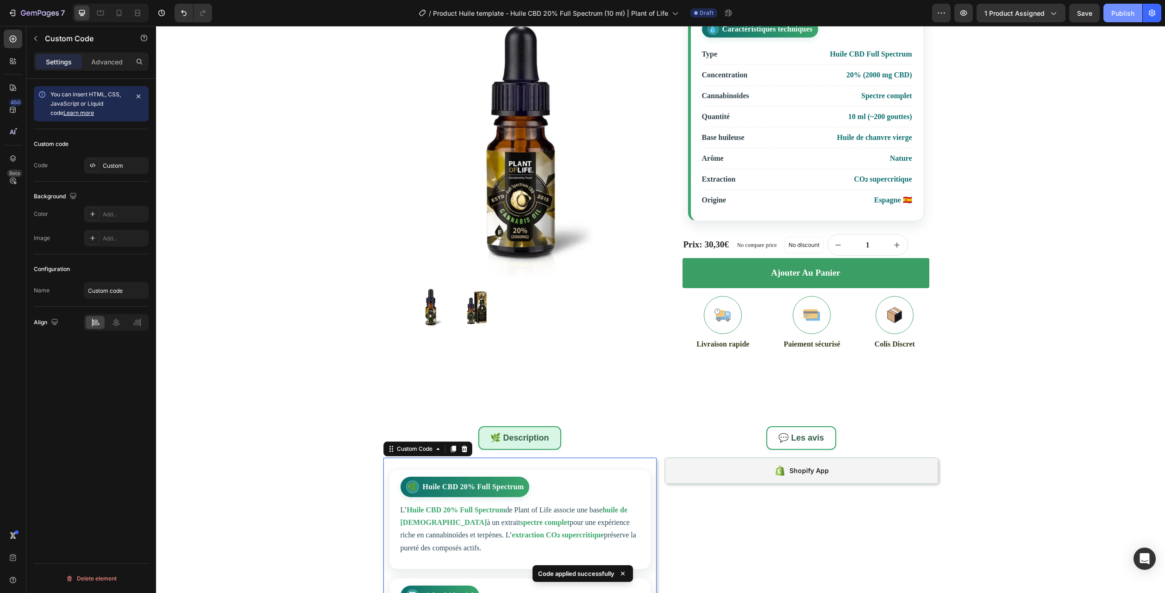
click at [1118, 13] on div "Publish" at bounding box center [1122, 13] width 23 height 10
click at [6, 6] on button "7" at bounding box center [36, 13] width 65 height 19
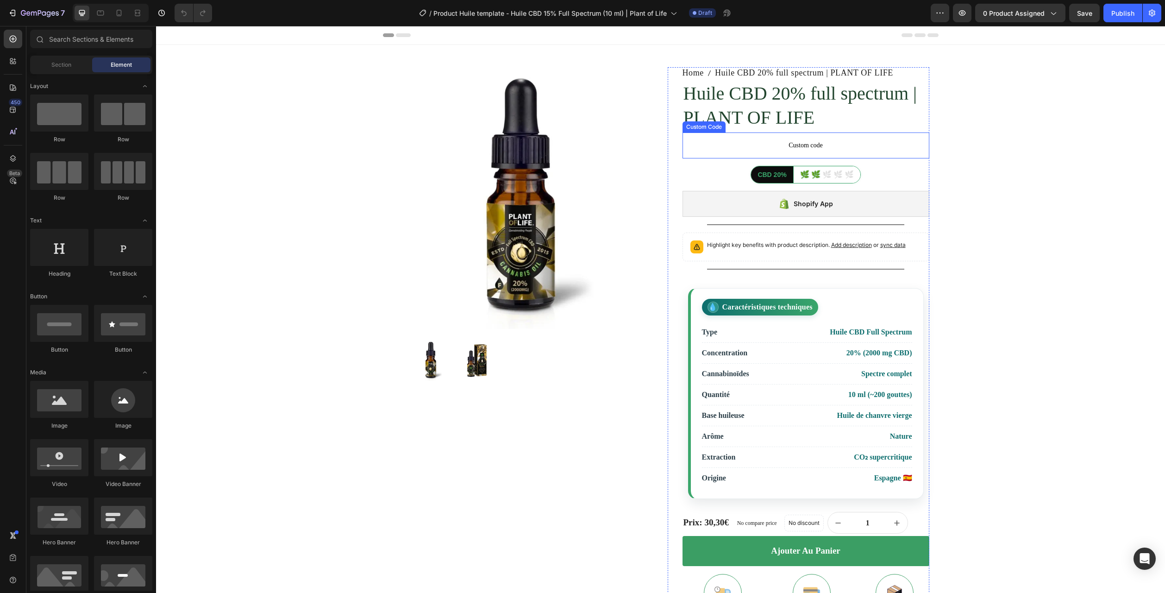
click at [745, 108] on h1 "Huile CBD 20% full spectrum | PLANT OF LIFE" at bounding box center [806, 106] width 247 height 50
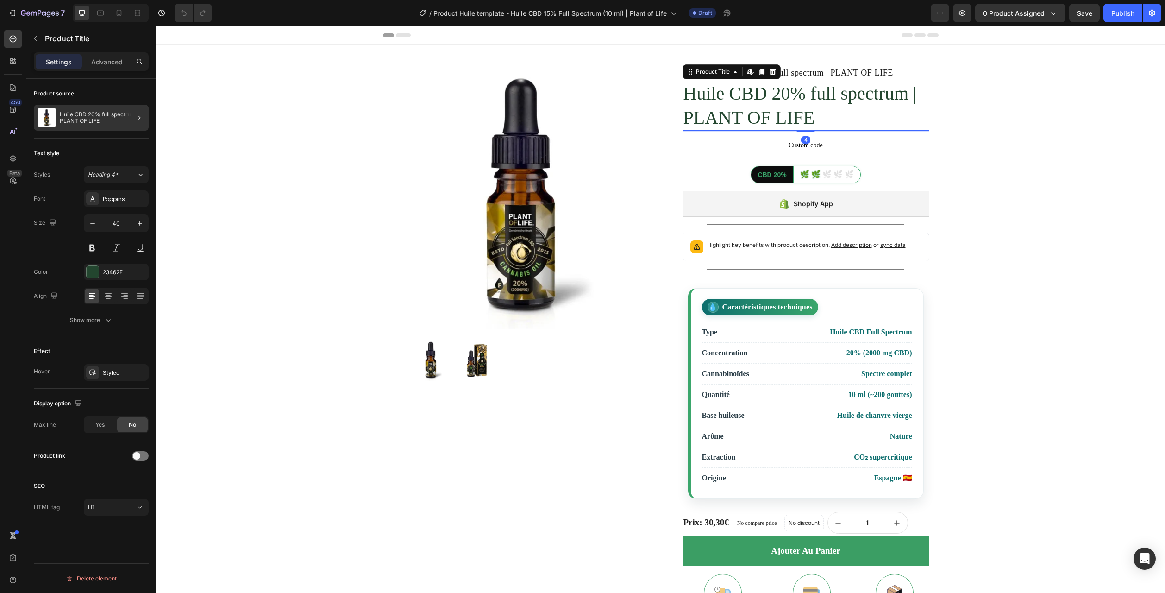
click at [131, 112] on div at bounding box center [136, 118] width 26 height 26
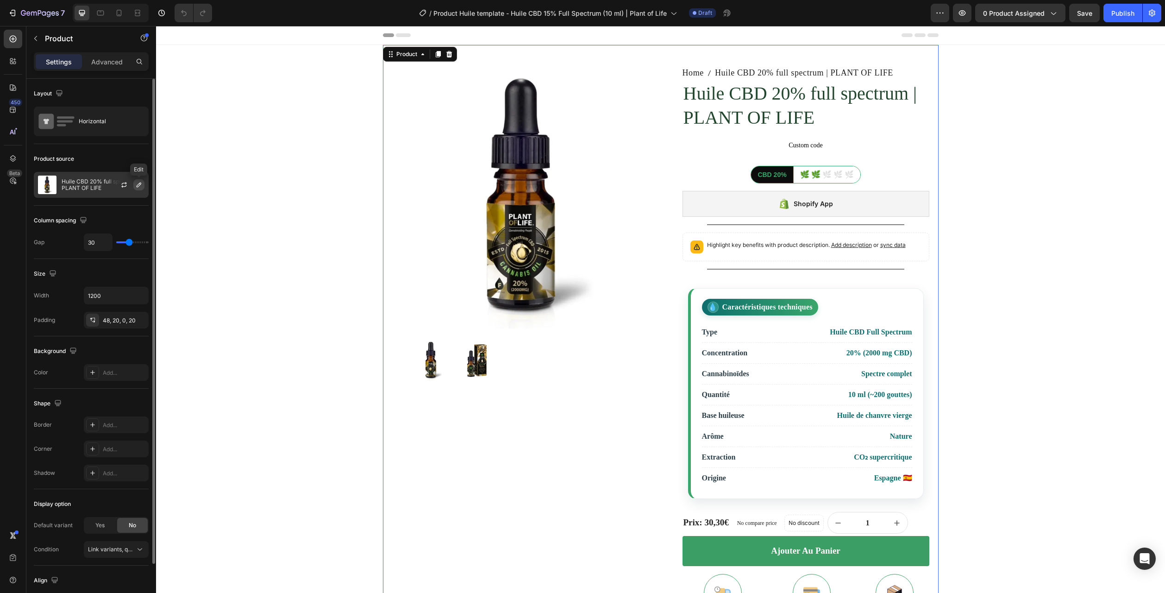
click at [140, 185] on icon "button" at bounding box center [138, 184] width 7 height 7
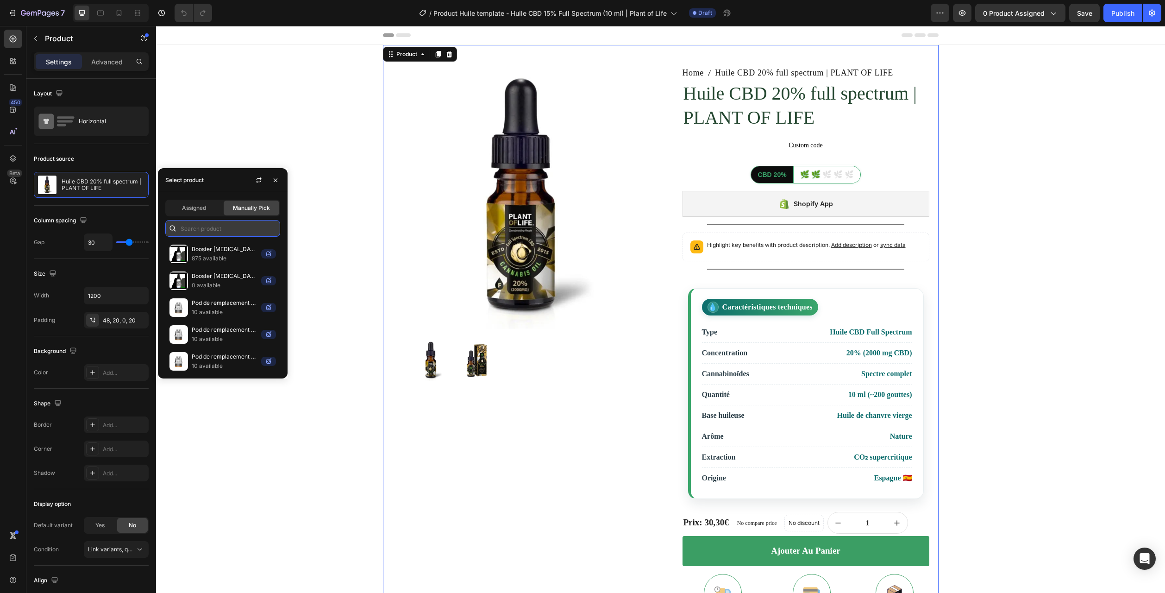
click at [201, 234] on input "text" at bounding box center [222, 228] width 115 height 17
paste input "Huile CBD 15% full spectrum | PLANT OF LIFE"
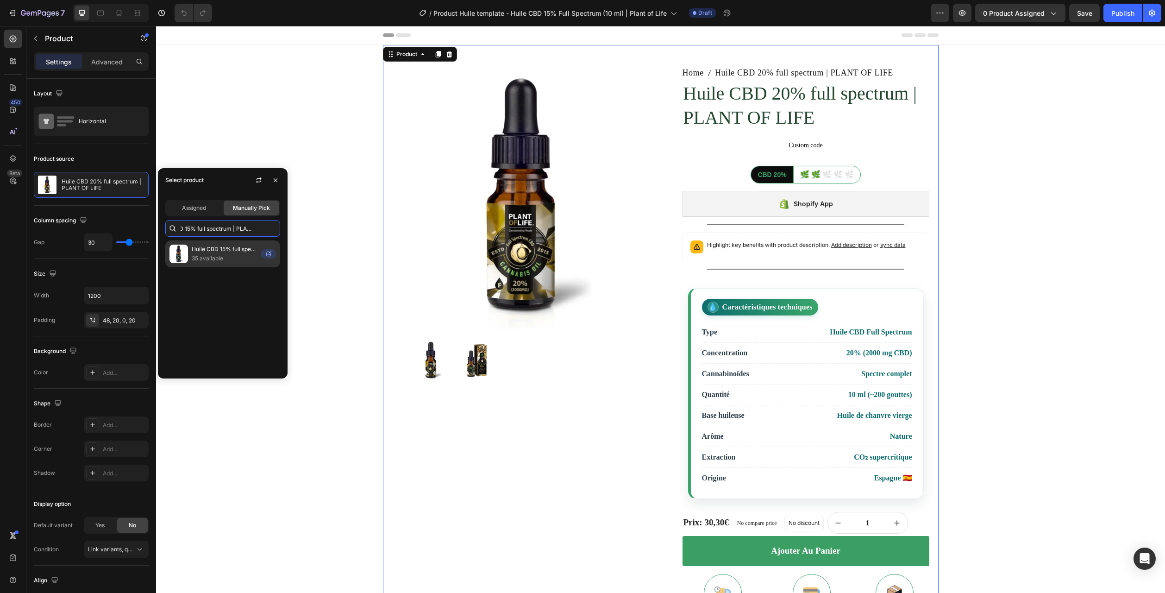
type input "Huile CBD 15% full spectrum | PLANT OF LIFE"
click at [212, 256] on p "35 available" at bounding box center [225, 258] width 66 height 9
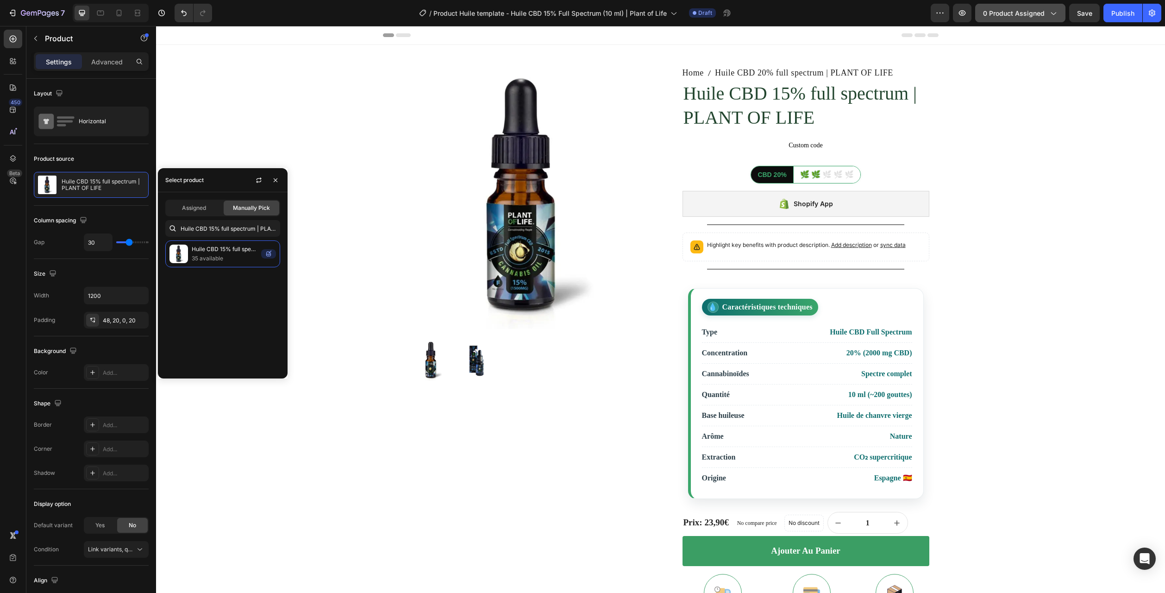
click at [1024, 5] on button "0 product assigned" at bounding box center [1020, 13] width 90 height 19
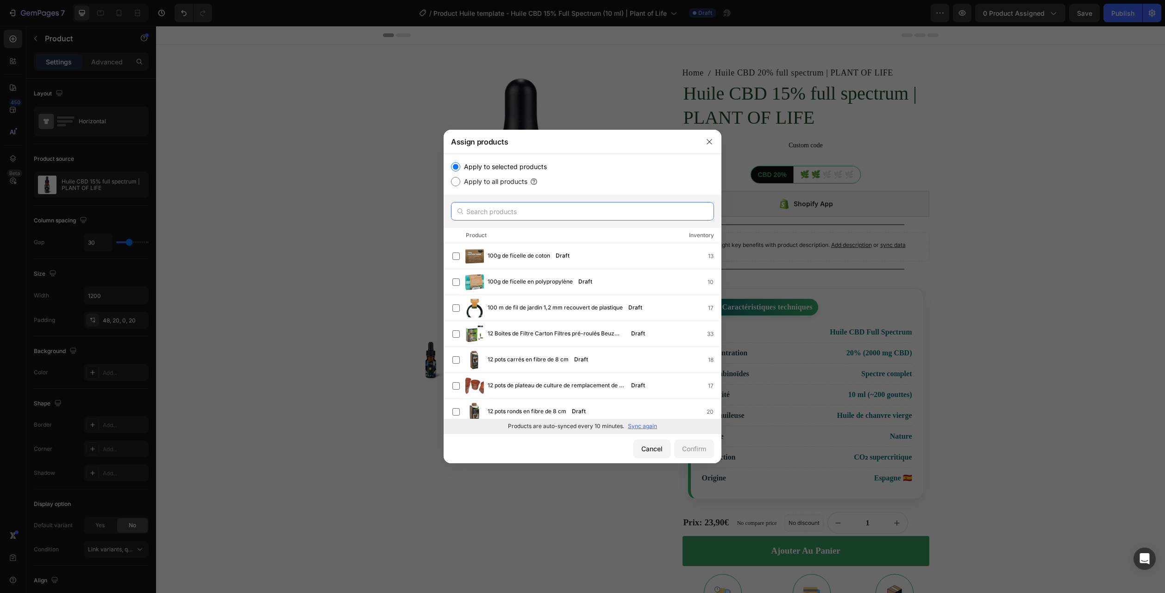
click at [519, 211] on input "text" at bounding box center [582, 211] width 263 height 19
paste input "Huile CBD 15% full spectrum | PLANT OF LIFE"
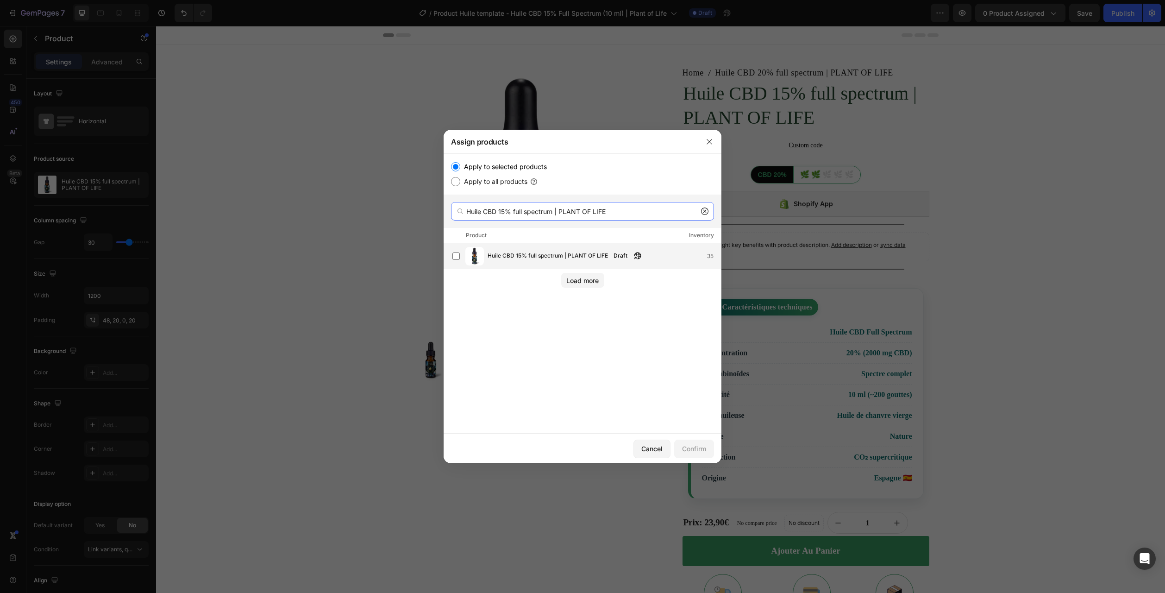
type input "Huile CBD 15% full spectrum | PLANT OF LIFE"
drag, startPoint x: 512, startPoint y: 252, endPoint x: 574, endPoint y: 316, distance: 88.7
click at [512, 252] on span "Huile CBD 15% full spectrum | PLANT OF LIFE" at bounding box center [548, 256] width 120 height 10
click at [684, 447] on div "Confirm" at bounding box center [694, 449] width 24 height 10
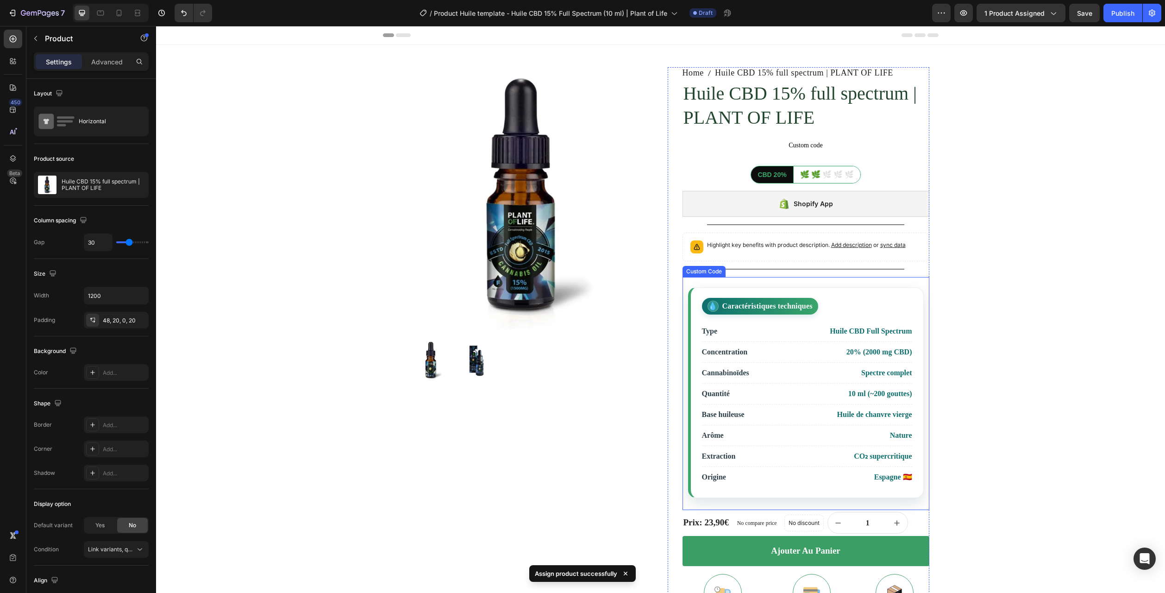
click at [786, 384] on li "Quantité 10 ml (~200 gouttes)" at bounding box center [807, 393] width 210 height 21
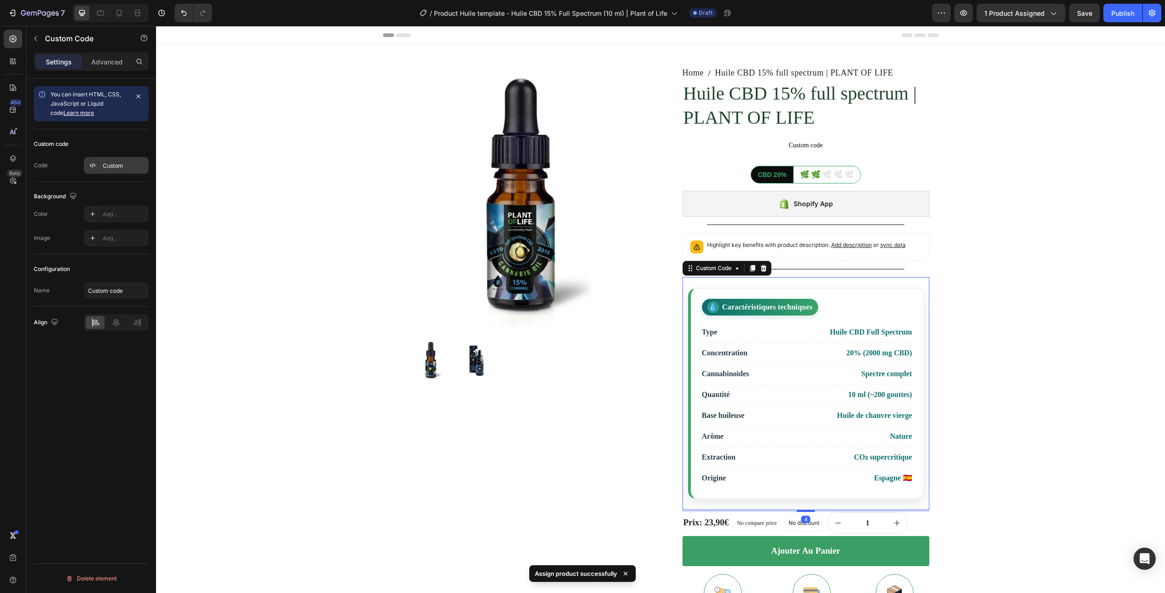
click at [119, 163] on div "Custom" at bounding box center [125, 166] width 44 height 8
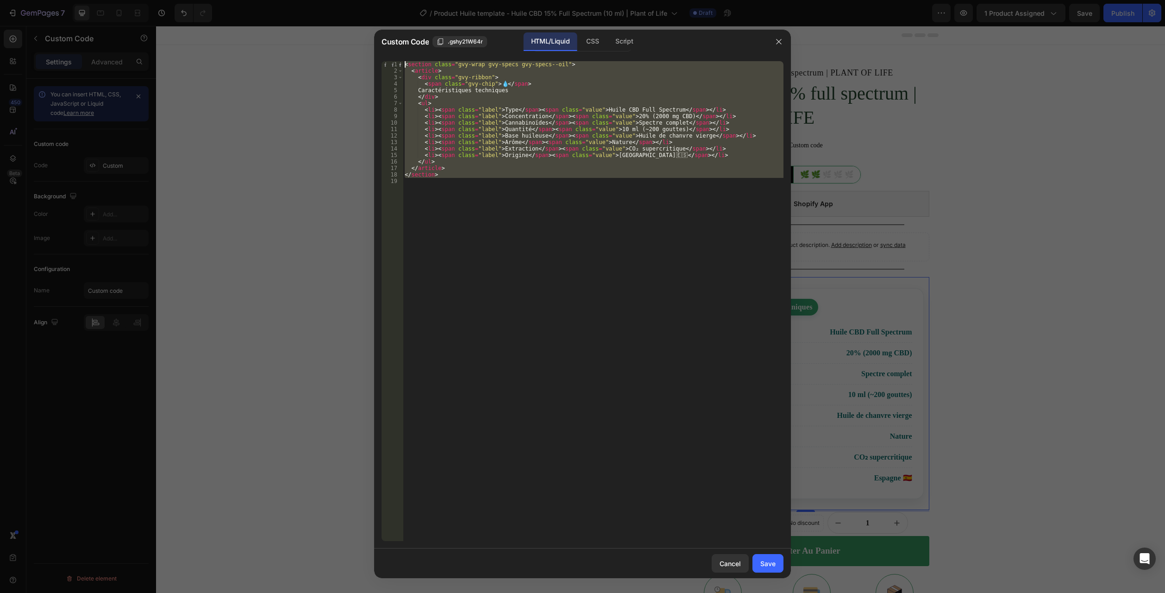
drag, startPoint x: 468, startPoint y: 243, endPoint x: 254, endPoint y: -48, distance: 361.7
click at [254, 0] on html "7 Version history / Product Huile template - Huile CBD 15% Full Spectrum (10 ml…" at bounding box center [582, 0] width 1165 height 0
type textarea "<section class="gvy-wrap gvy-specs gvy-specs--oil"> <article>"
paste textarea
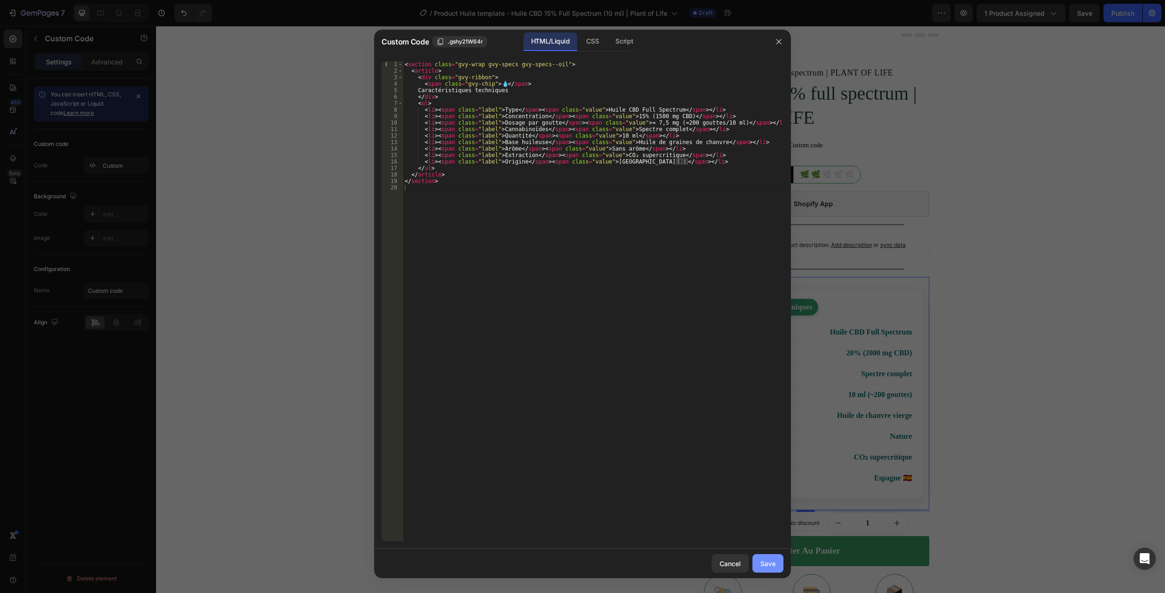
click at [764, 560] on div "Save" at bounding box center [767, 563] width 15 height 10
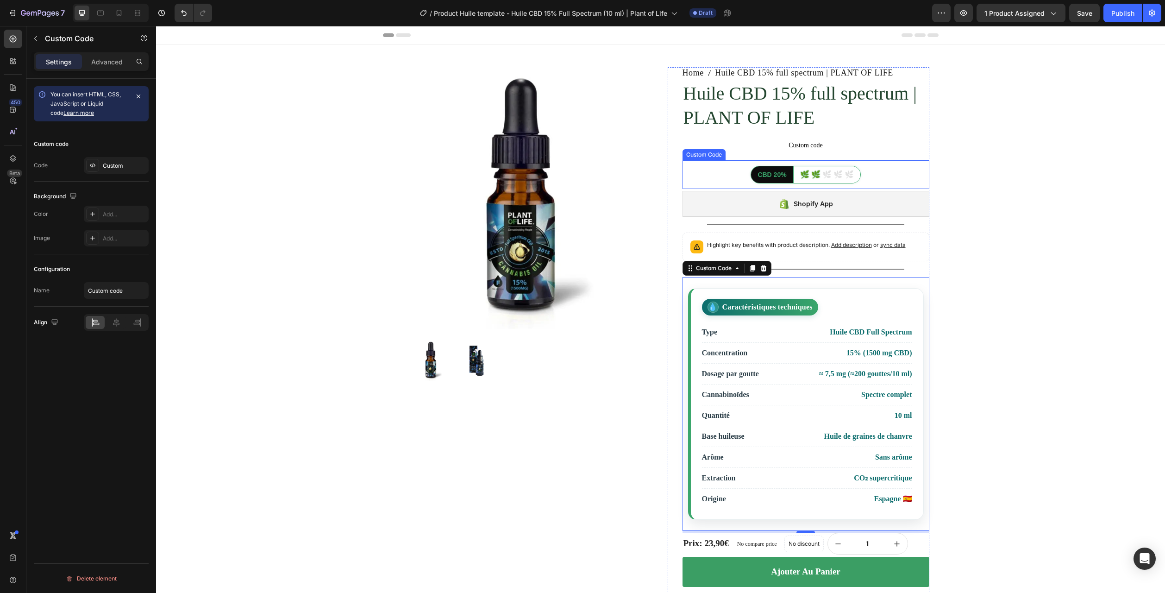
click at [794, 176] on div "🌿 🌿 🌿 🌿 🌿" at bounding box center [827, 174] width 67 height 17
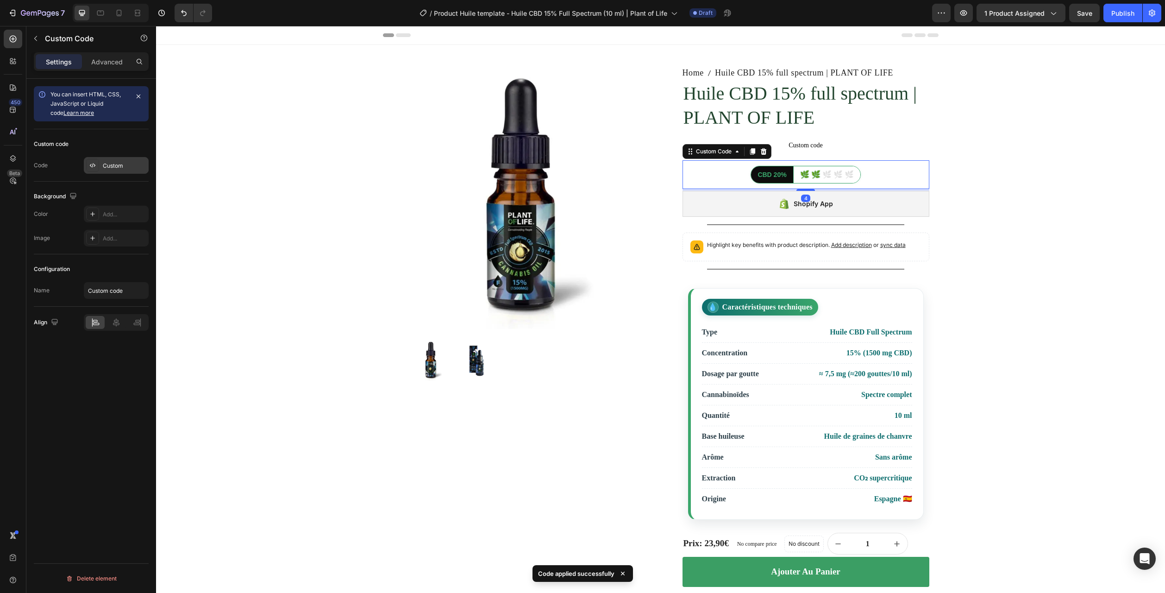
click at [125, 166] on div "Custom" at bounding box center [125, 166] width 44 height 8
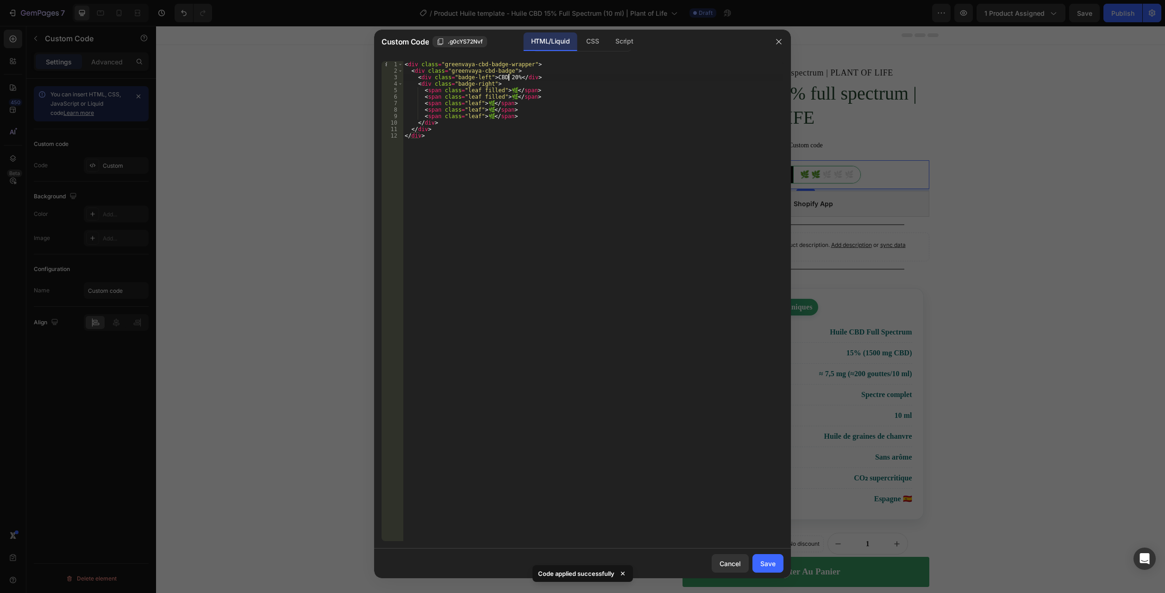
click at [508, 75] on div "< div class = "greenvaya-cbd-badge-wrapper" > < div class = "greenvaya-cbd-badg…" at bounding box center [593, 307] width 381 height 493
drag, startPoint x: 510, startPoint y: 102, endPoint x: 389, endPoint y: 100, distance: 121.3
click at [389, 100] on div "<div class="badge-left">CBD 15%</div> 1 2 3 4 5 6 7 8 9 10 11 12 < div class = …" at bounding box center [583, 301] width 402 height 480
drag, startPoint x: 543, startPoint y: 98, endPoint x: 361, endPoint y: 98, distance: 182.5
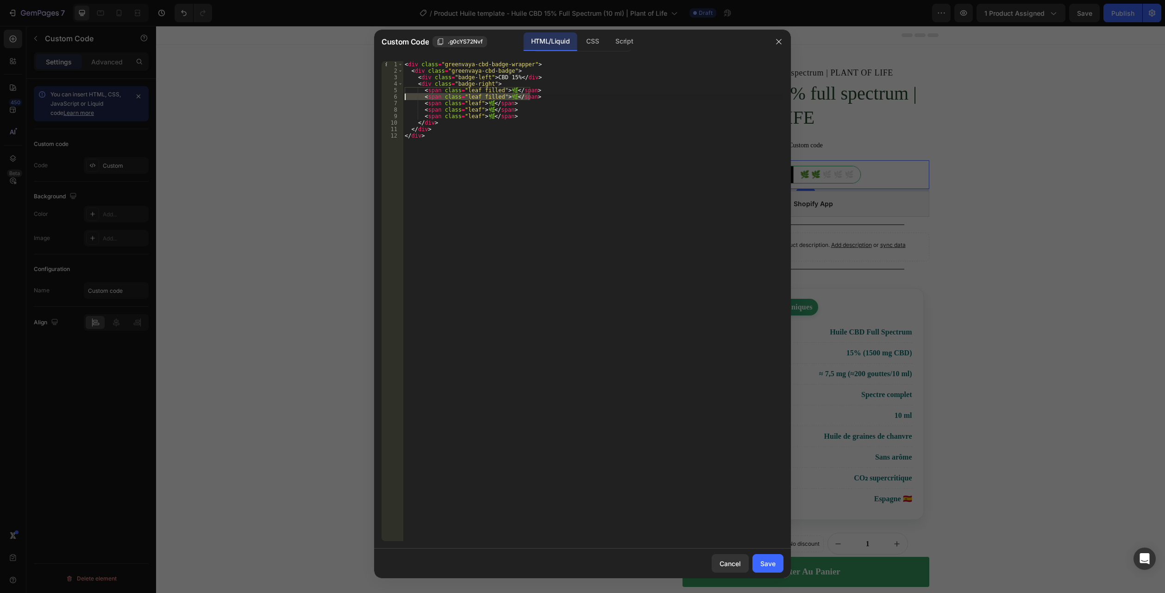
click at [361, 98] on div "Custom Code .g0cYS72Nvf HTML/Liquid CSS Script <span class="leaf">🌿</span> 1 2 …" at bounding box center [582, 296] width 1165 height 593
paste textarea
type textarea "<span class="leaf">🌿</span>"
click at [765, 558] on div "Save" at bounding box center [767, 563] width 15 height 10
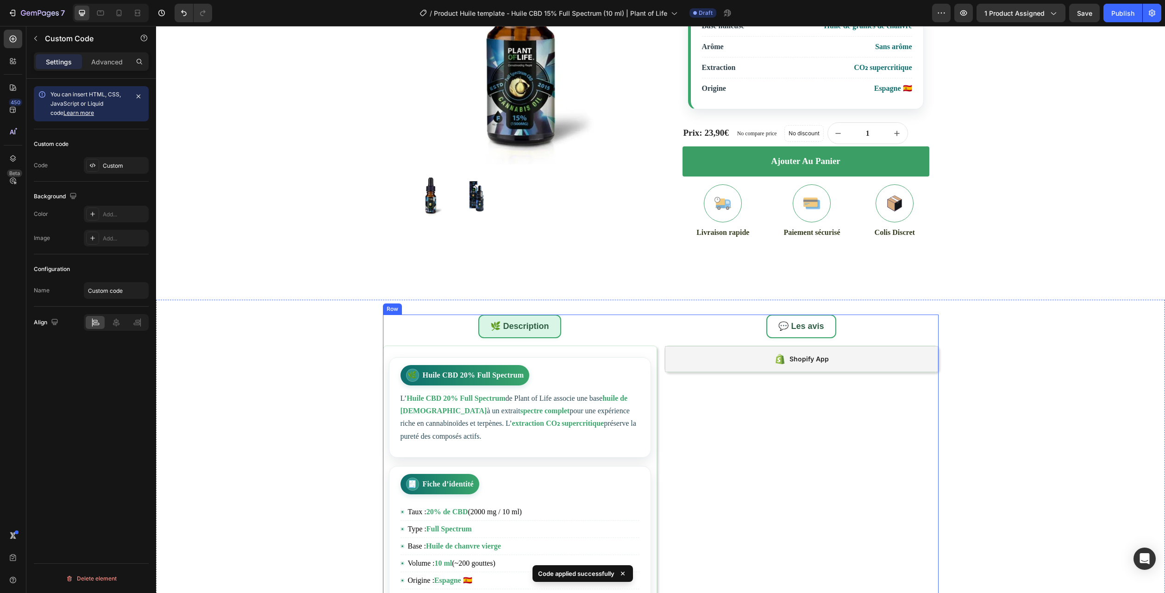
scroll to position [463, 0]
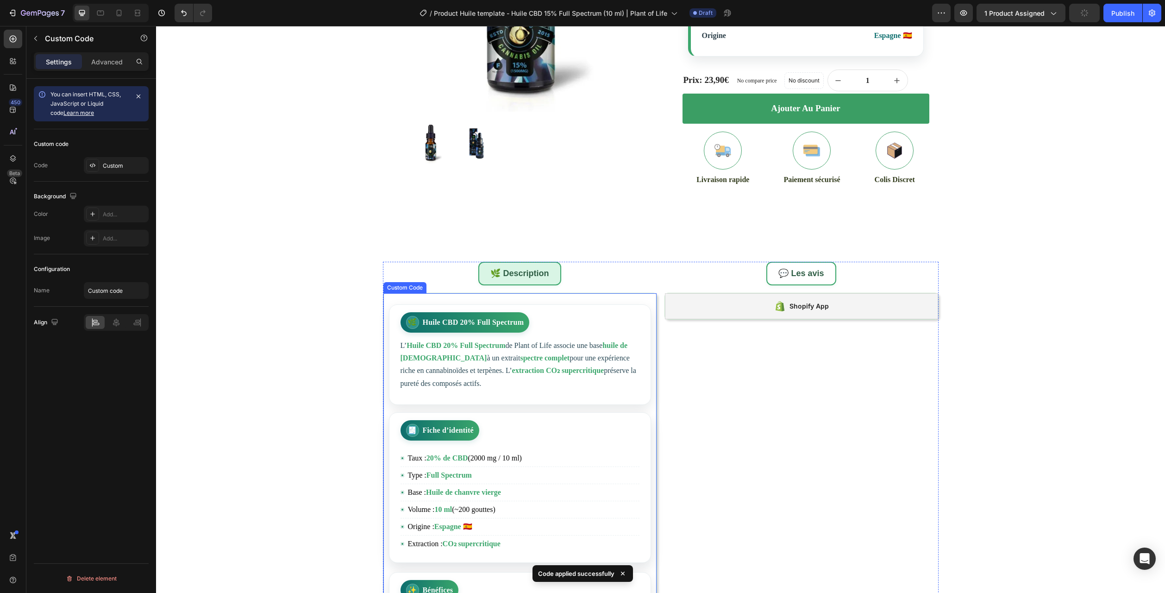
click at [530, 450] on li "Taux : 20% de CBD (2000 mg / 10 ml)" at bounding box center [520, 458] width 239 height 17
click at [122, 170] on div "Custom" at bounding box center [116, 165] width 65 height 17
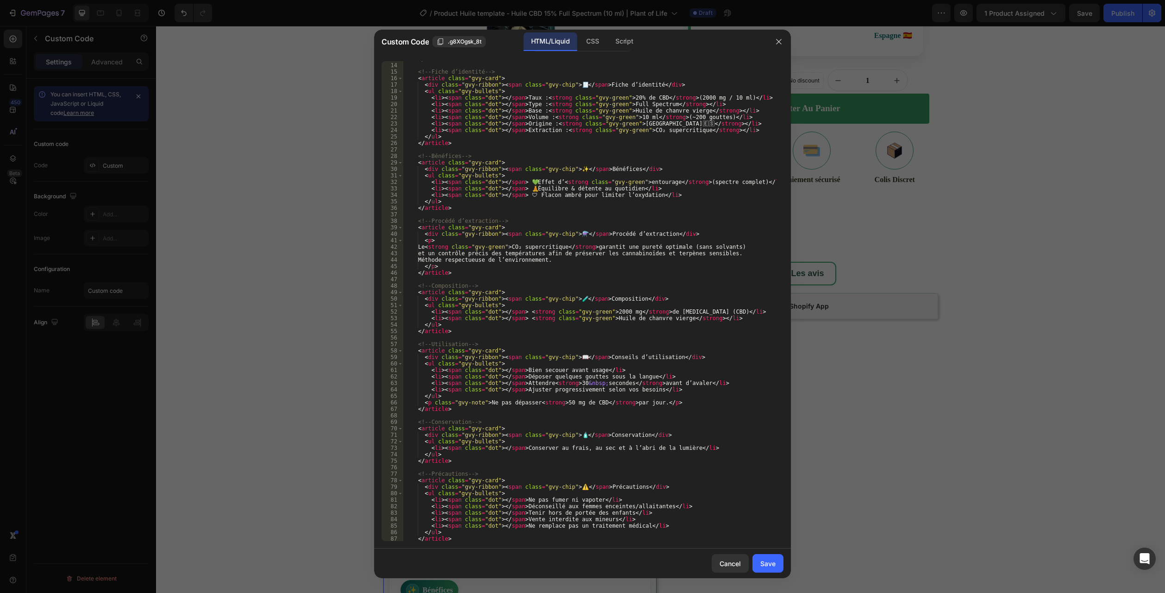
scroll to position [130, 0]
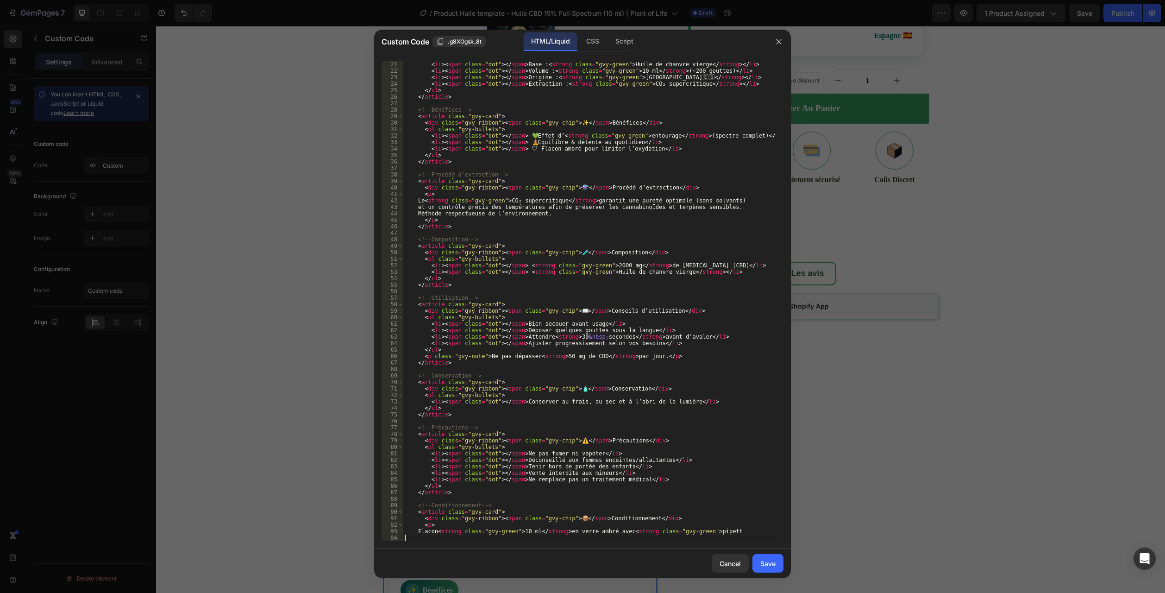
click at [441, 537] on div "< li > < span class = "dot" > </ span > Base : < strong class = "gvy-green" > H…" at bounding box center [590, 307] width 374 height 493
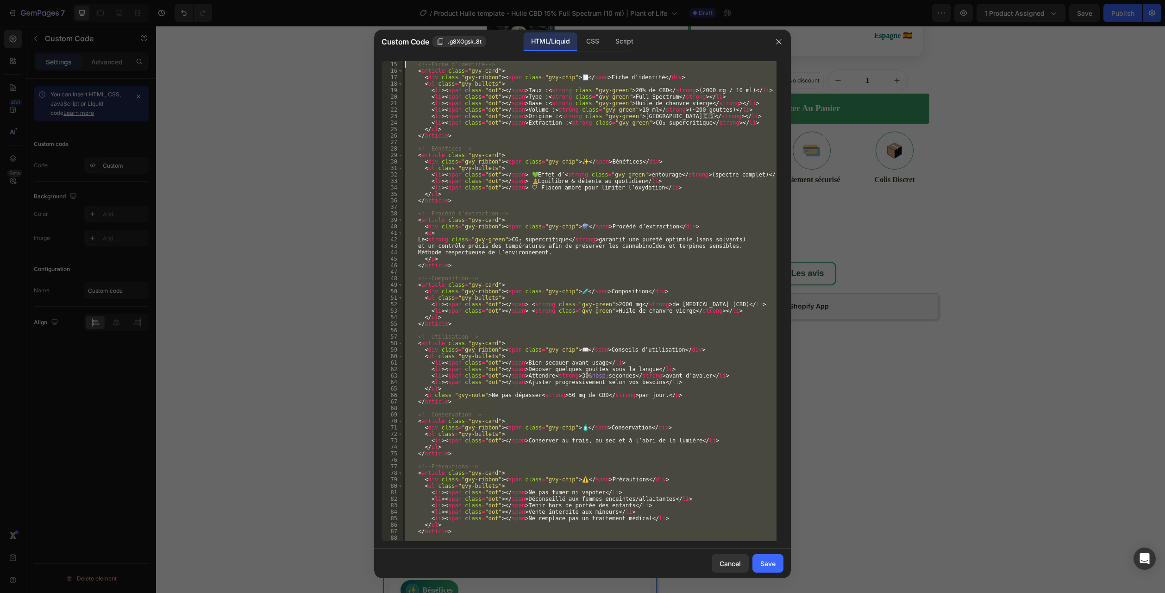
scroll to position [0, 0]
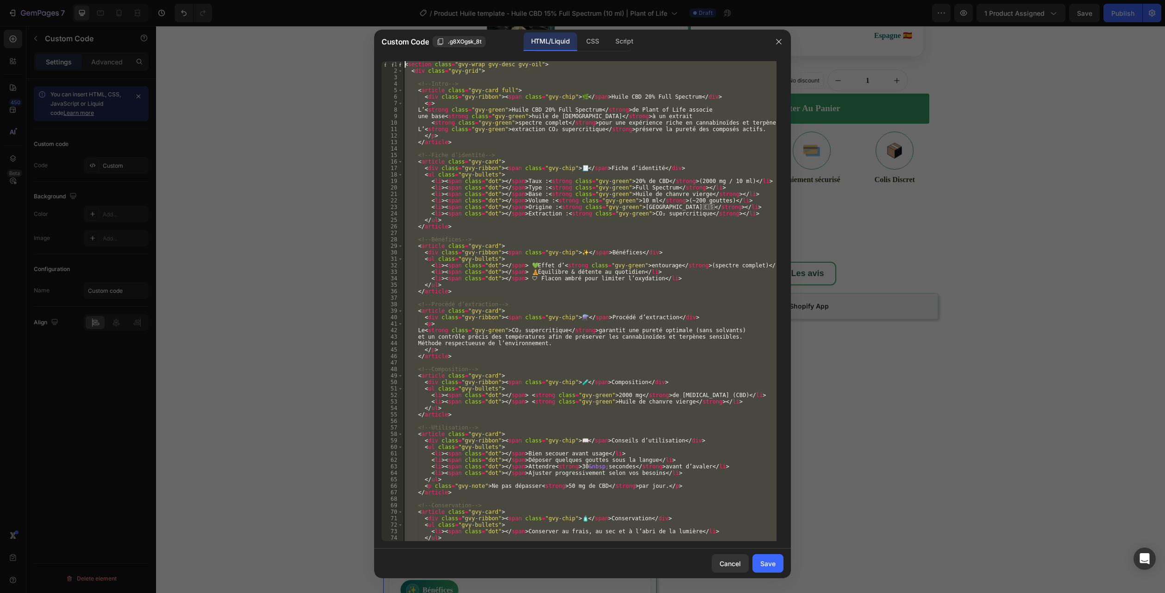
drag, startPoint x: 409, startPoint y: 538, endPoint x: 278, endPoint y: -50, distance: 602.9
click at [278, 0] on html "7 Version history / Product Huile template - Huile CBD 15% Full Spectrum (10 ml…" at bounding box center [582, 0] width 1165 height 0
type textarea "<section class="gvy-wrap gvy-desc gvy-oil"> <div class="gvy-grid">"
paste textarea
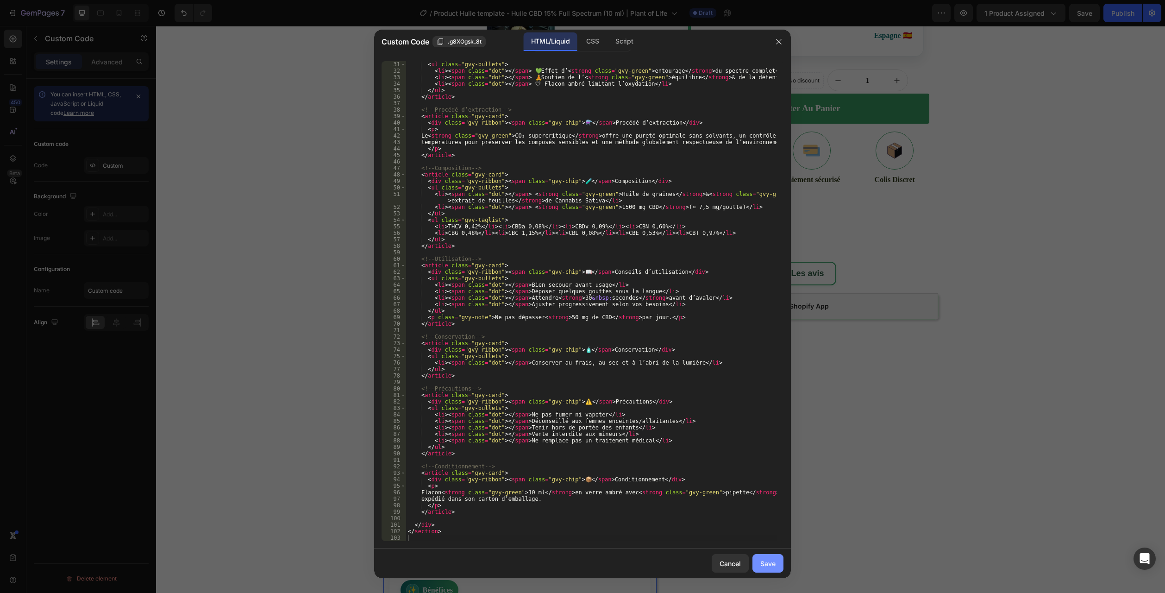
click at [766, 565] on div "Save" at bounding box center [767, 563] width 15 height 10
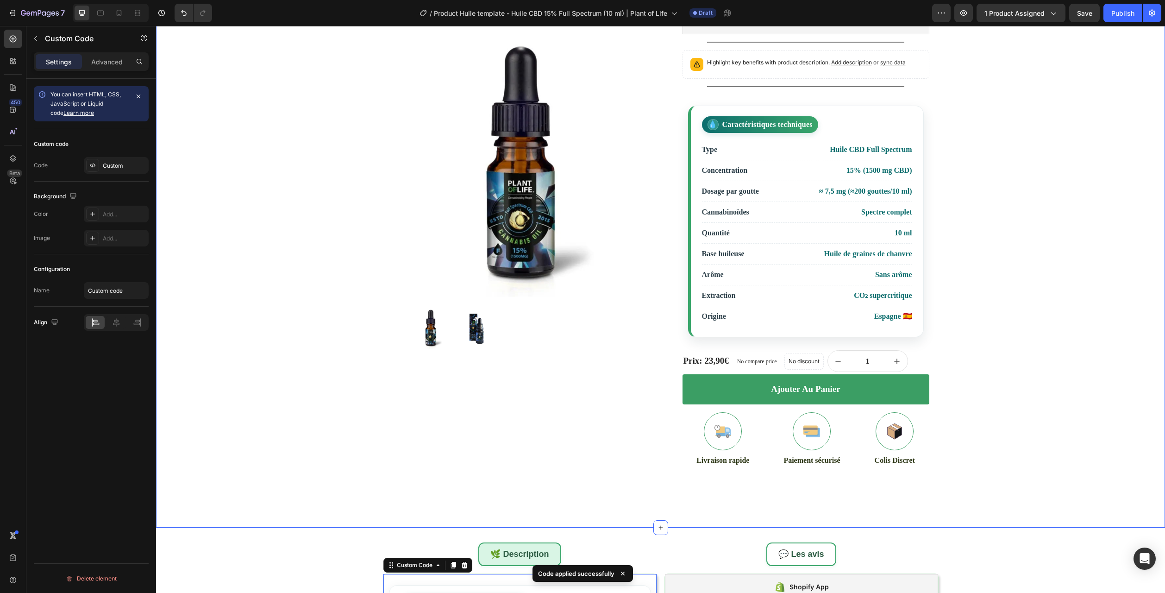
scroll to position [93, 0]
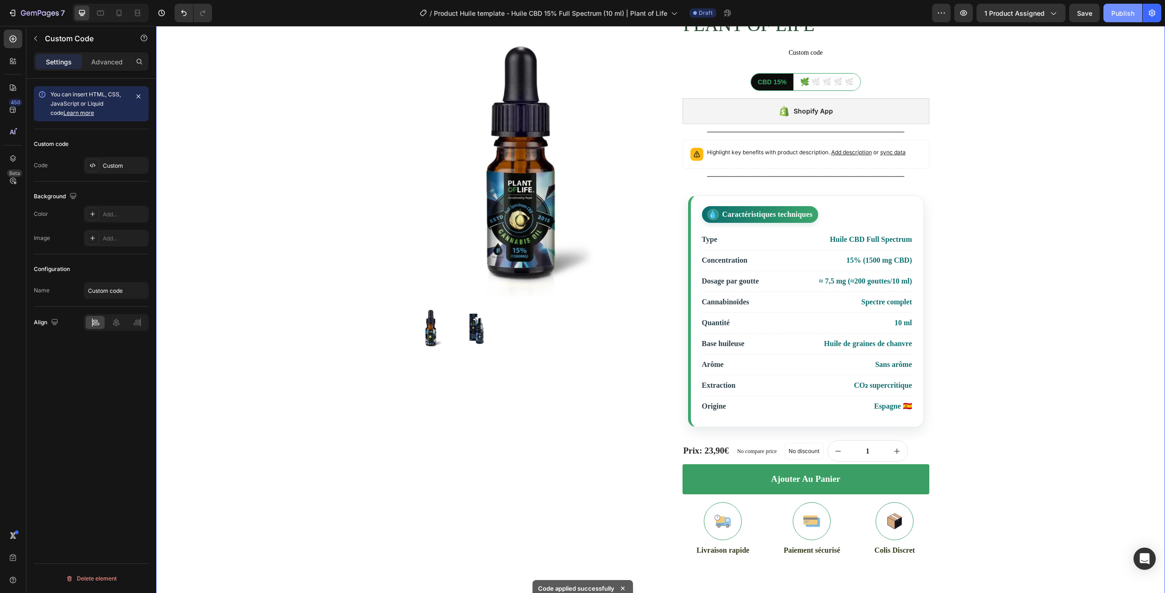
click at [1125, 15] on div "Publish" at bounding box center [1122, 13] width 23 height 10
click at [44, 11] on icon "button" at bounding box center [40, 14] width 38 height 8
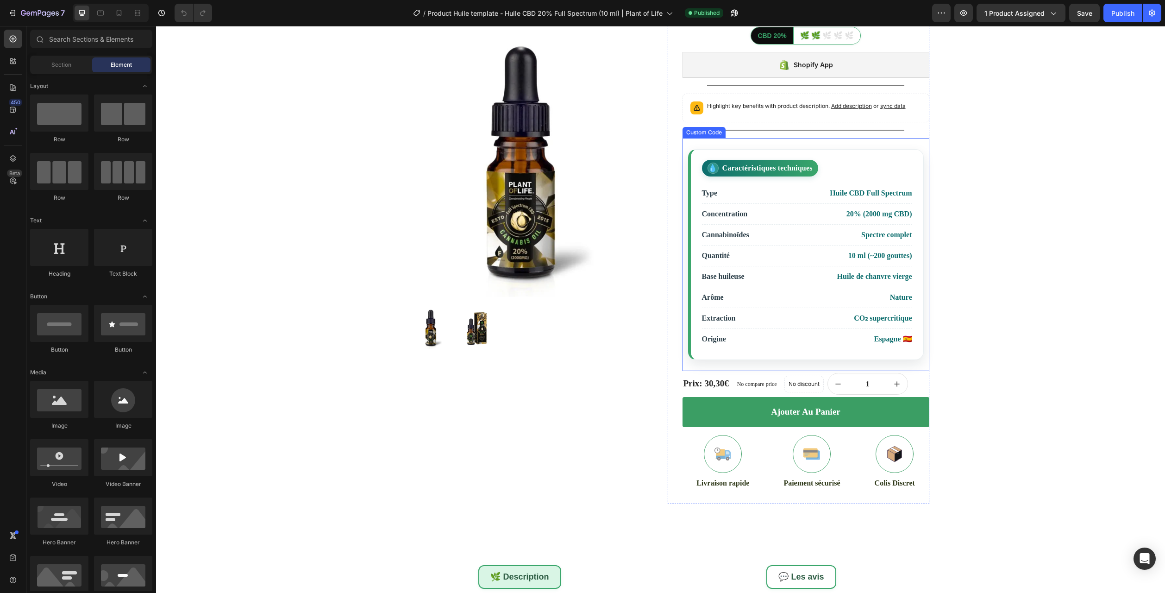
scroll to position [417, 0]
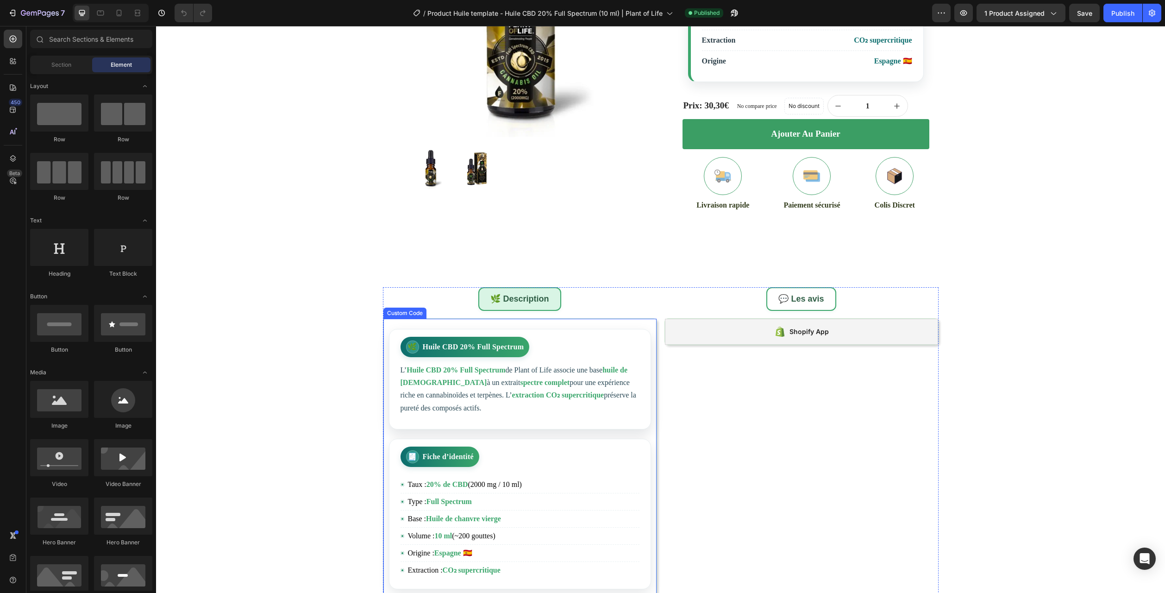
click at [517, 425] on article "🌿 Huile CBD 20% Full Spectrum L’ Huile CBD 20% Full Spectrum de Plant of Life a…" at bounding box center [520, 379] width 262 height 100
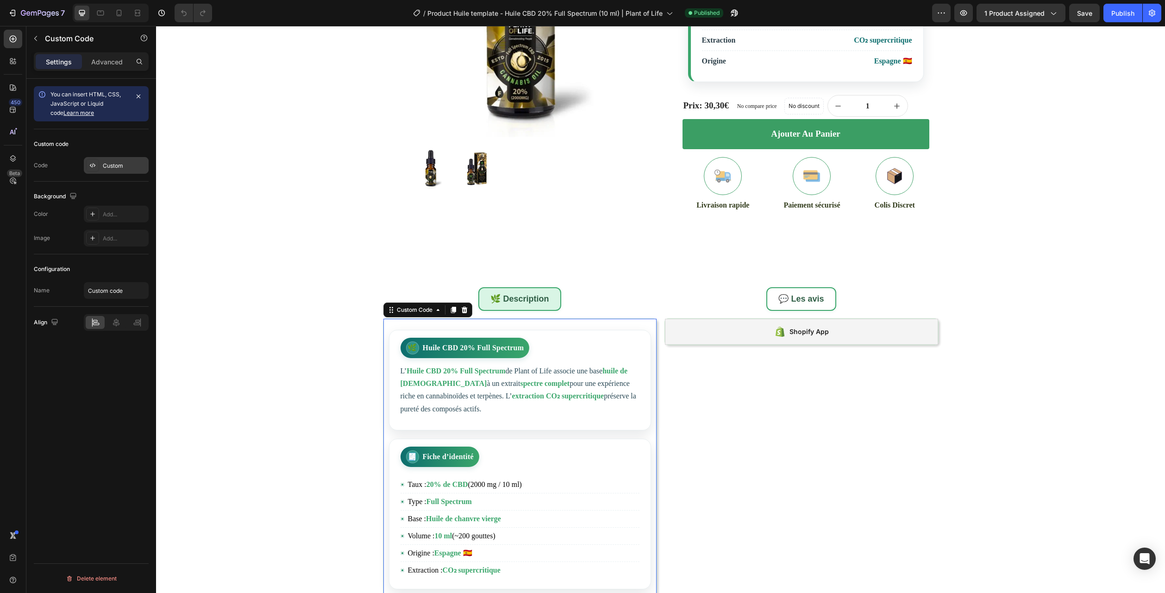
click at [114, 166] on div "Custom" at bounding box center [125, 166] width 44 height 8
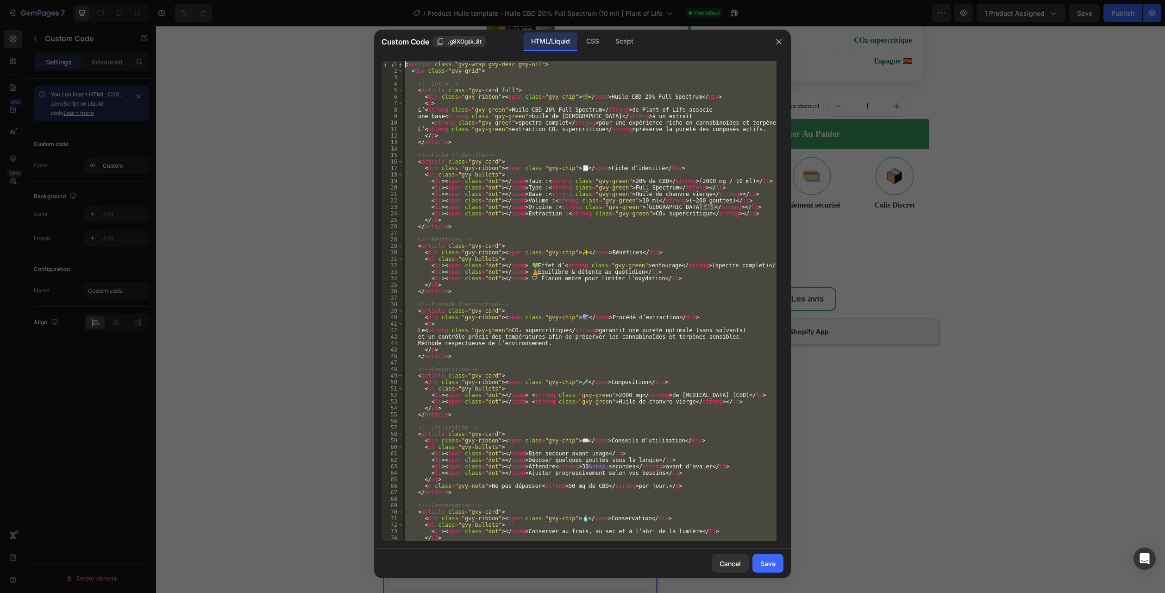
scroll to position [0, 0]
drag, startPoint x: 419, startPoint y: 538, endPoint x: 325, endPoint y: -50, distance: 595.5
click at [325, 0] on html "7 Version history / Product Huile template - Huile CBD 20% Full Spectrum (10 ml…" at bounding box center [582, 0] width 1165 height 0
type textarea "<section class="gvy-wrap gvy-desc gvy-oil"> <div class="gvy-grid">"
paste textarea
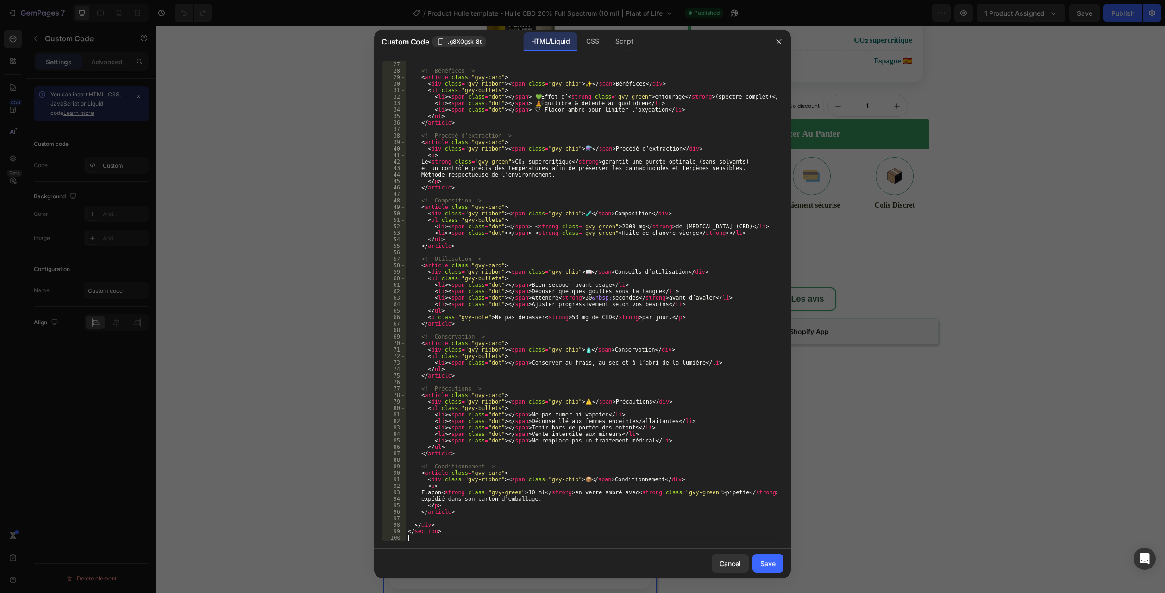
scroll to position [169, 0]
click at [759, 566] on button "Save" at bounding box center [768, 563] width 31 height 19
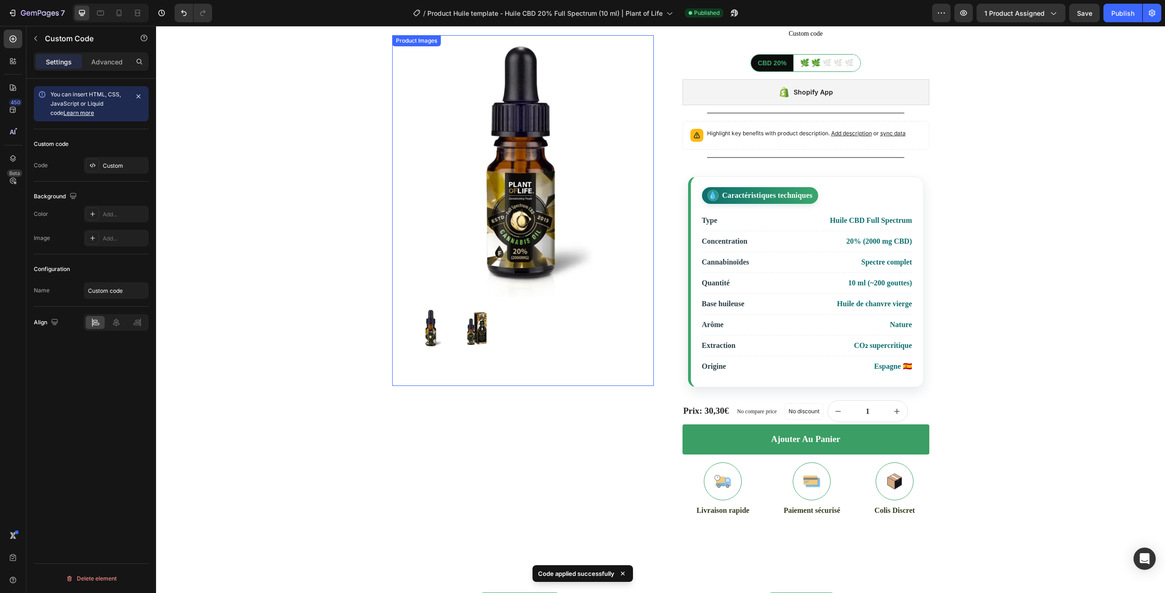
scroll to position [0, 0]
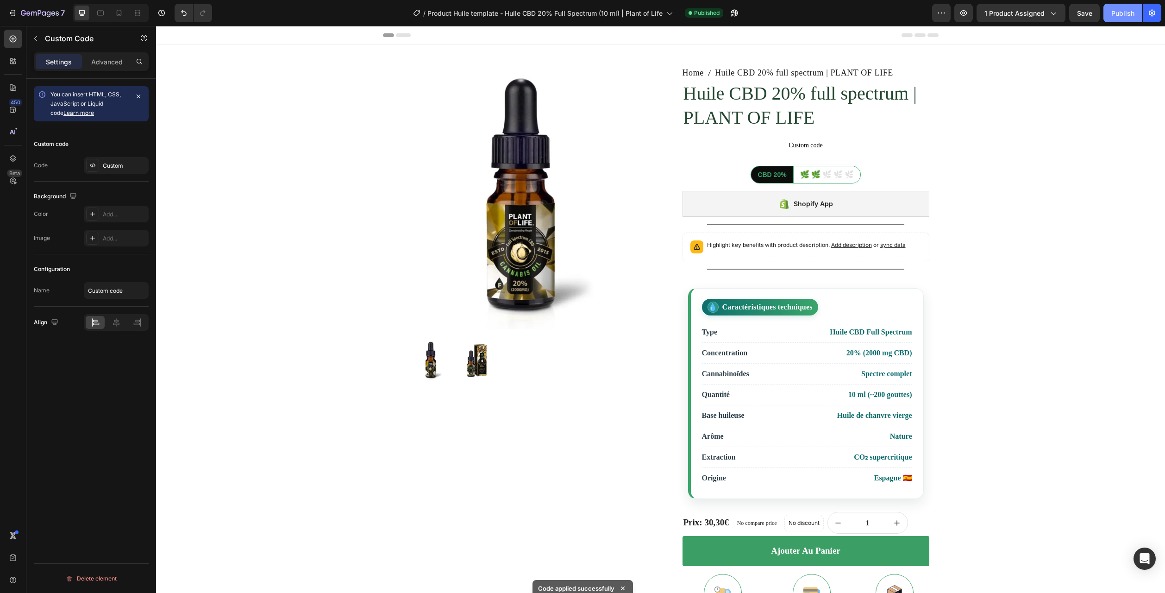
click at [1133, 10] on div "Publish" at bounding box center [1122, 13] width 23 height 10
click at [32, 9] on div "7" at bounding box center [43, 12] width 44 height 11
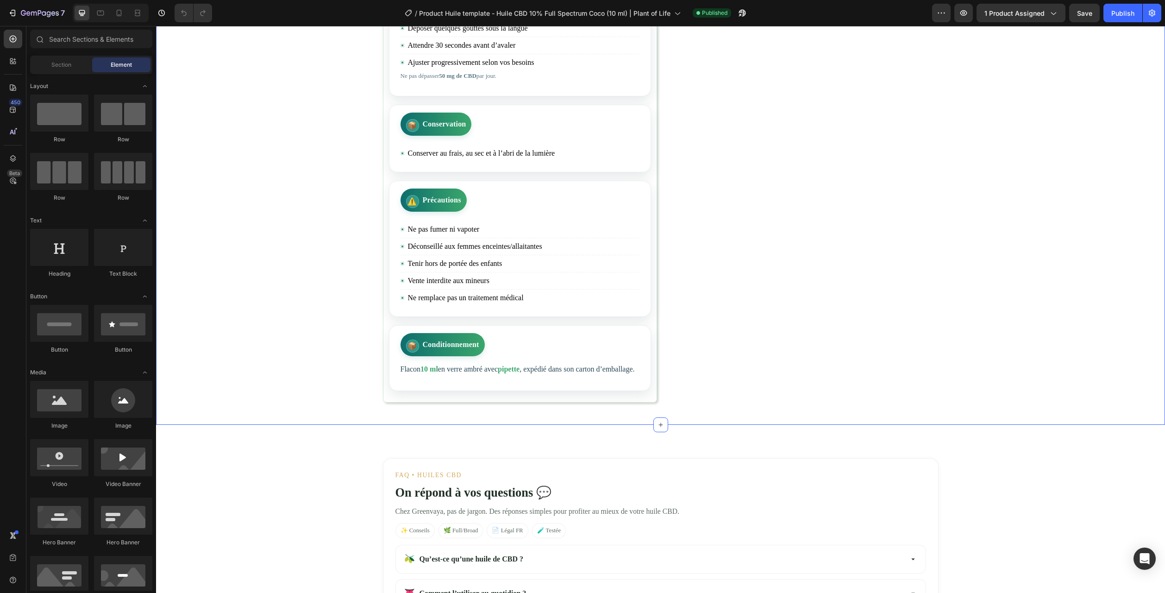
scroll to position [1343, 0]
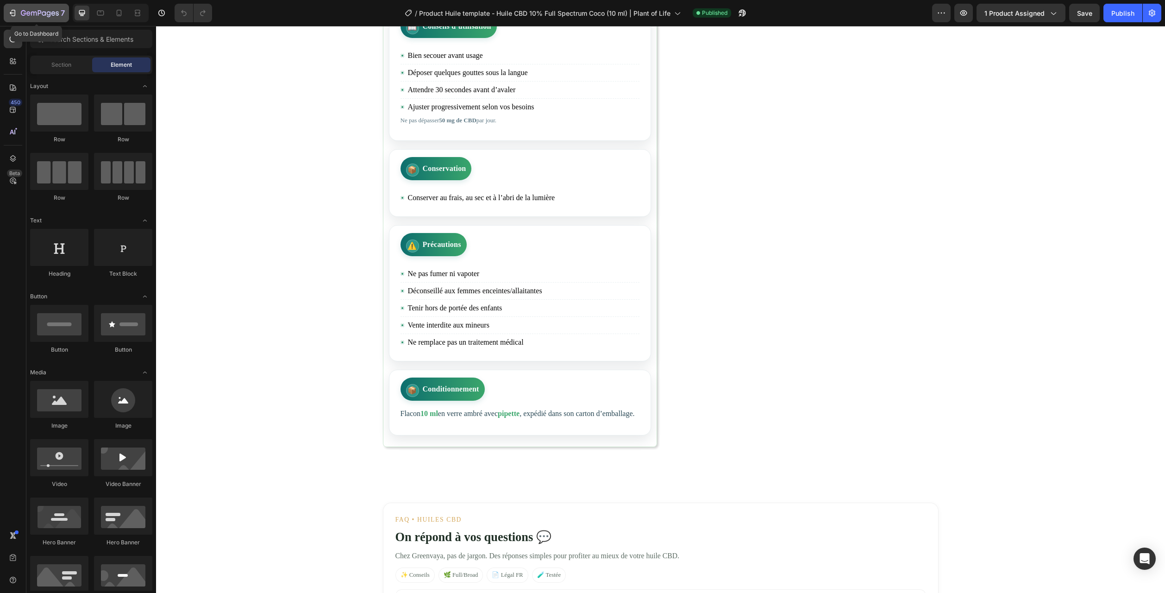
click at [23, 10] on icon "button" at bounding box center [40, 14] width 38 height 8
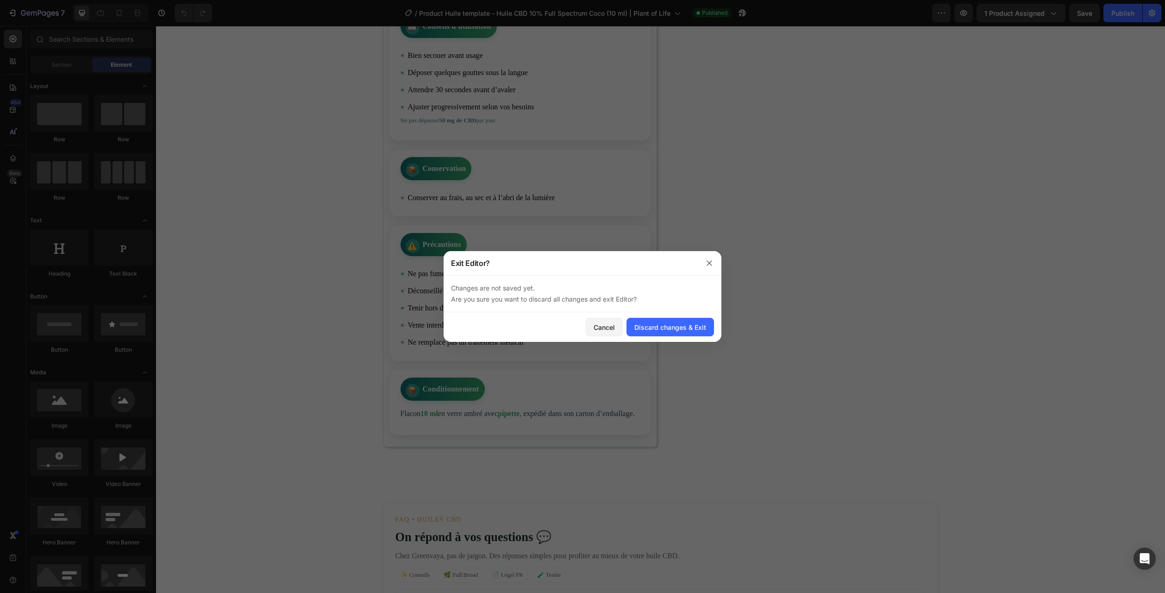
drag, startPoint x: 647, startPoint y: 323, endPoint x: 437, endPoint y: 107, distance: 300.9
click at [646, 322] on div "Discard changes & Exit" at bounding box center [670, 327] width 72 height 10
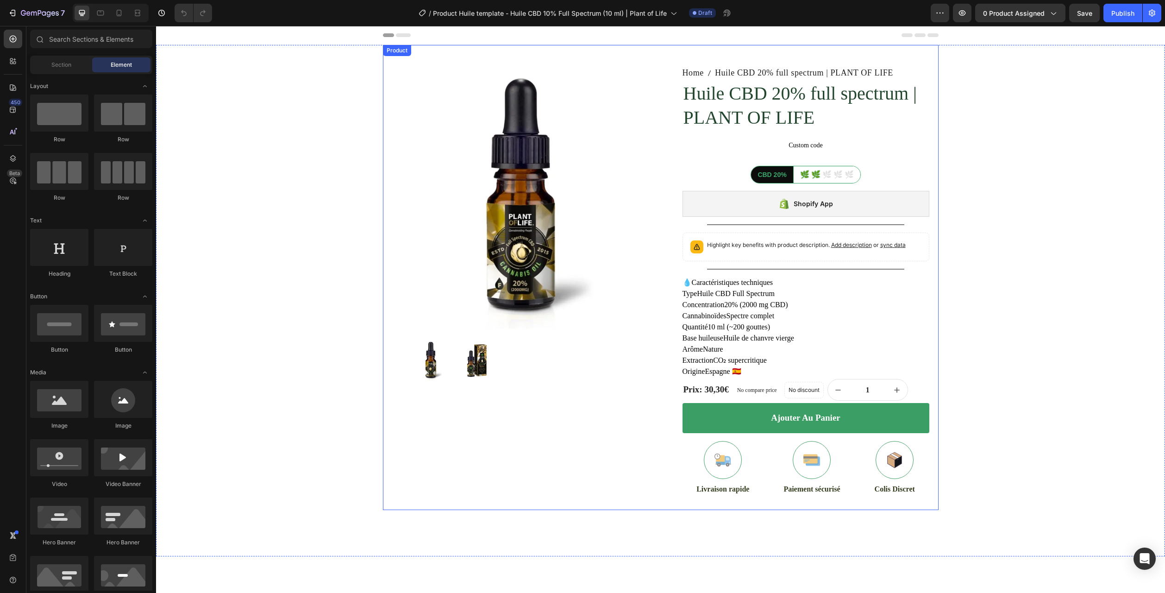
click at [701, 94] on h1 "Huile CBD 20% full spectrum | PLANT OF LIFE" at bounding box center [806, 106] width 247 height 50
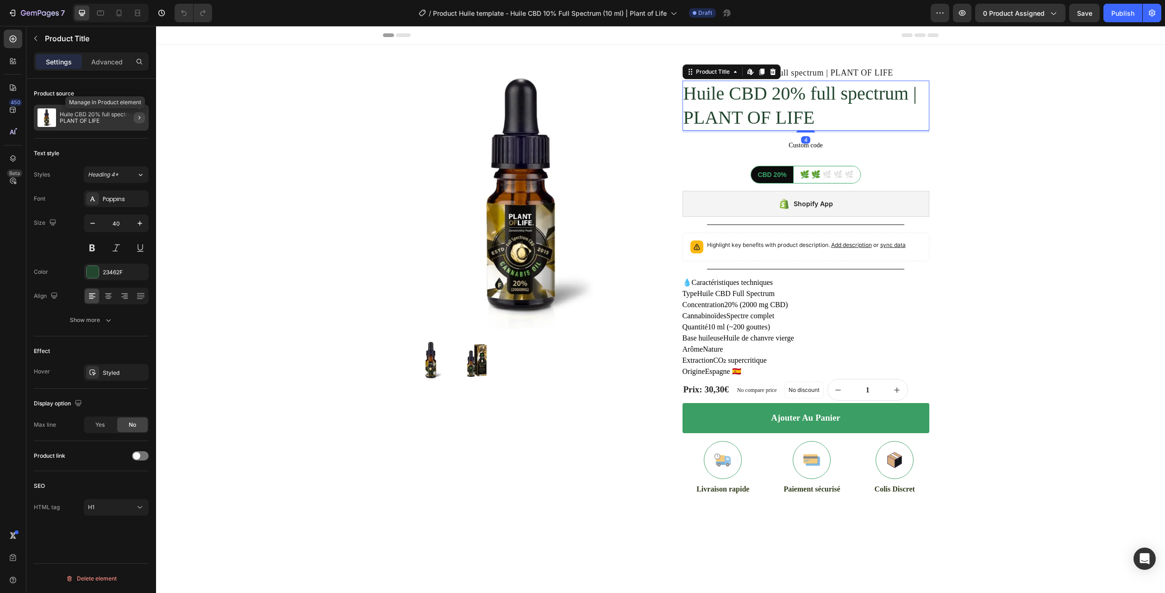
click at [141, 120] on icon "button" at bounding box center [139, 117] width 7 height 7
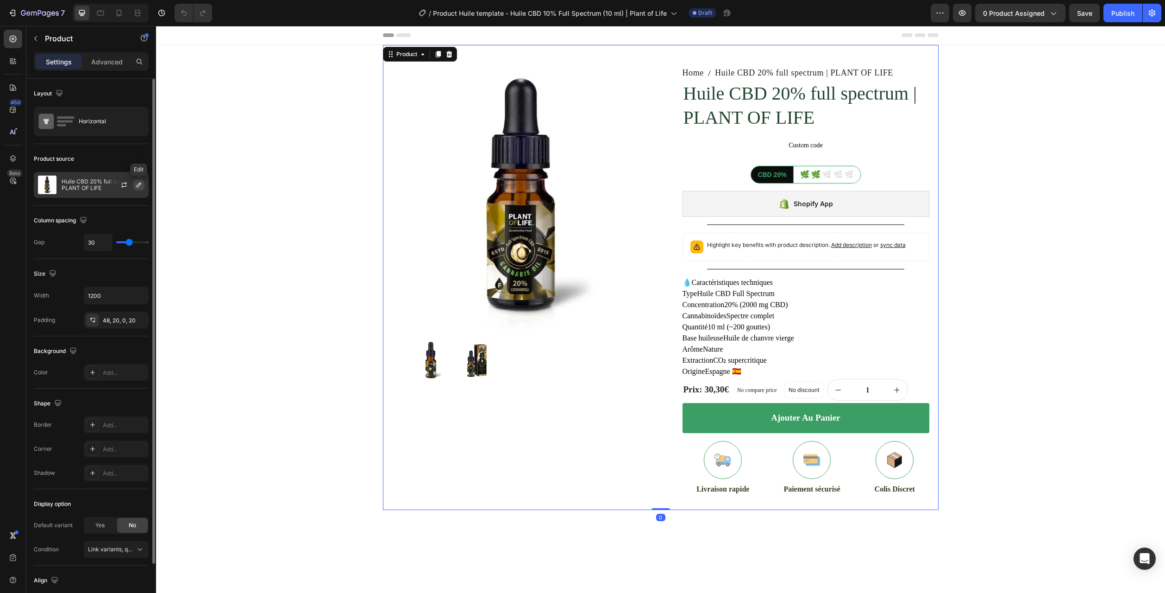
click at [138, 184] on icon "button" at bounding box center [139, 184] width 5 height 5
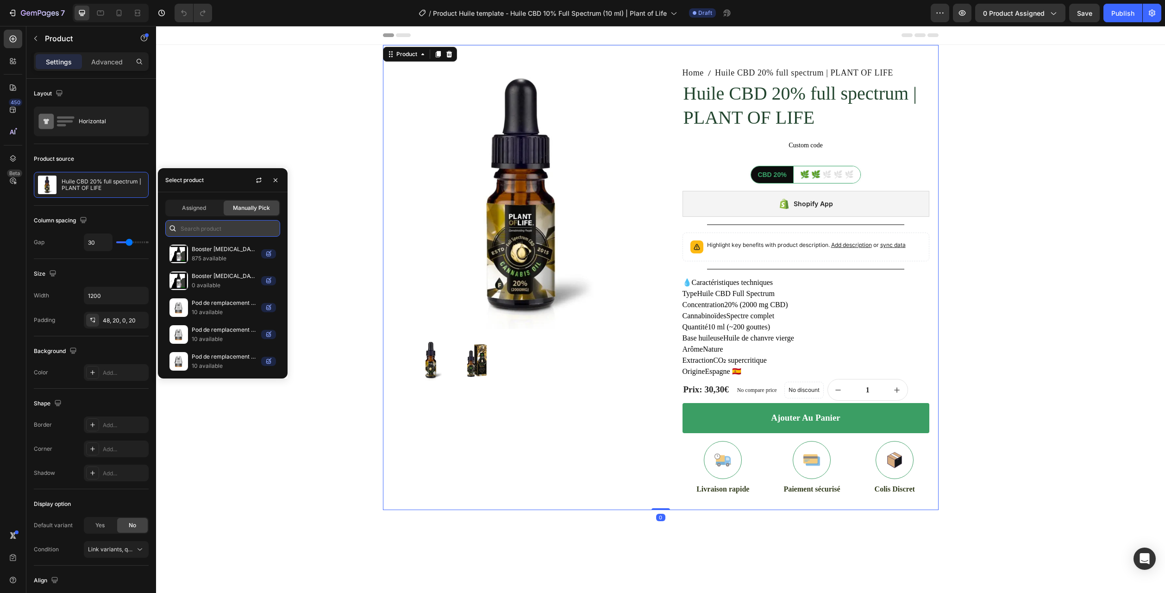
click at [194, 232] on input "text" at bounding box center [222, 228] width 115 height 17
paste input "Huile CBD 10% full spectrum | PLANT OF LIFE"
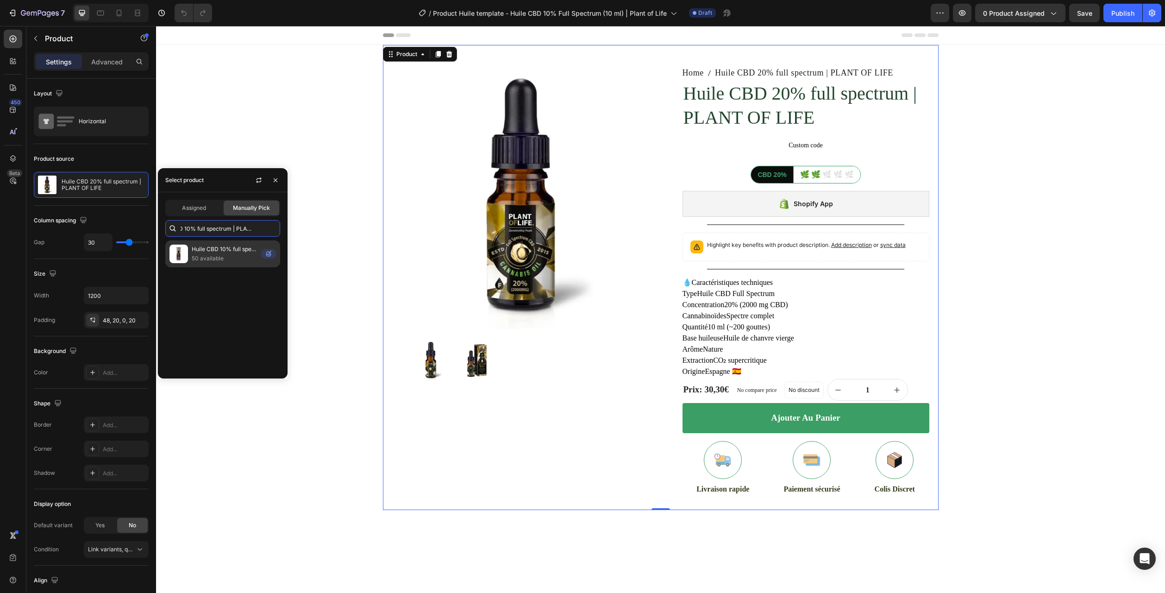
type input "Huile CBD 10% full spectrum | PLANT OF LIFE"
click at [205, 254] on p "50 available" at bounding box center [225, 258] width 66 height 9
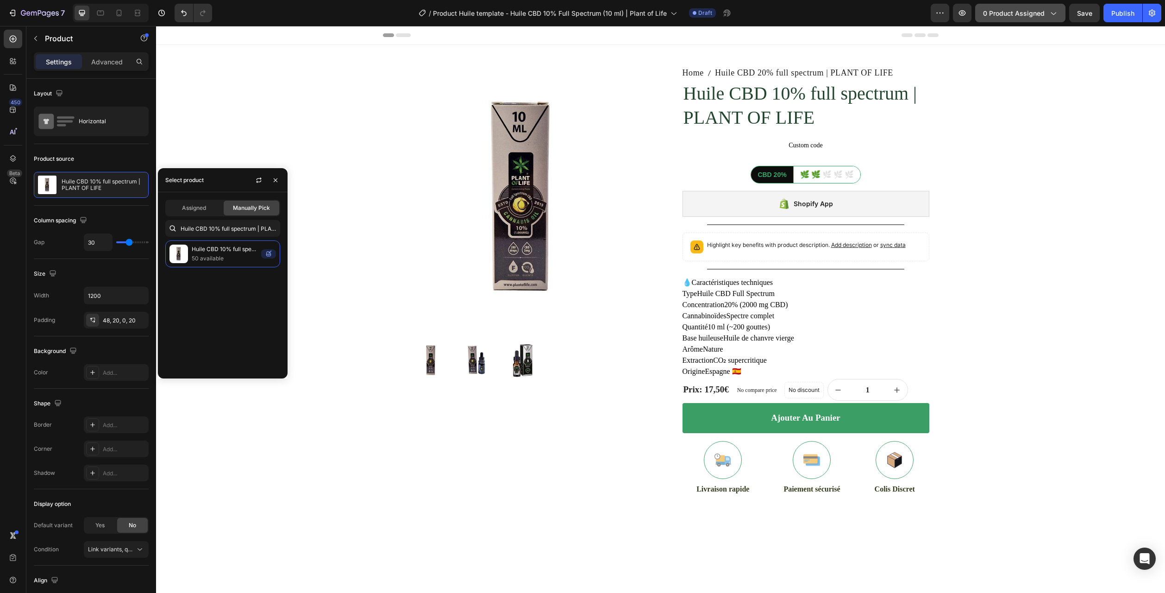
click at [1024, 5] on button "0 product assigned" at bounding box center [1020, 13] width 90 height 19
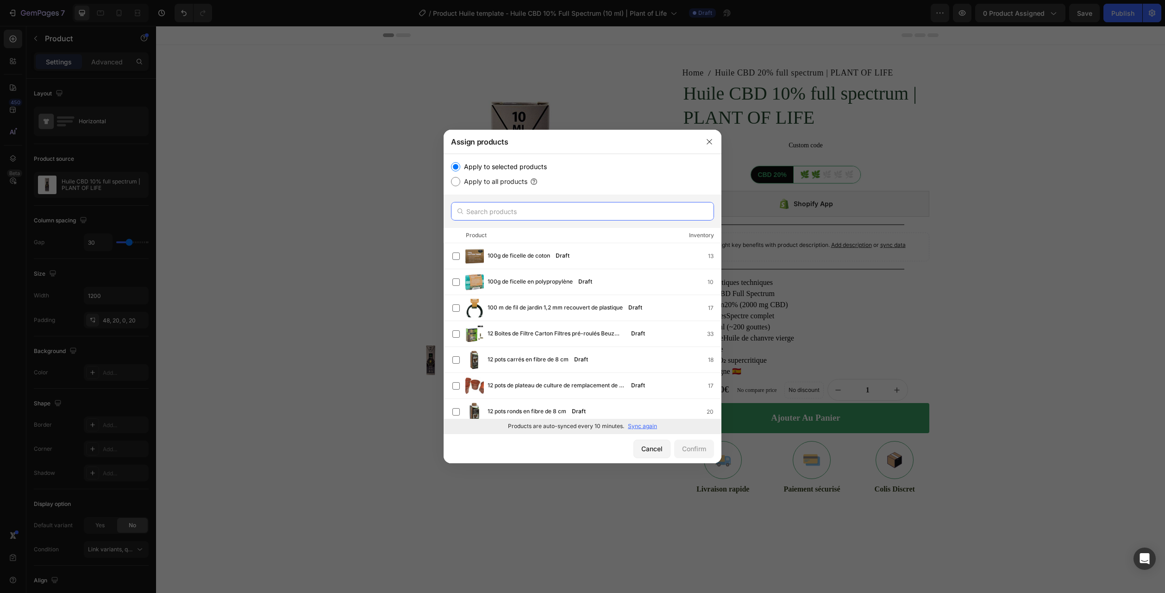
click at [491, 218] on input "text" at bounding box center [582, 211] width 263 height 19
paste input "Huile CBD 10% full spectrum | PLANT OF LIFE"
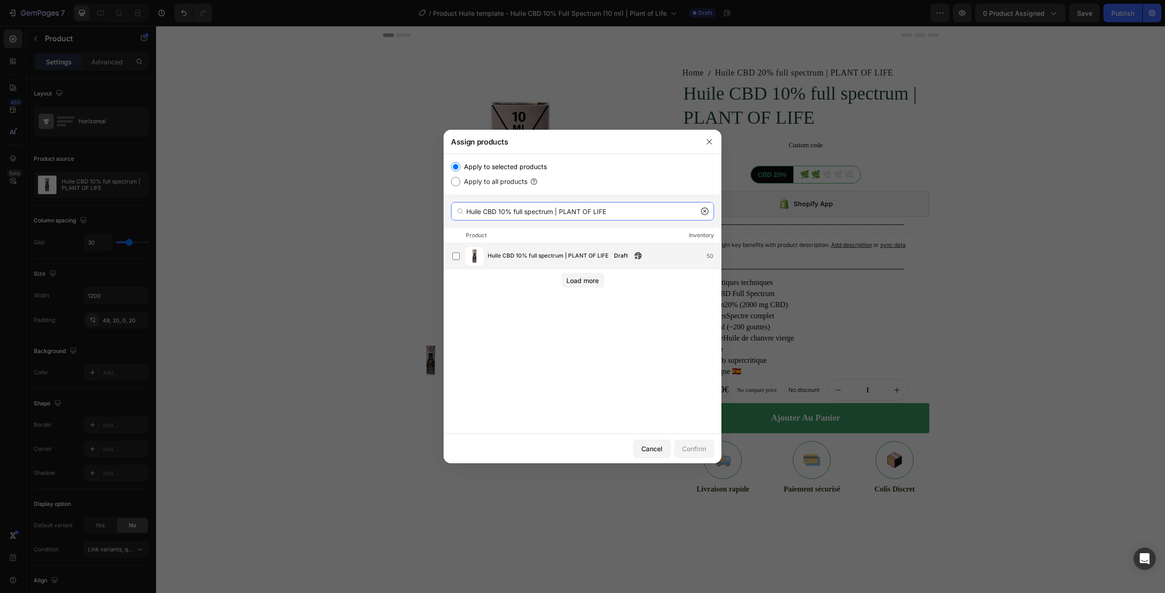
type input "Huile CBD 10% full spectrum | PLANT OF LIFE"
click at [522, 256] on span "Huile CBD 10% full spectrum | PLANT OF LIFE" at bounding box center [548, 256] width 121 height 10
click at [704, 449] on div "Confirm" at bounding box center [694, 449] width 24 height 10
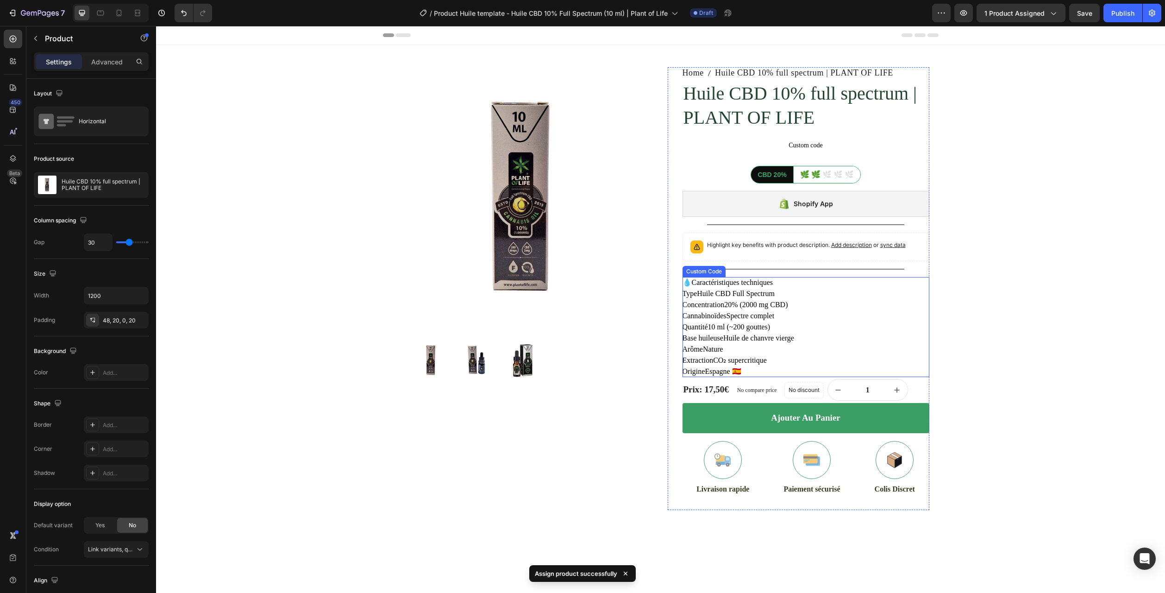
click at [758, 322] on li "Quantité 10 ml (~200 gouttes)" at bounding box center [806, 326] width 247 height 11
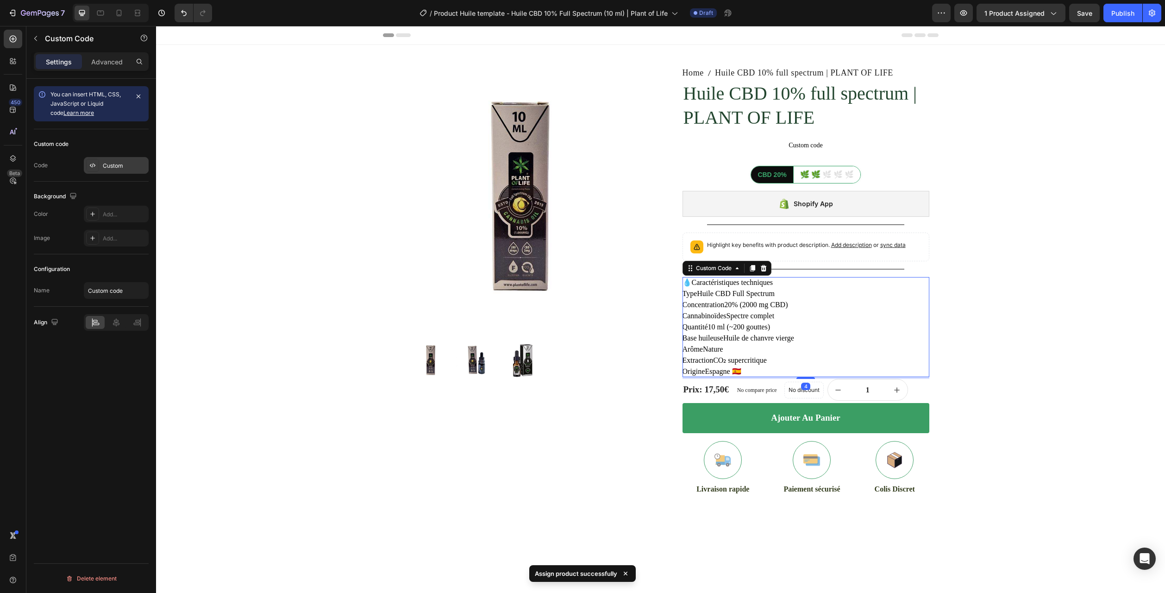
click at [108, 160] on div "Custom" at bounding box center [116, 165] width 65 height 17
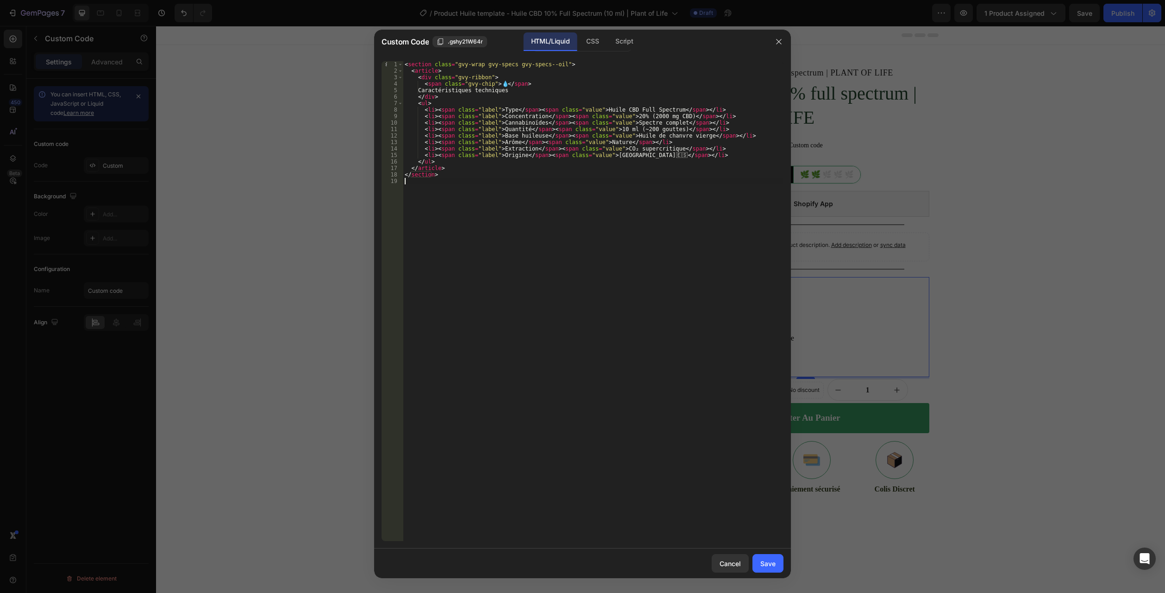
drag, startPoint x: 449, startPoint y: 238, endPoint x: 223, endPoint y: -50, distance: 366.8
click at [223, 0] on html "7 Version history / Product Huile template - Huile CBD 10% Full Spectrum (10 ml…" at bounding box center [582, 0] width 1165 height 0
type textarea "<section class="gvy-wrap gvy-specs gvy-specs--oil"> <article>"
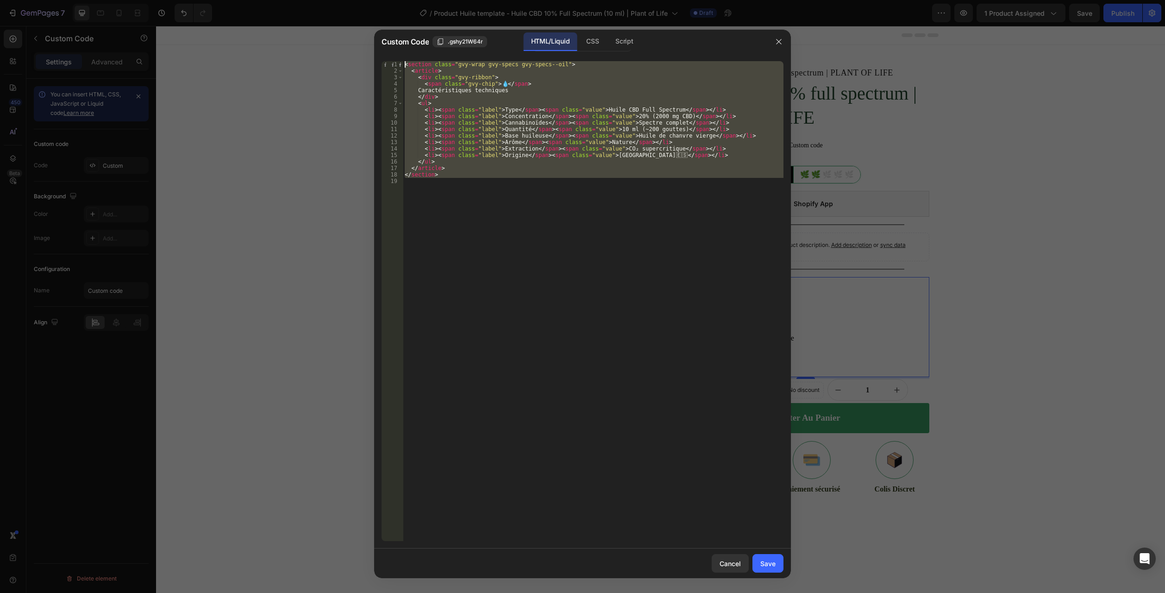
paste textarea
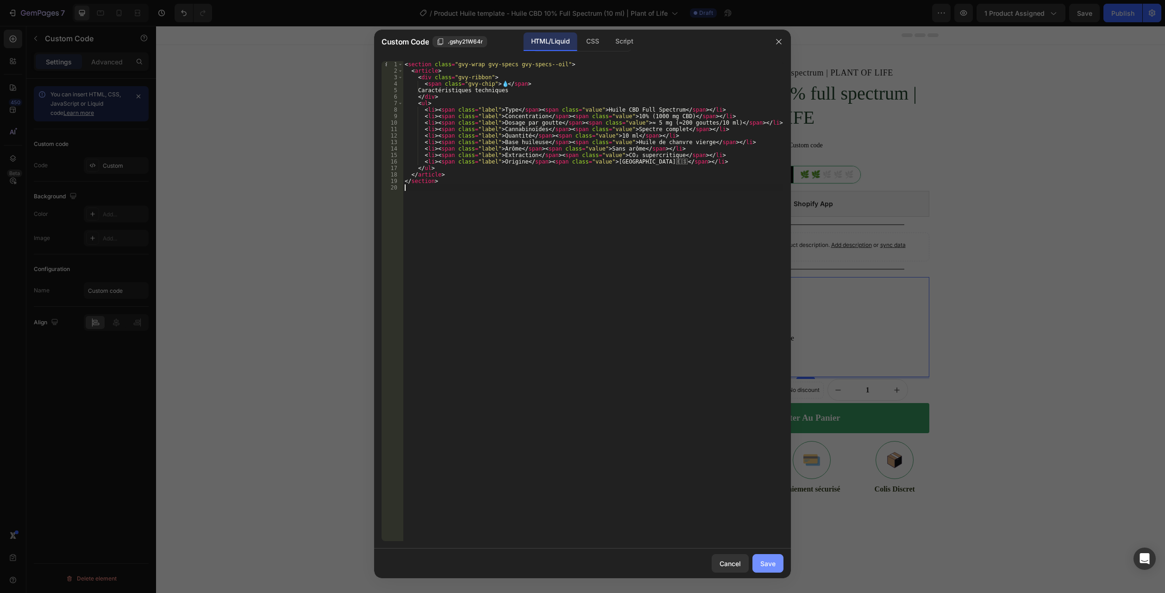
click at [764, 554] on button "Save" at bounding box center [768, 563] width 31 height 19
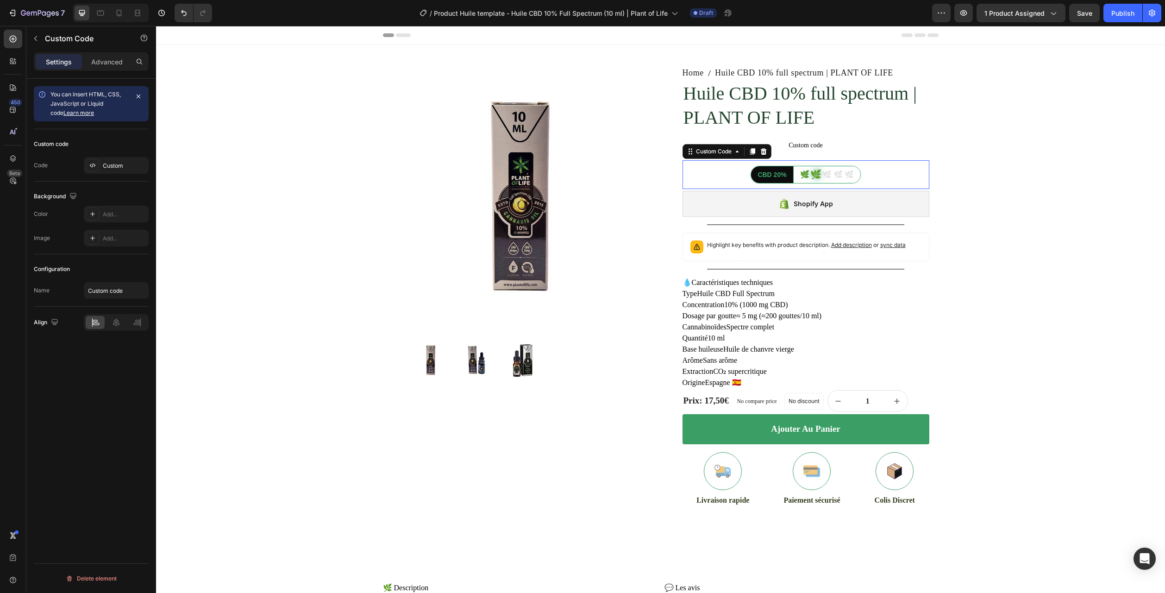
click at [810, 174] on span "🌿" at bounding box center [815, 174] width 11 height 13
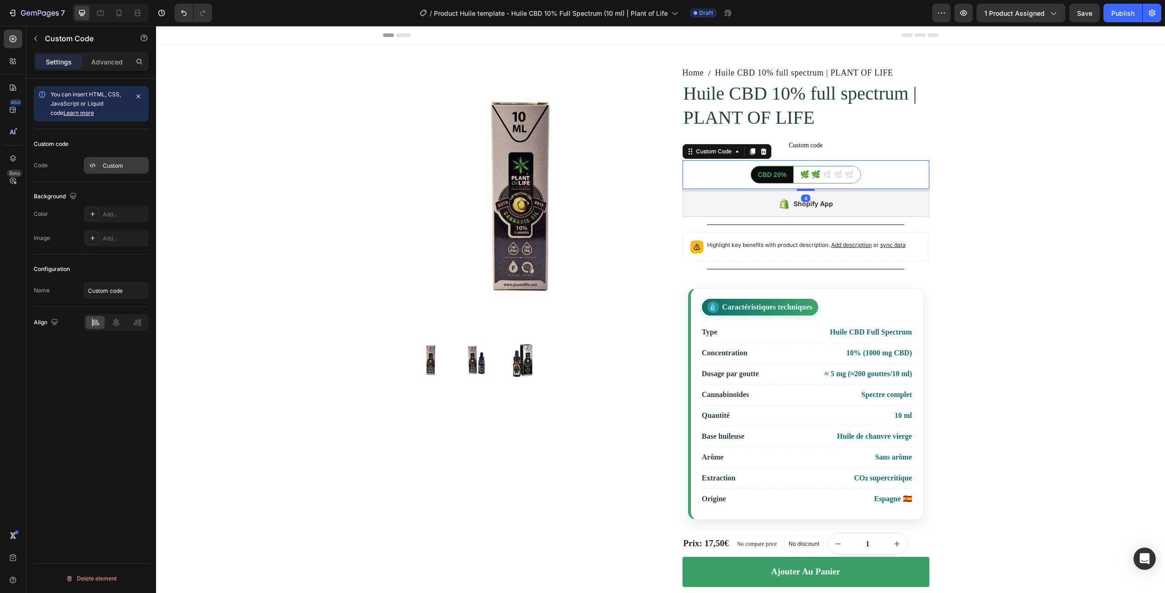
click at [113, 168] on div "Custom" at bounding box center [125, 166] width 44 height 8
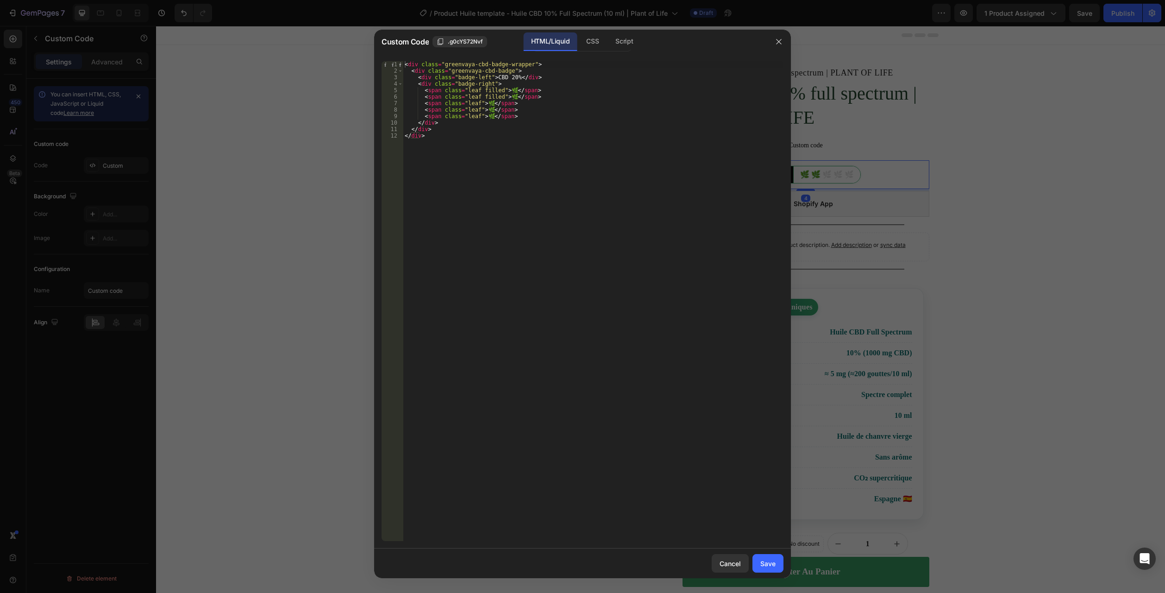
click at [505, 81] on div "< div class = "greenvaya-cbd-badge-wrapper" > < div class = "greenvaya-cbd-badg…" at bounding box center [593, 307] width 381 height 493
click at [506, 78] on div "< div class = "greenvaya-cbd-badge-wrapper" > < div class = "greenvaya-cbd-badg…" at bounding box center [593, 307] width 381 height 493
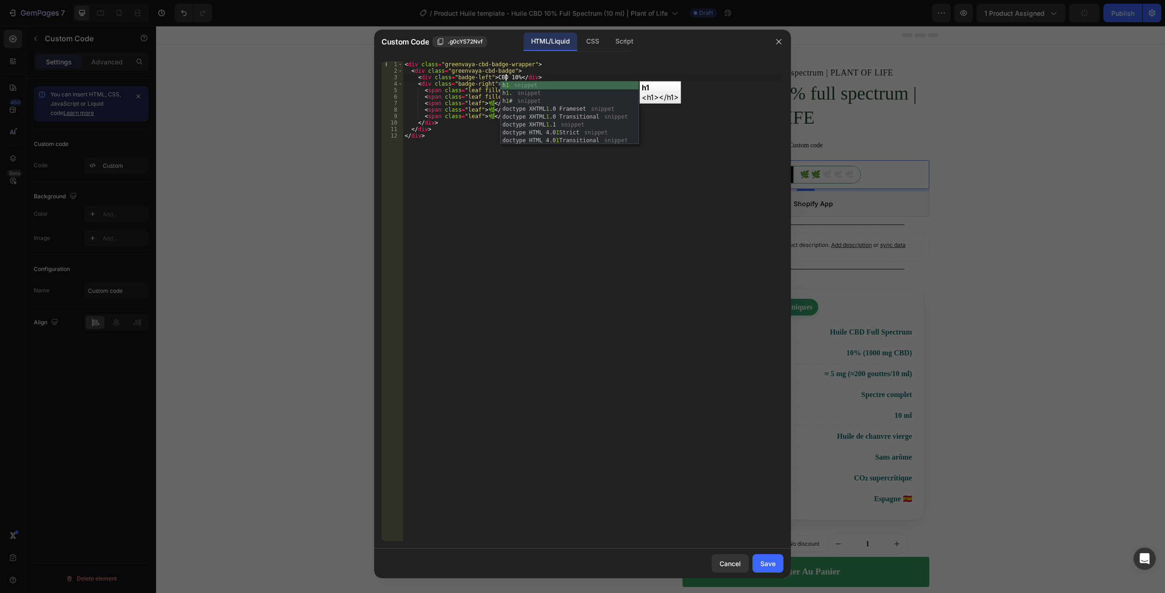
click at [461, 111] on div "< div class = "greenvaya-cbd-badge-wrapper" > < div class = "greenvaya-cbd-badg…" at bounding box center [593, 307] width 381 height 493
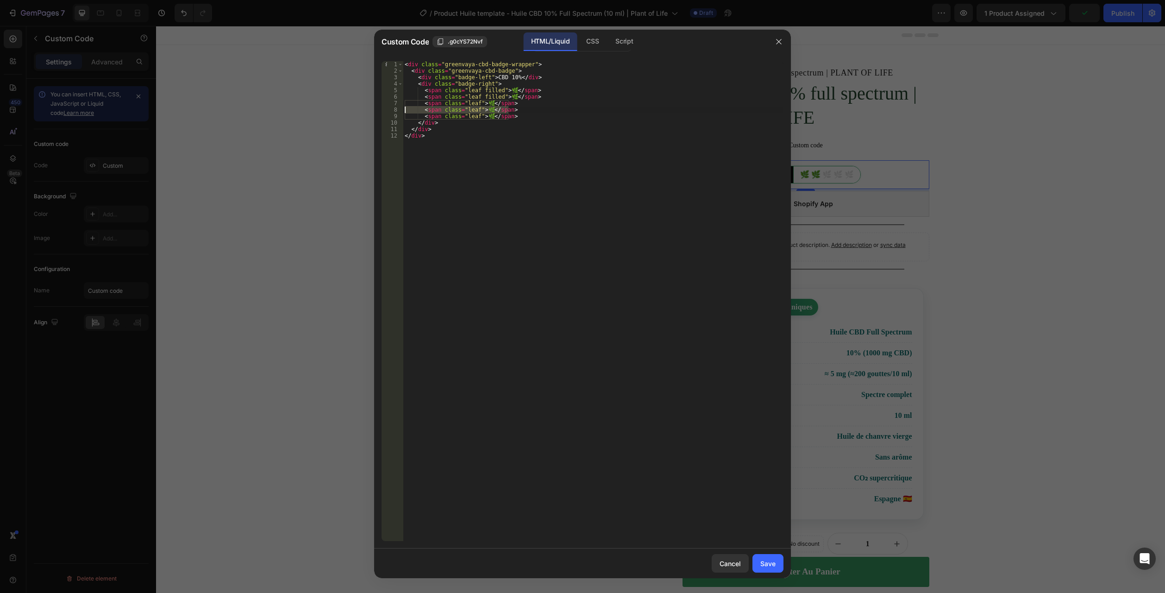
drag, startPoint x: 523, startPoint y: 109, endPoint x: 346, endPoint y: 109, distance: 176.9
click at [346, 109] on div "Custom Code .g0cYS72Nvf HTML/Liquid CSS Script <span class="leaf">🌿</span> 1 2 …" at bounding box center [582, 296] width 1165 height 593
drag, startPoint x: 534, startPoint y: 98, endPoint x: 356, endPoint y: 105, distance: 178.0
click at [335, 97] on div "Custom Code .g0cYS72Nvf HTML/Liquid CSS Script <span class="leaf">🌿</span> 1 2 …" at bounding box center [582, 296] width 1165 height 593
paste textarea
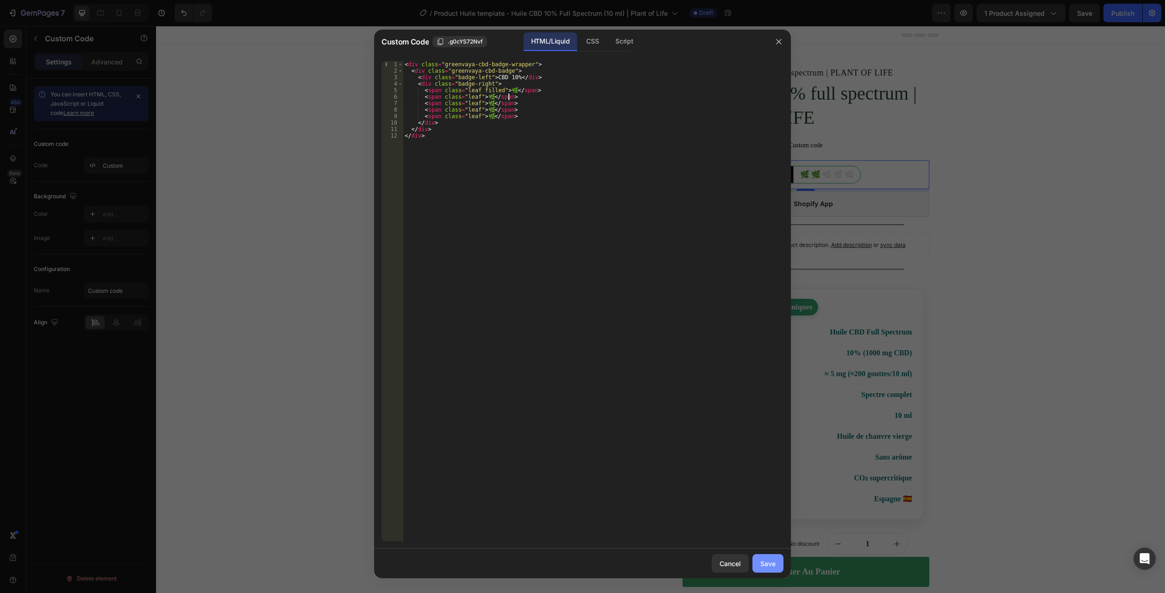
type textarea "<span class="leaf">🌿</span>"
click at [771, 564] on div "Save" at bounding box center [767, 563] width 15 height 10
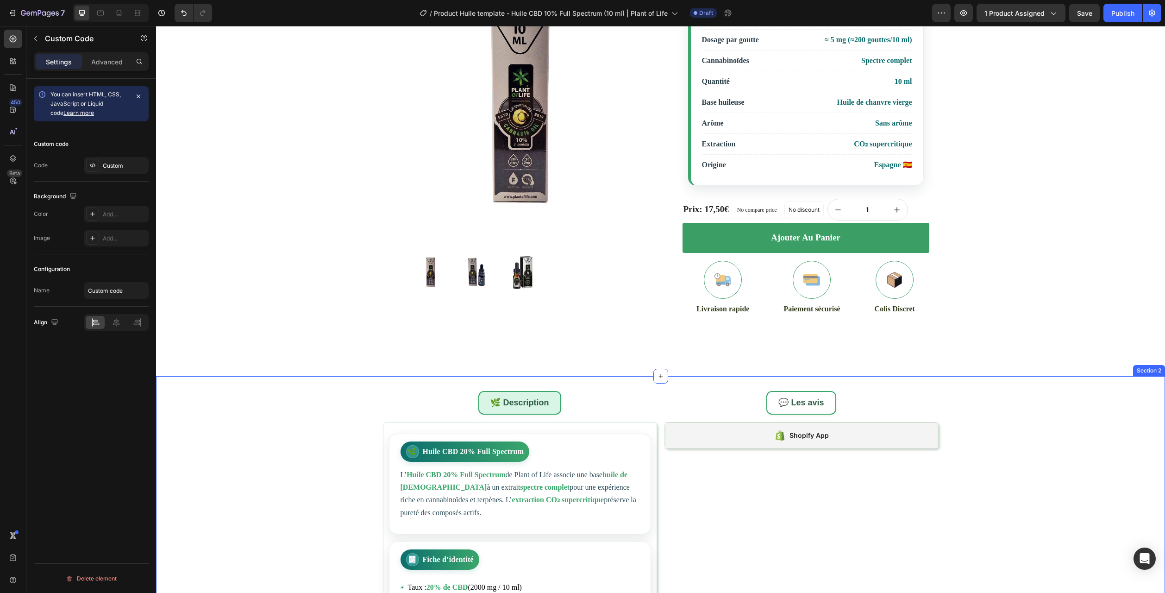
scroll to position [509, 0]
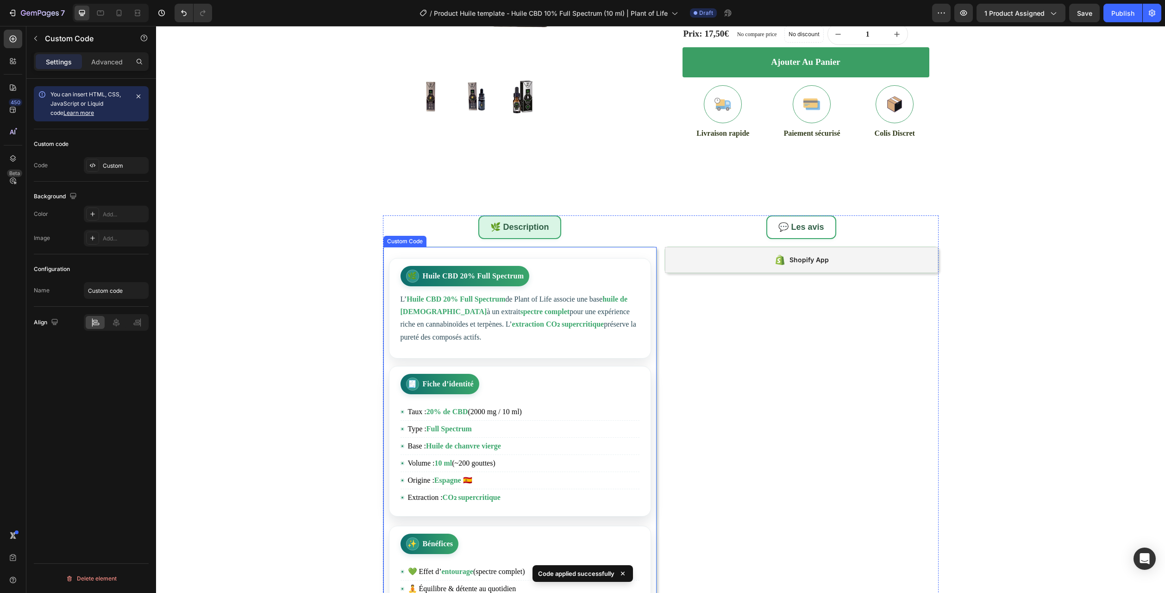
click at [494, 444] on strong "Huile de chanvre vierge" at bounding box center [463, 446] width 75 height 8
click at [112, 168] on div "Custom" at bounding box center [125, 166] width 44 height 8
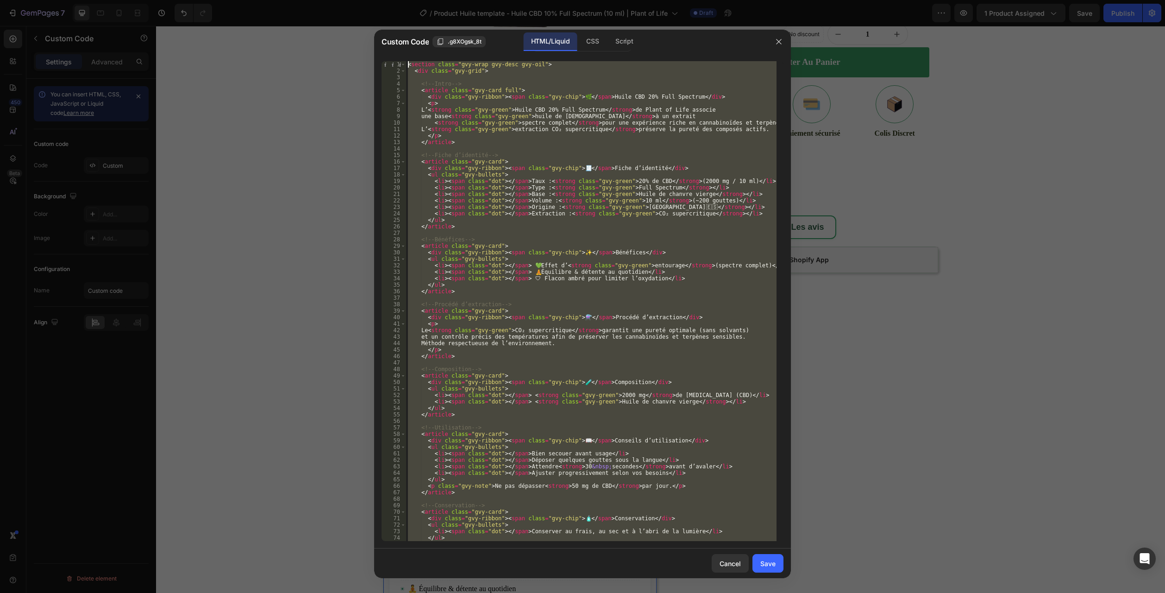
scroll to position [0, 0]
drag, startPoint x: 424, startPoint y: 537, endPoint x: 232, endPoint y: -50, distance: 618.3
click at [232, 0] on html "7 Version history / Product Huile template - Huile CBD 10% Full Spectrum (10 ml…" at bounding box center [582, 0] width 1165 height 0
type textarea "<section class="gvy-wrap gvy-desc gvy-oil"> <div class="gvy-grid">"
paste textarea
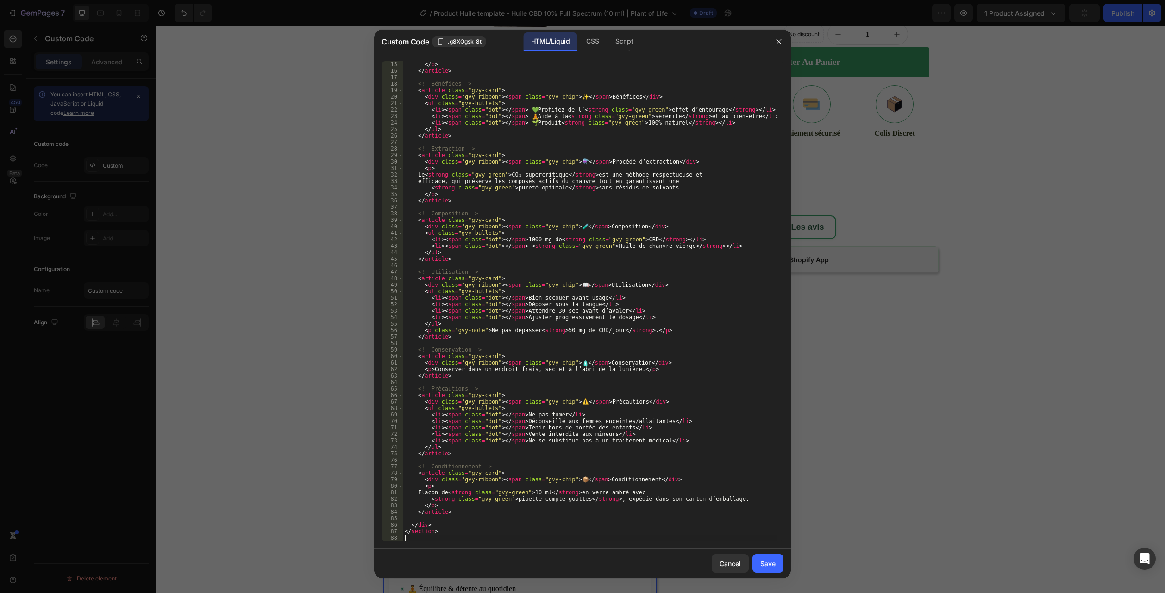
scroll to position [91, 0]
click at [771, 565] on div "Save" at bounding box center [767, 563] width 15 height 10
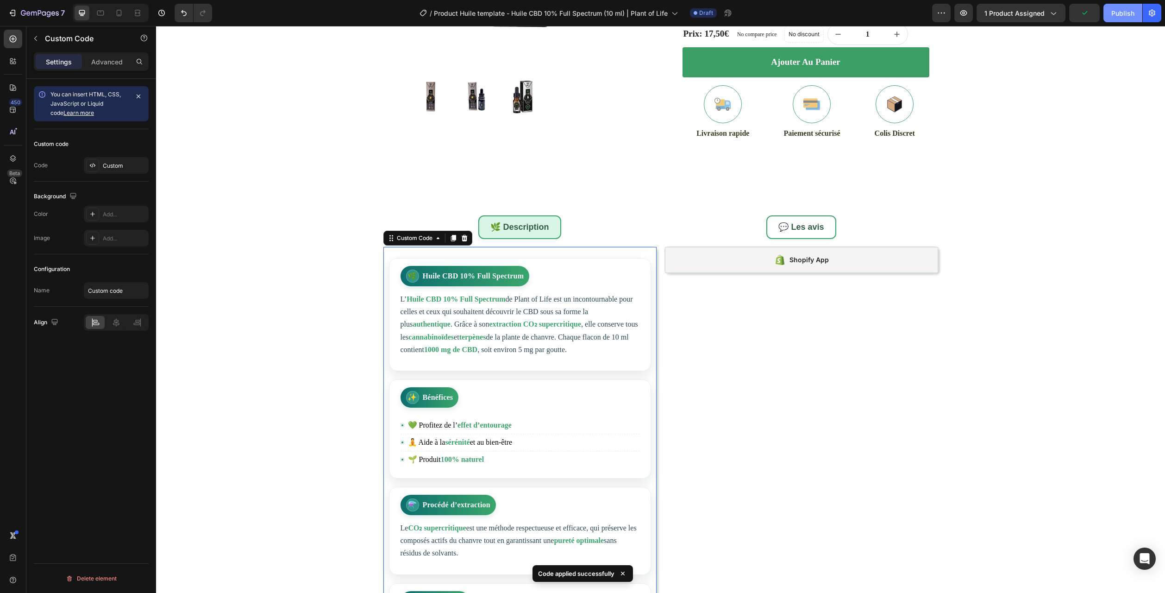
click at [1133, 15] on div "Publish" at bounding box center [1122, 13] width 23 height 10
click at [39, 15] on icon "button" at bounding box center [40, 14] width 38 height 8
